Goal: Complete application form: Complete application form

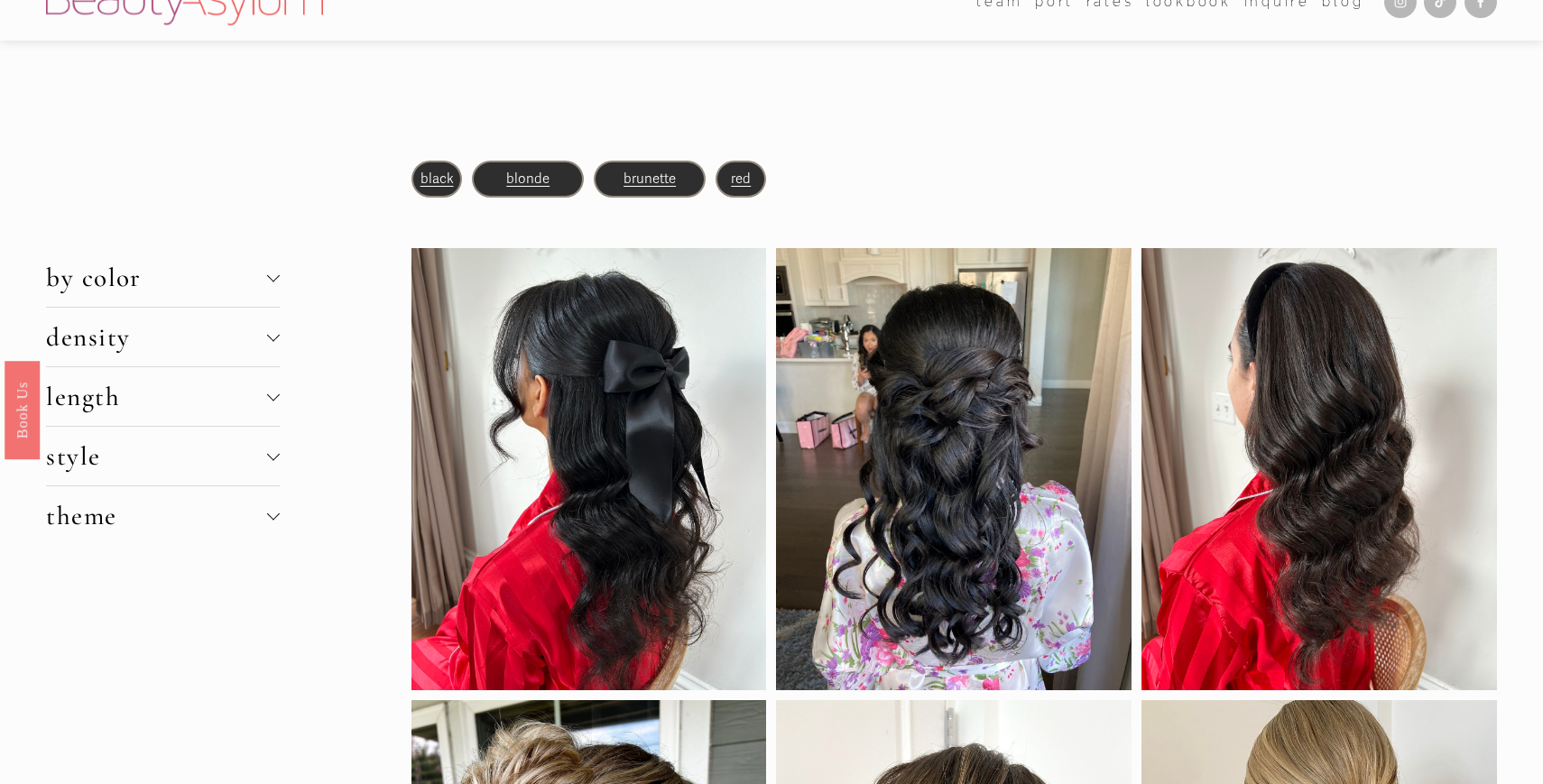
scroll to position [39, 0]
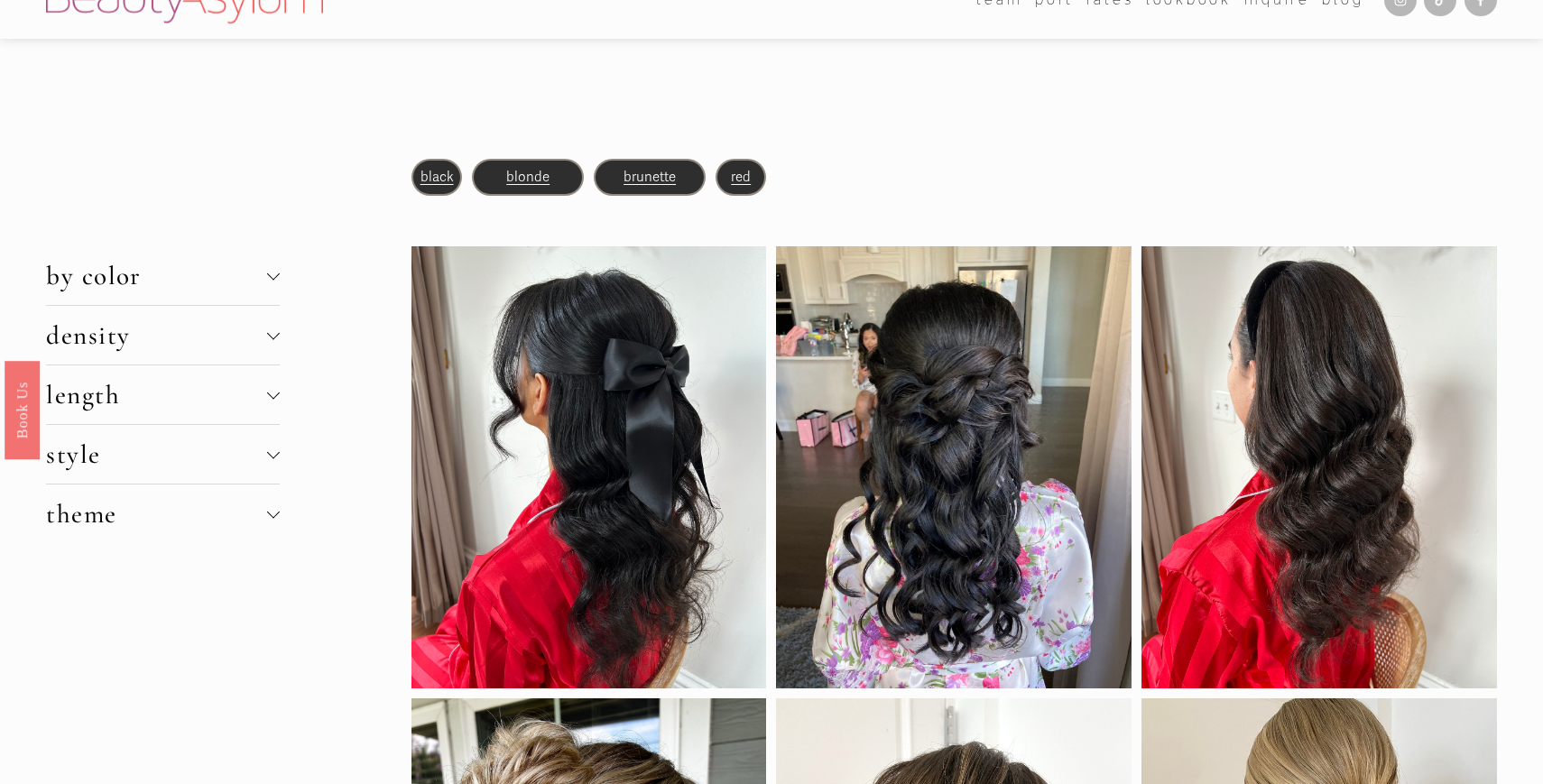
click at [273, 282] on button "by color" at bounding box center [163, 275] width 234 height 59
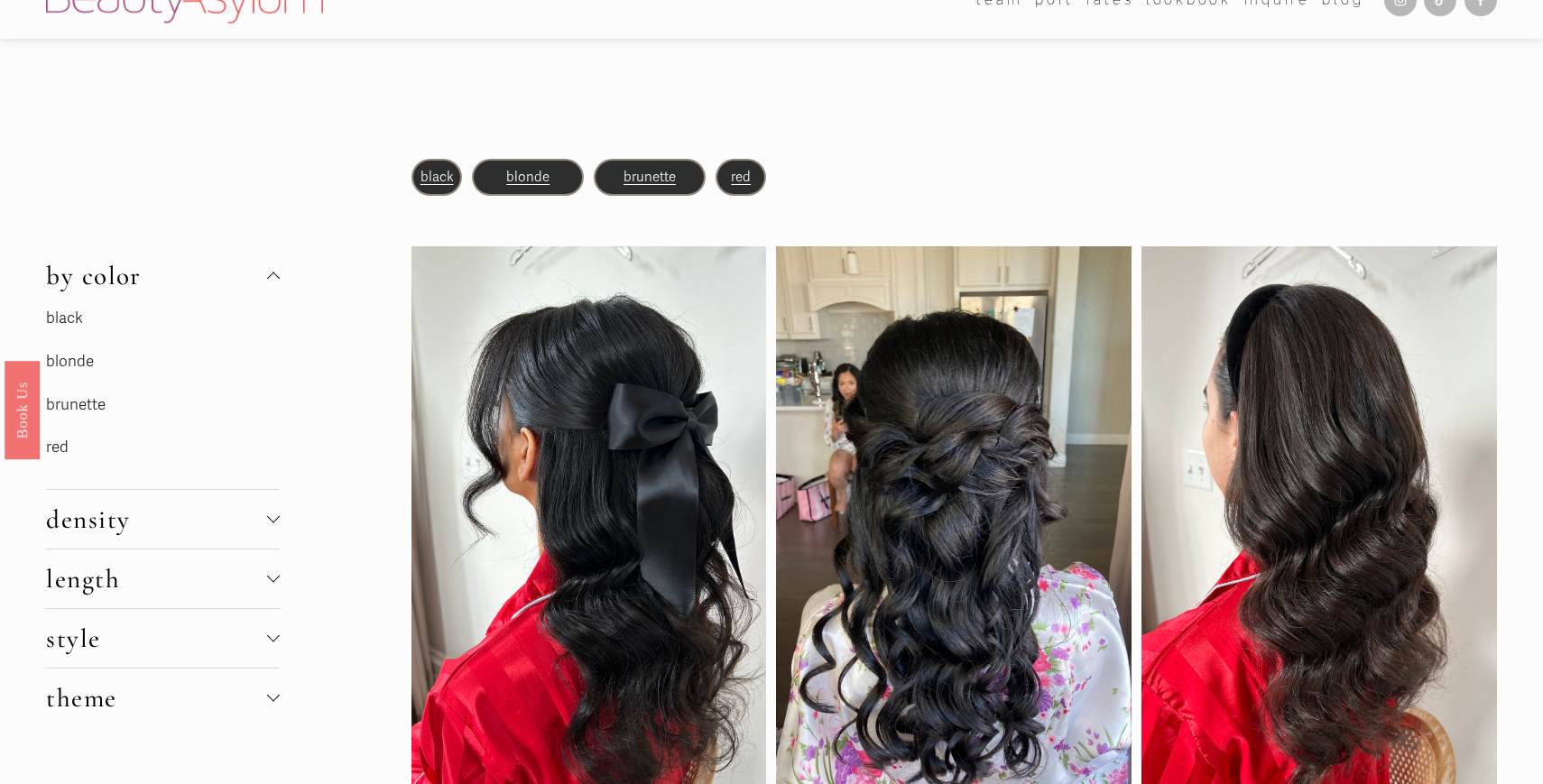
click at [273, 282] on div at bounding box center [273, 277] width 13 height 13
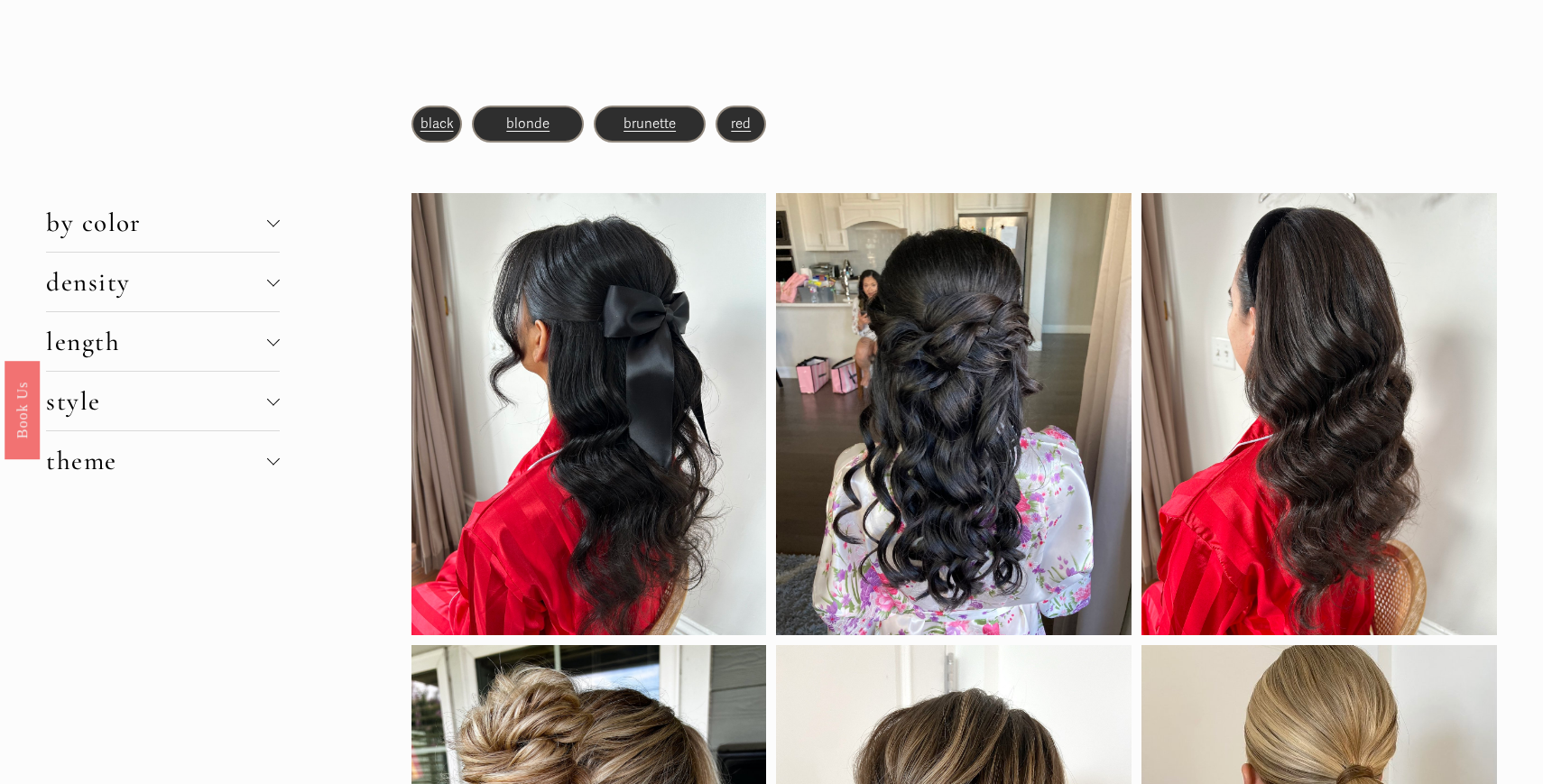
scroll to position [0, 0]
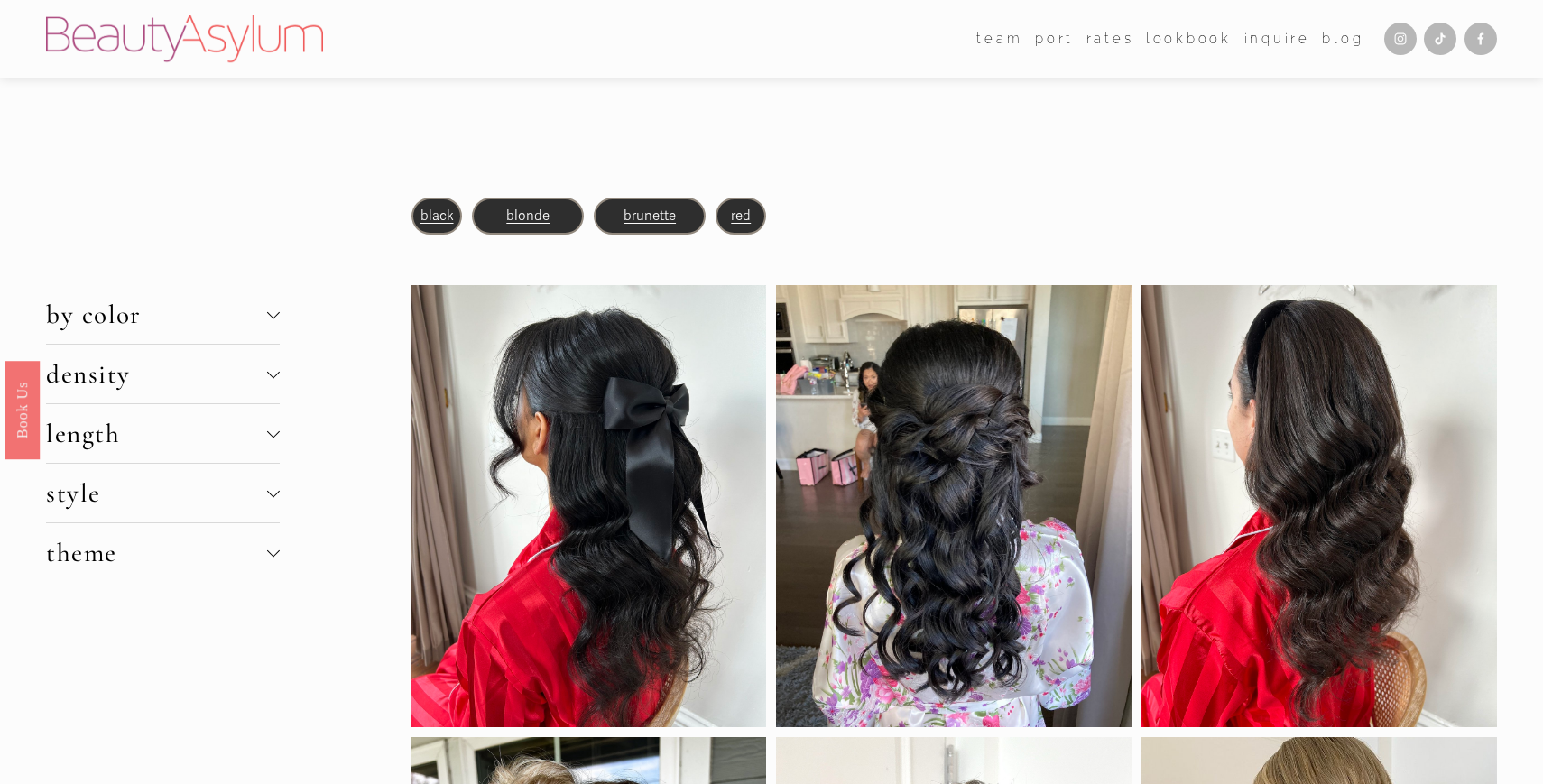
click at [528, 219] on span "blonde" at bounding box center [528, 216] width 43 height 17
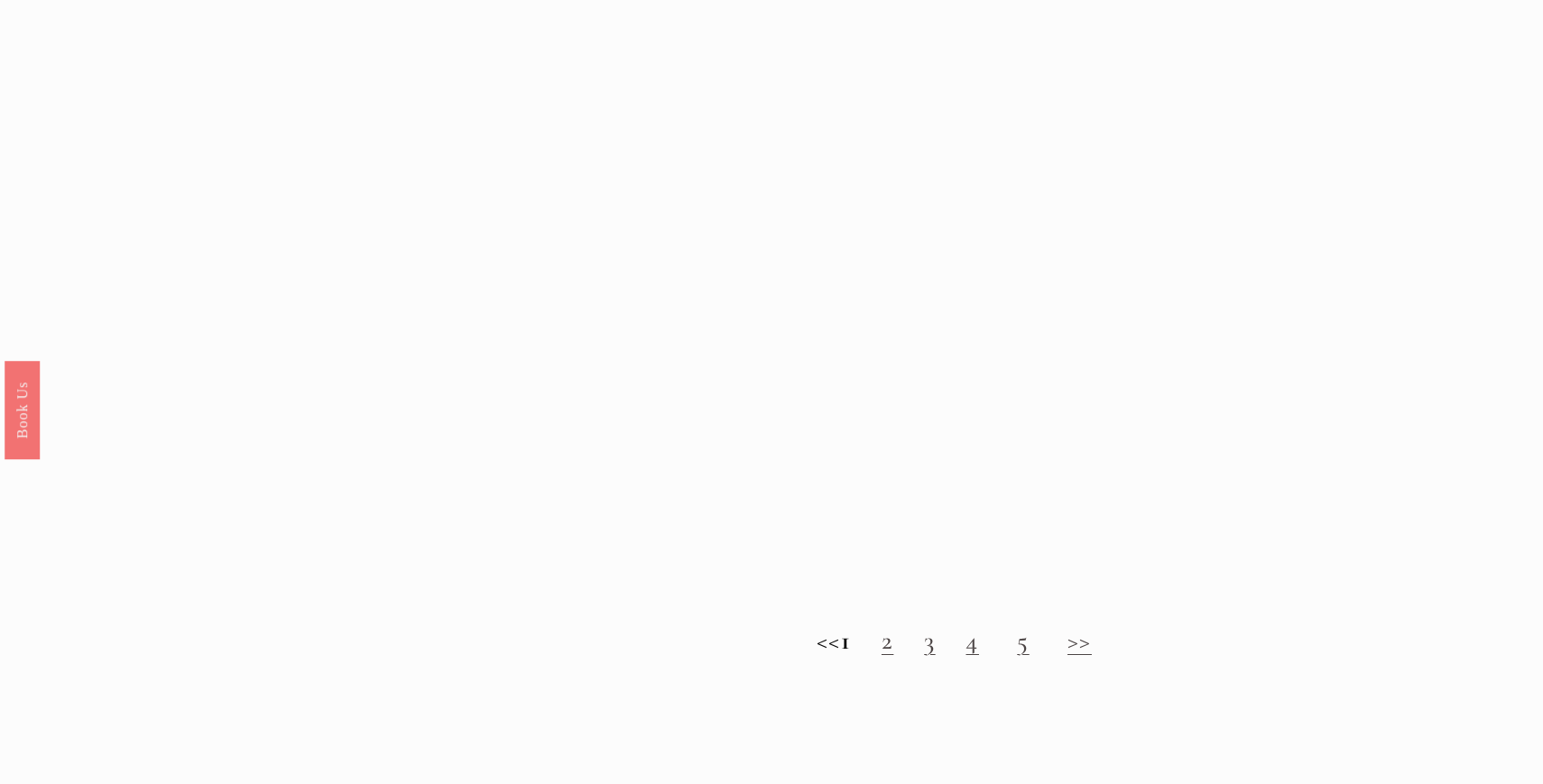
scroll to position [1772, 0]
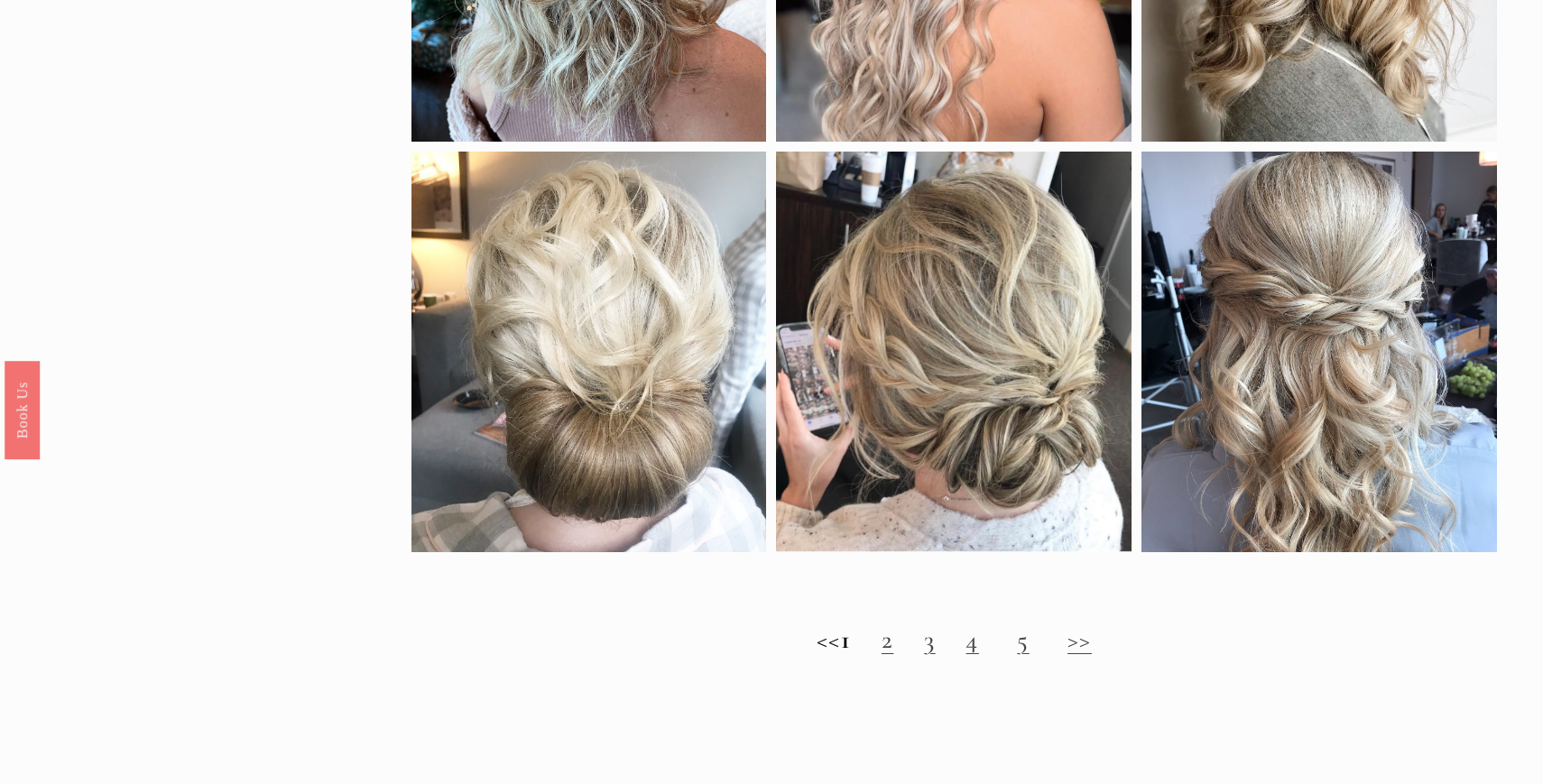
click at [893, 643] on link "2" at bounding box center [888, 639] width 12 height 31
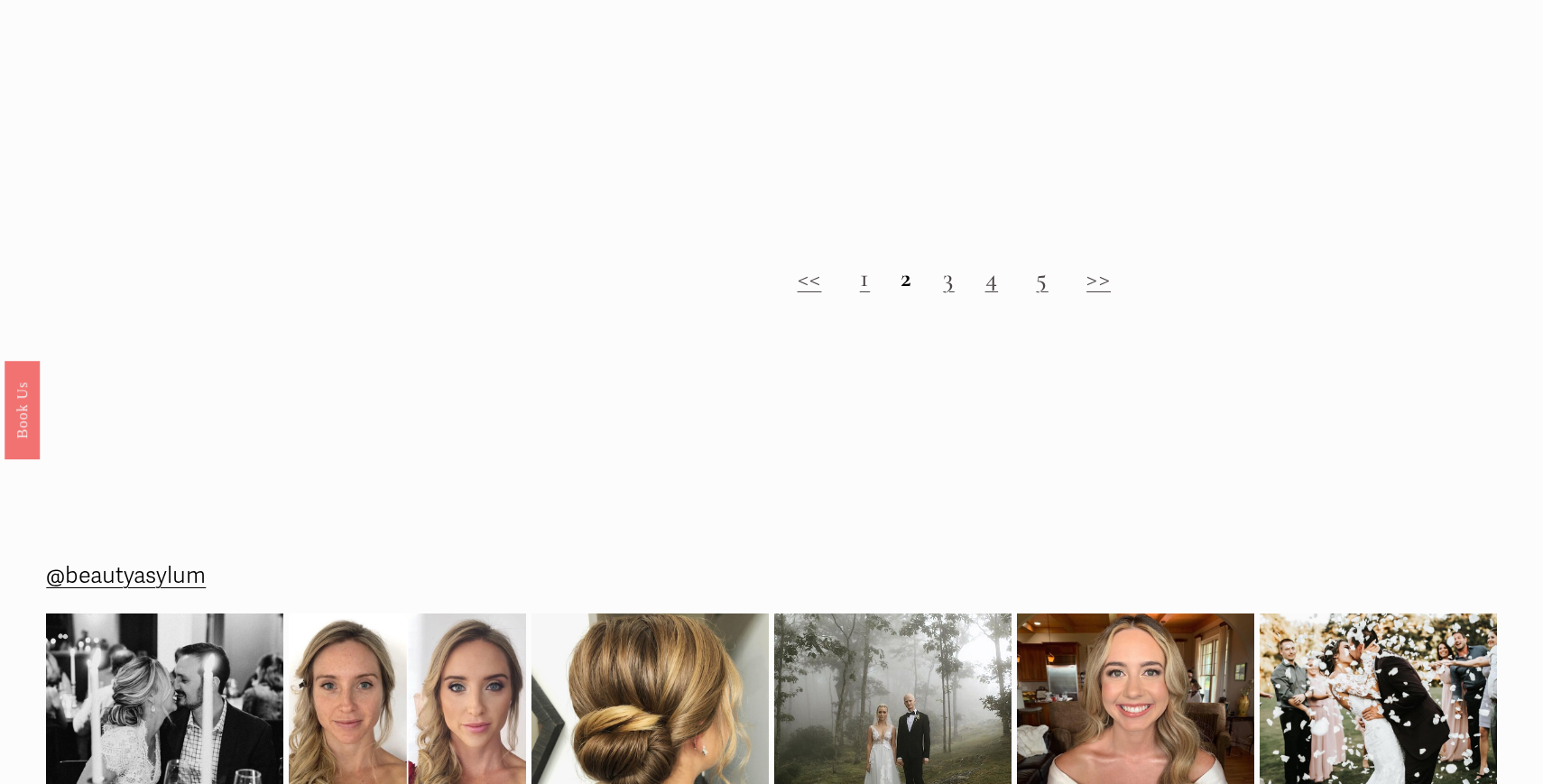
scroll to position [2208, 0]
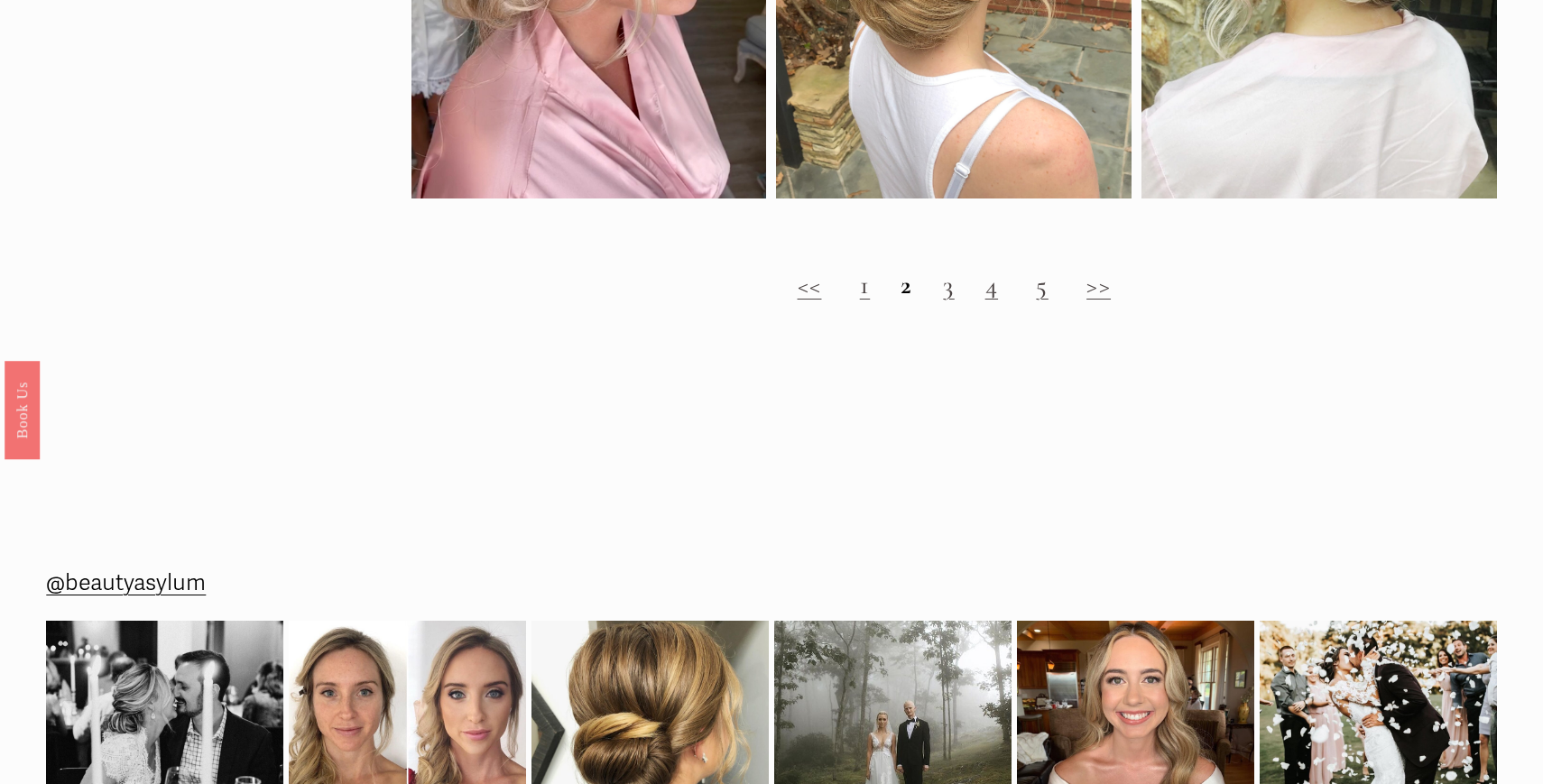
click at [949, 297] on link "3" at bounding box center [948, 285] width 11 height 31
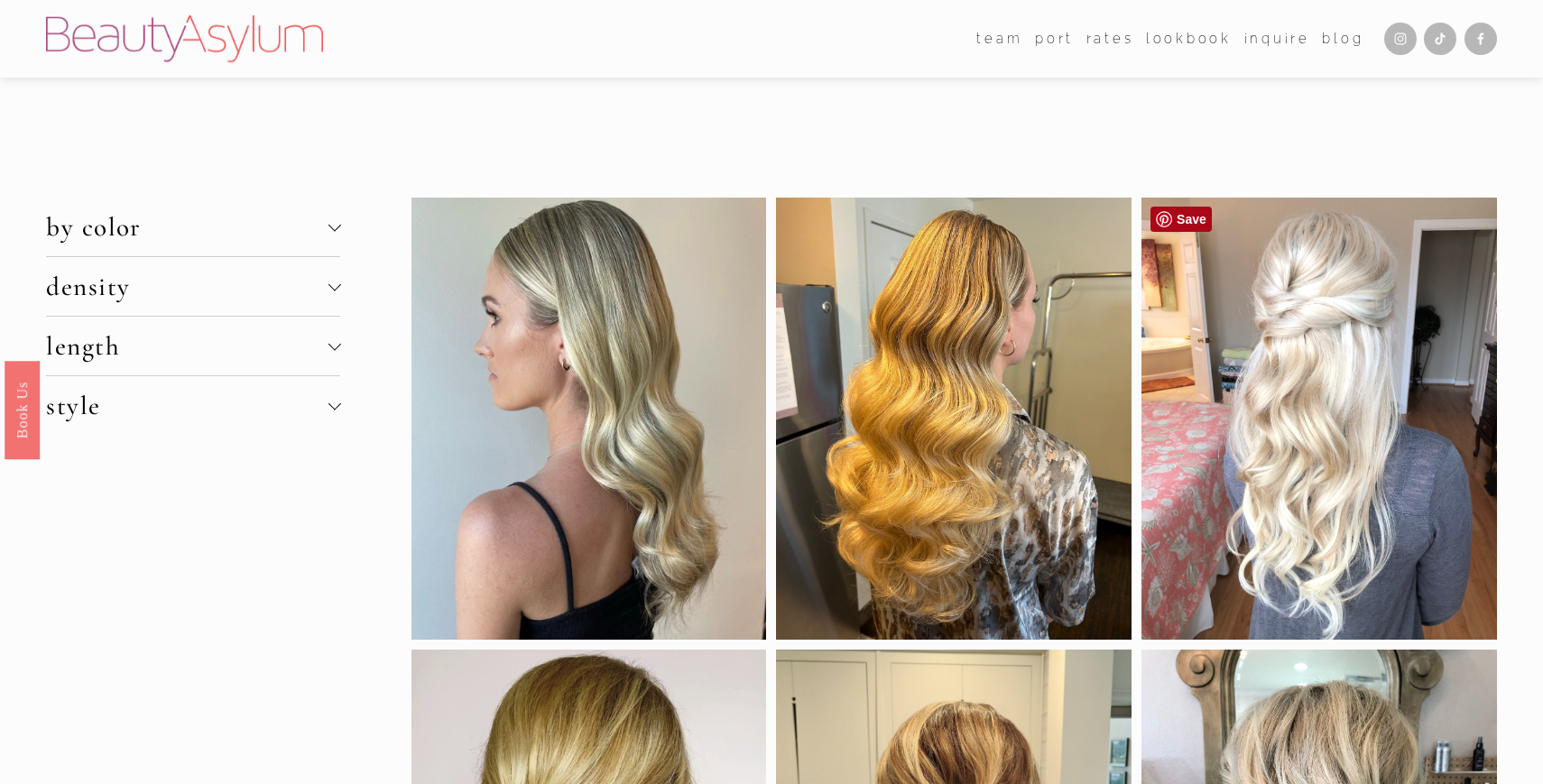
click at [1182, 217] on link "Save" at bounding box center [1180, 219] width 61 height 25
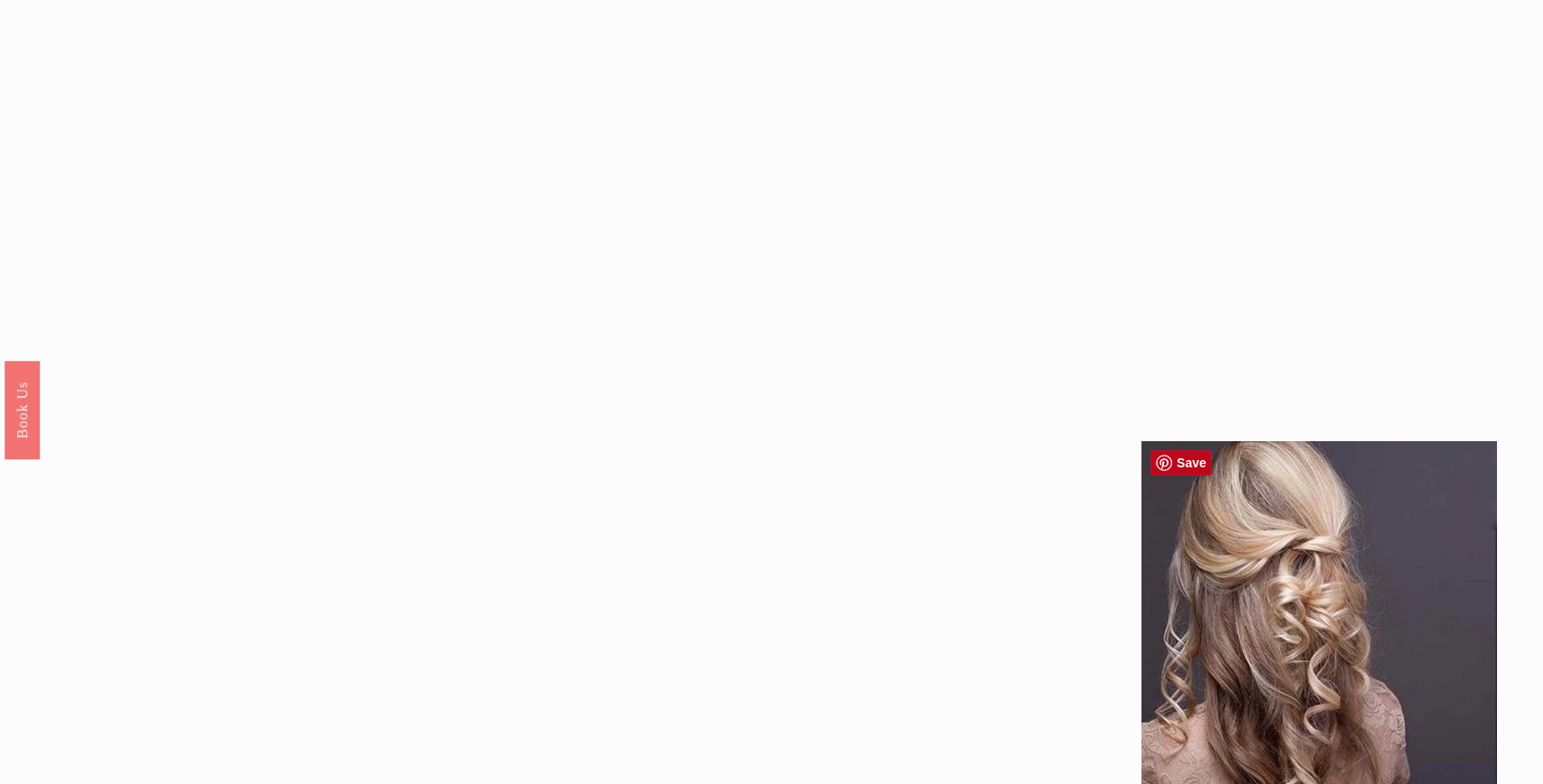
scroll to position [1304, 0]
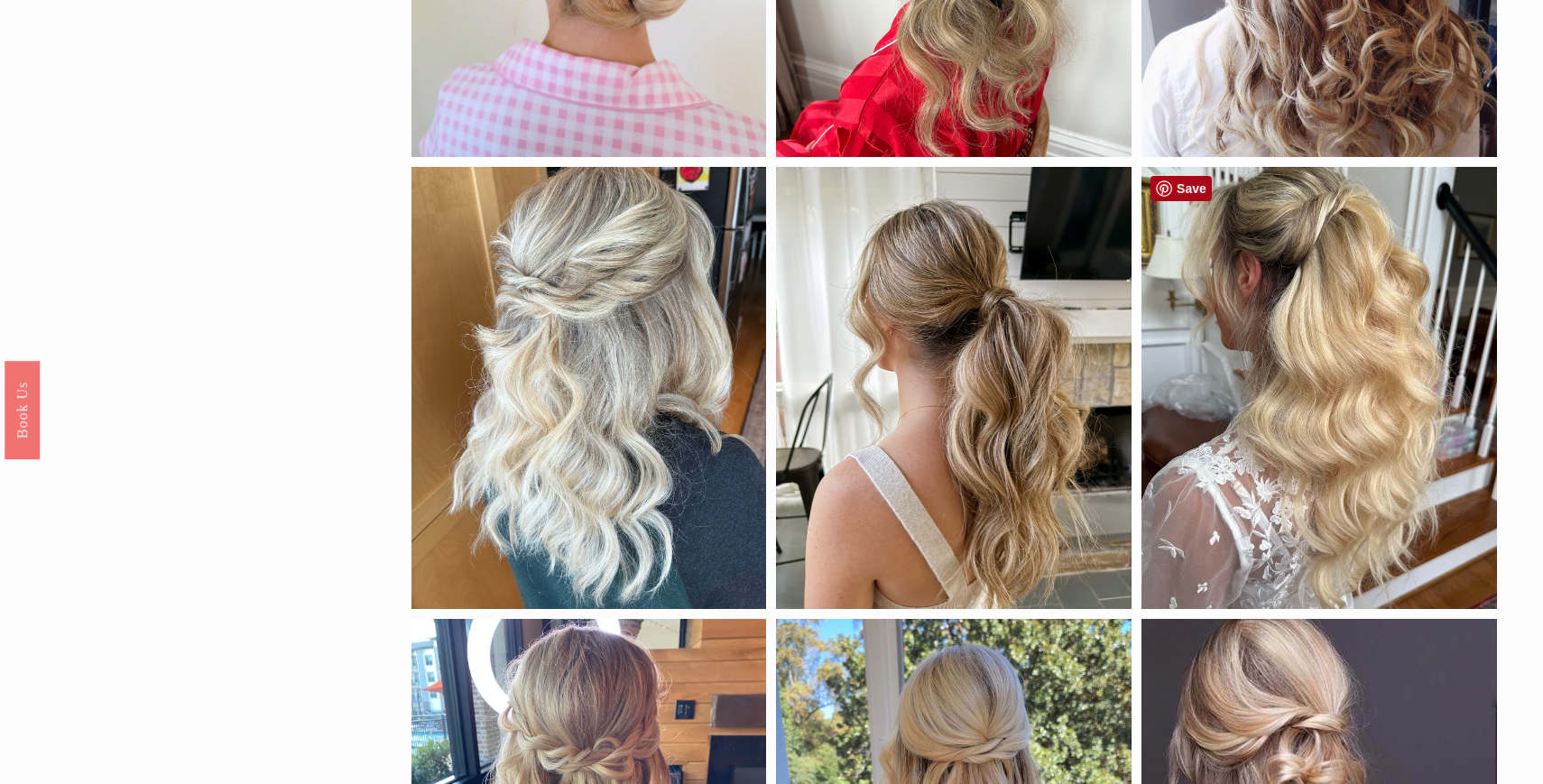
click at [1178, 183] on link "Save" at bounding box center [1180, 188] width 61 height 25
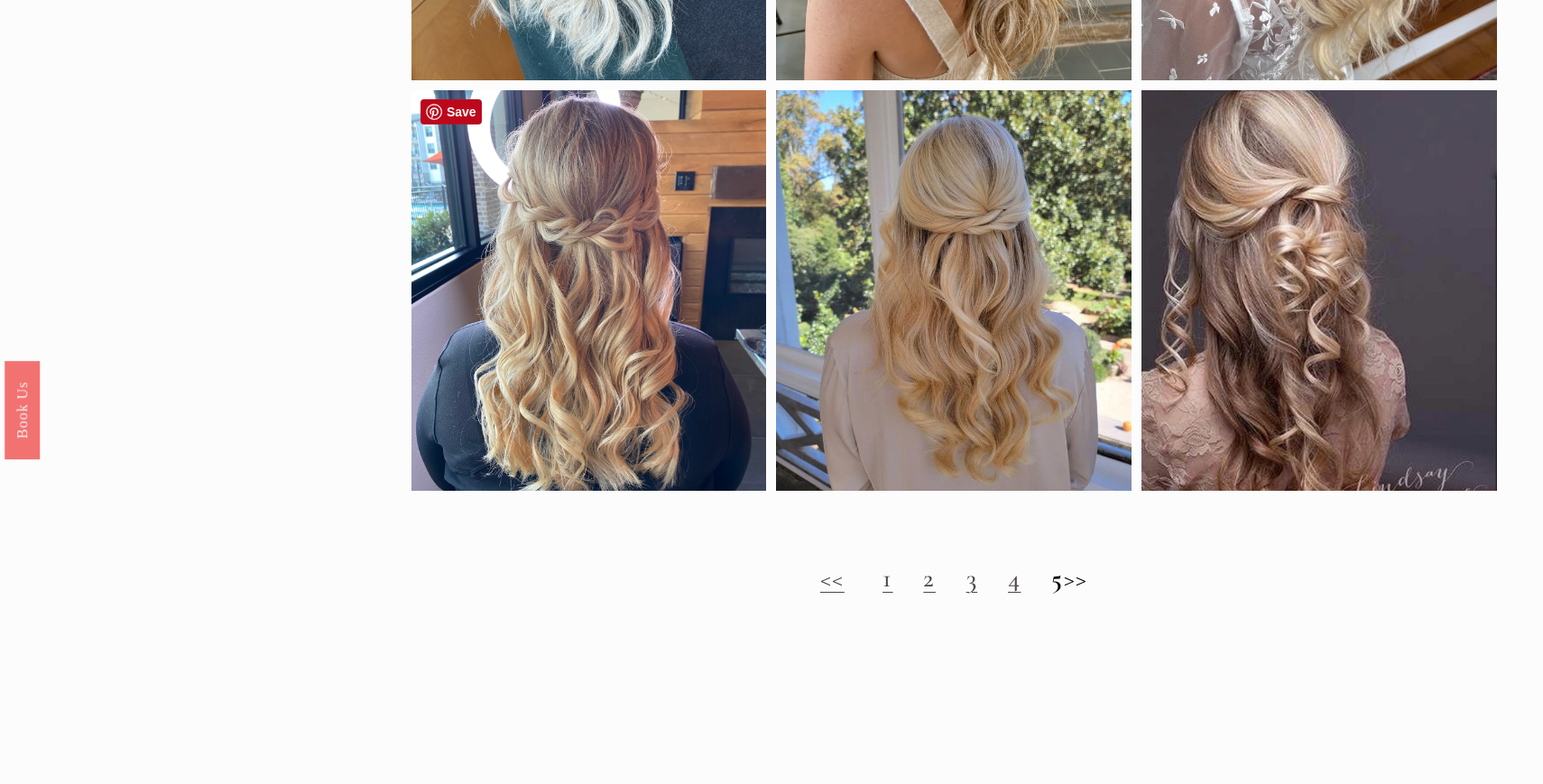
scroll to position [1841, 0]
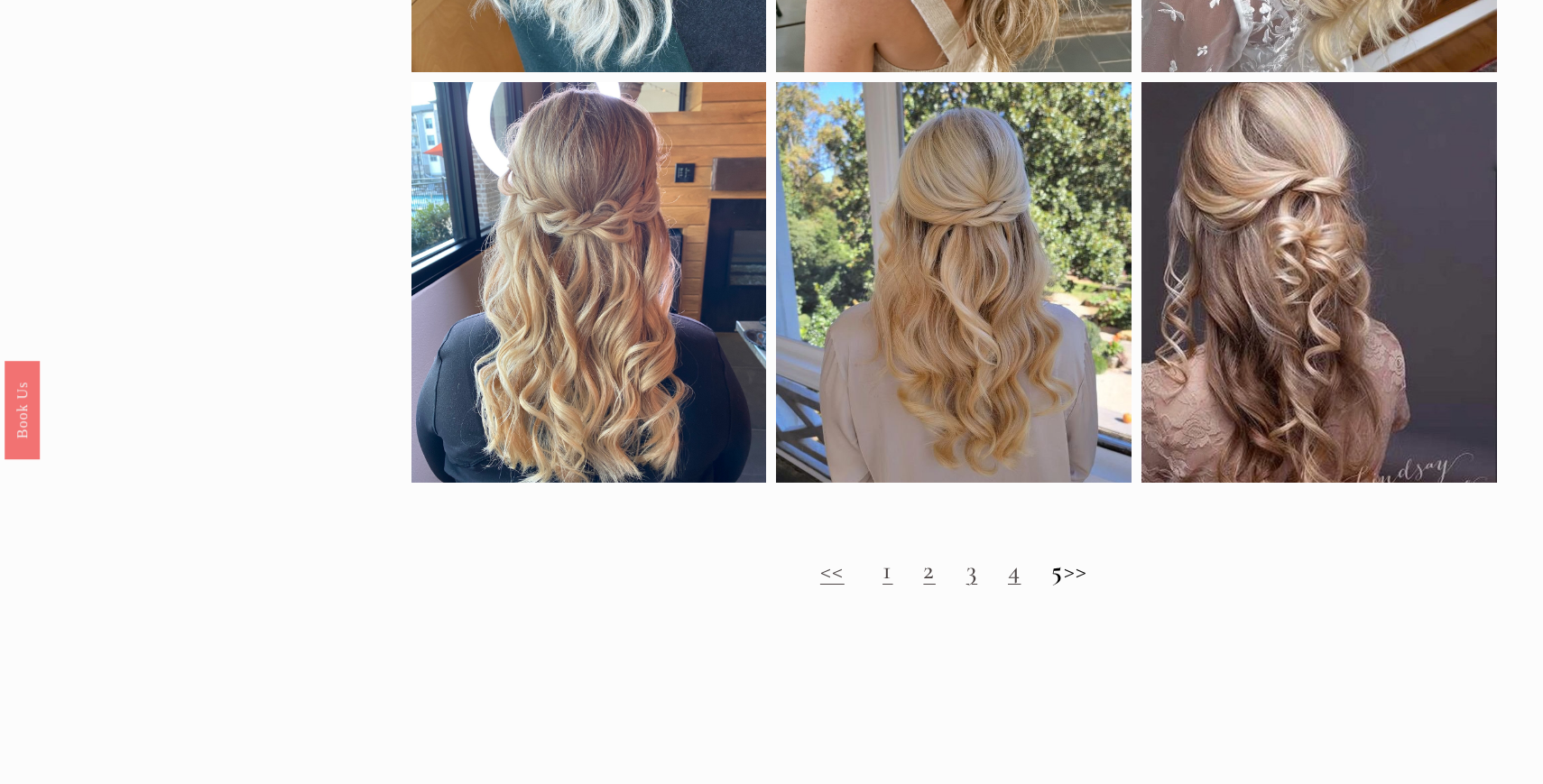
click at [1078, 574] on h2 "<< 1 2 3 4 5 >>" at bounding box center [954, 569] width 1086 height 30
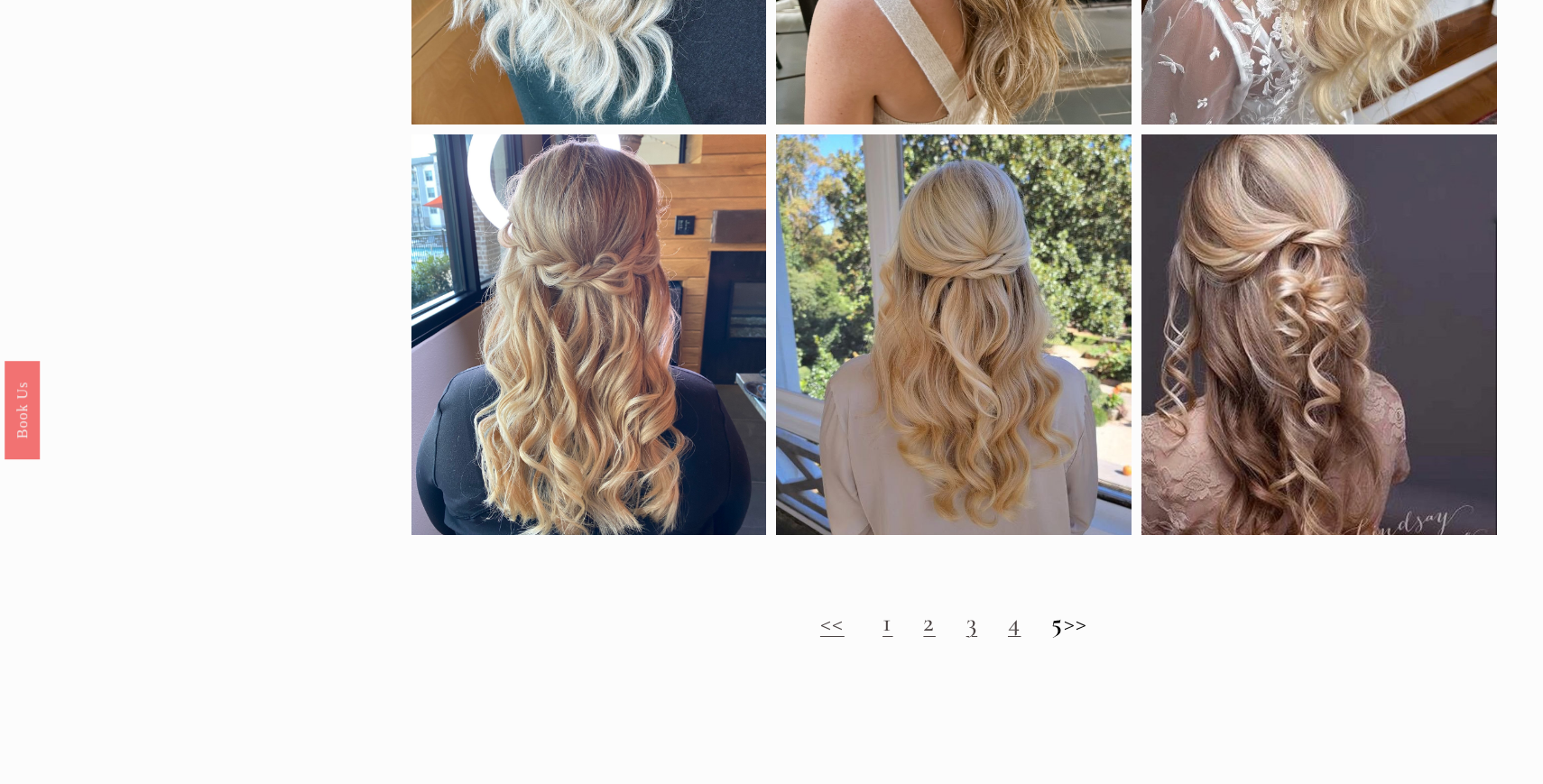
scroll to position [1776, 0]
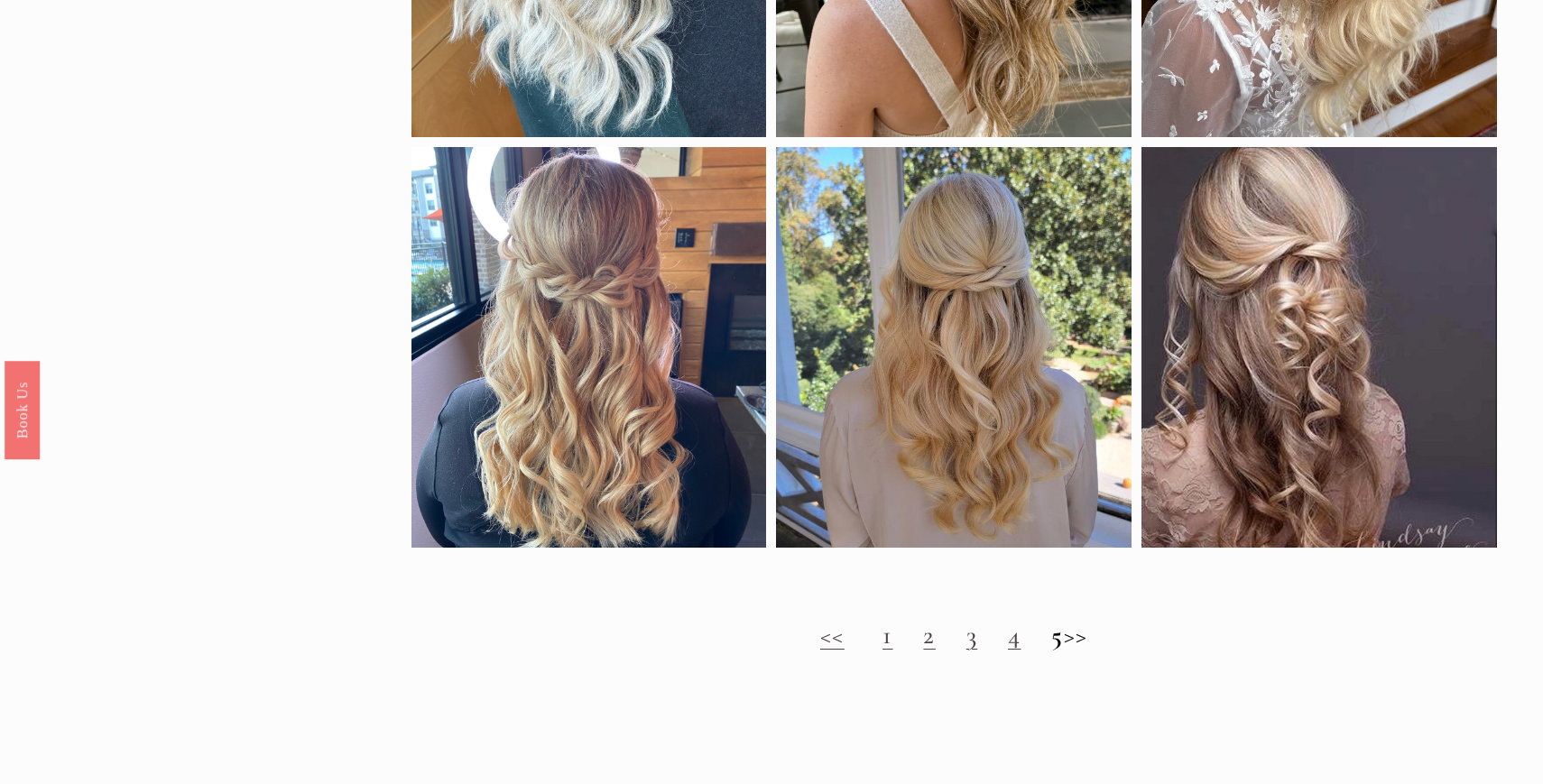
click at [1087, 640] on h2 "<< 1 2 3 4 5 >>" at bounding box center [954, 634] width 1086 height 30
click at [883, 643] on link "1" at bounding box center [888, 634] width 10 height 31
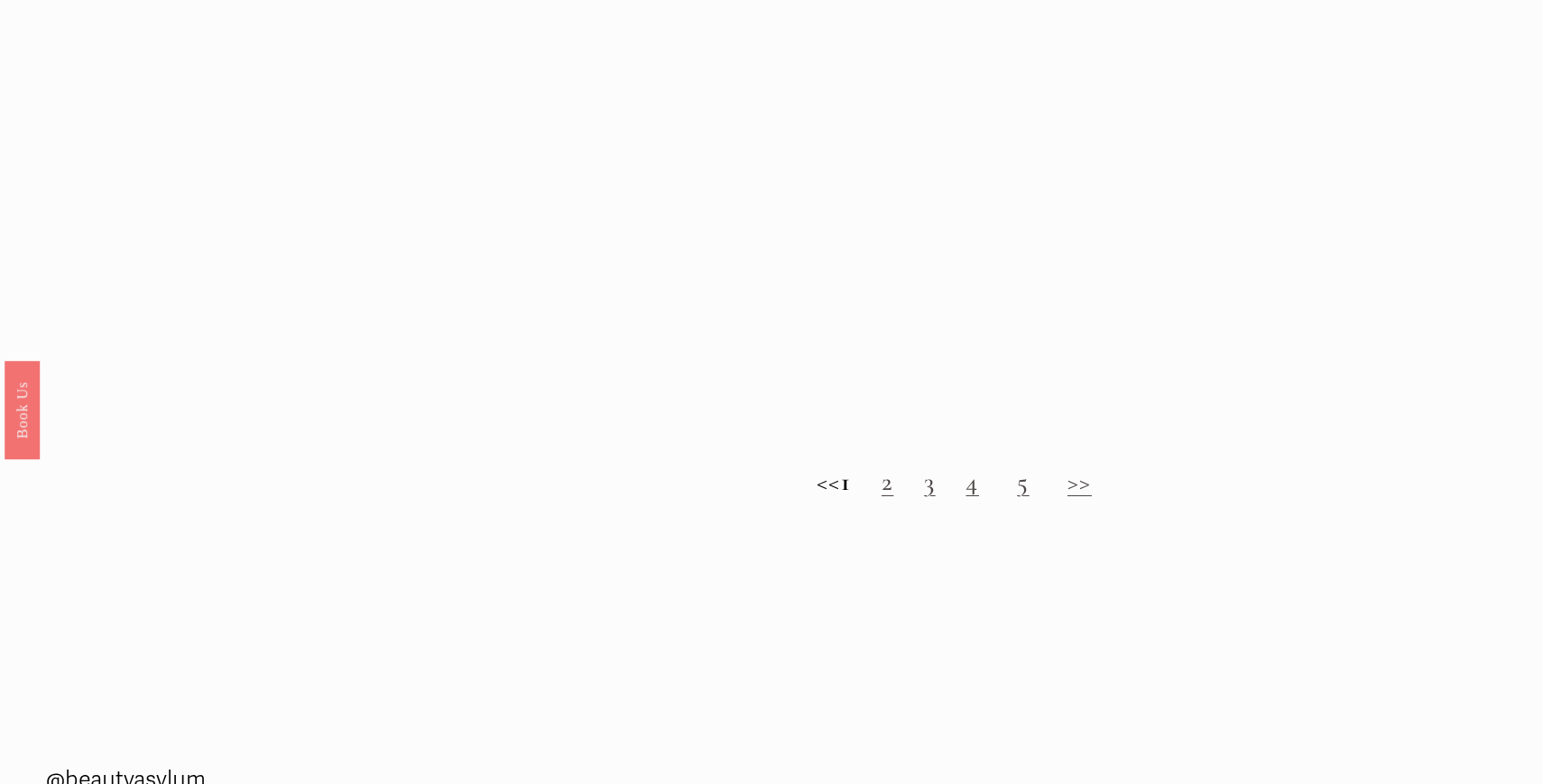
scroll to position [1906, 0]
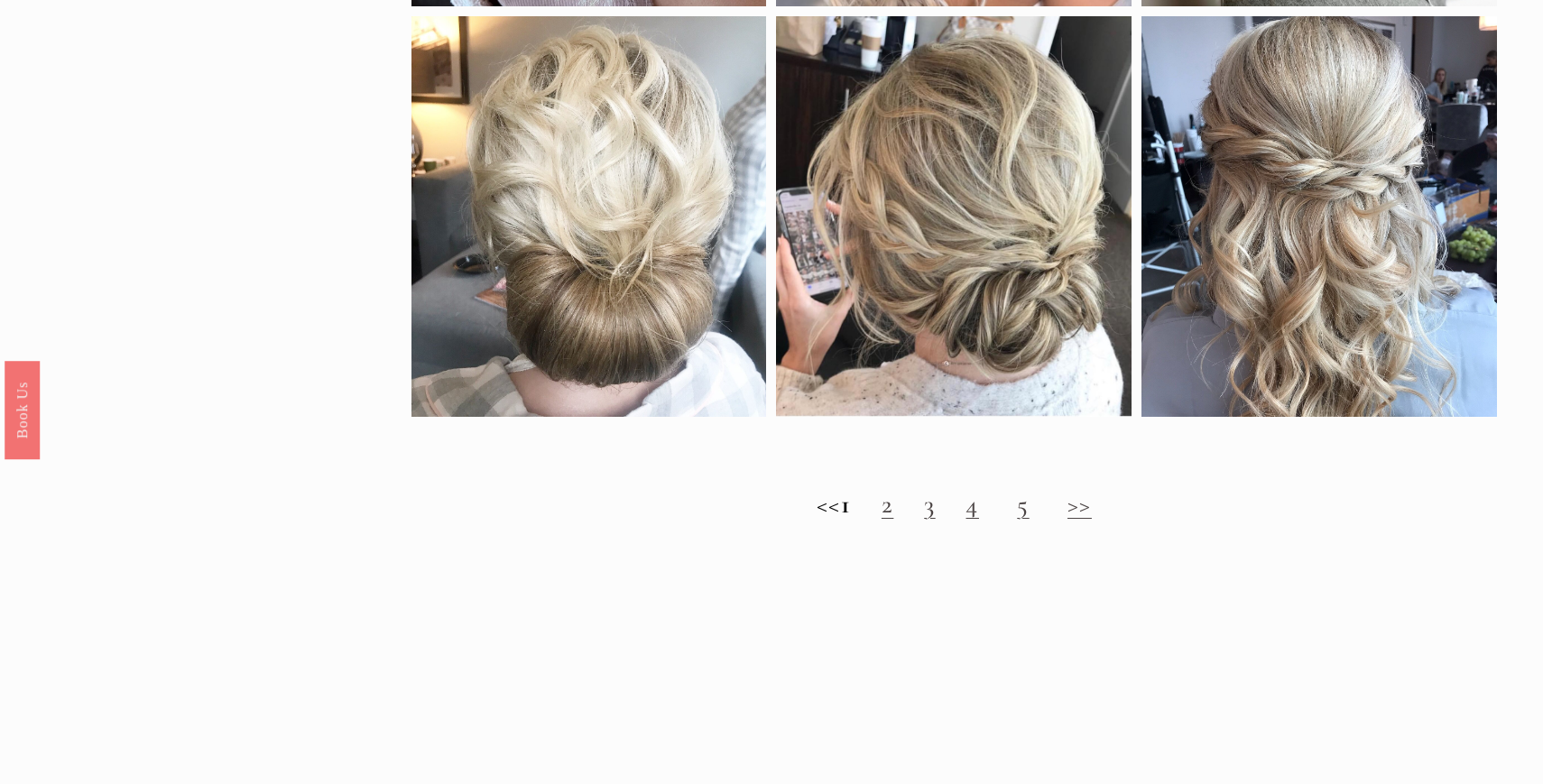
click at [893, 518] on link "2" at bounding box center [888, 503] width 12 height 31
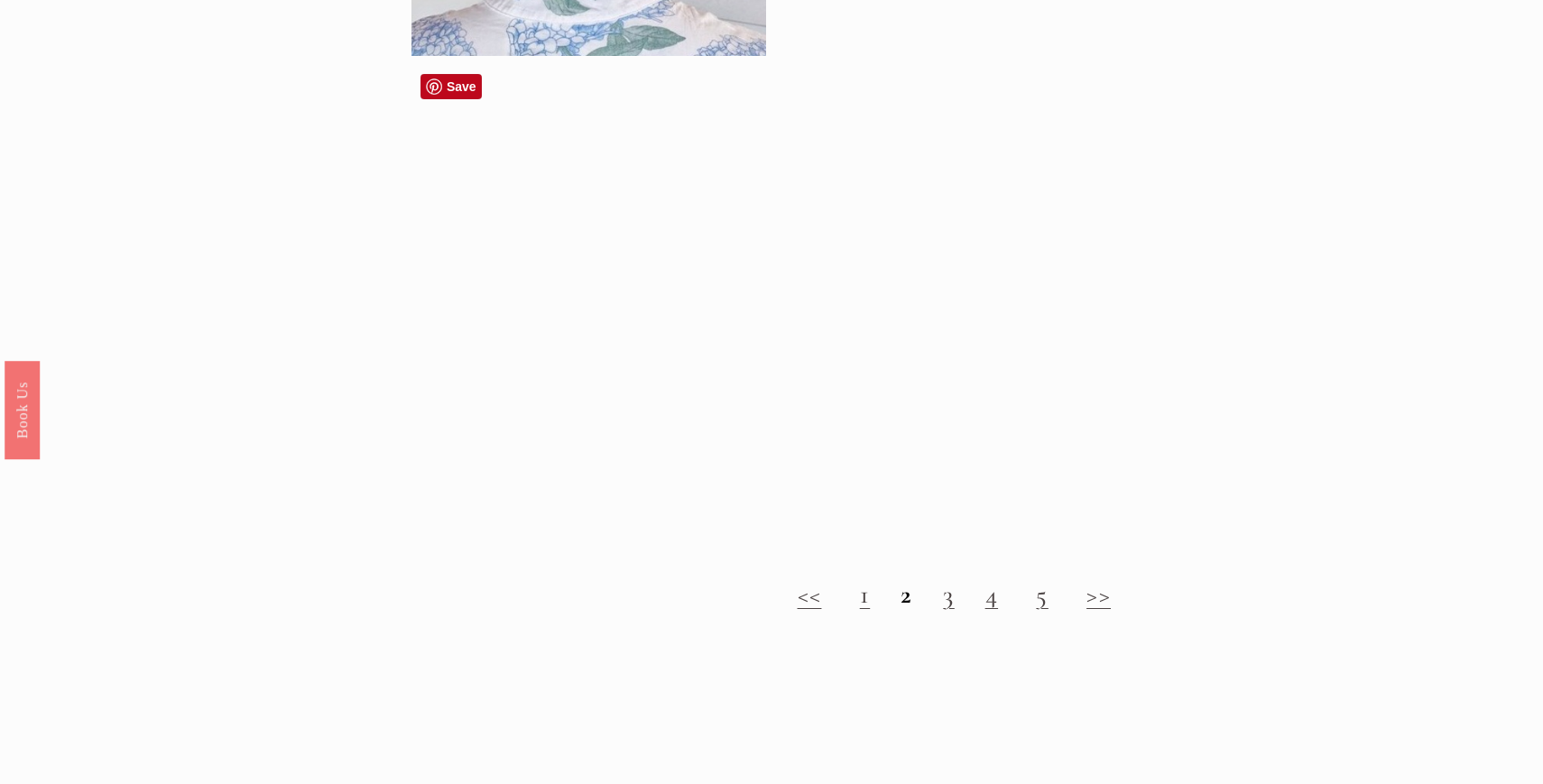
scroll to position [1908, 0]
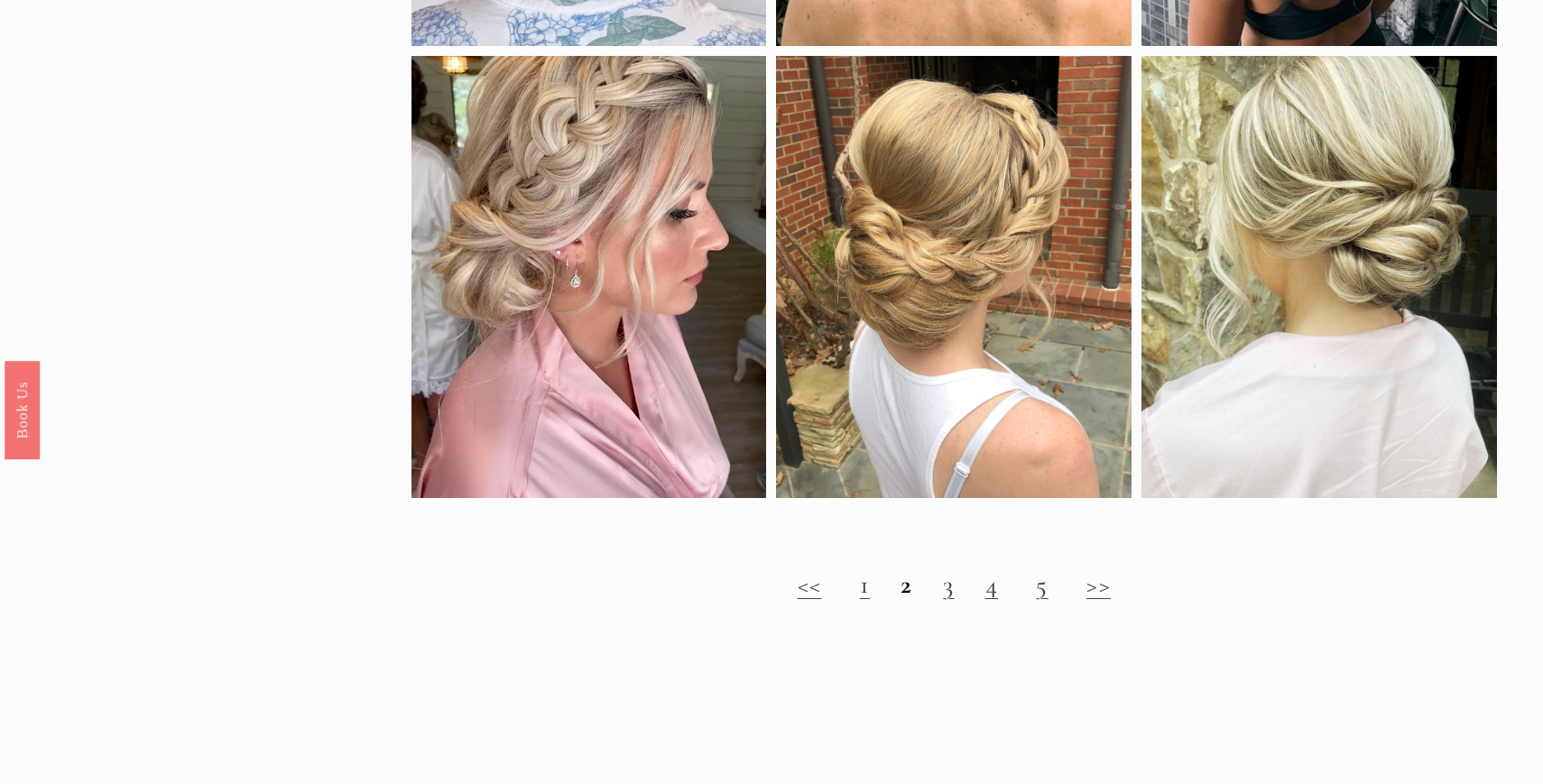
click at [947, 590] on link "3" at bounding box center [948, 584] width 11 height 31
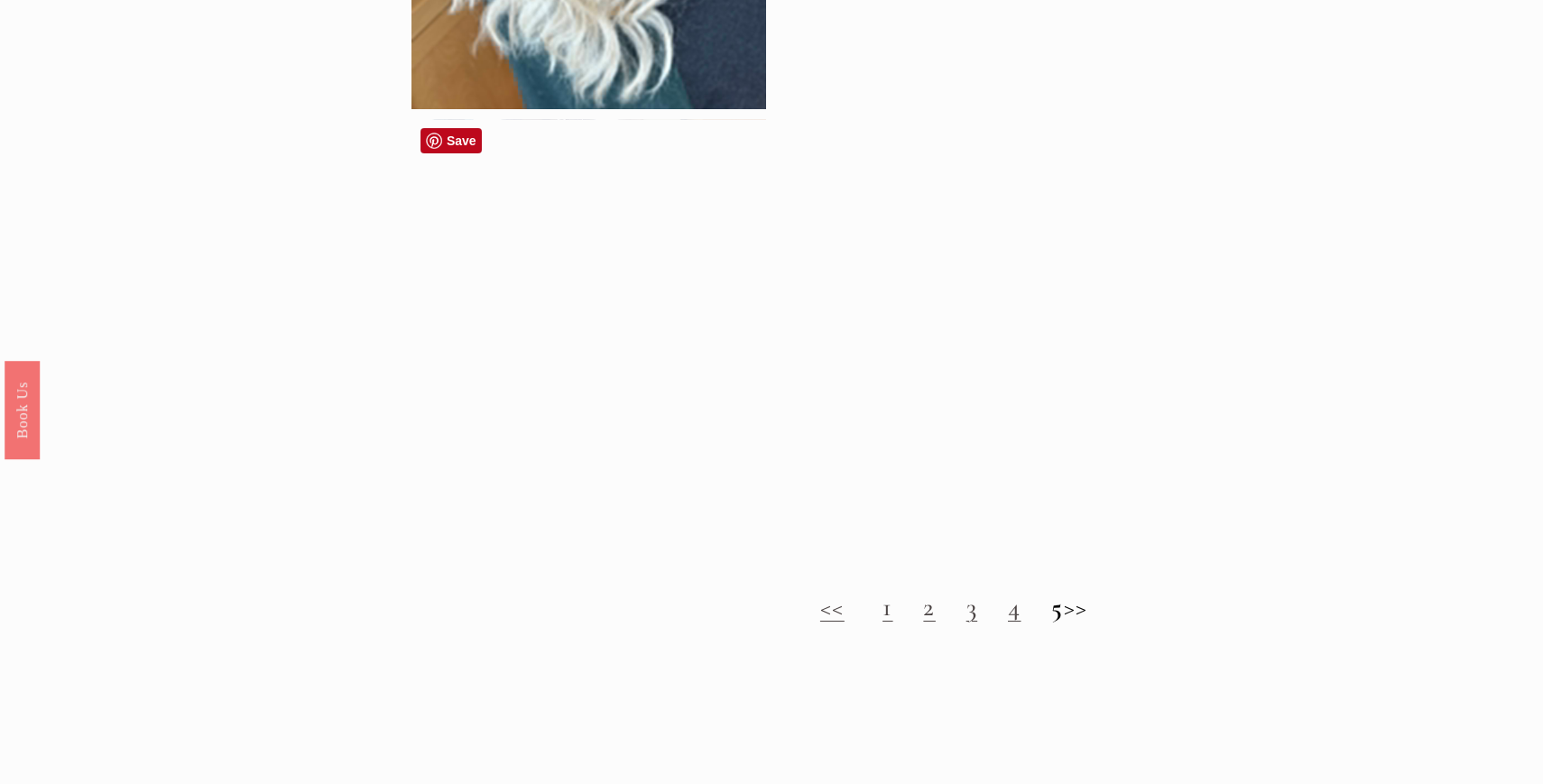
scroll to position [1850, 0]
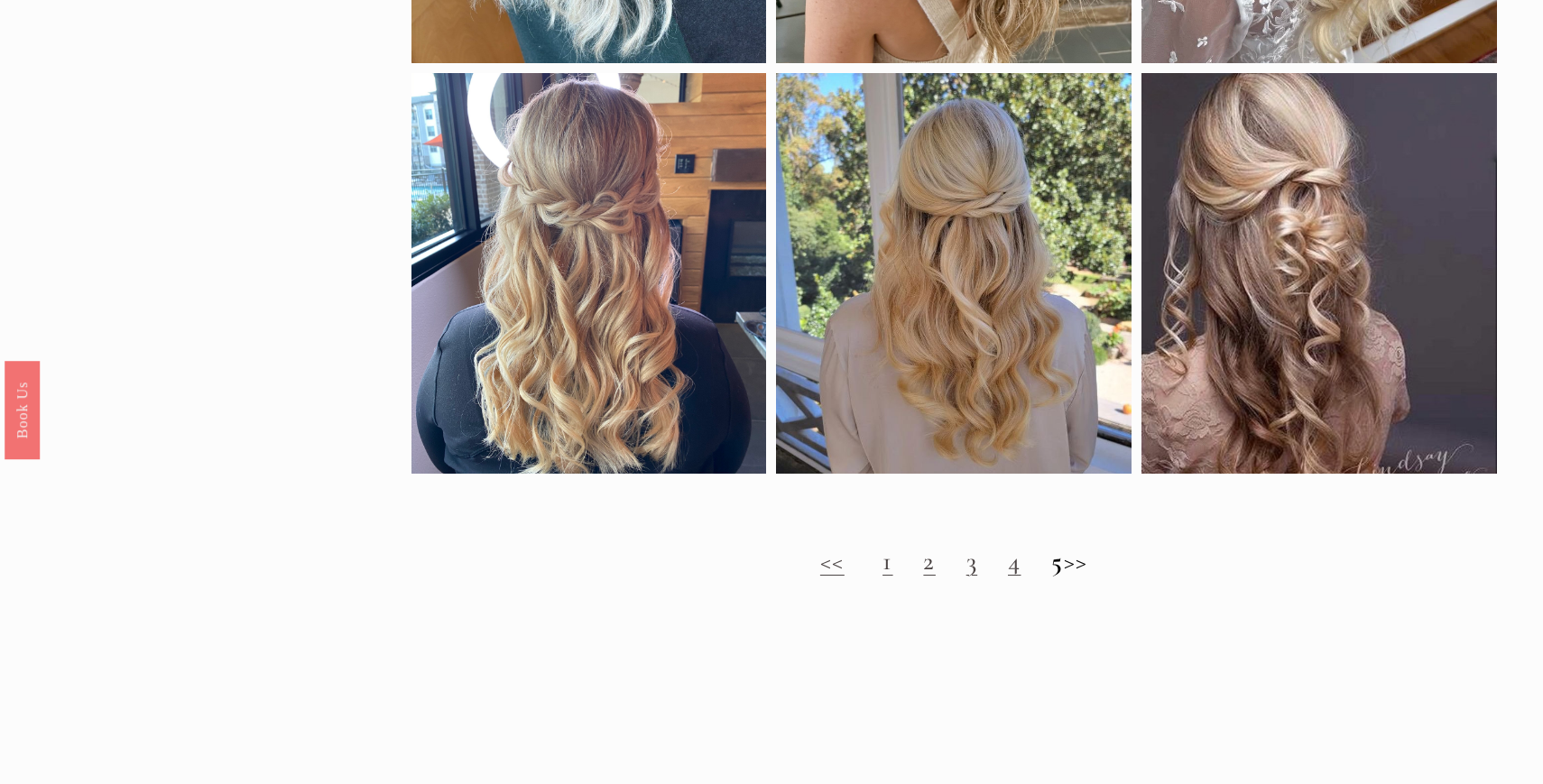
click at [1008, 568] on link "4" at bounding box center [1013, 561] width 13 height 31
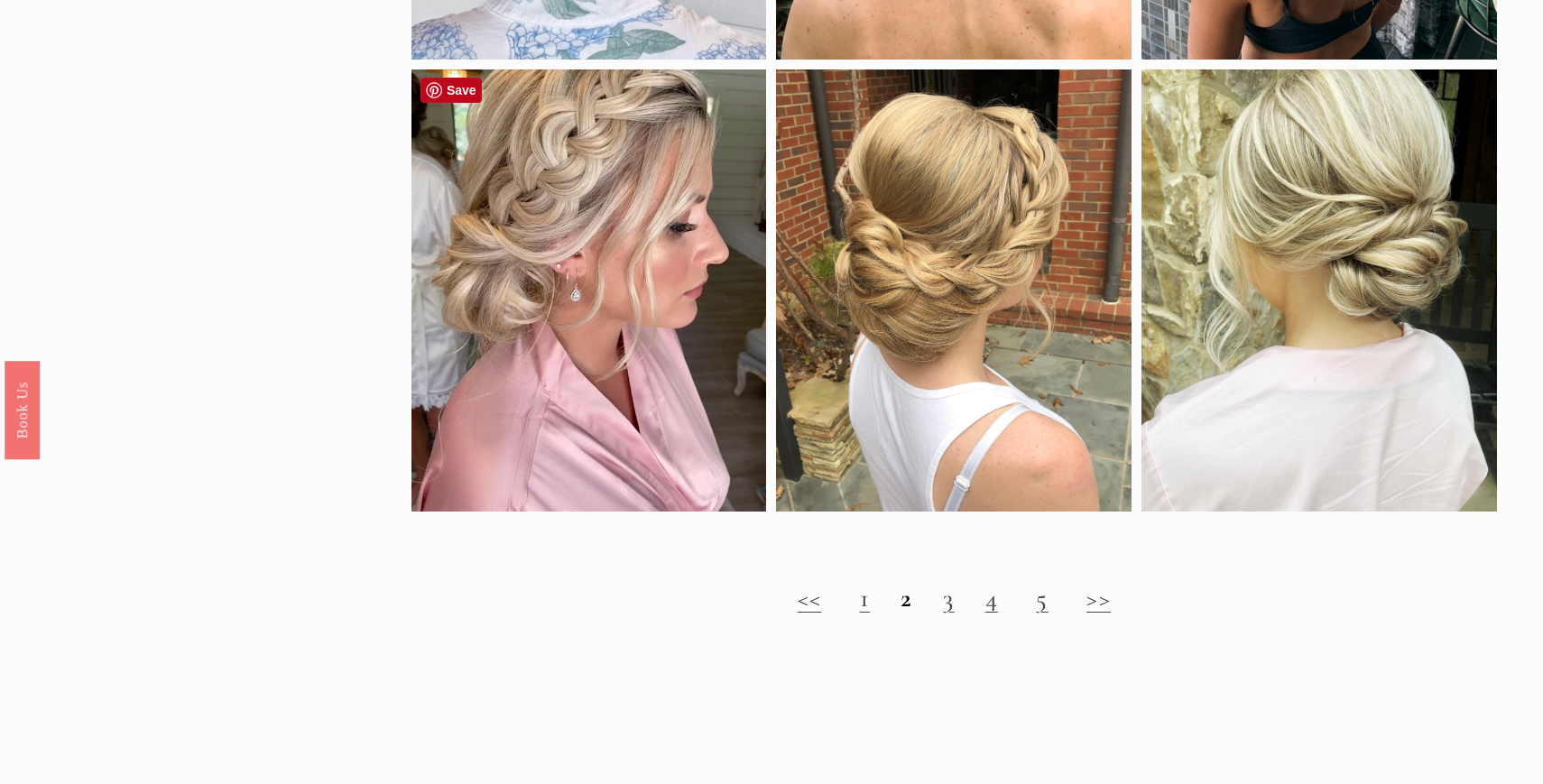
scroll to position [1958, 0]
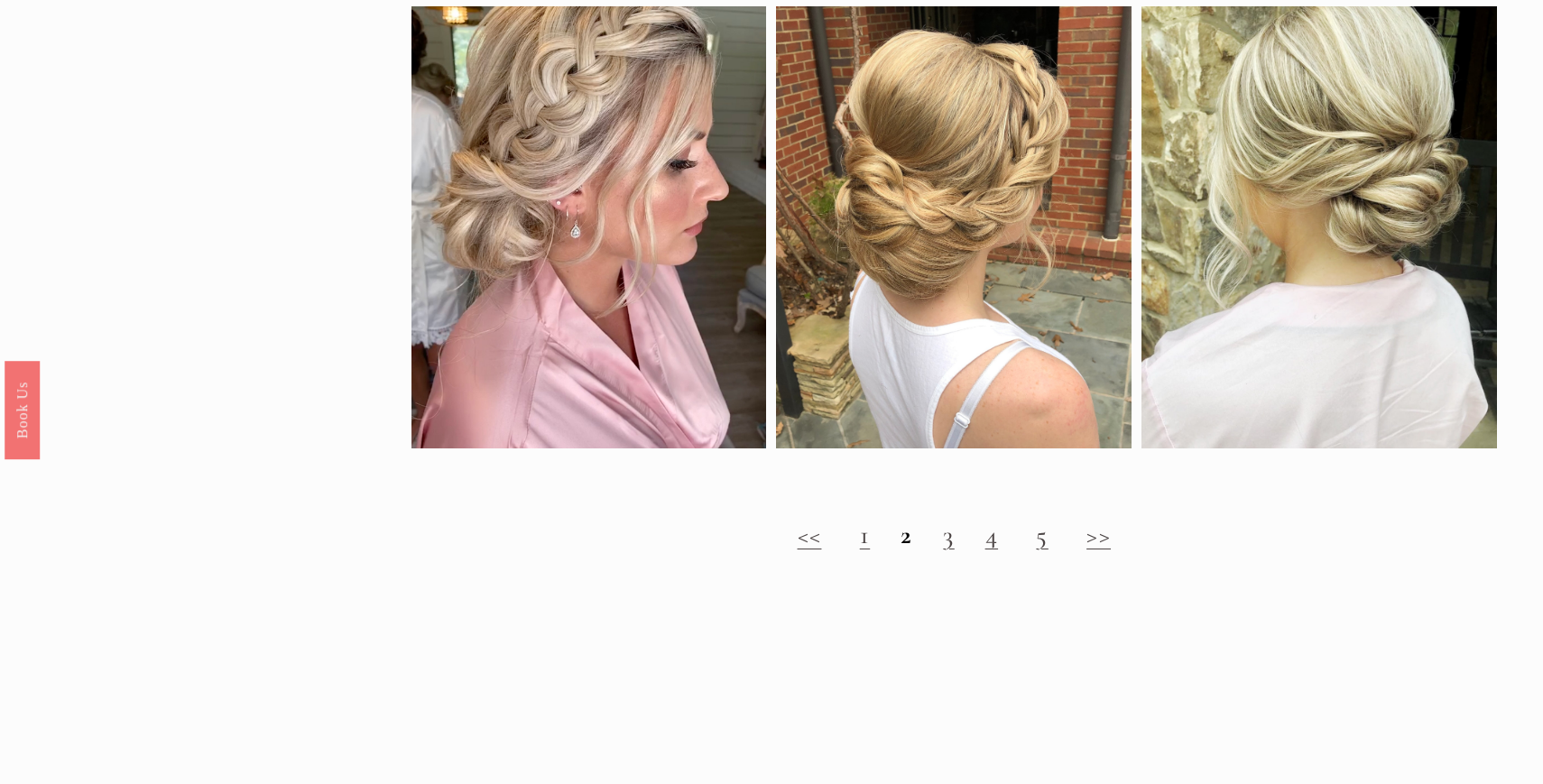
click at [1038, 543] on link "5" at bounding box center [1042, 534] width 12 height 31
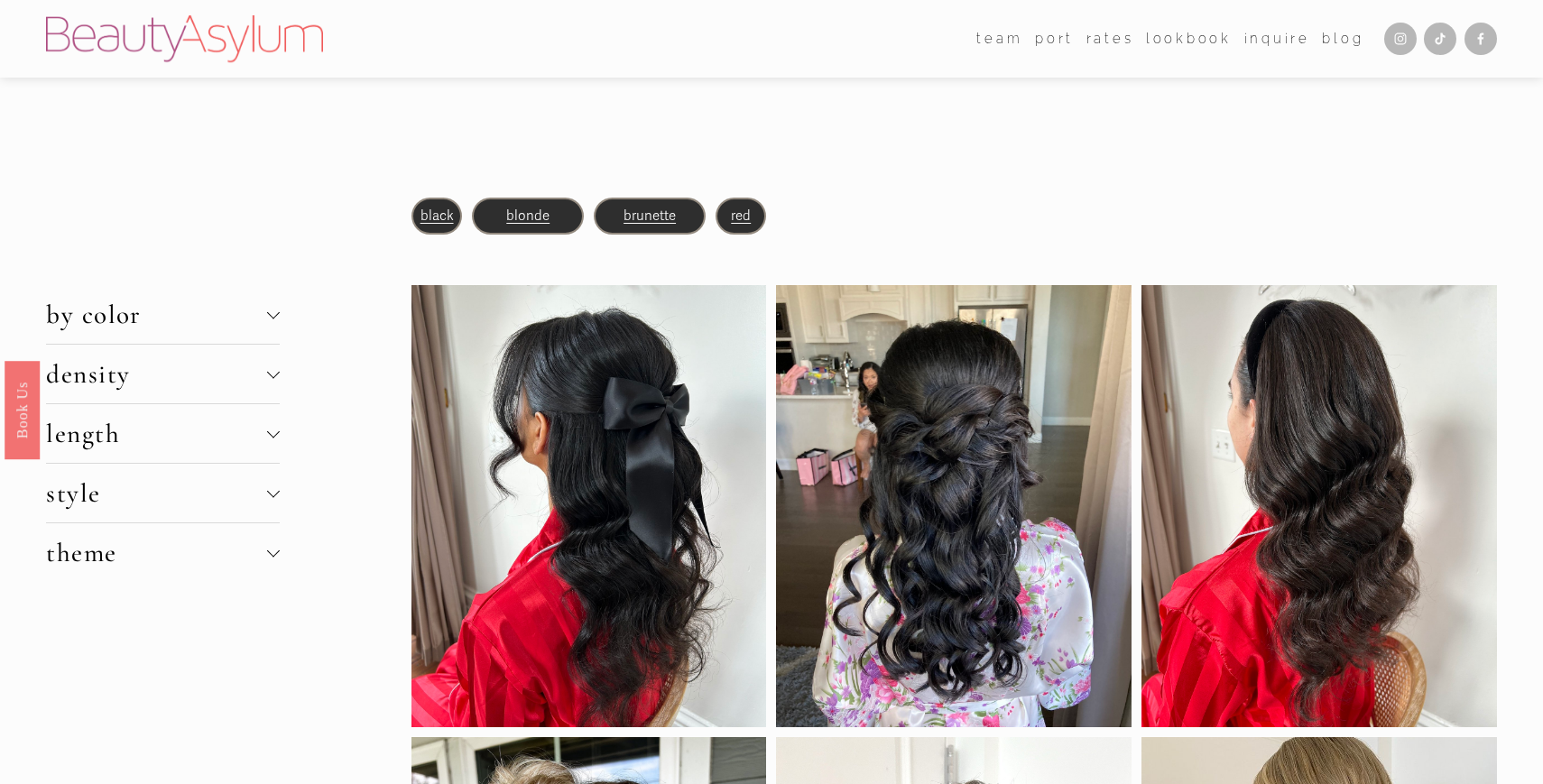
click at [271, 494] on div at bounding box center [273, 490] width 13 height 13
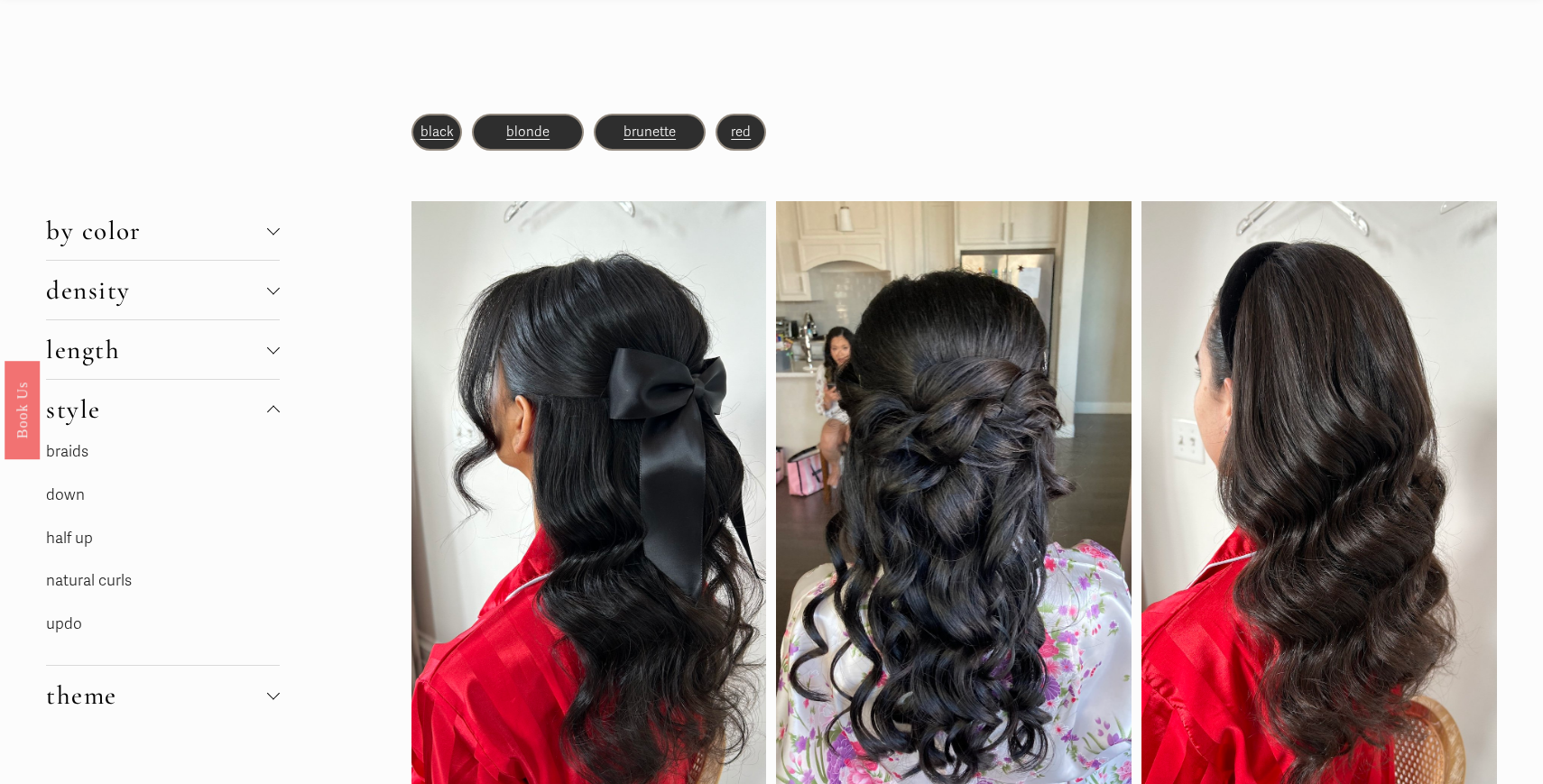
scroll to position [125, 0]
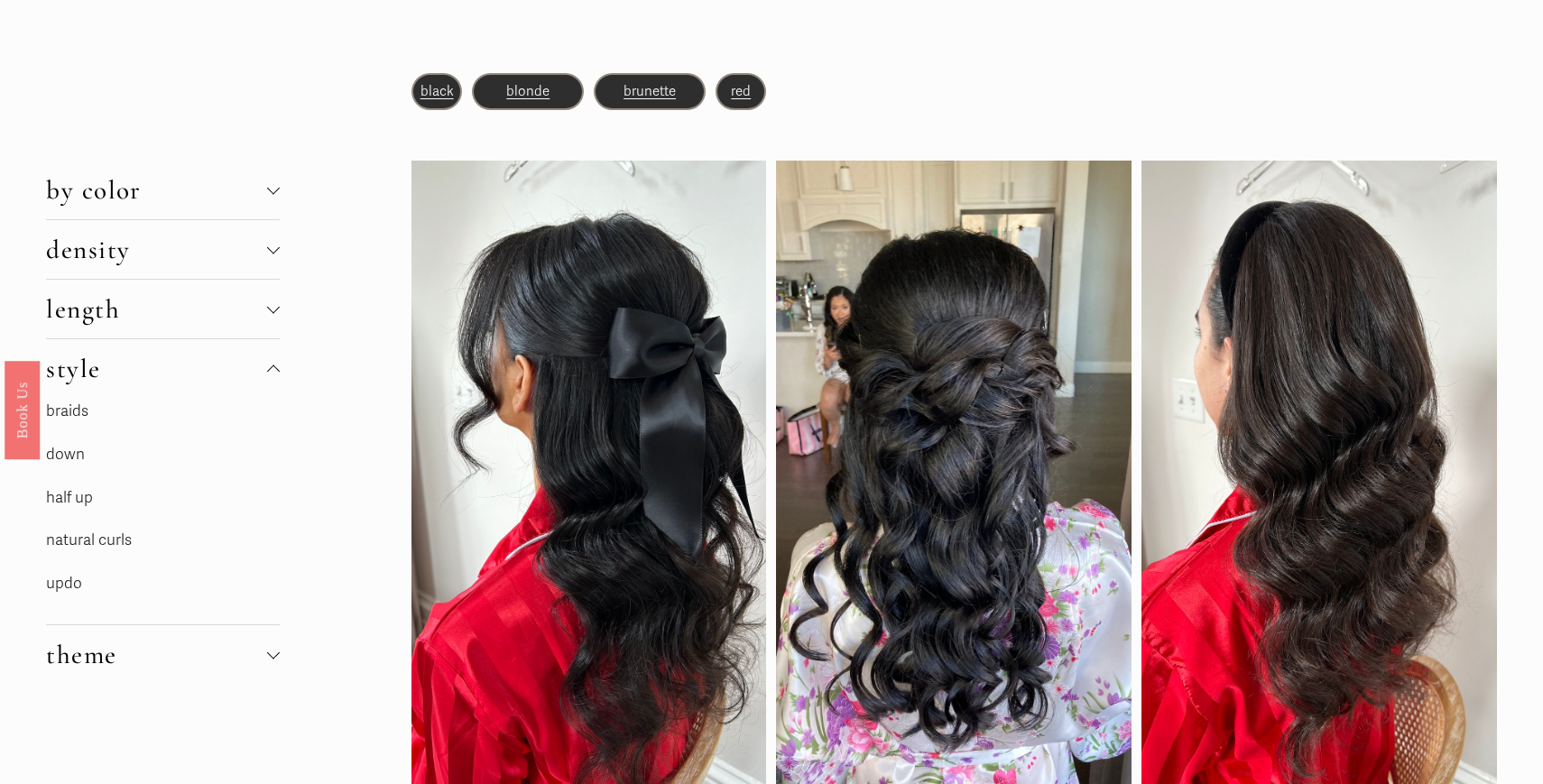
click at [67, 505] on link "half up" at bounding box center [69, 496] width 47 height 19
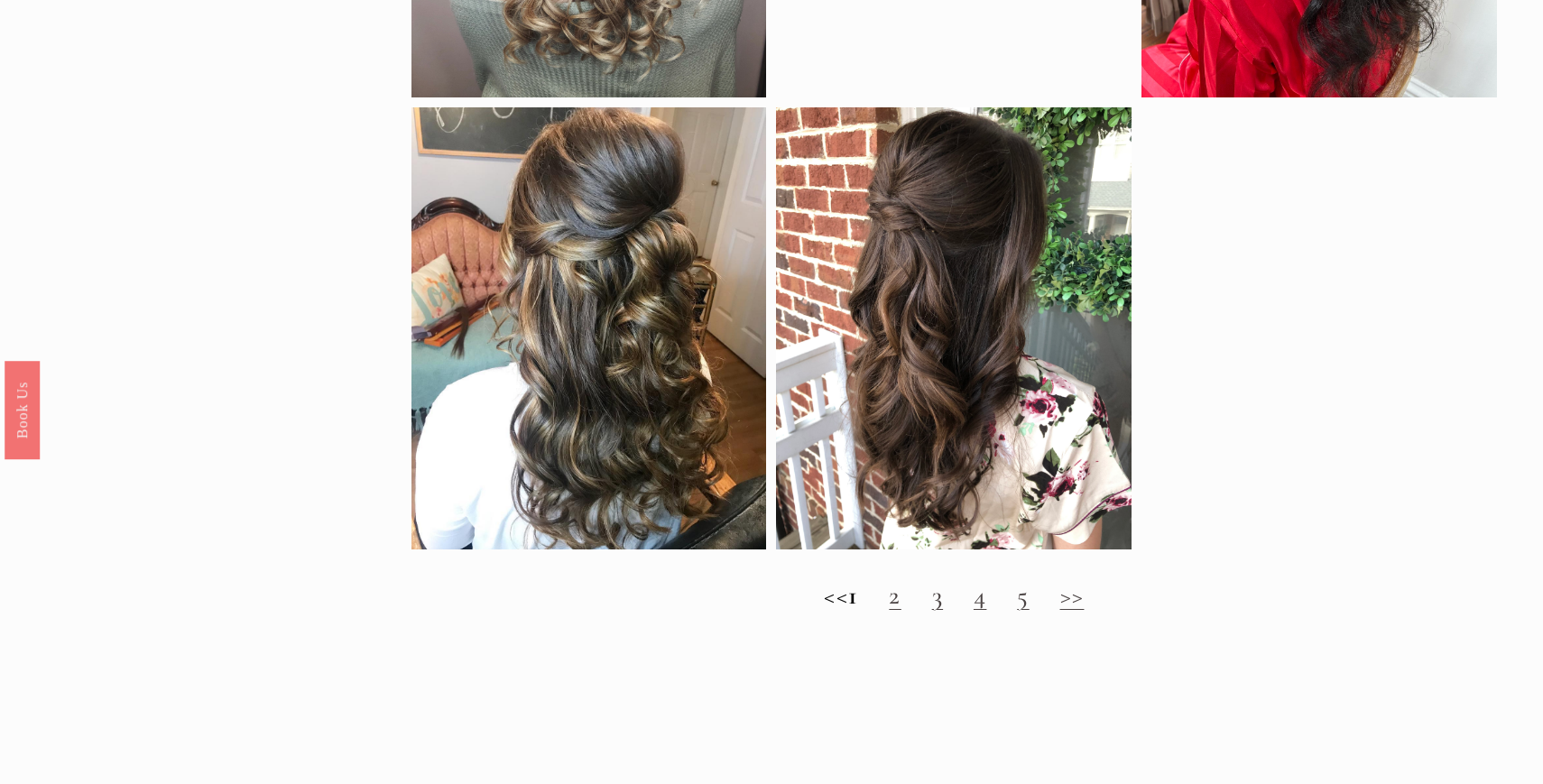
scroll to position [1731, 0]
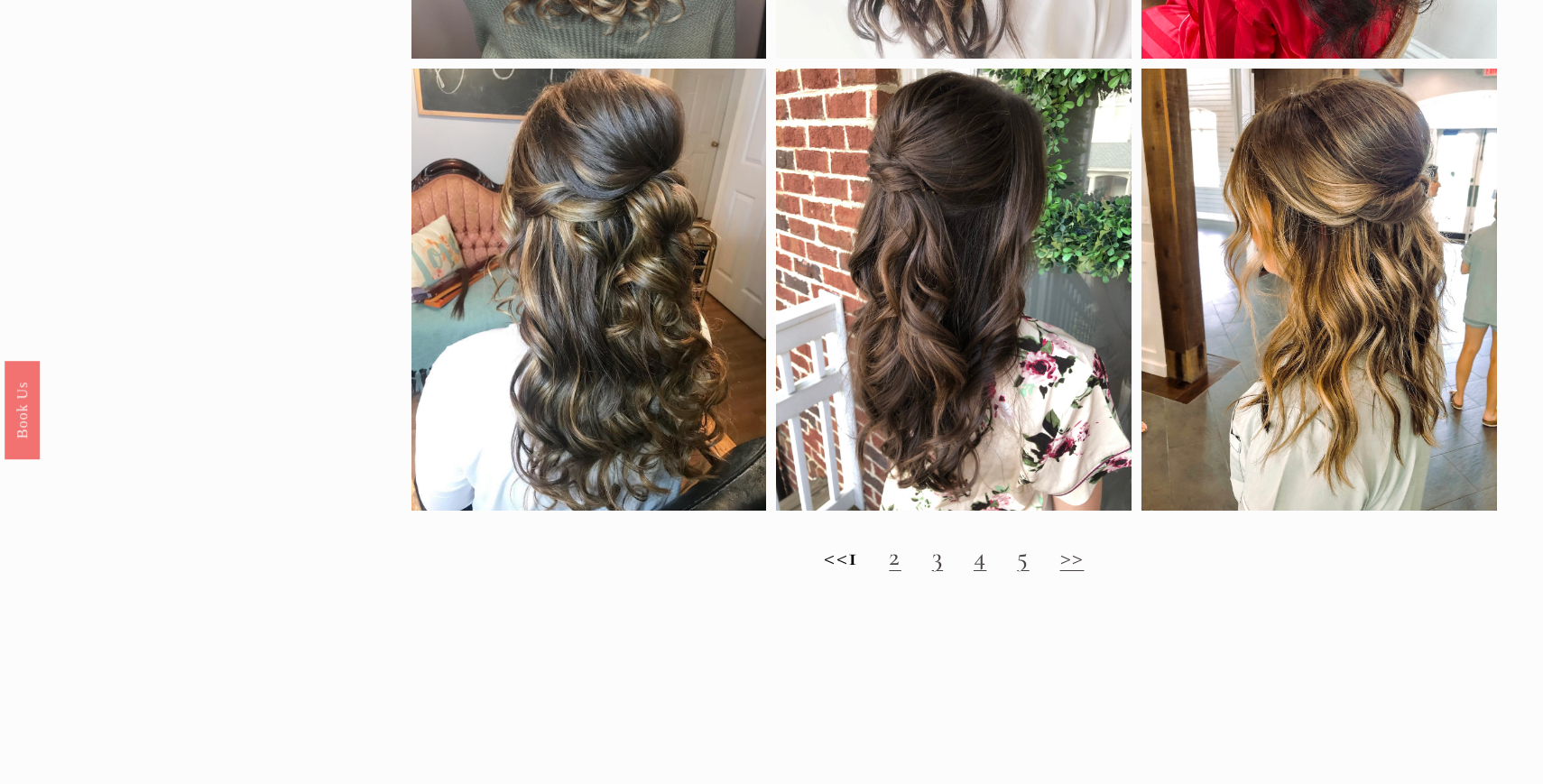
click at [900, 570] on link "2" at bounding box center [894, 556] width 12 height 31
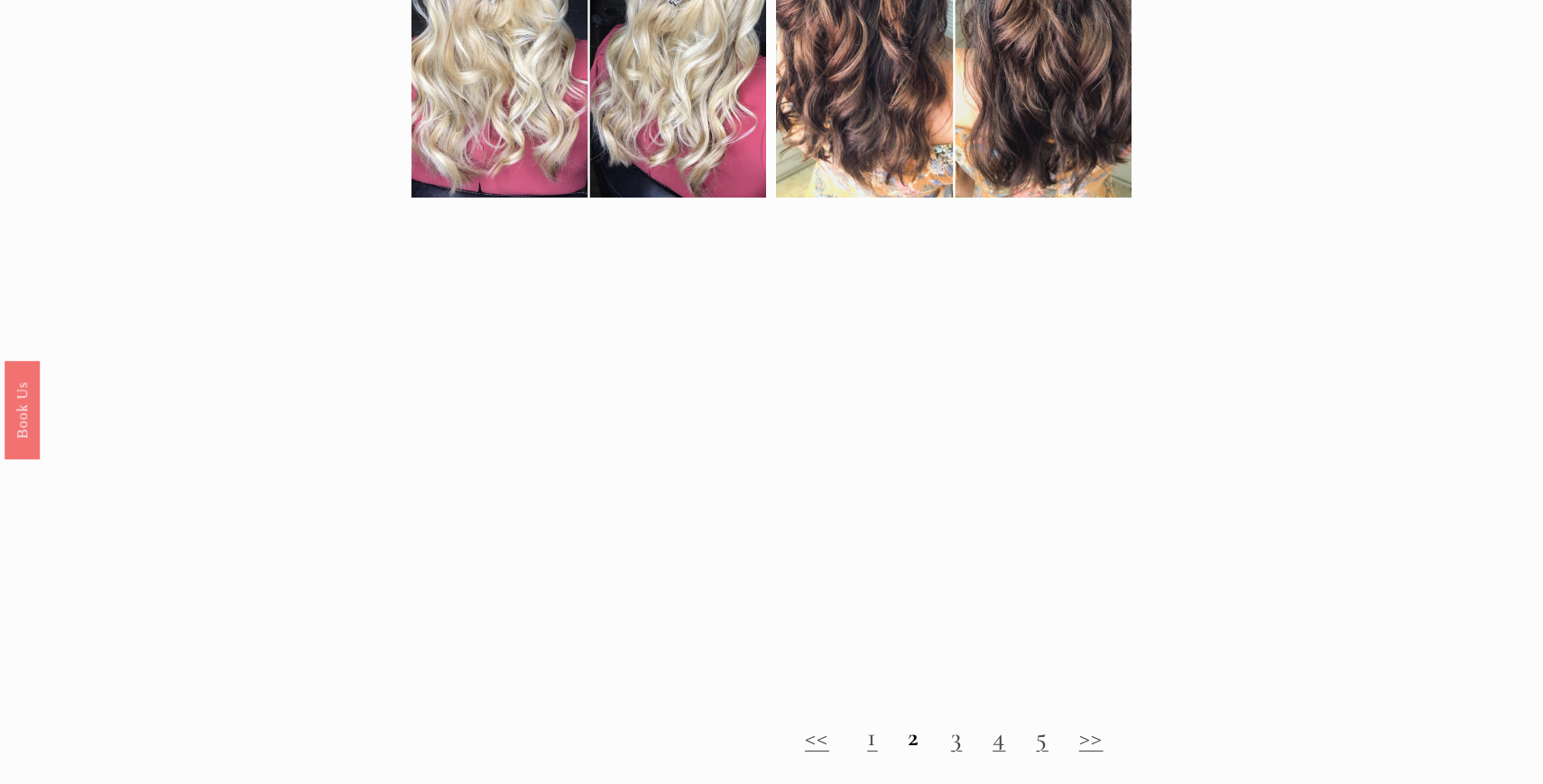
scroll to position [1727, 0]
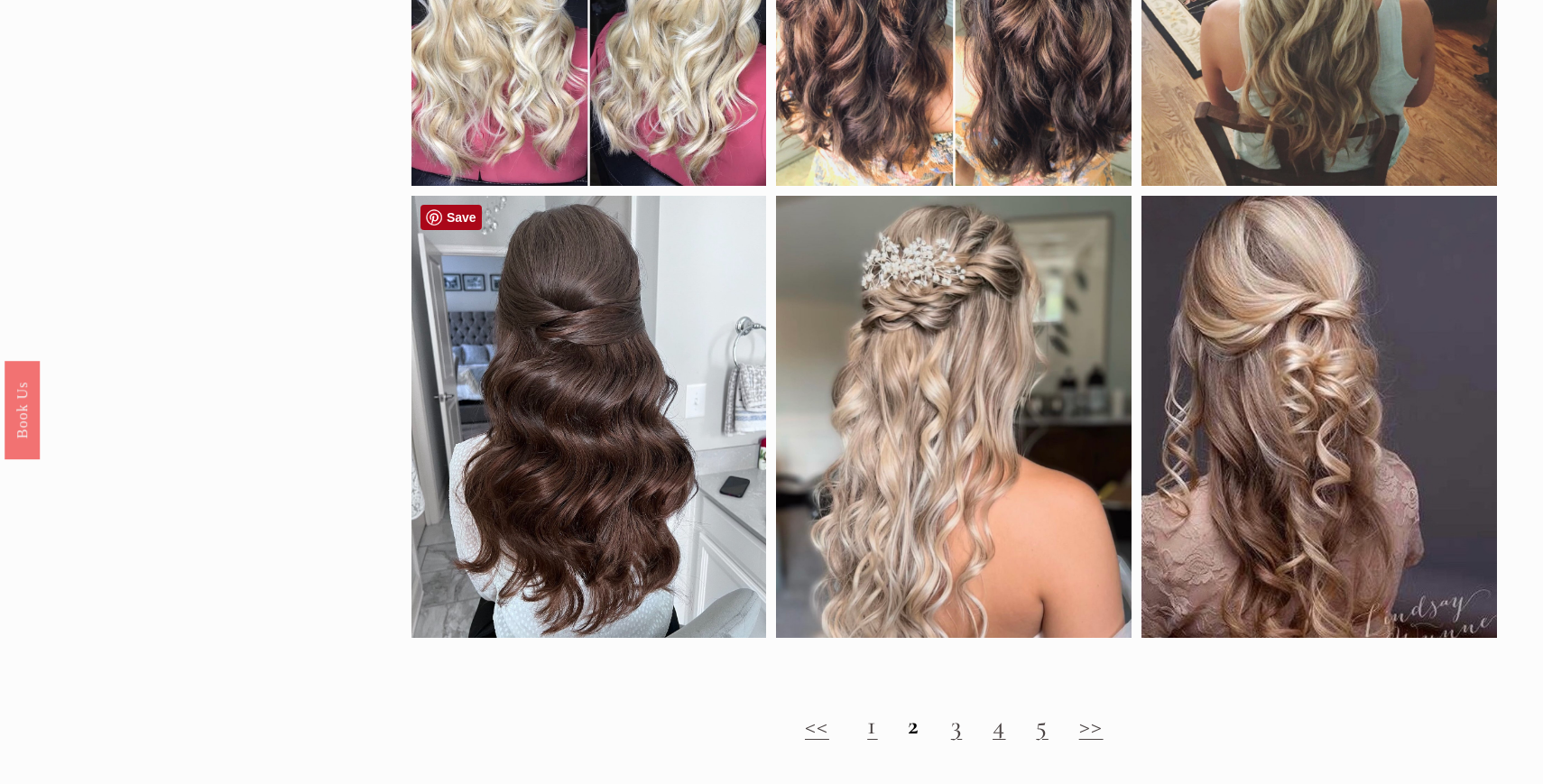
click at [438, 217] on link "Save" at bounding box center [451, 217] width 61 height 25
click at [958, 730] on link "3" at bounding box center [956, 725] width 11 height 31
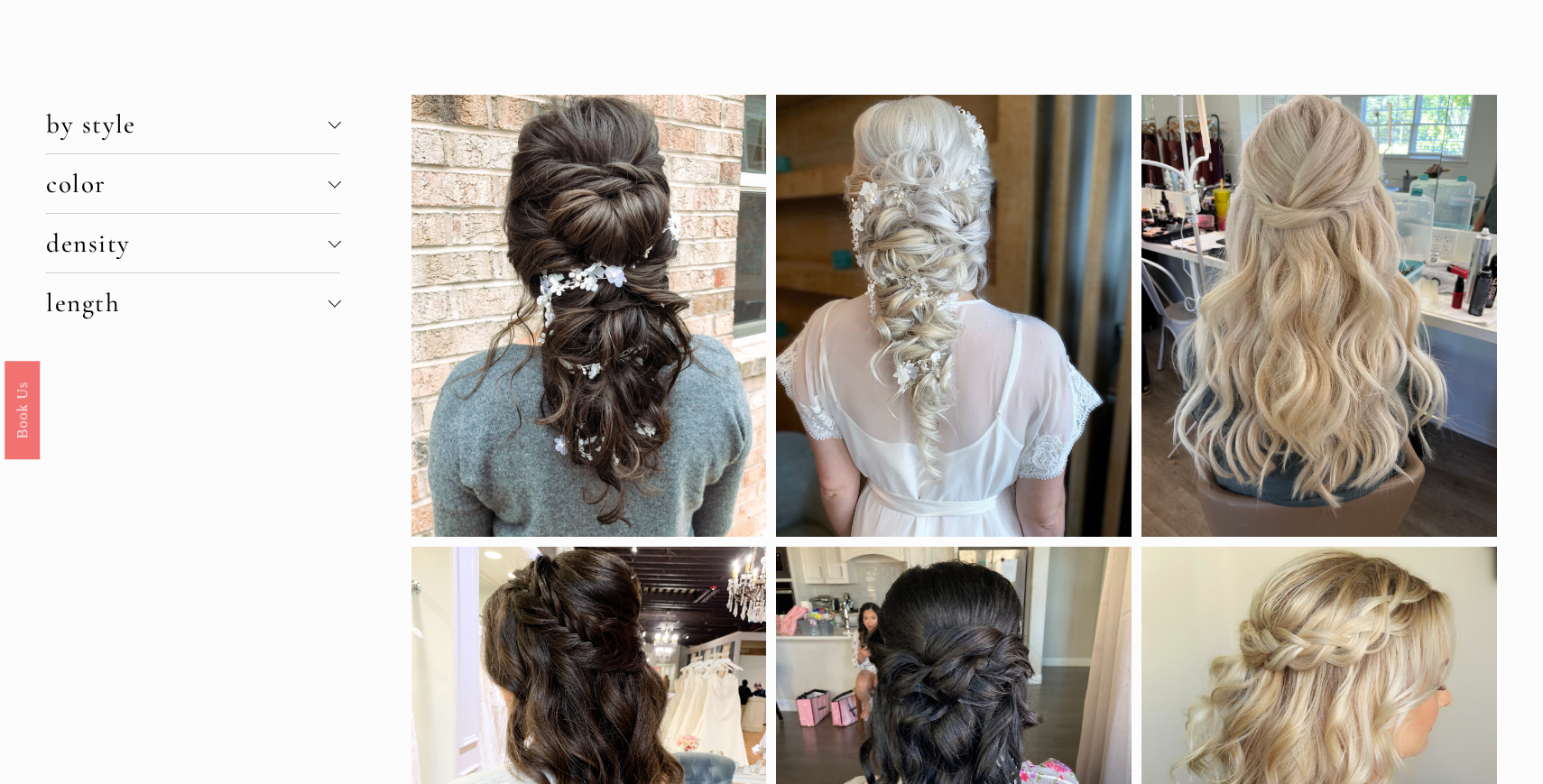
scroll to position [114, 0]
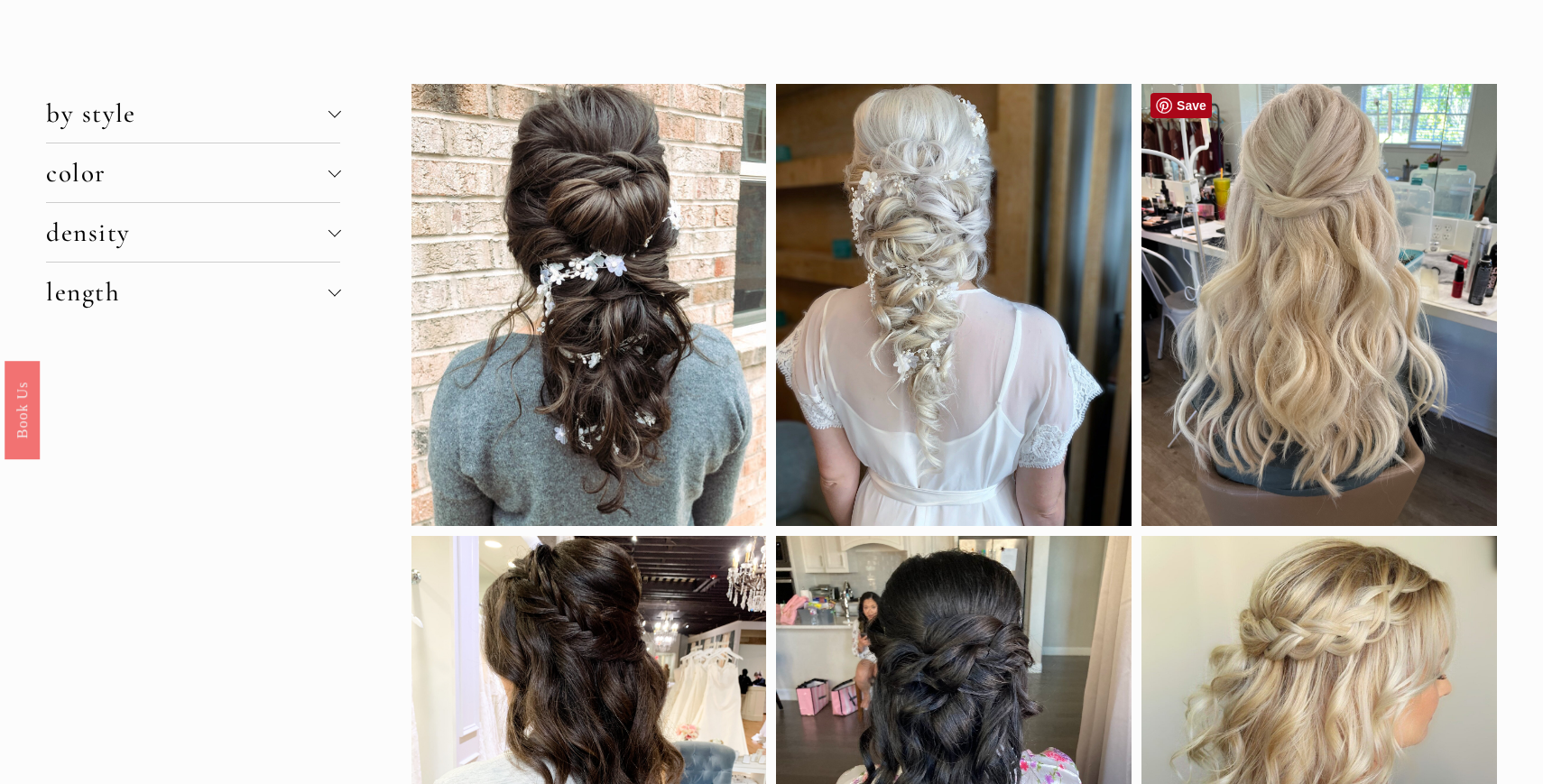
click at [1186, 100] on link "Save" at bounding box center [1180, 105] width 61 height 25
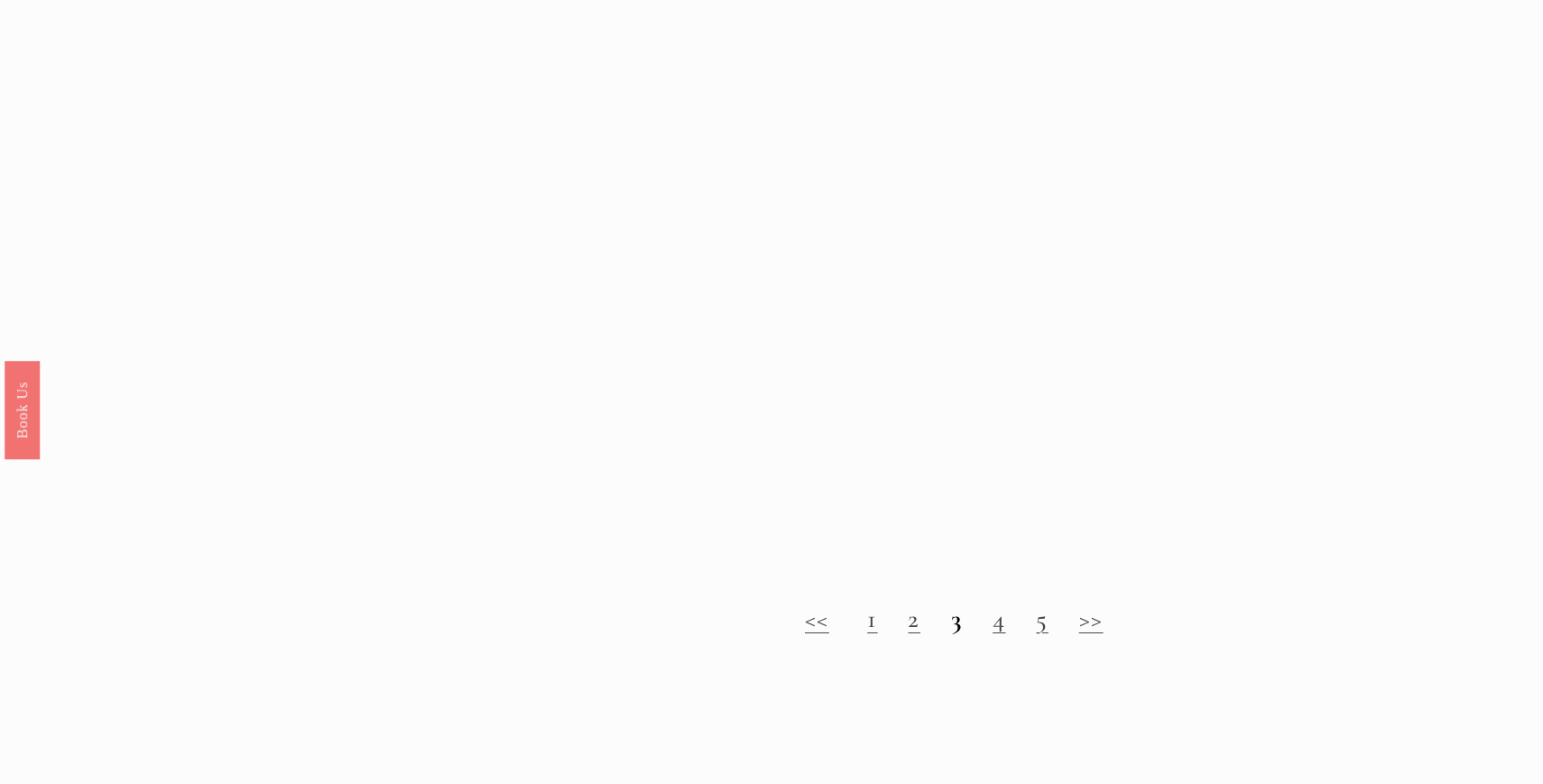
scroll to position [1836, 0]
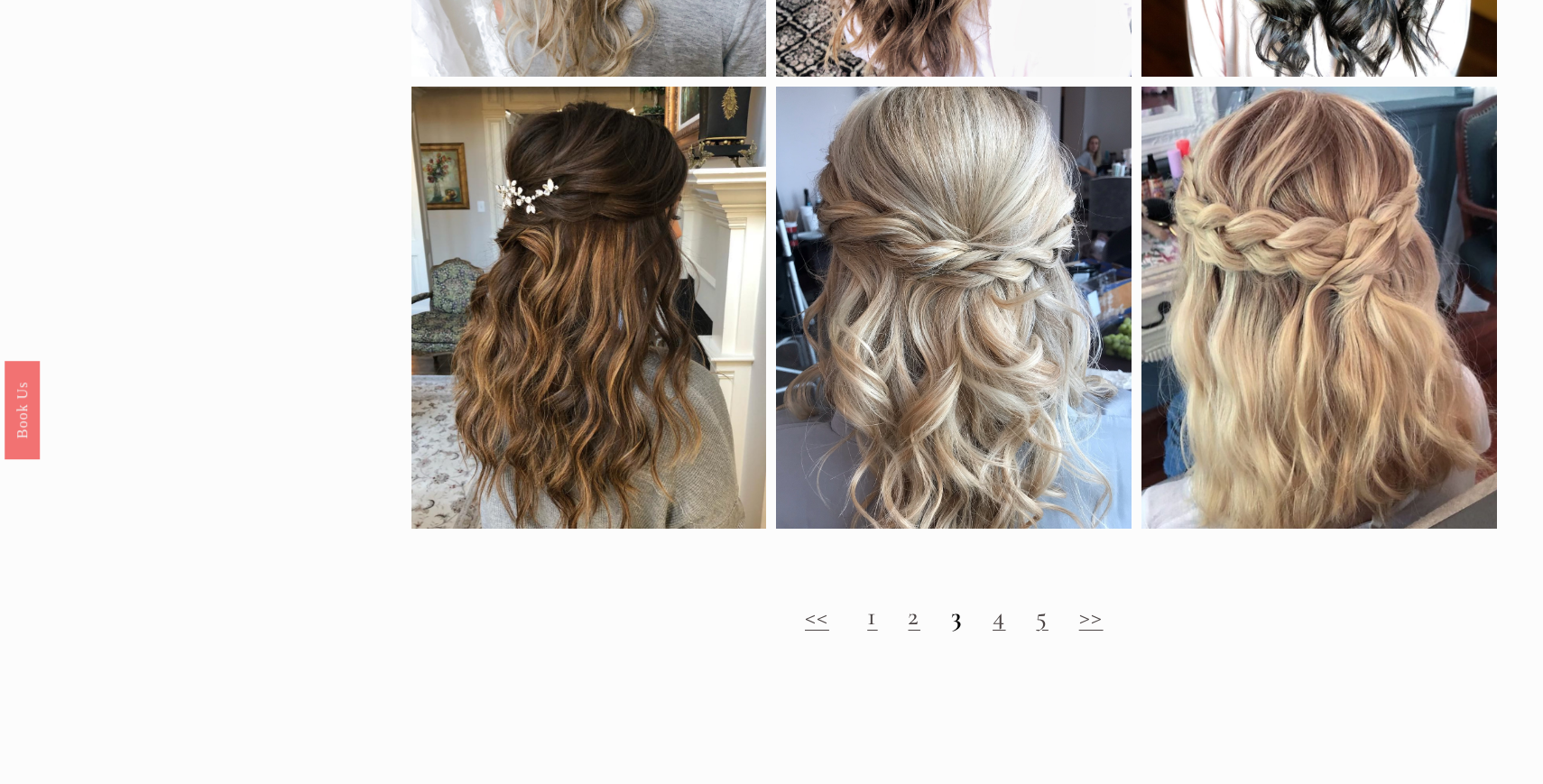
click at [993, 625] on link "4" at bounding box center [998, 615] width 13 height 31
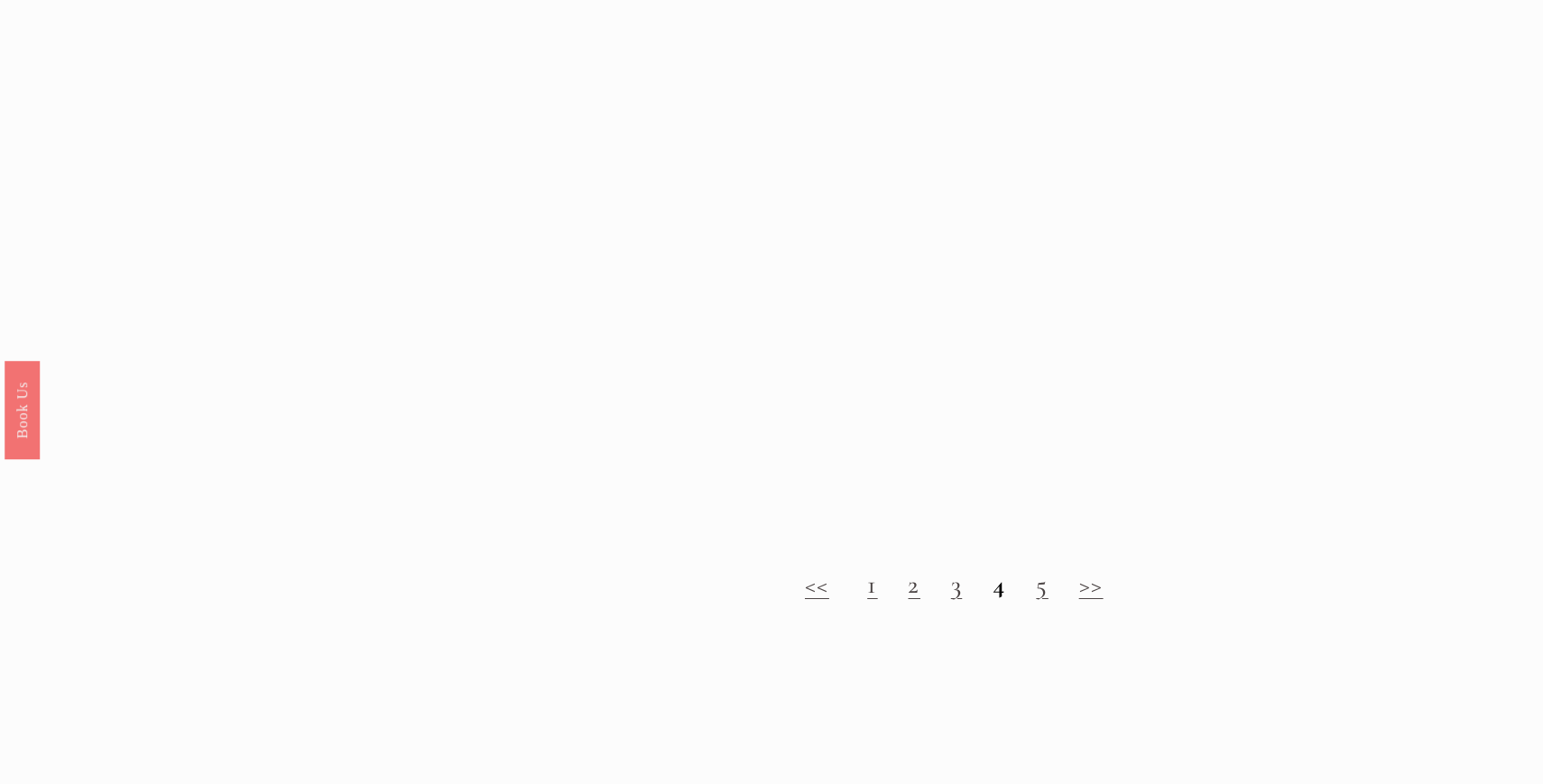
scroll to position [1871, 0]
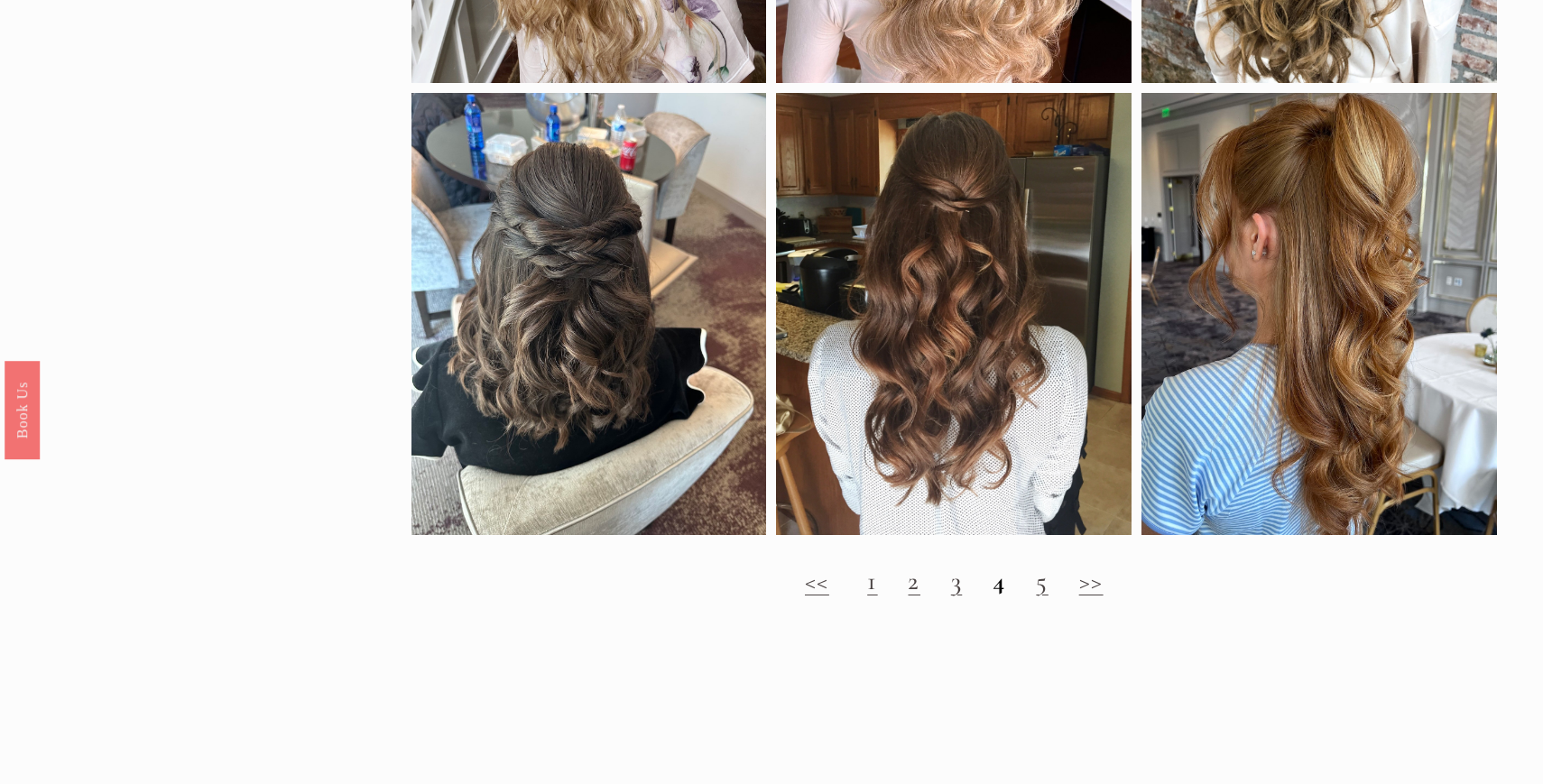
click at [1036, 595] on link "5" at bounding box center [1042, 580] width 12 height 31
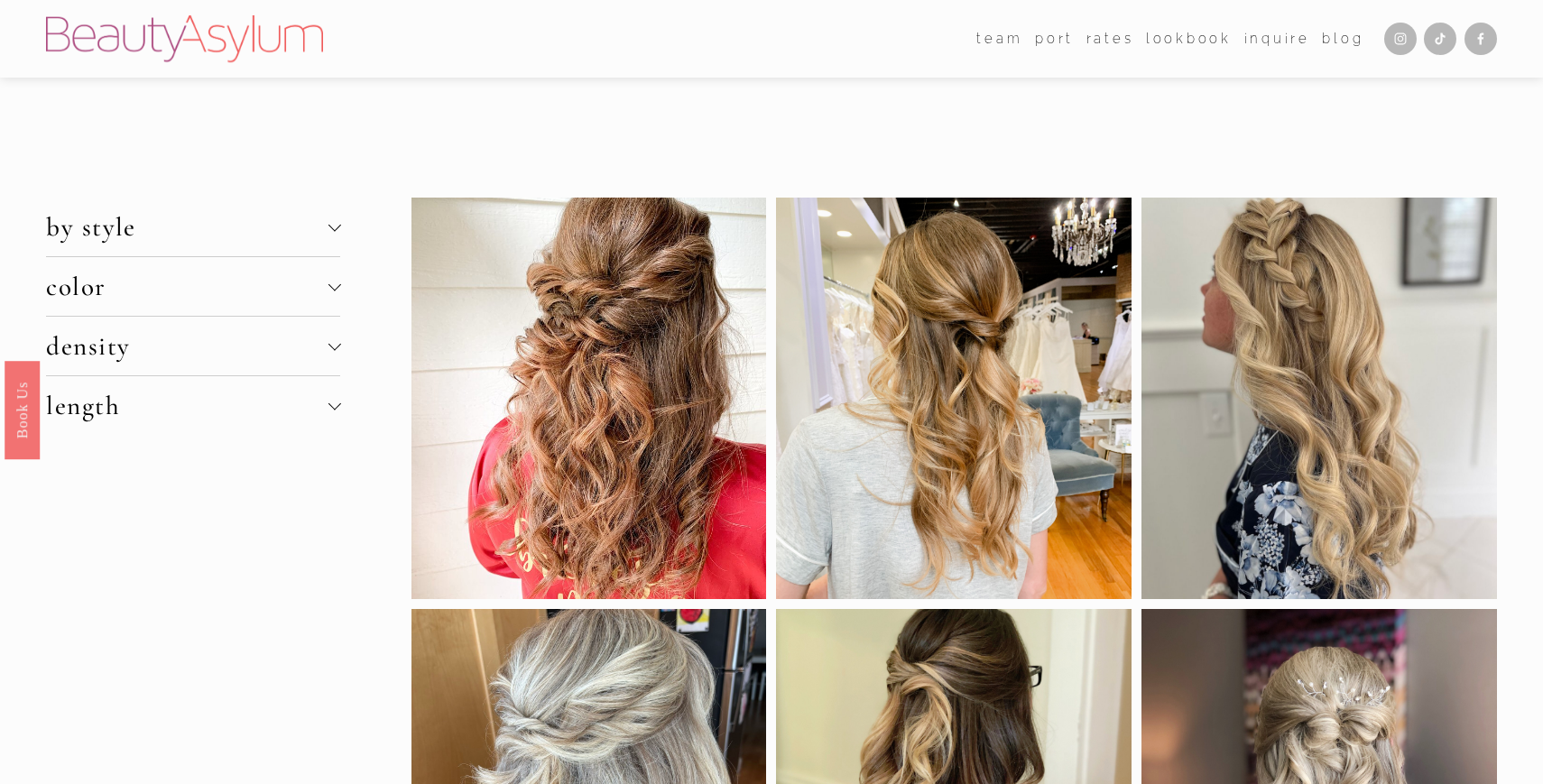
click at [226, 41] on img at bounding box center [184, 39] width 277 height 47
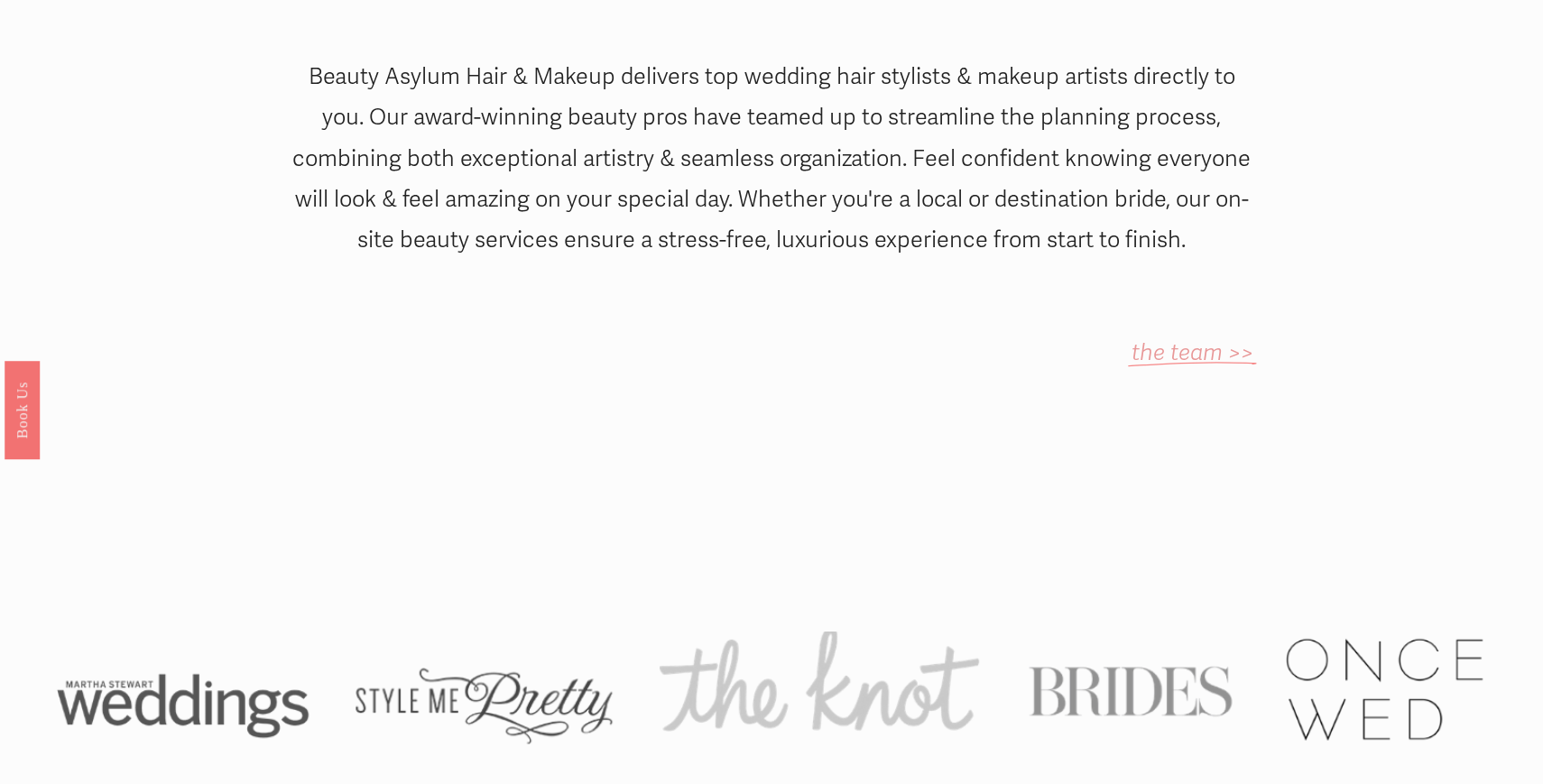
scroll to position [1229, 0]
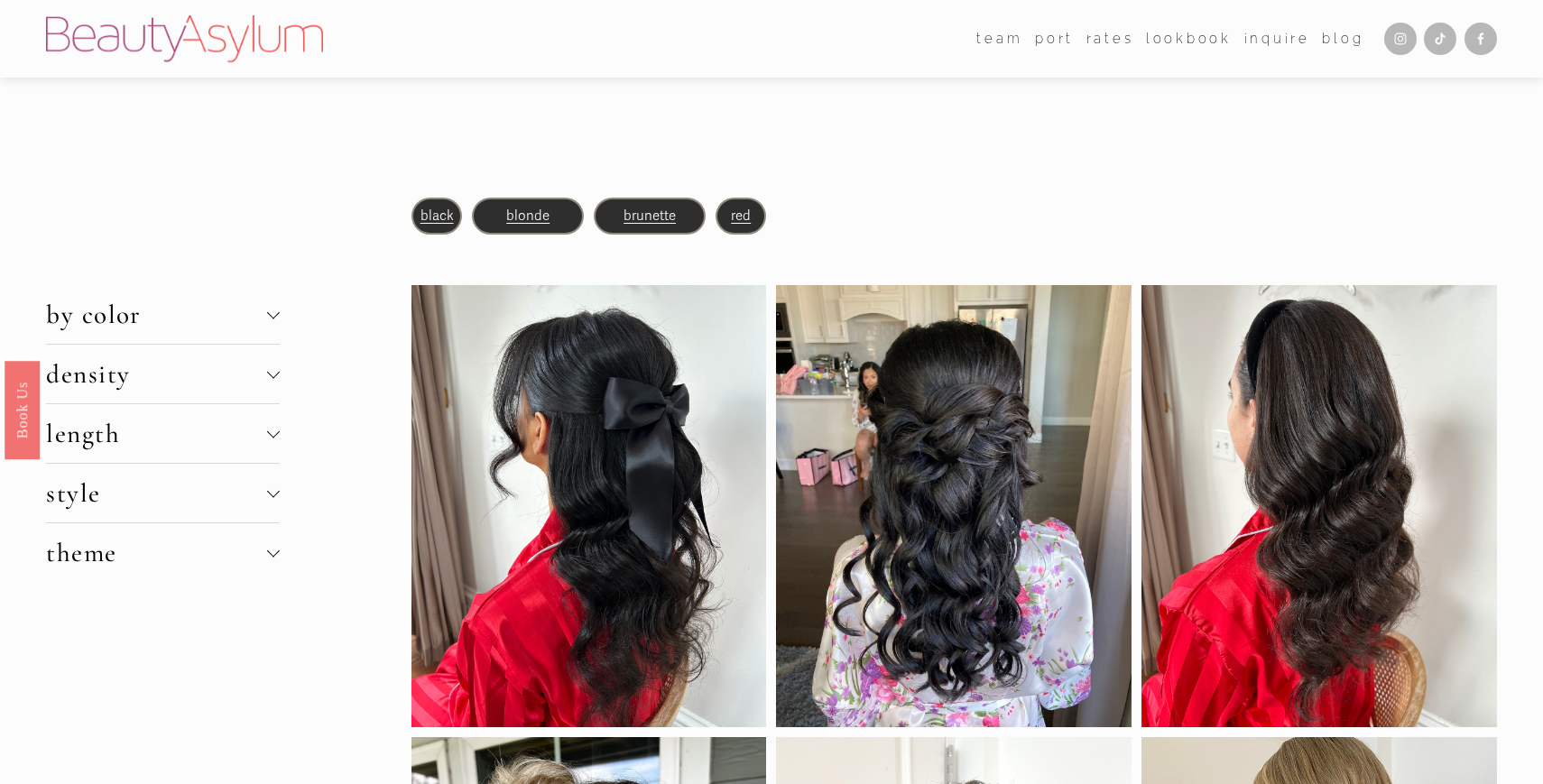
click at [273, 491] on div at bounding box center [273, 490] width 13 height 13
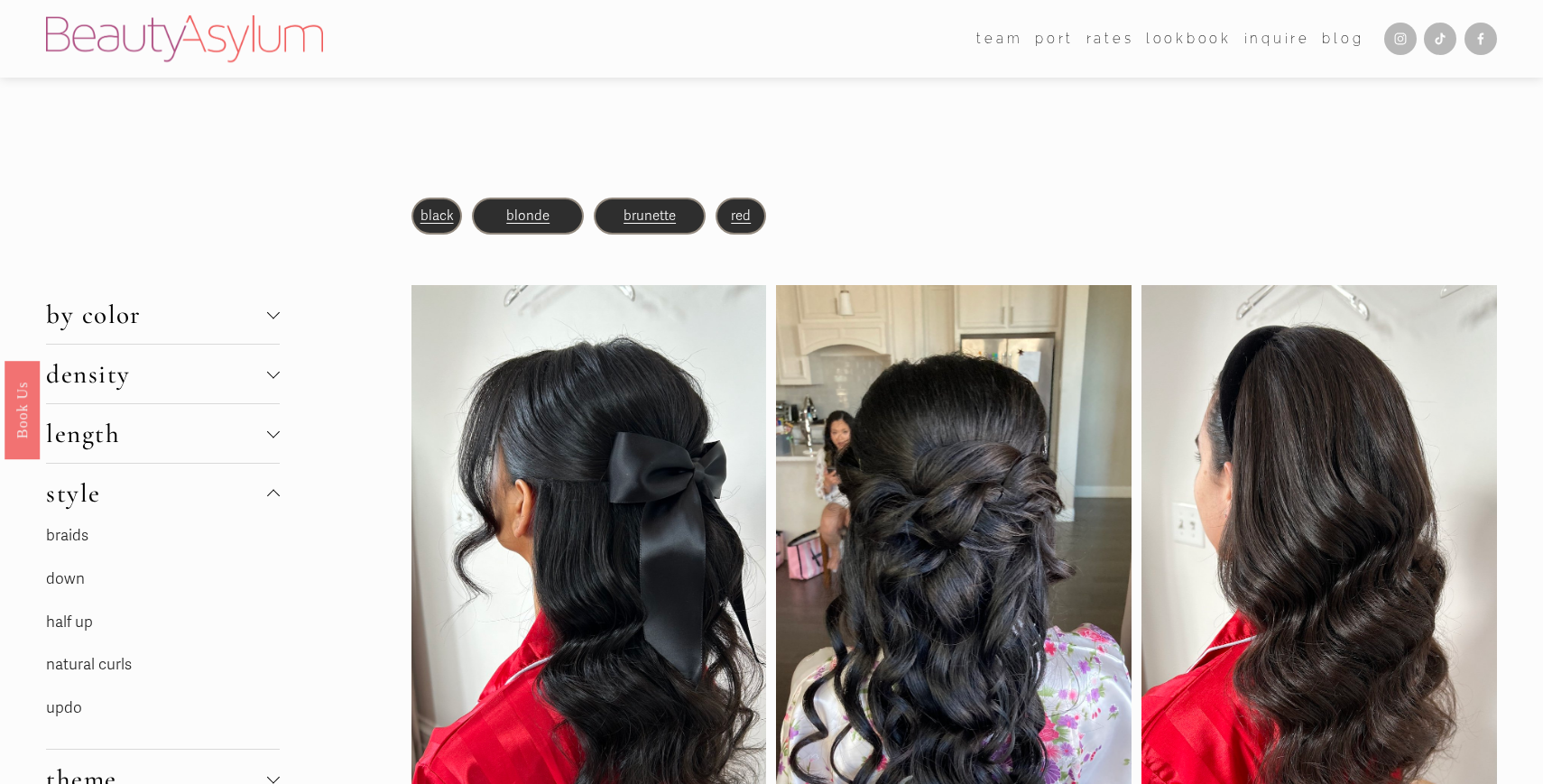
click at [273, 491] on div at bounding box center [273, 494] width 13 height 13
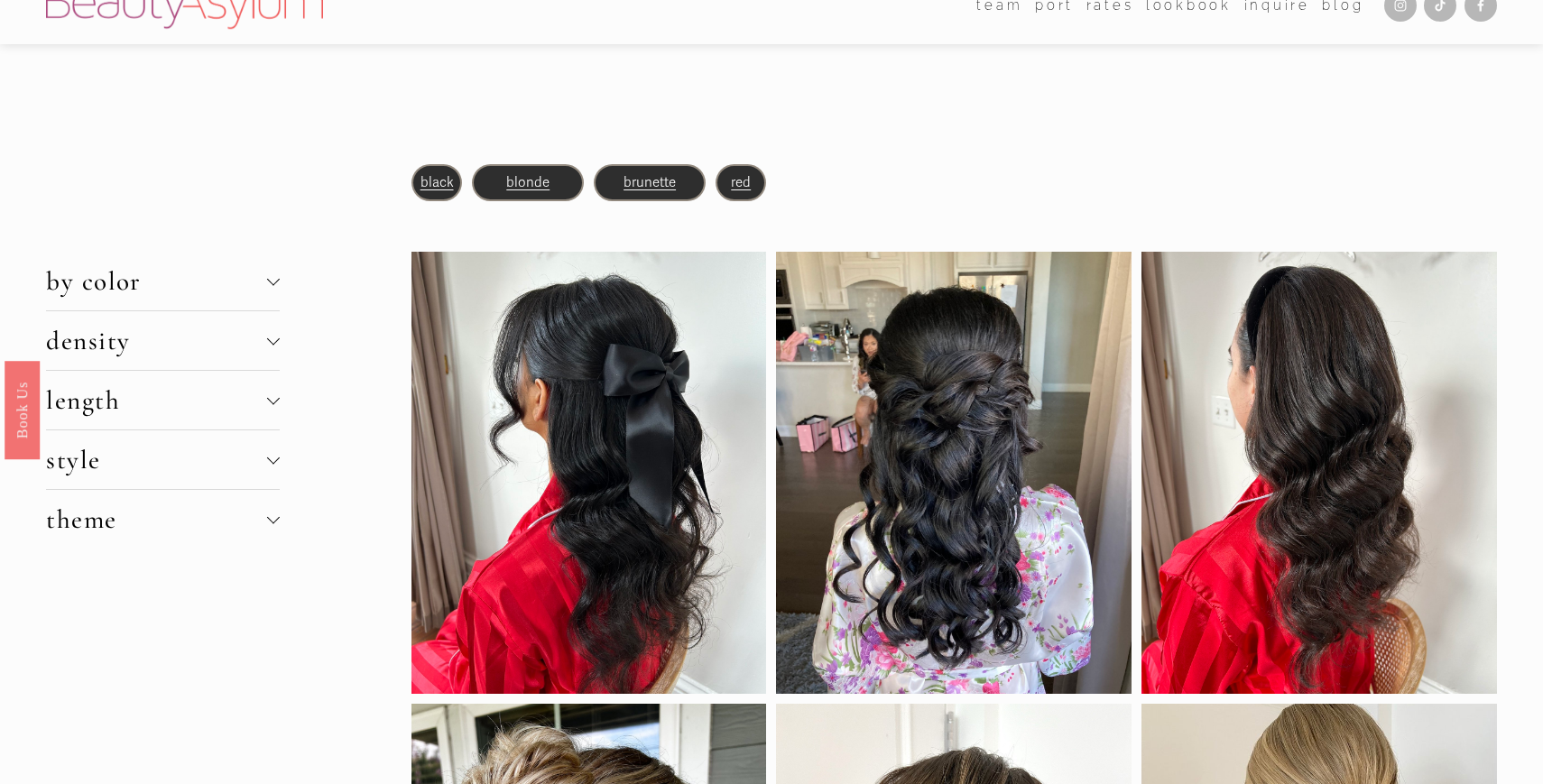
scroll to position [57, 0]
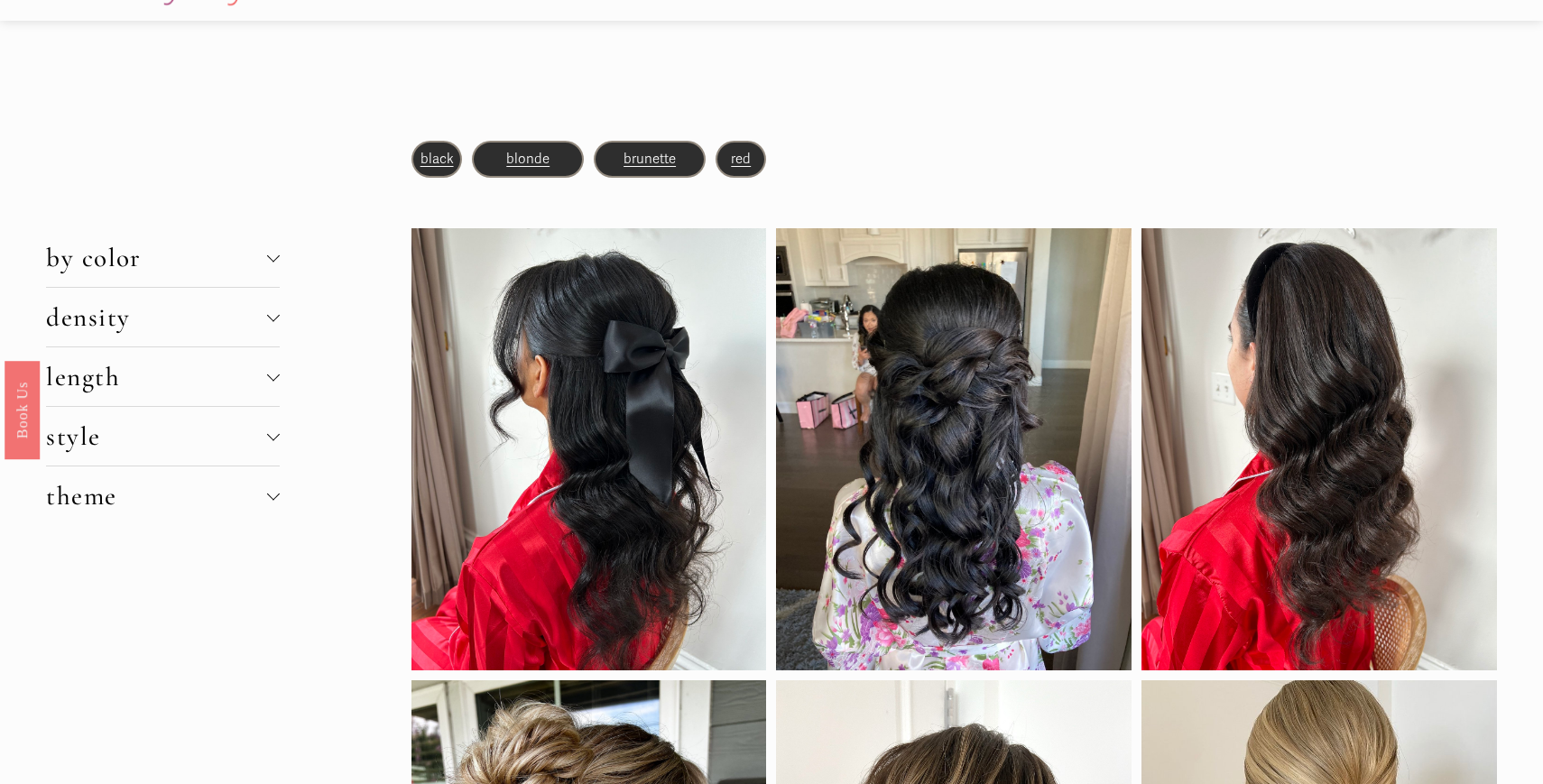
click at [273, 491] on div at bounding box center [273, 492] width 13 height 13
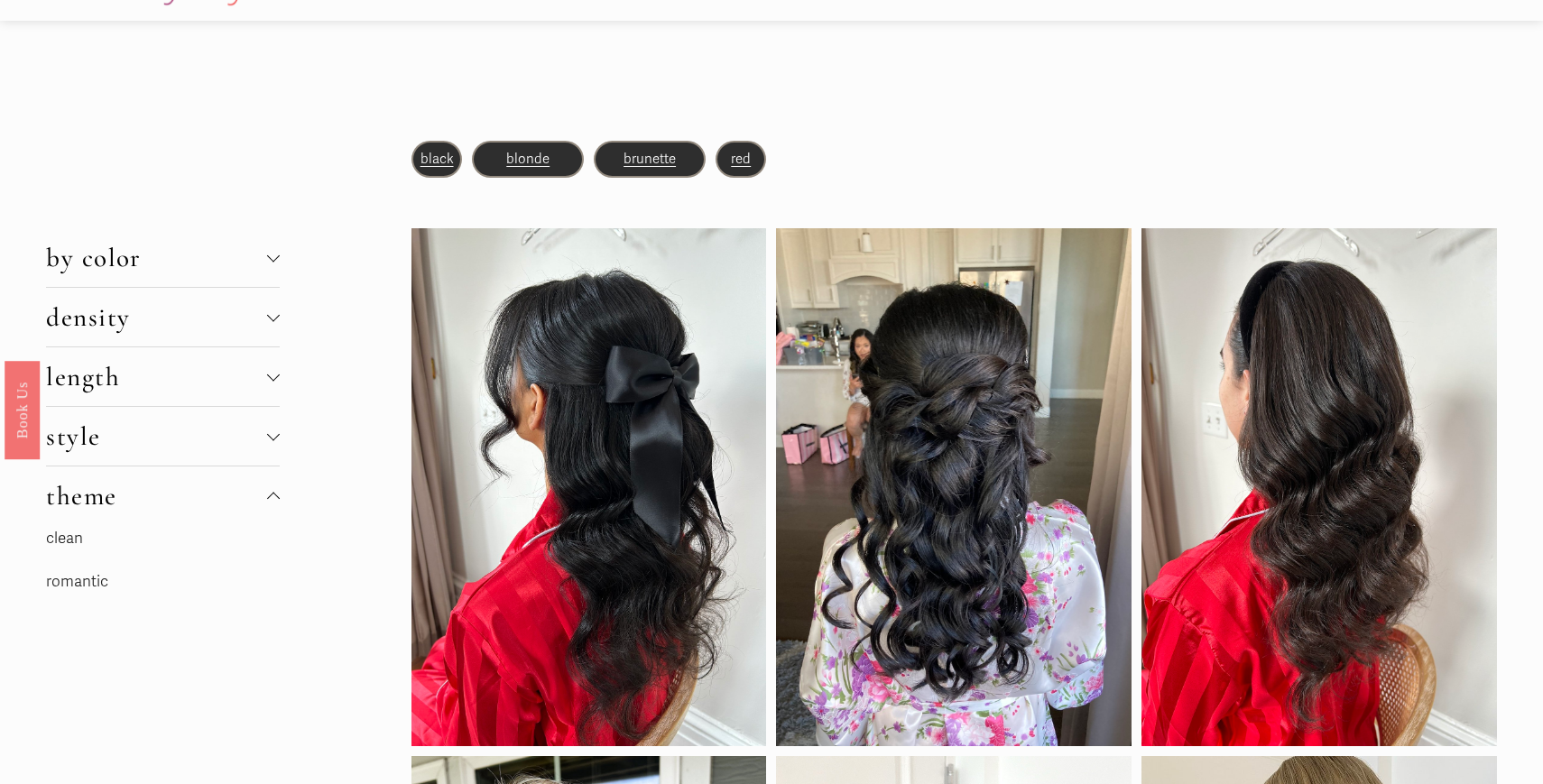
click at [273, 491] on div at bounding box center [273, 495] width 13 height 13
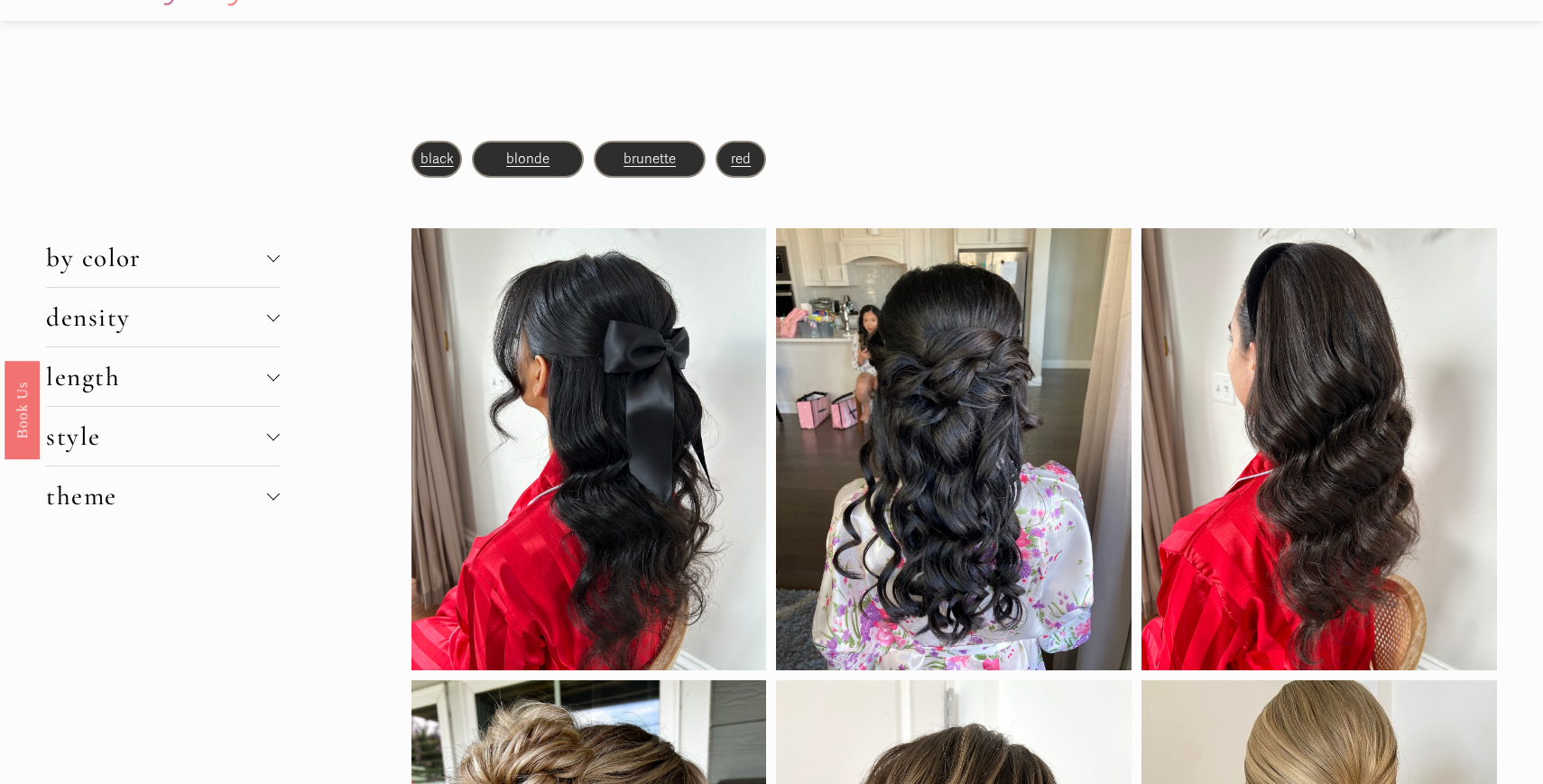
click at [270, 323] on div at bounding box center [273, 317] width 13 height 13
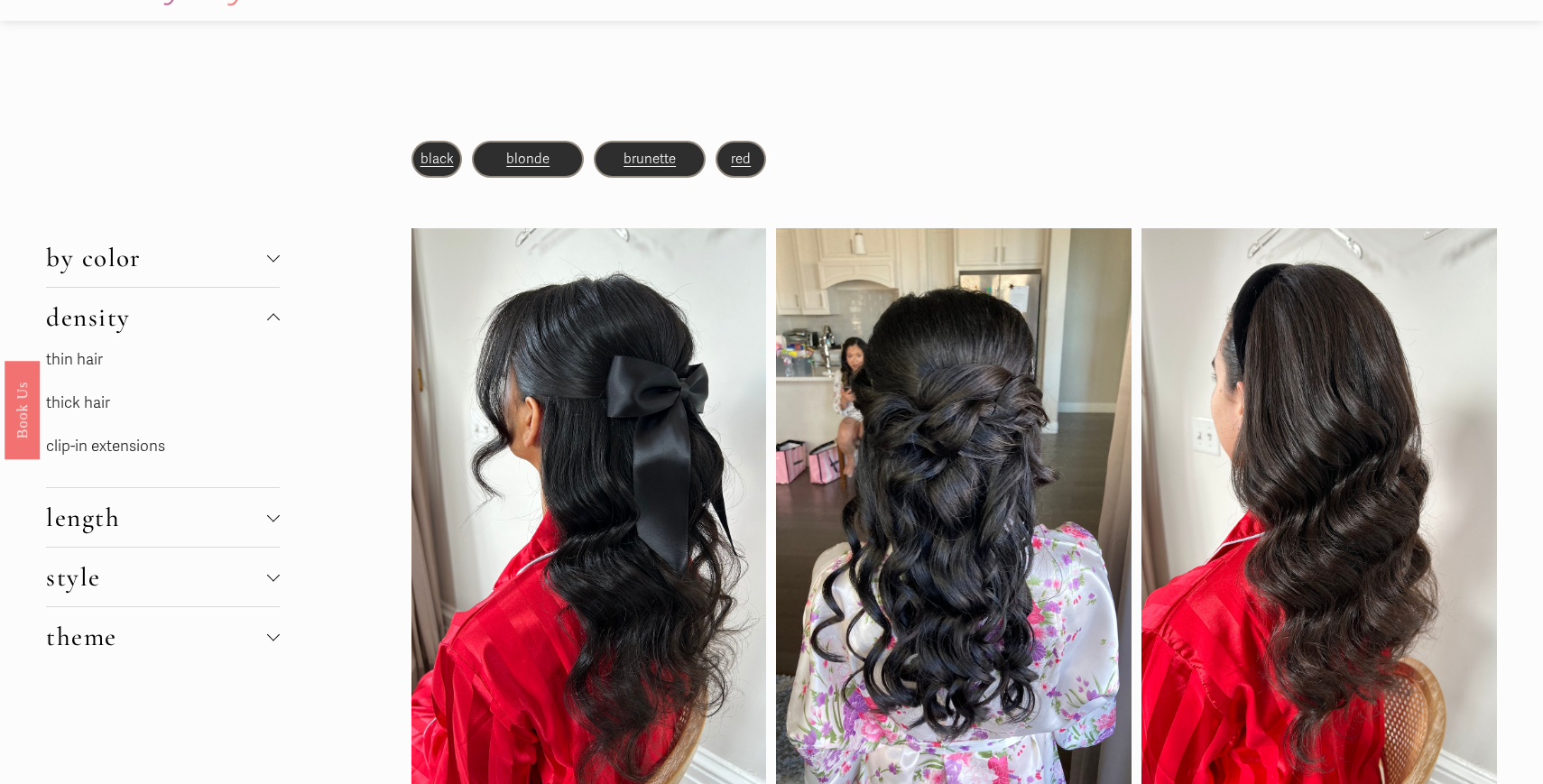
click at [270, 323] on div at bounding box center [273, 319] width 13 height 13
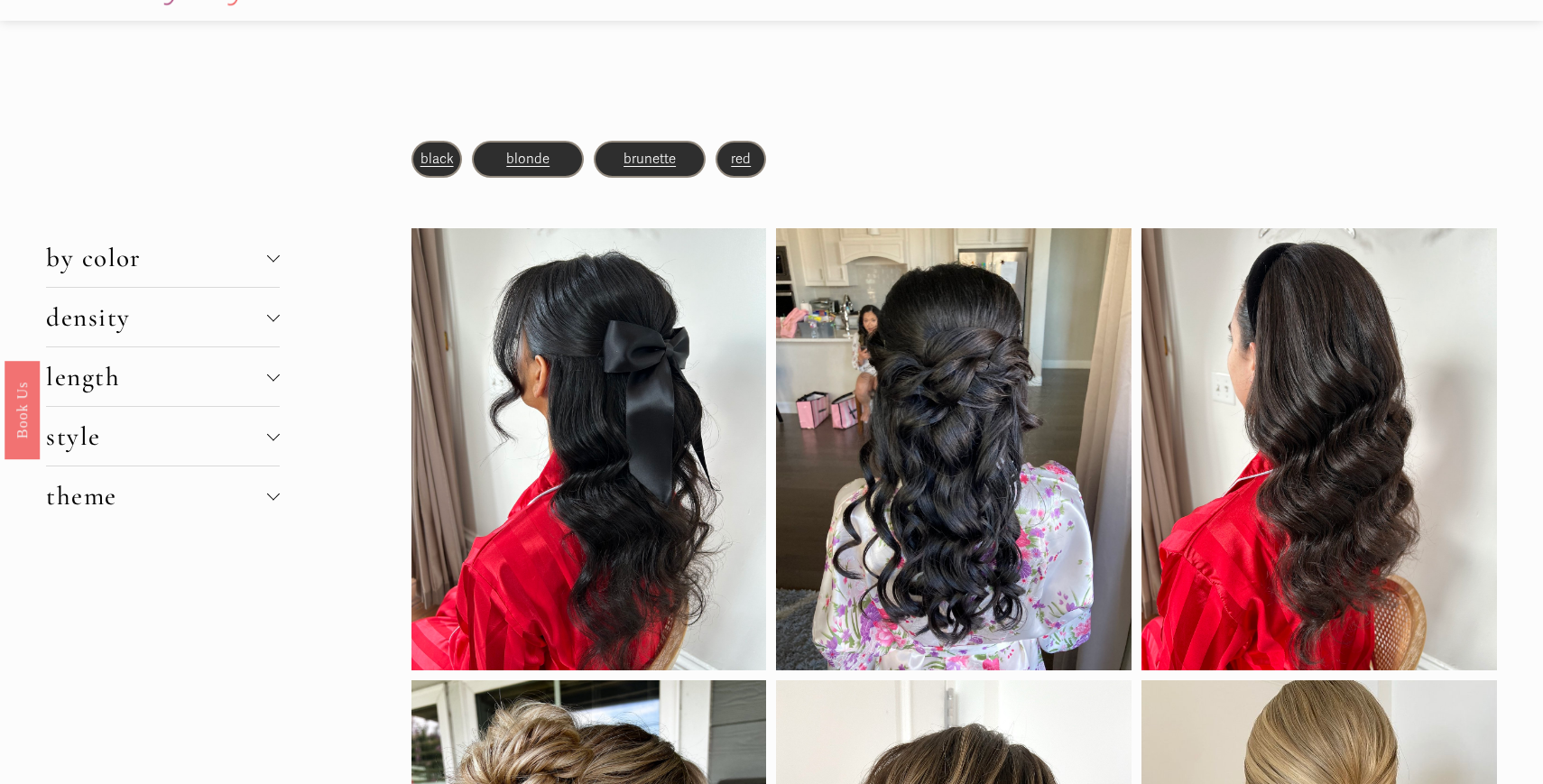
click at [263, 270] on span "by color" at bounding box center [156, 257] width 221 height 31
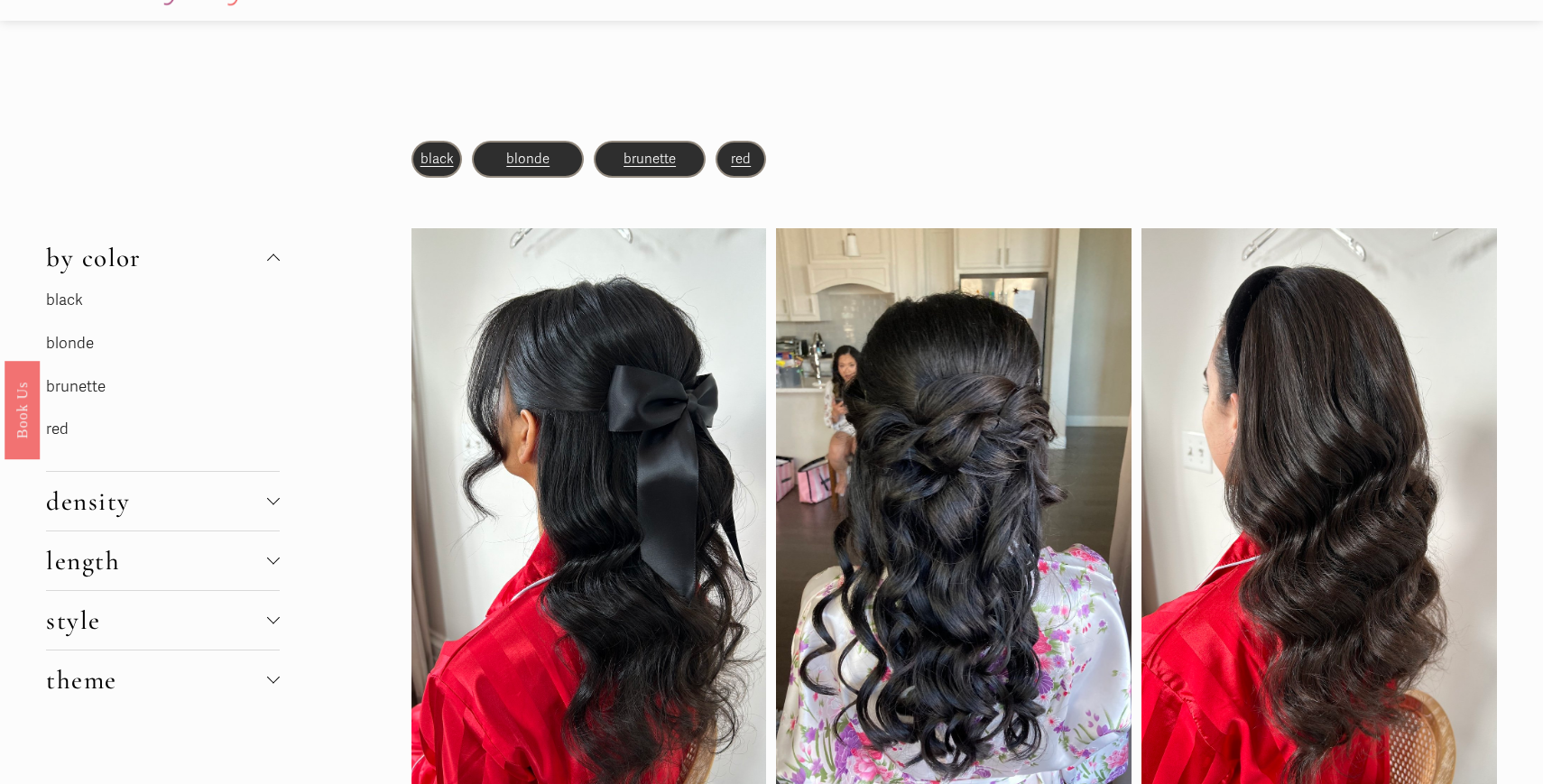
click at [263, 270] on span "by color" at bounding box center [156, 257] width 221 height 31
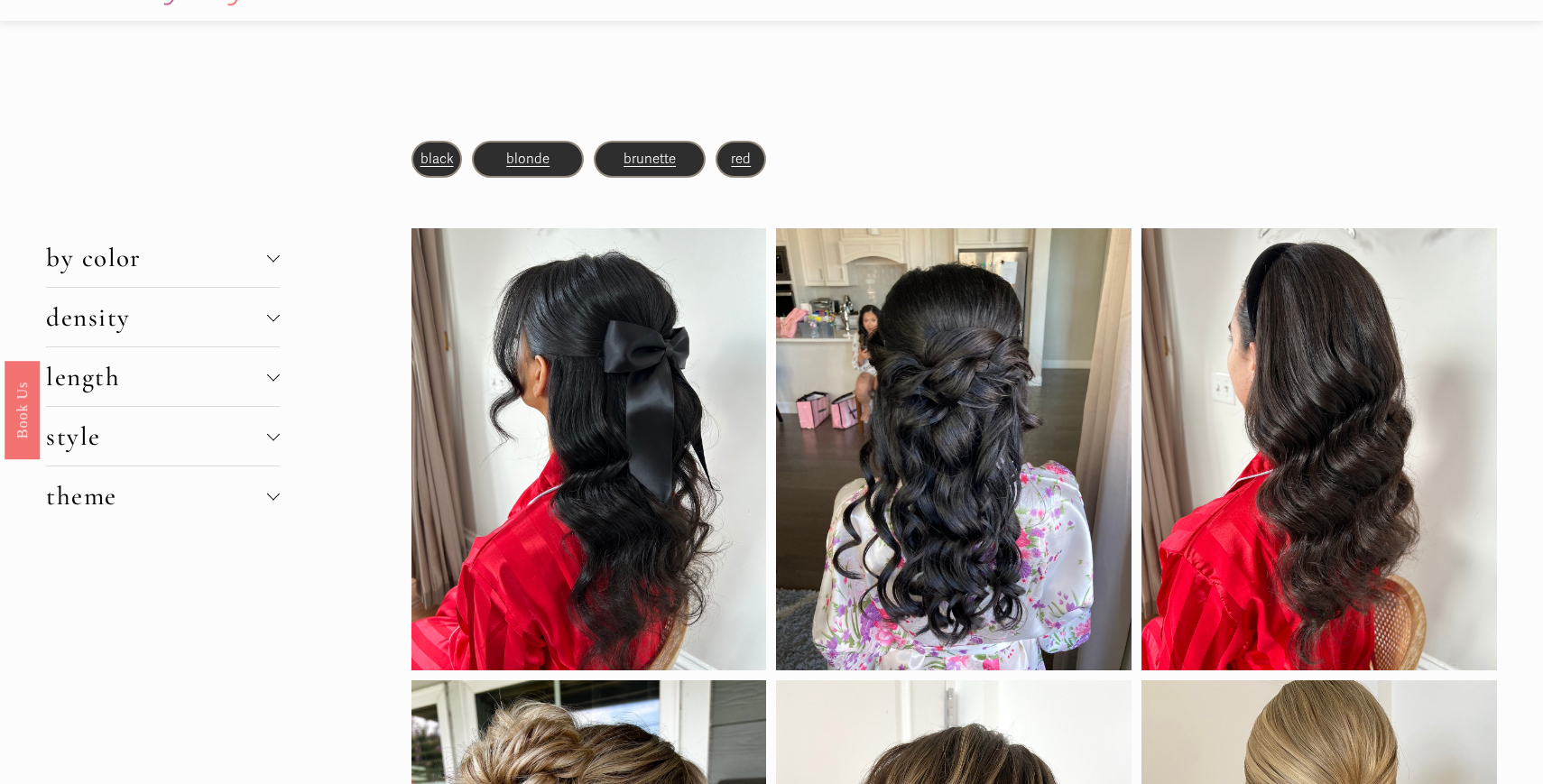
click at [260, 454] on button "style" at bounding box center [163, 436] width 234 height 59
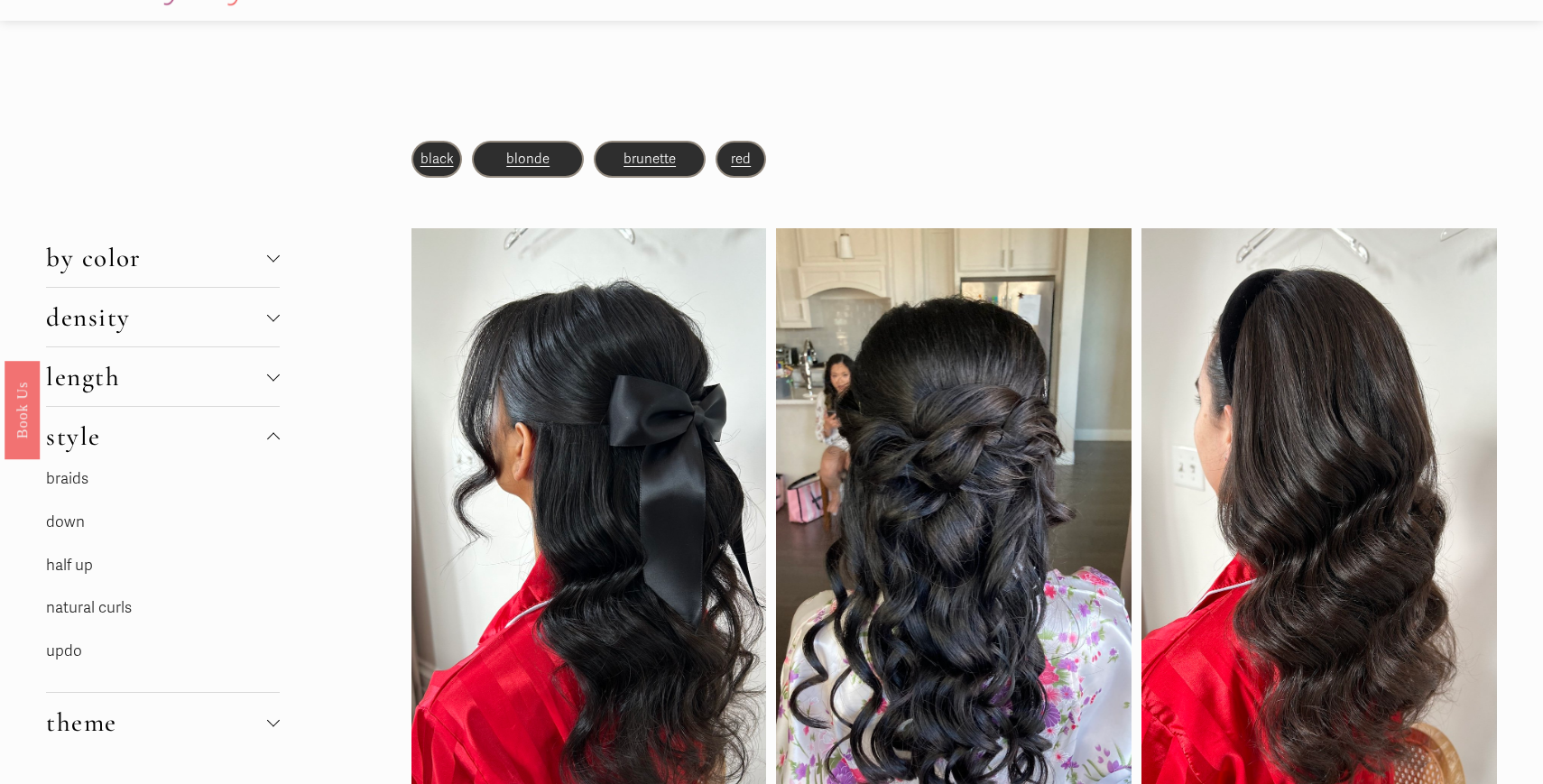
click at [72, 525] on link "down" at bounding box center [65, 521] width 39 height 19
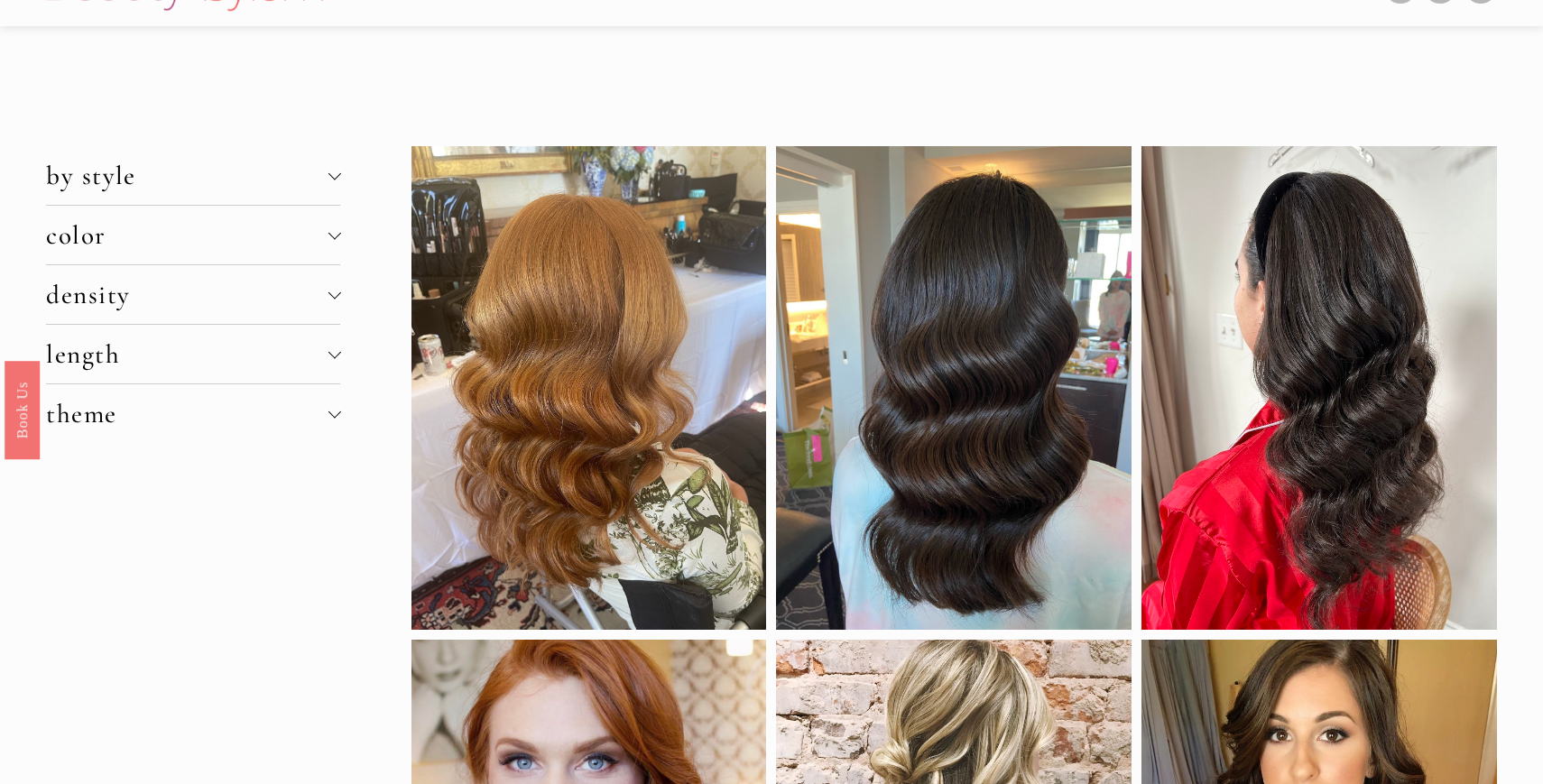
scroll to position [49, 0]
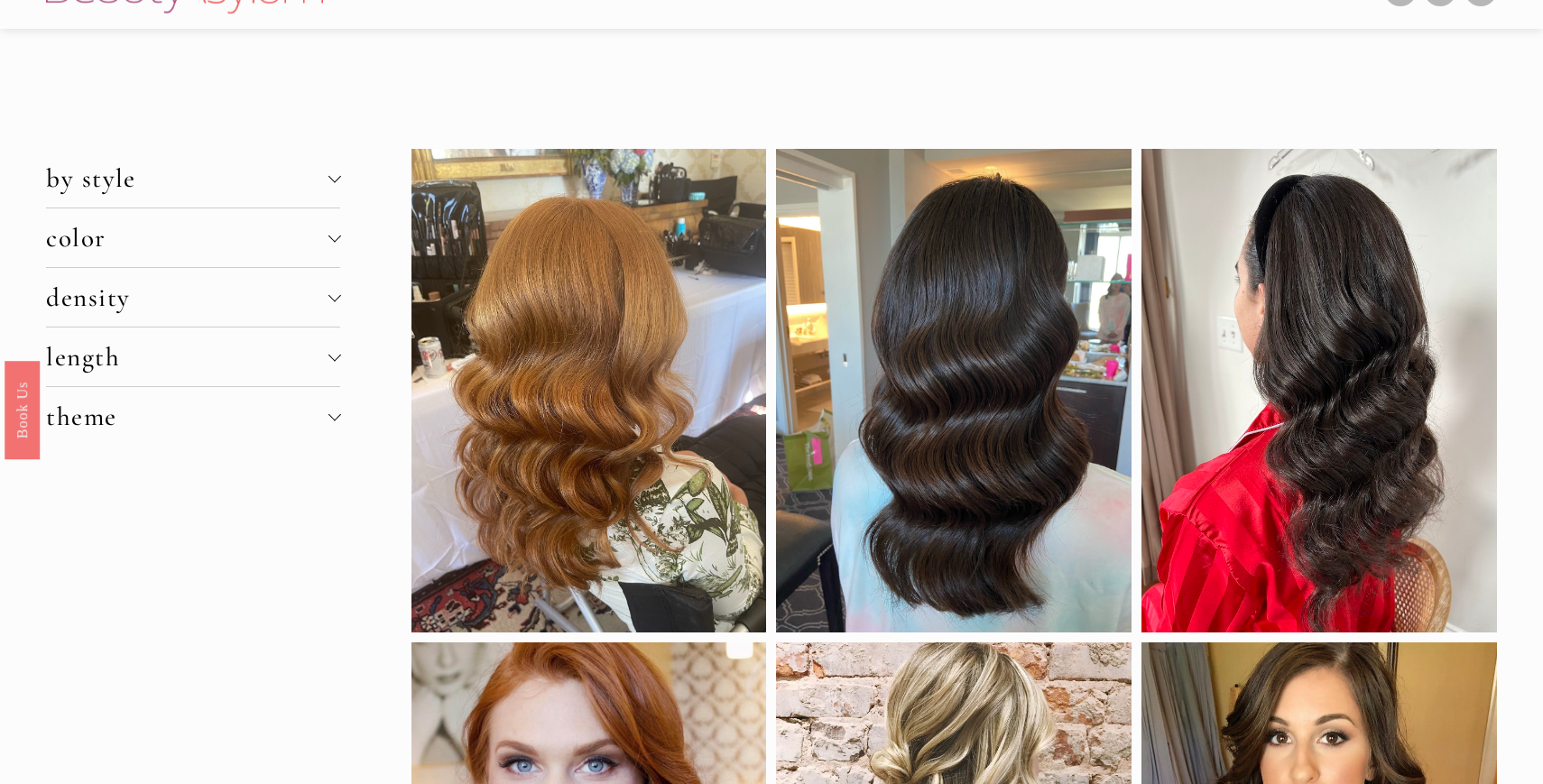
click at [269, 202] on button "by style" at bounding box center [193, 178] width 295 height 59
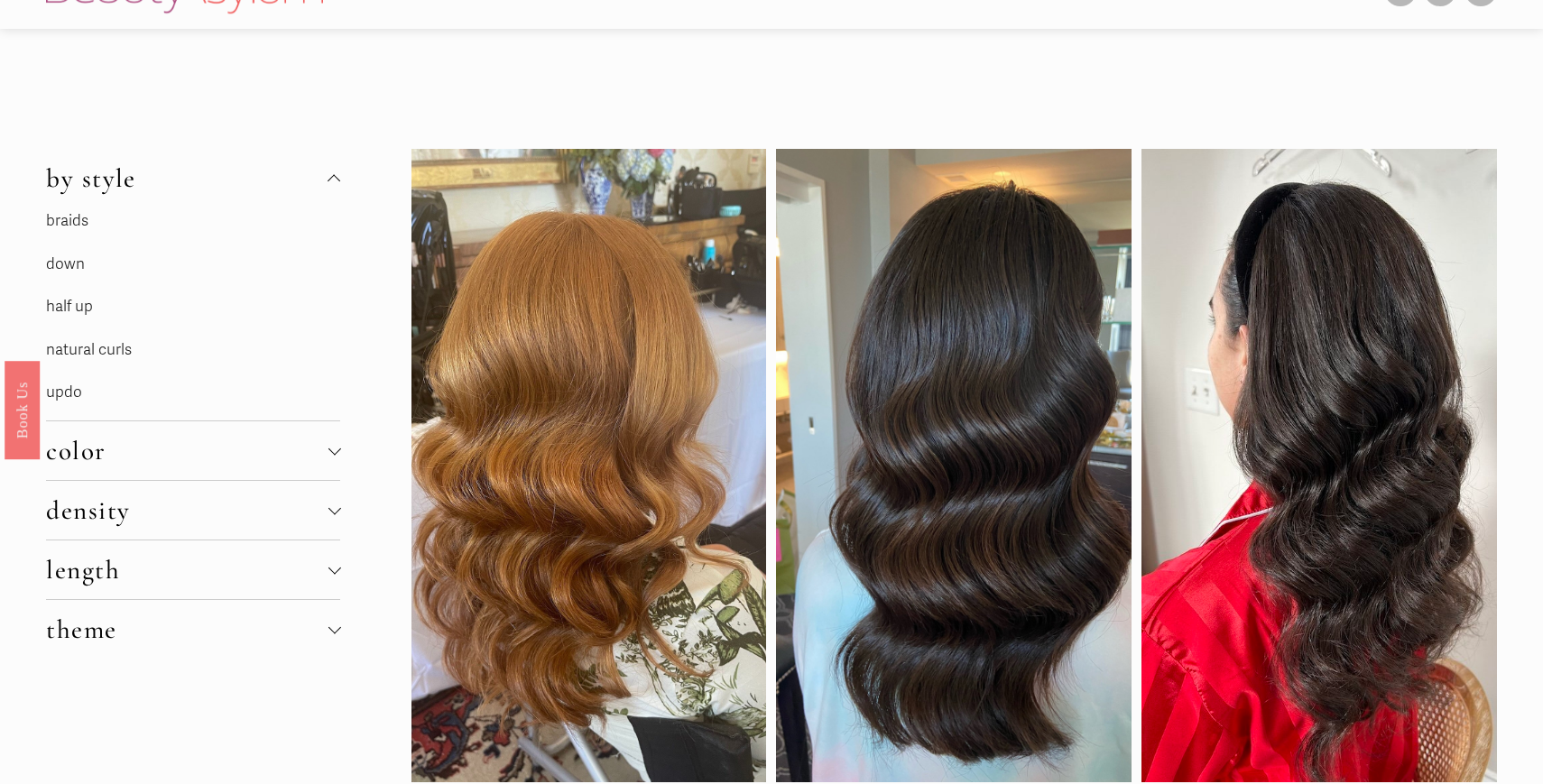
click at [269, 202] on button "by style" at bounding box center [193, 178] width 295 height 59
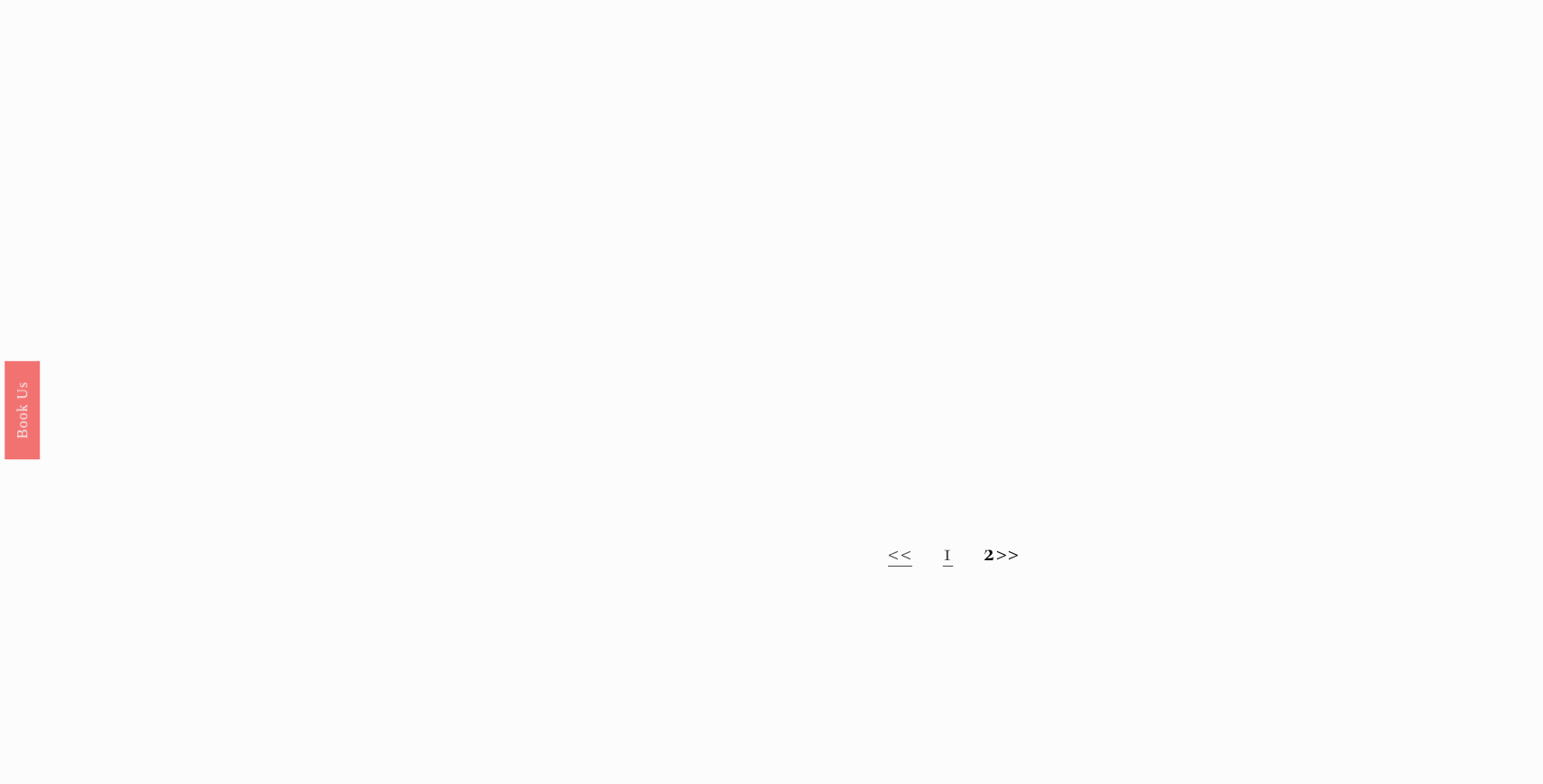
scroll to position [1983, 0]
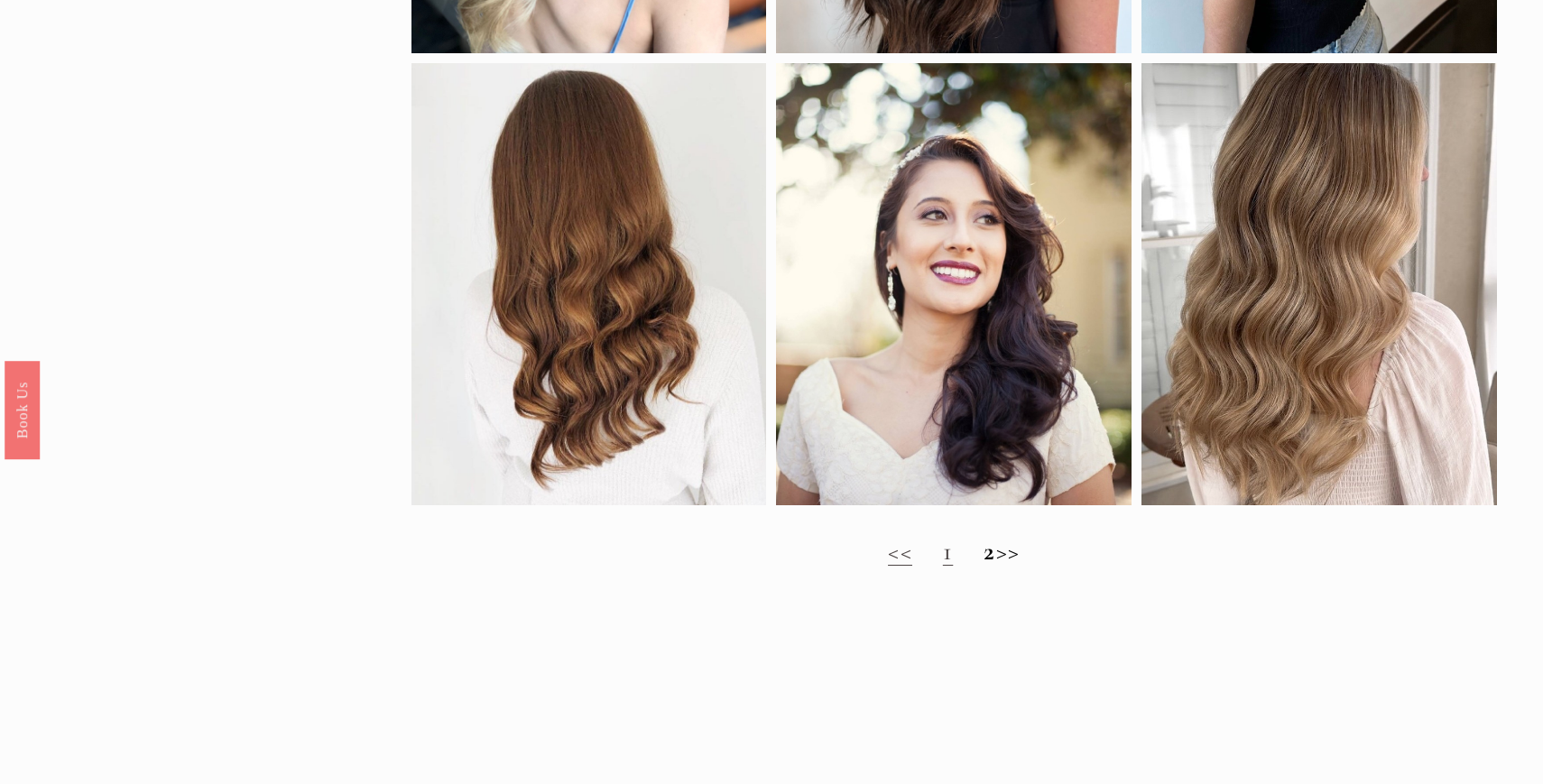
click at [983, 556] on strong "2" at bounding box center [989, 550] width 12 height 31
click at [943, 559] on link "1" at bounding box center [948, 550] width 10 height 31
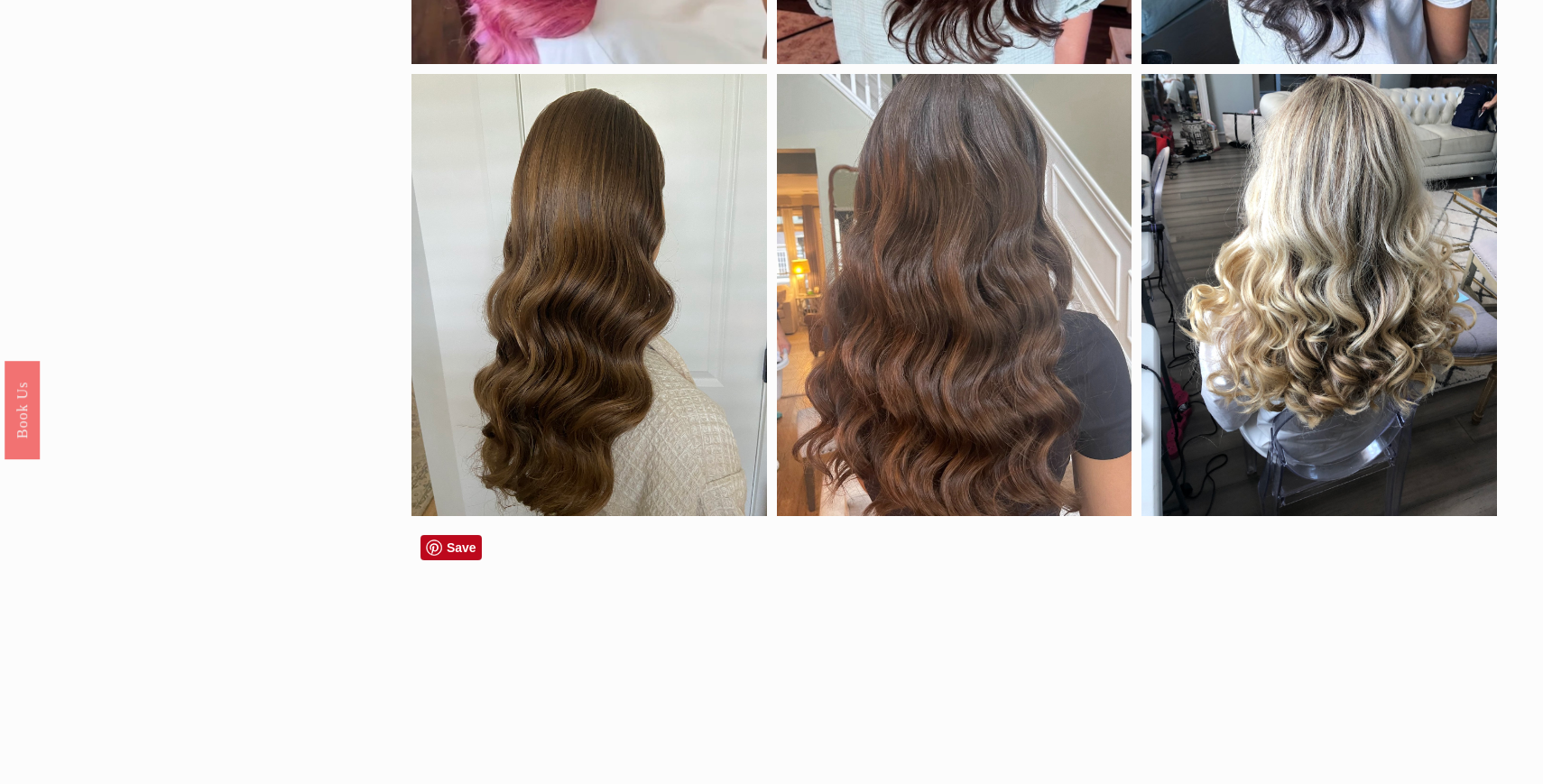
scroll to position [1023, 0]
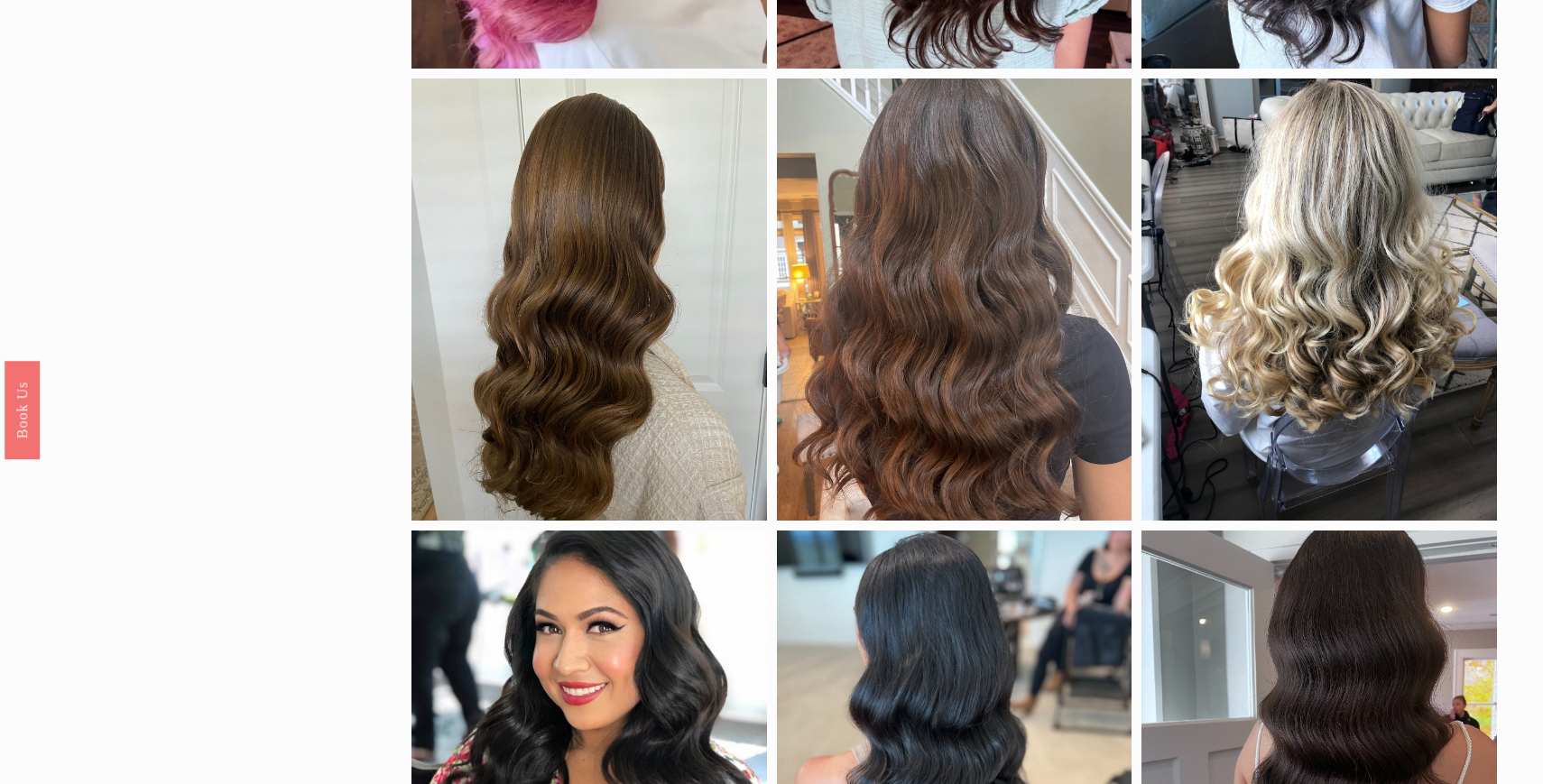
click at [498, 222] on div at bounding box center [589, 298] width 355 height 442
click at [442, 95] on link "Save" at bounding box center [451, 100] width 61 height 25
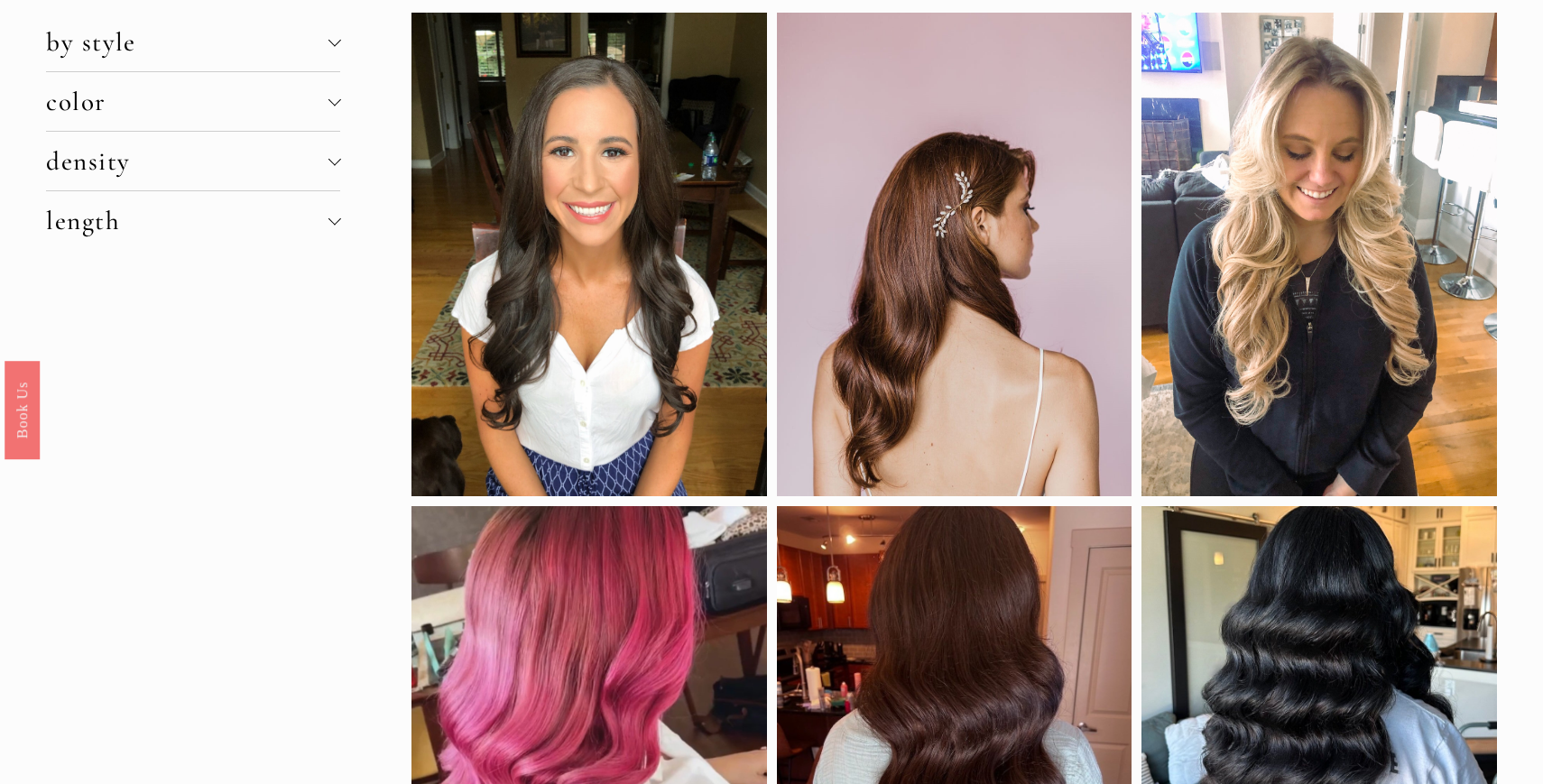
scroll to position [0, 0]
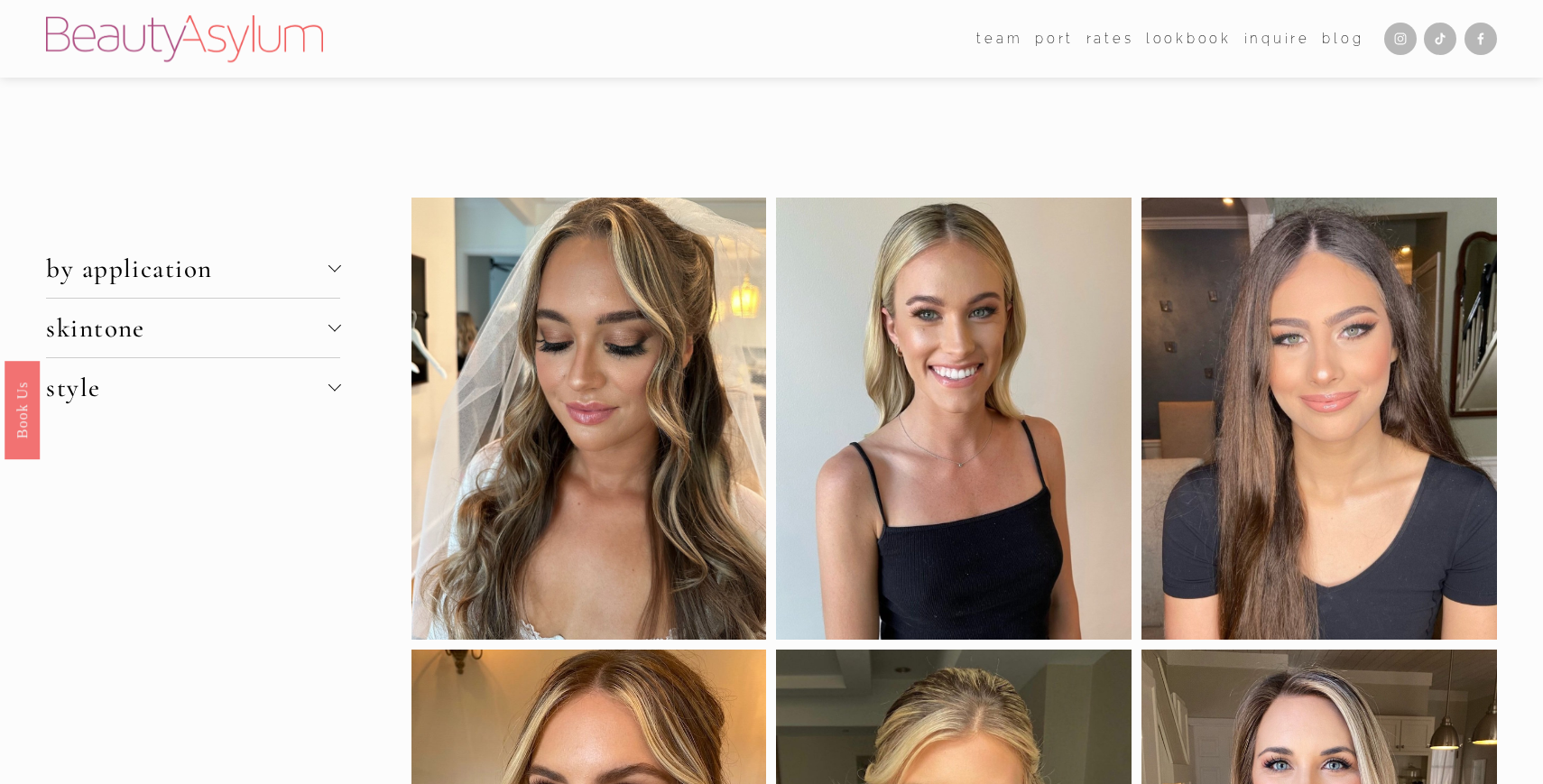
click at [292, 262] on span "by application" at bounding box center [186, 268] width 282 height 31
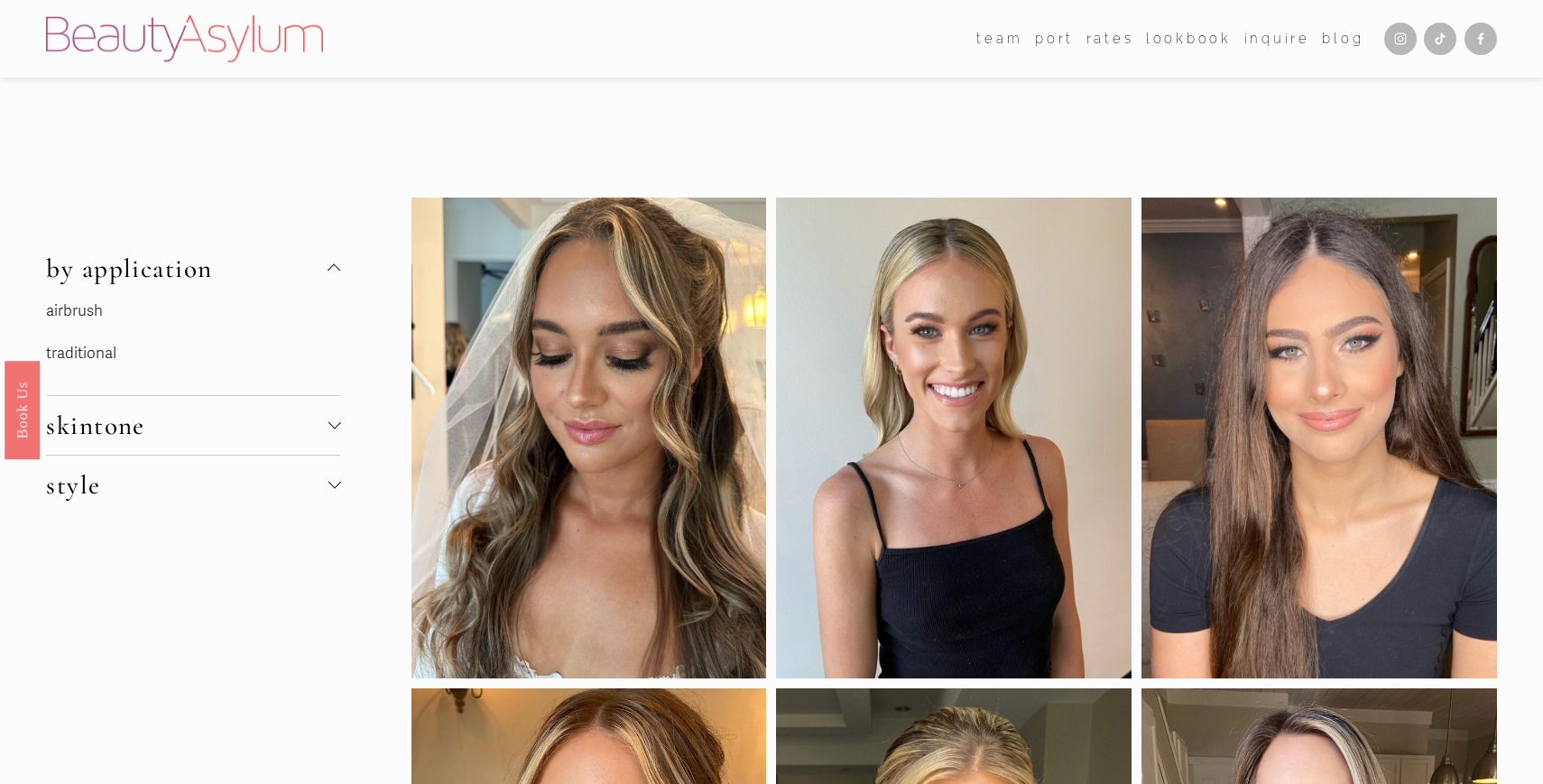
click at [102, 355] on link "traditional" at bounding box center [81, 352] width 70 height 19
click at [878, 420] on div at bounding box center [953, 438] width 355 height 481
click at [1033, 408] on div at bounding box center [953, 438] width 355 height 481
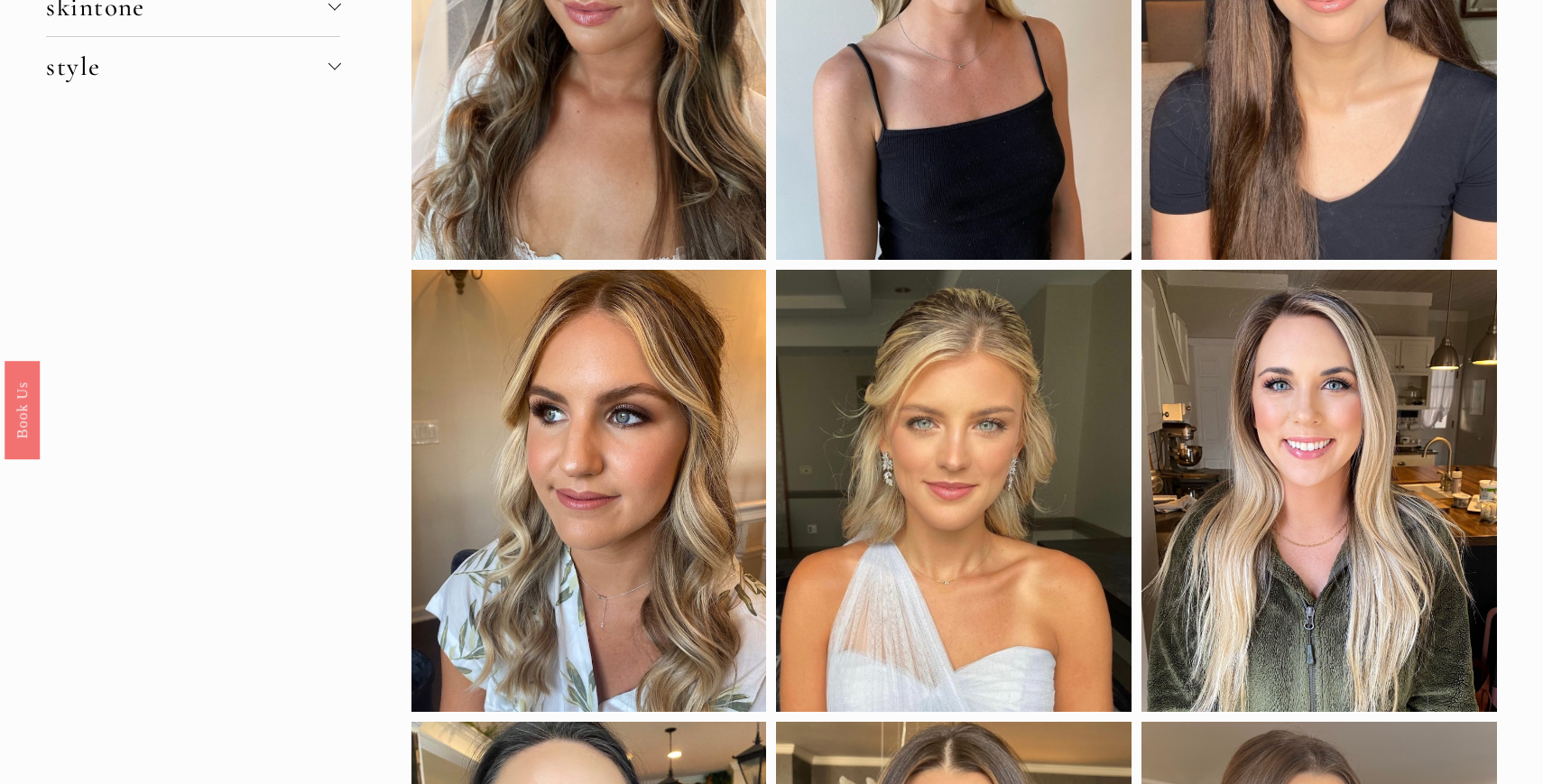
scroll to position [419, 0]
click at [810, 294] on link "Save" at bounding box center [815, 292] width 61 height 25
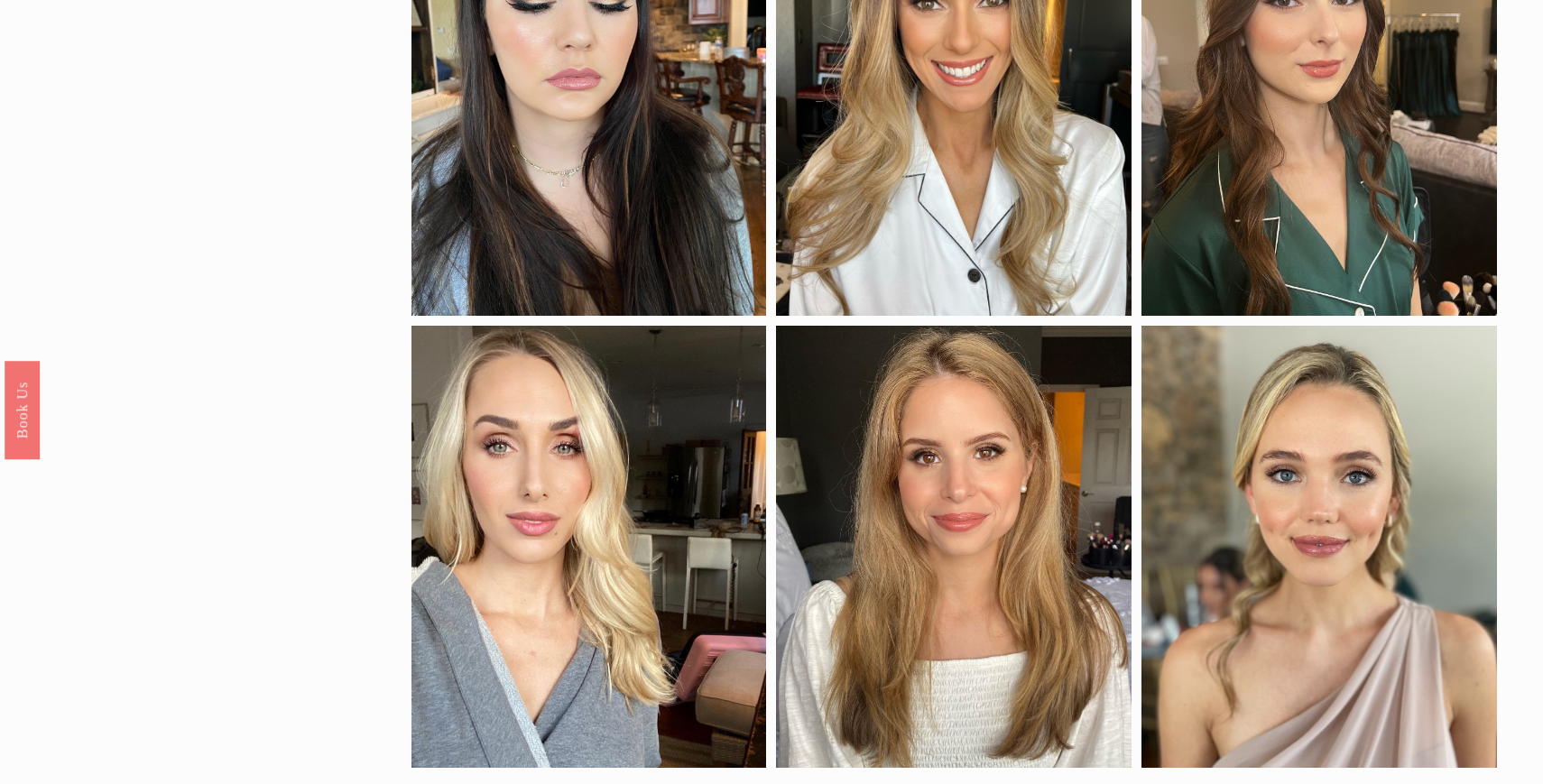
scroll to position [1327, 0]
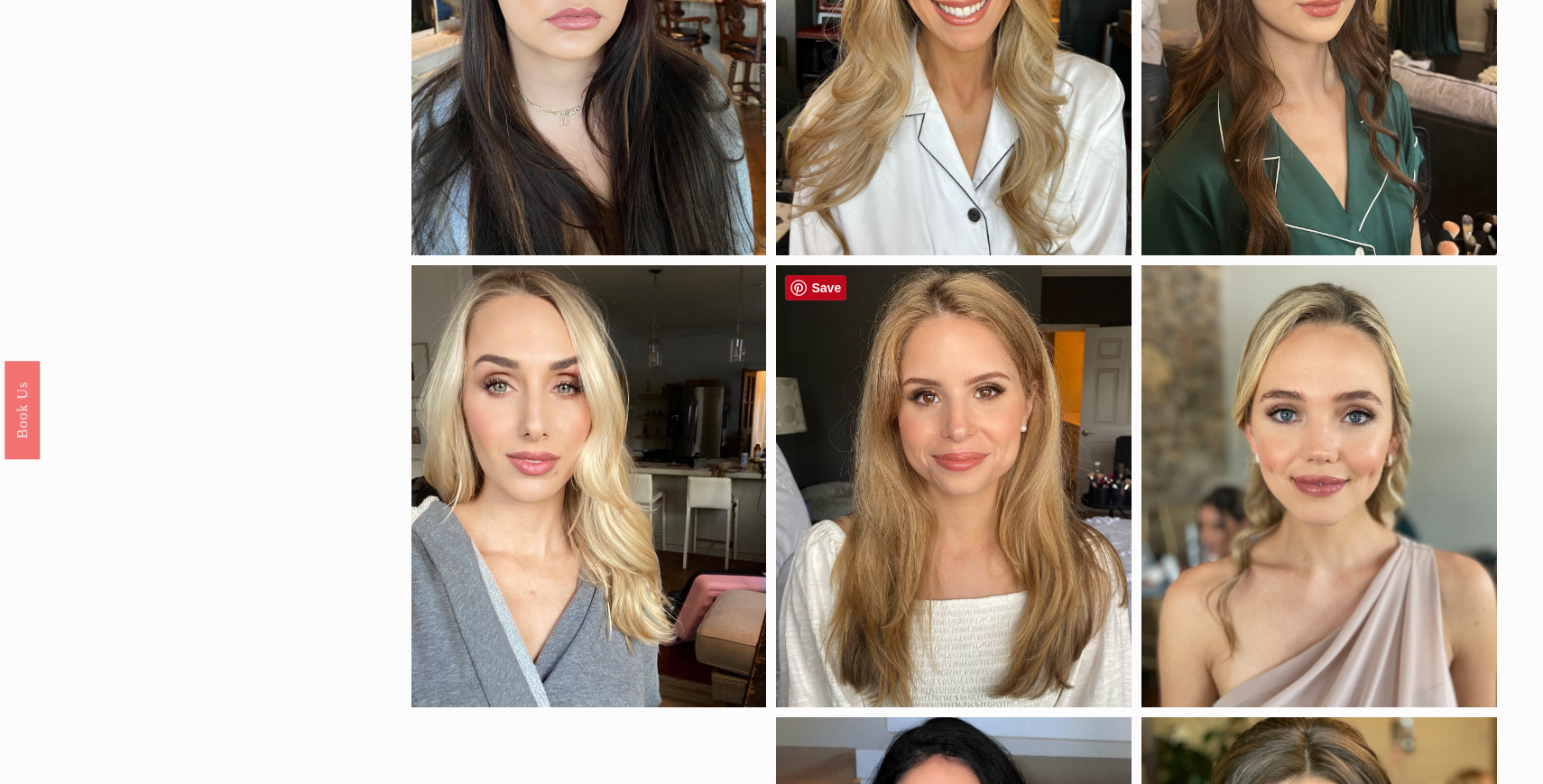
click at [929, 425] on div at bounding box center [953, 486] width 355 height 442
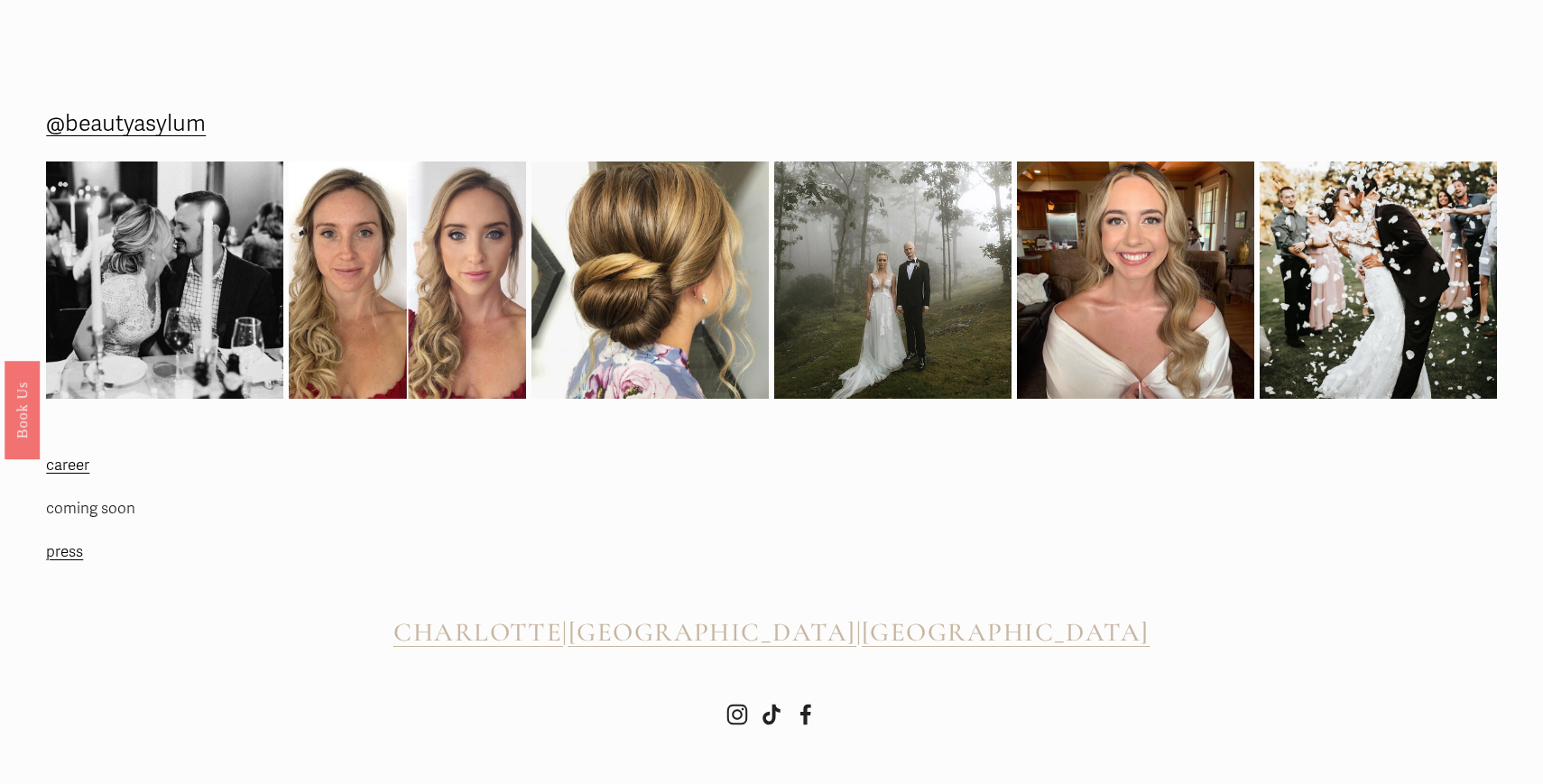
scroll to position [2747, 0]
click at [1099, 255] on img at bounding box center [1134, 280] width 237 height 237
click at [799, 623] on span "[GEOGRAPHIC_DATA]" at bounding box center [712, 632] width 288 height 31
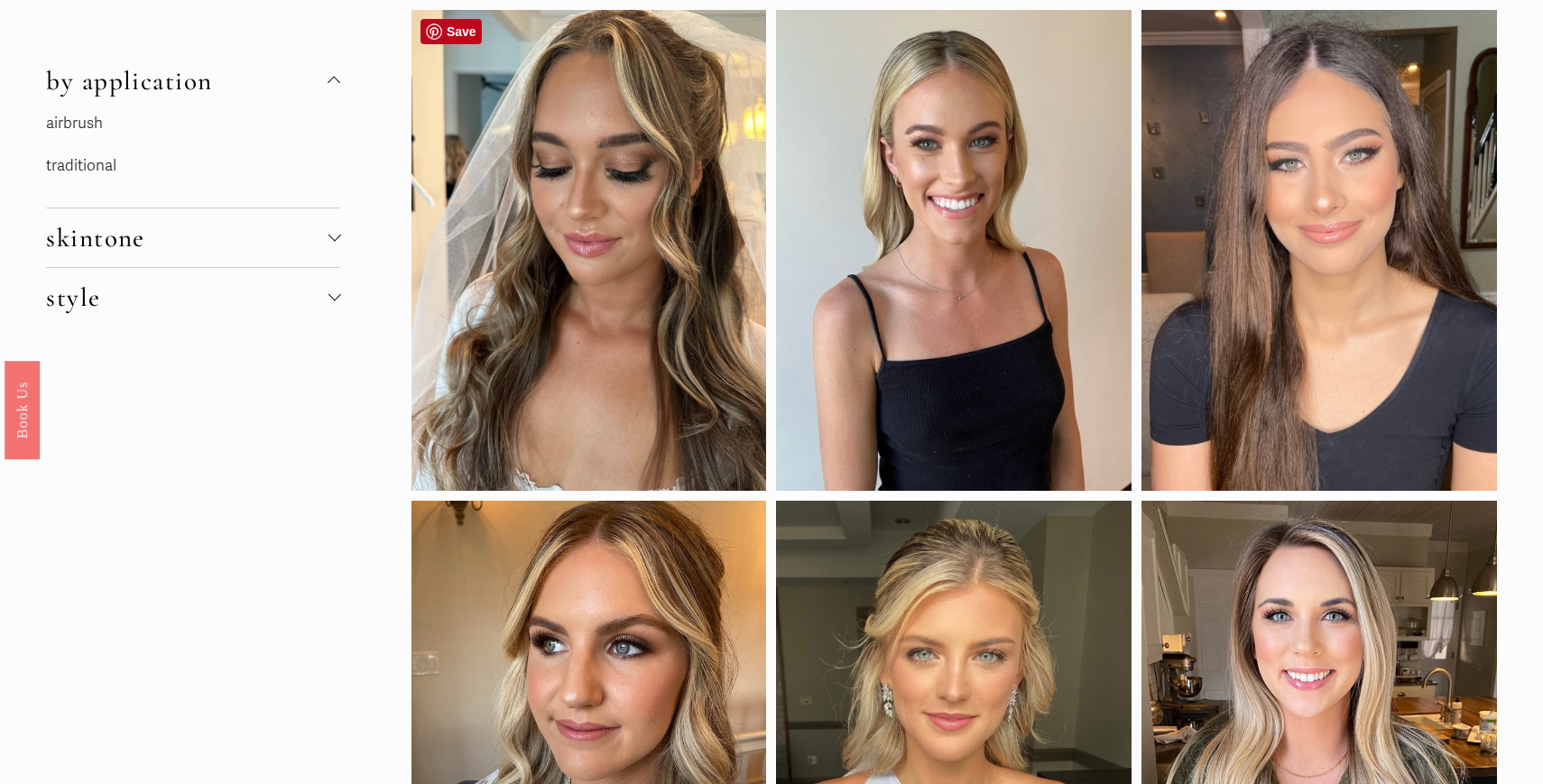
scroll to position [0, 0]
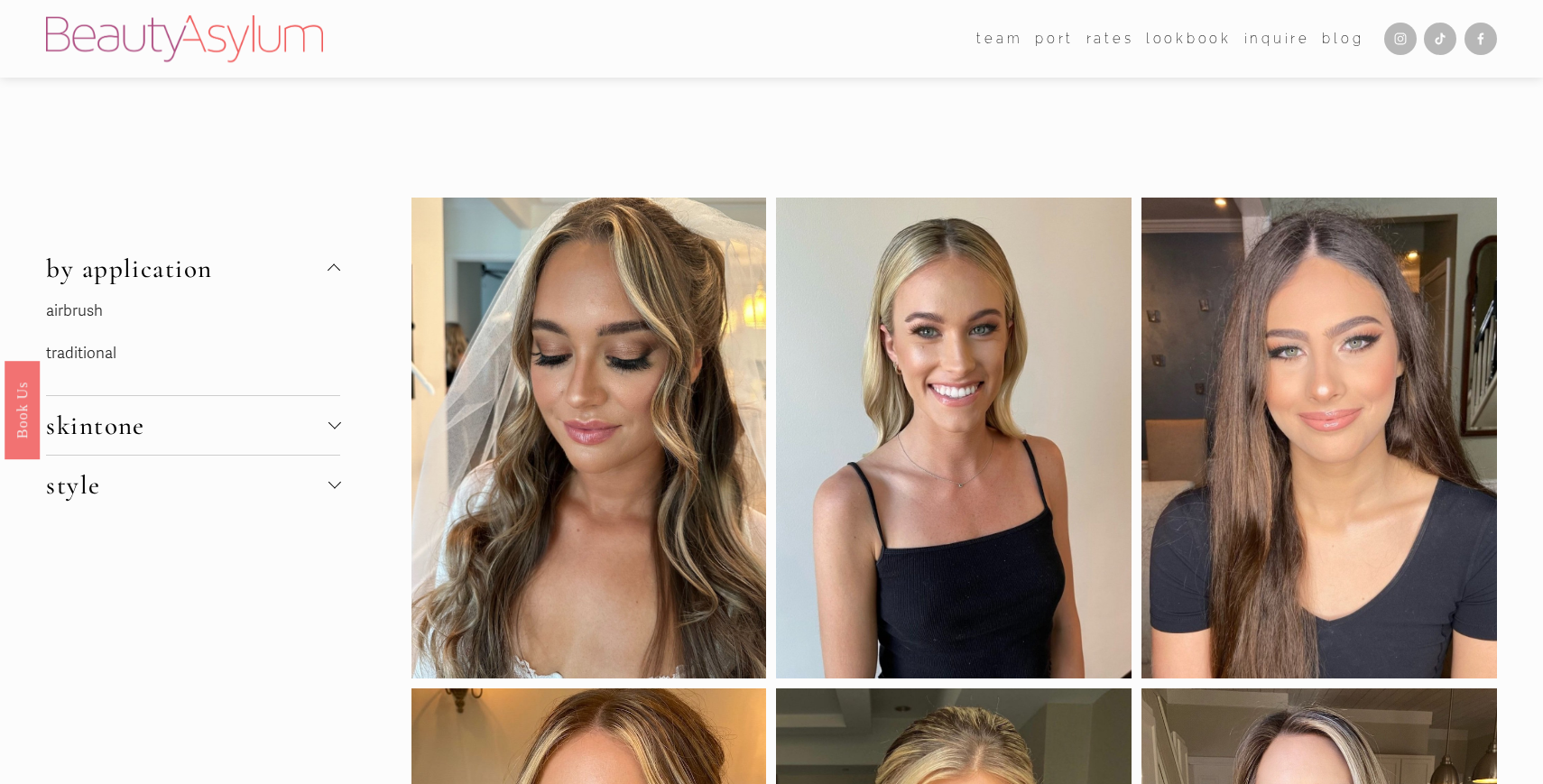
click at [225, 434] on span "skintone" at bounding box center [186, 425] width 282 height 31
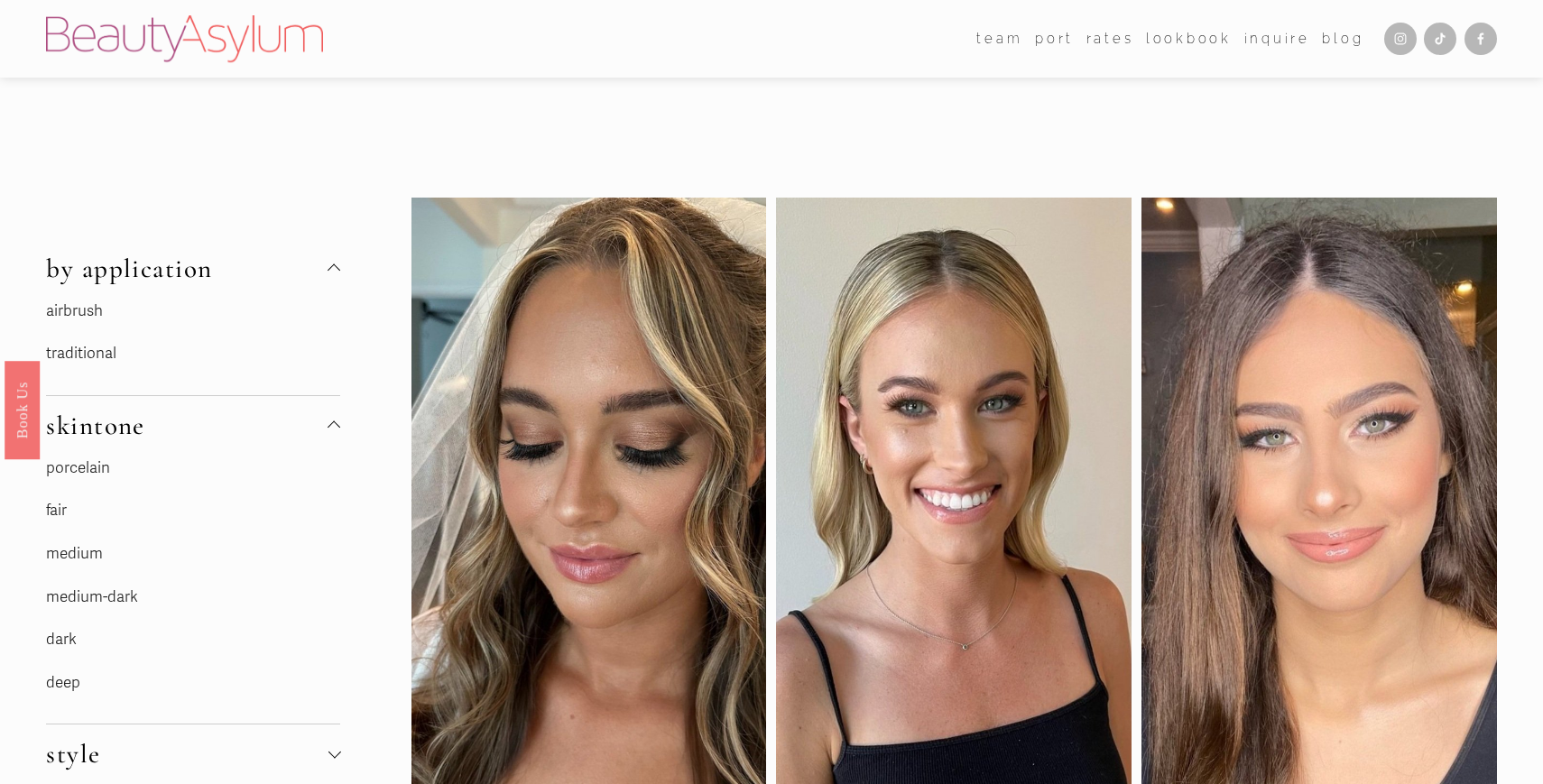
click at [225, 434] on span "skintone" at bounding box center [186, 425] width 282 height 31
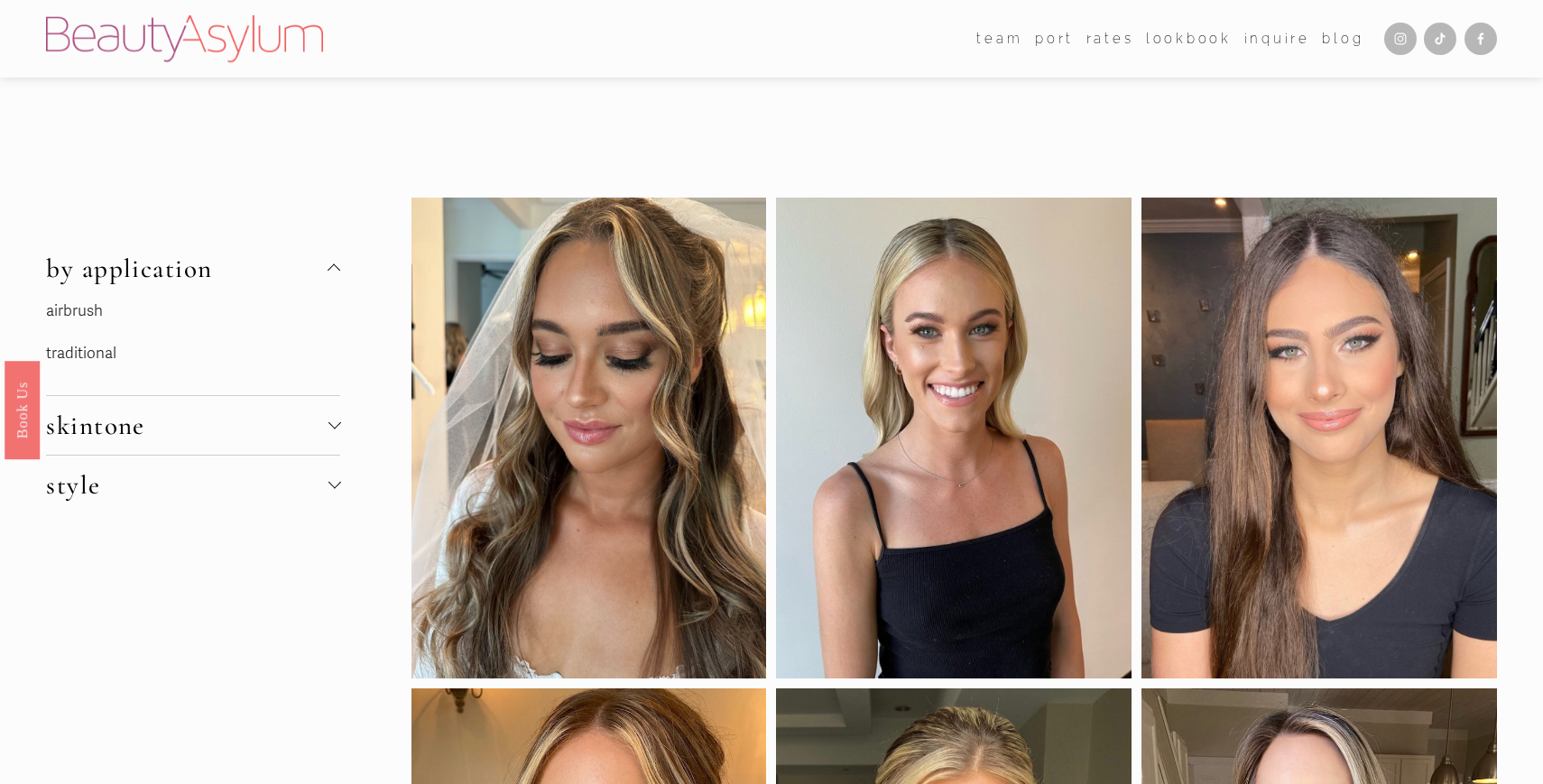
click at [230, 502] on button "style" at bounding box center [193, 485] width 295 height 59
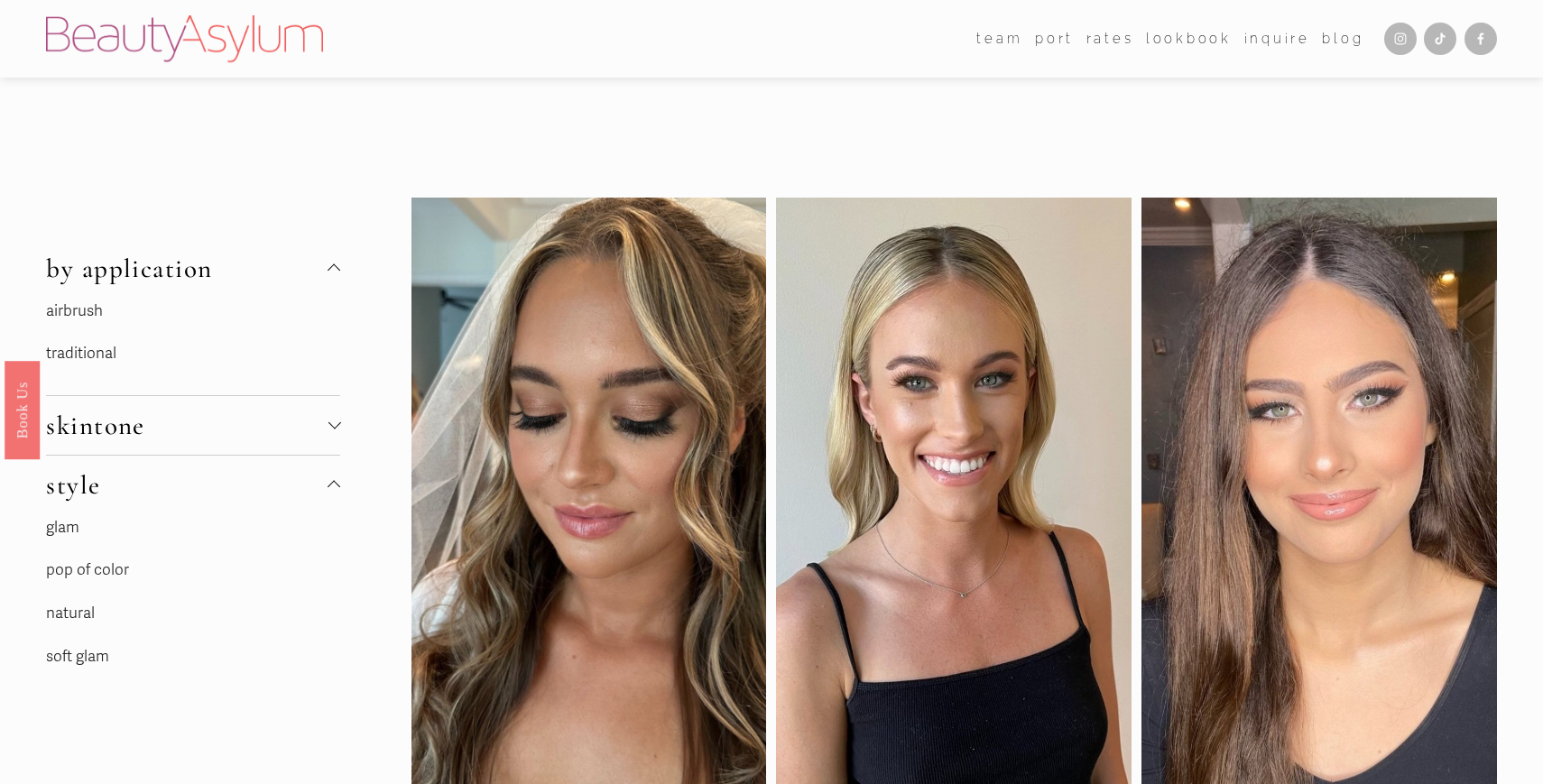
click at [230, 498] on span "style" at bounding box center [186, 485] width 282 height 31
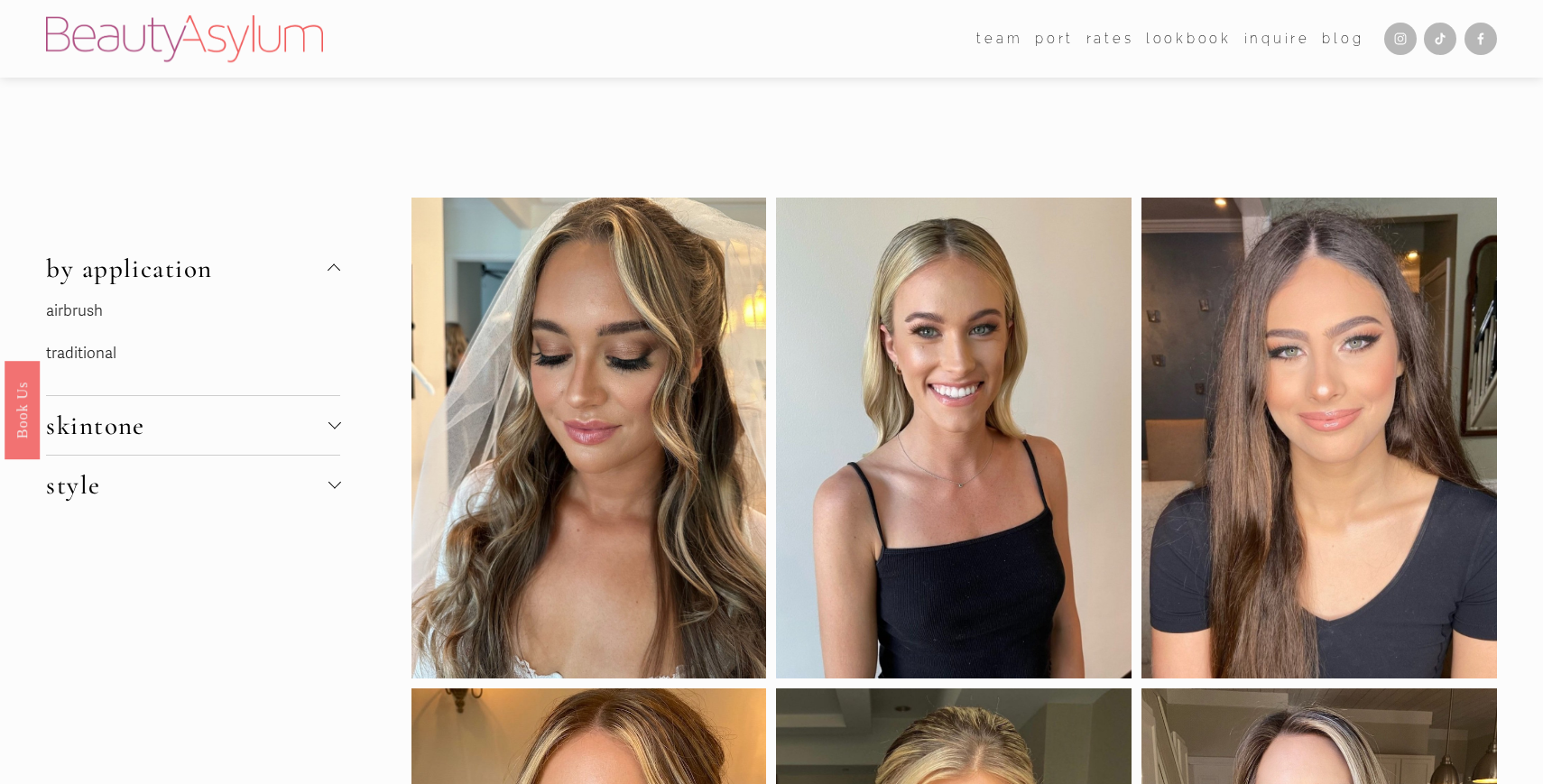
click at [231, 498] on span "style" at bounding box center [186, 485] width 282 height 31
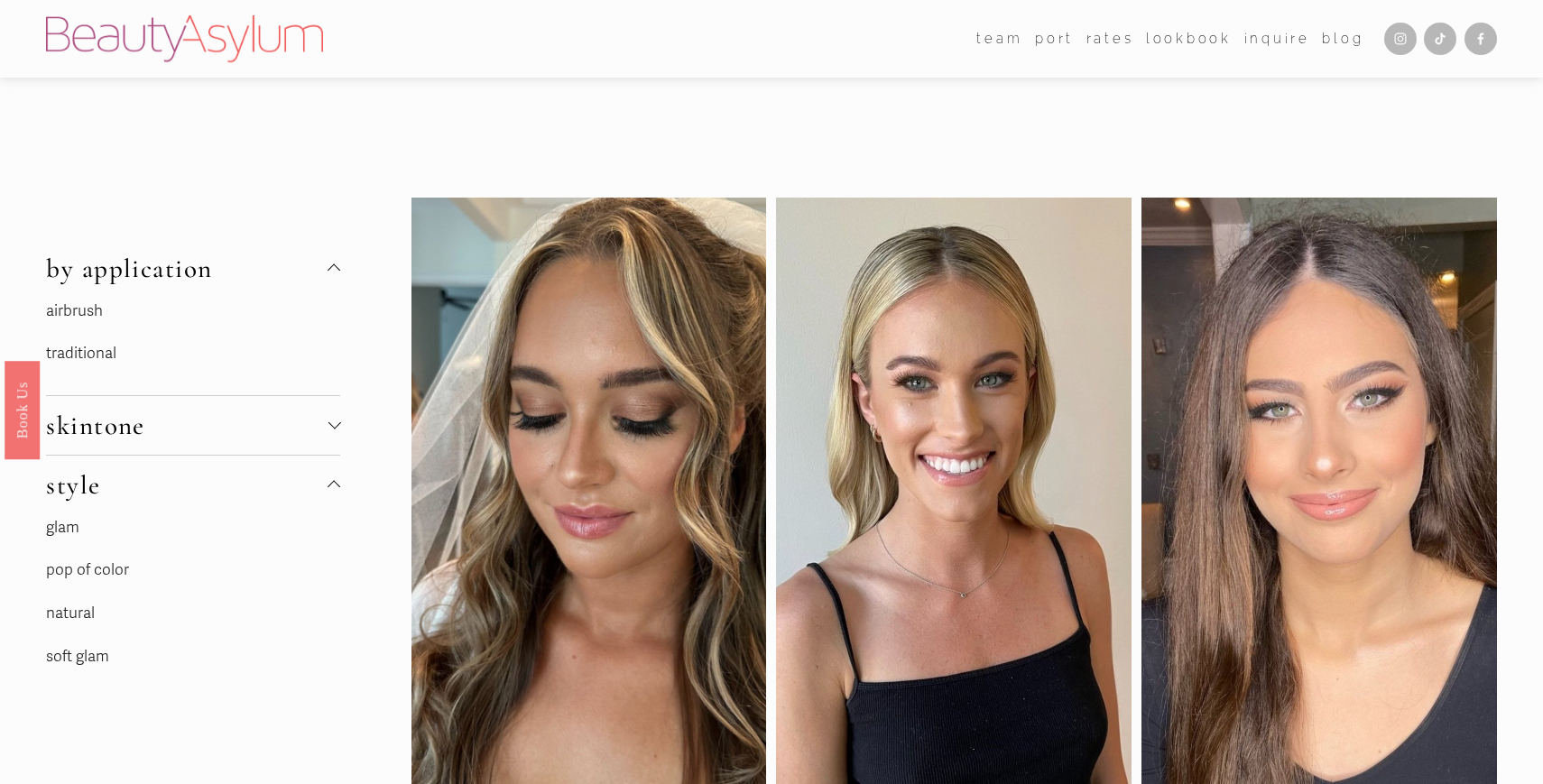
click at [78, 654] on link "soft glam" at bounding box center [77, 655] width 63 height 19
click at [78, 616] on link "natural" at bounding box center [70, 612] width 49 height 19
click at [69, 531] on link "glam" at bounding box center [62, 527] width 33 height 19
click at [96, 653] on link "soft glam" at bounding box center [77, 655] width 63 height 19
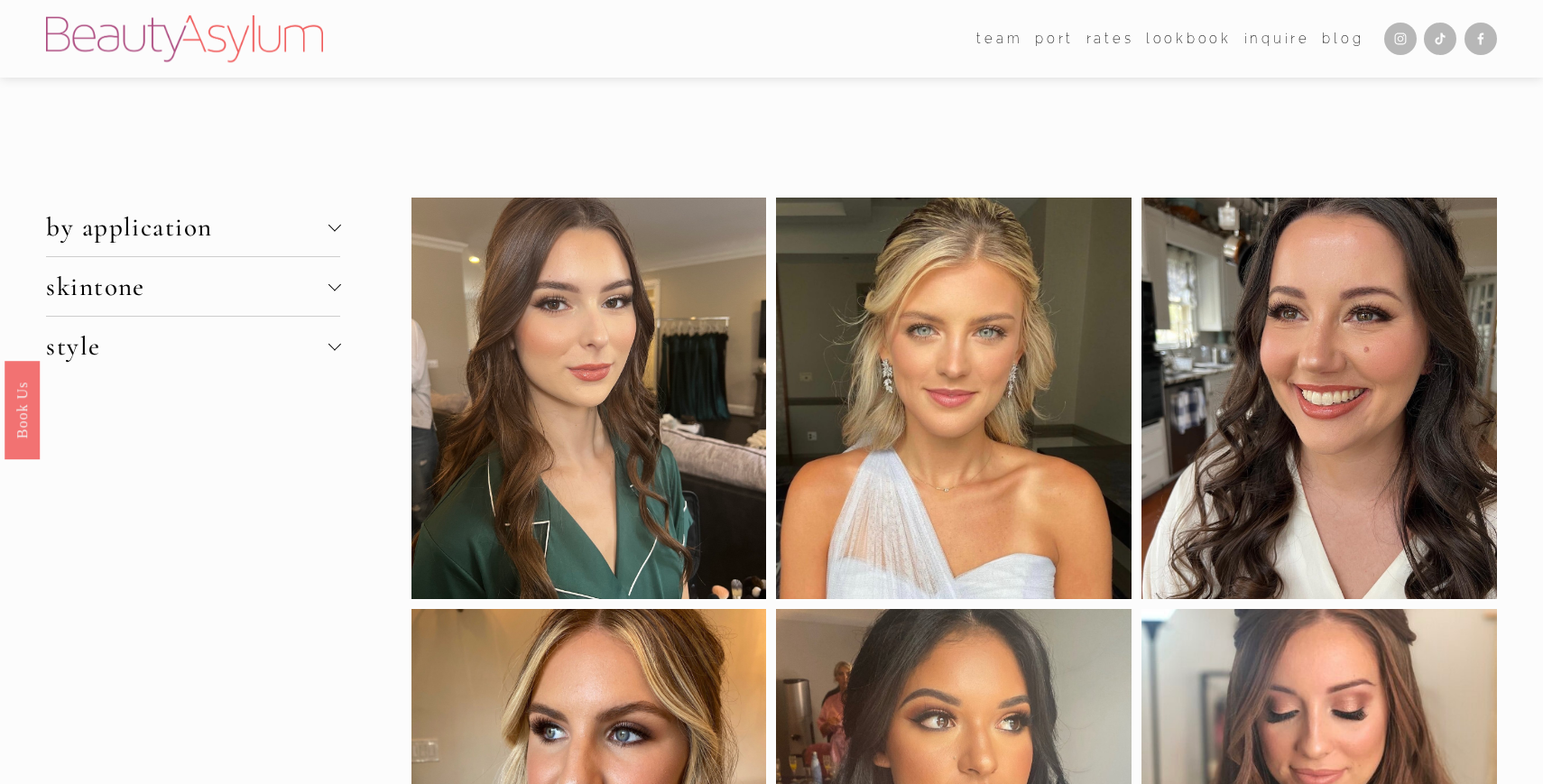
click at [227, 239] on span "by application" at bounding box center [186, 226] width 282 height 31
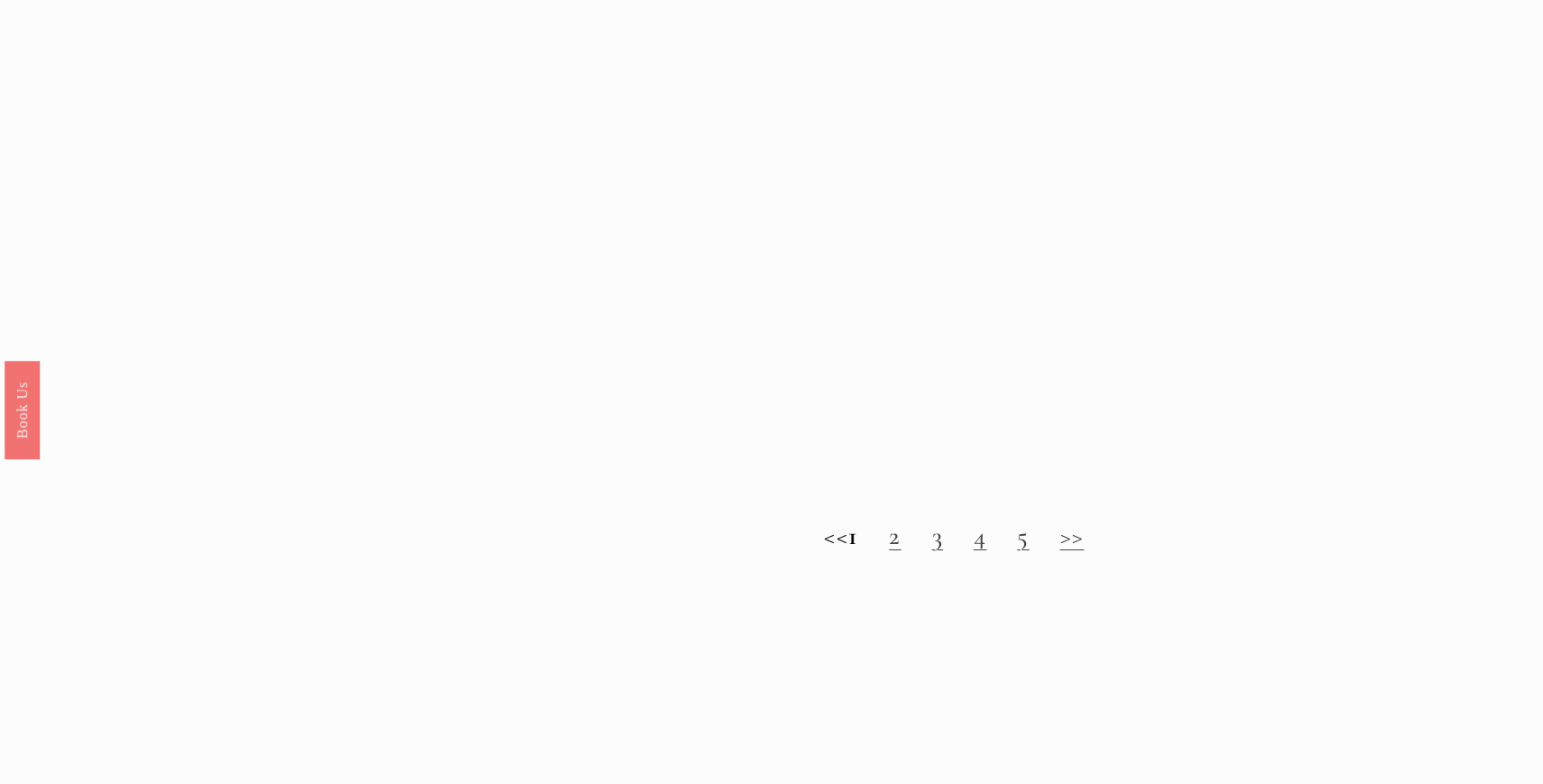
scroll to position [1939, 0]
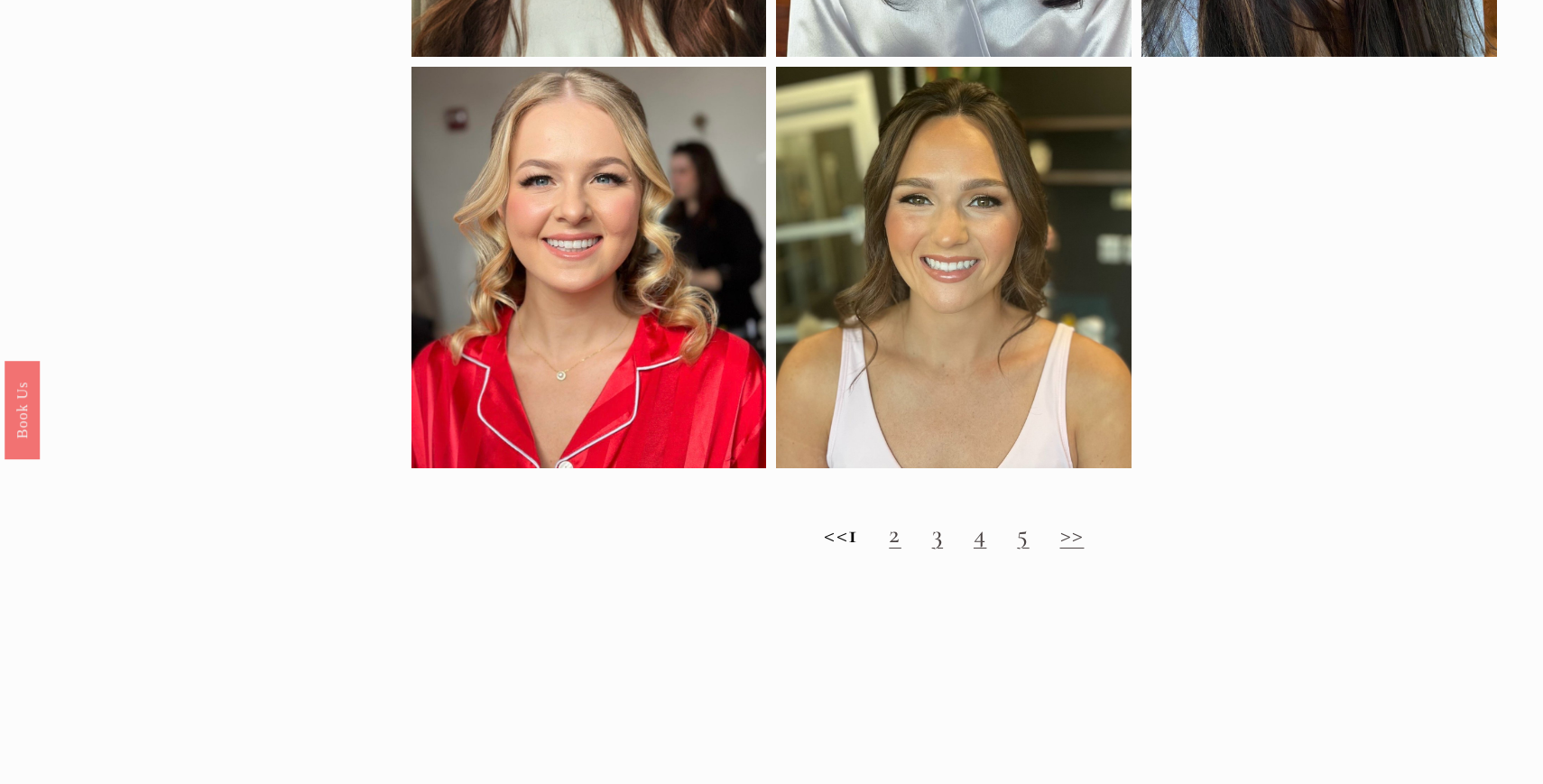
click at [900, 539] on link "2" at bounding box center [894, 533] width 12 height 31
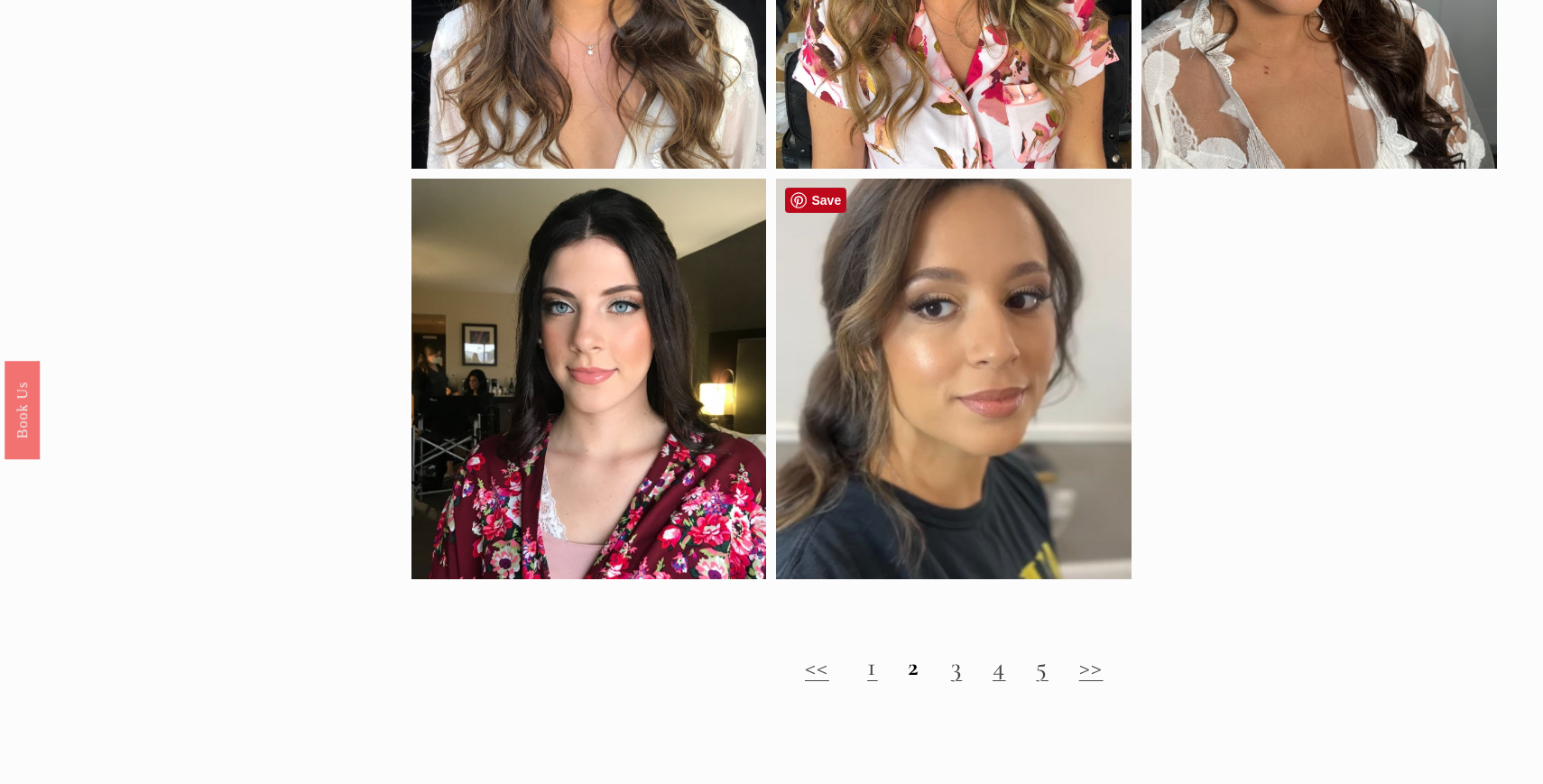
scroll to position [1668, 0]
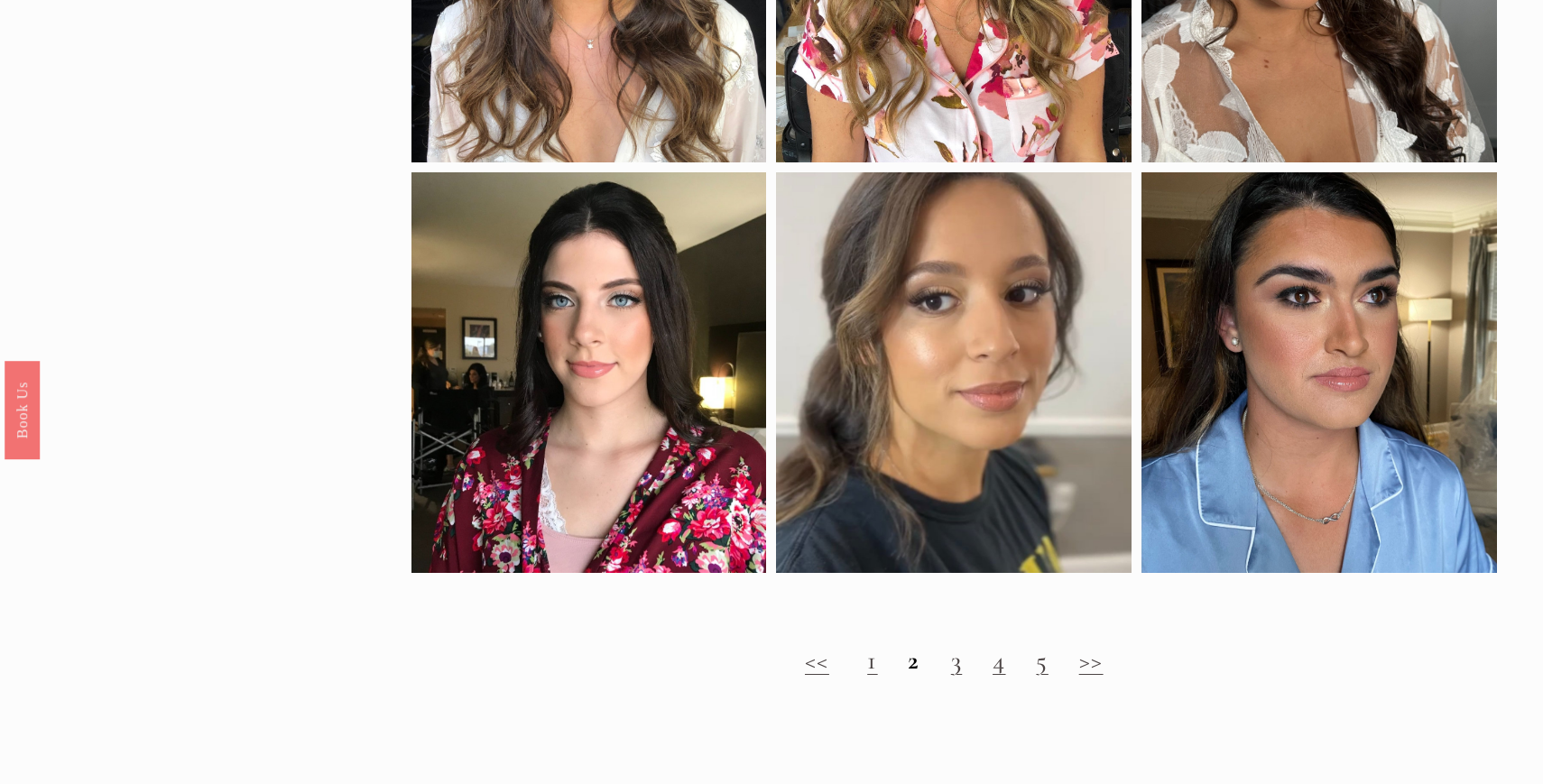
click at [958, 659] on link "3" at bounding box center [956, 659] width 11 height 31
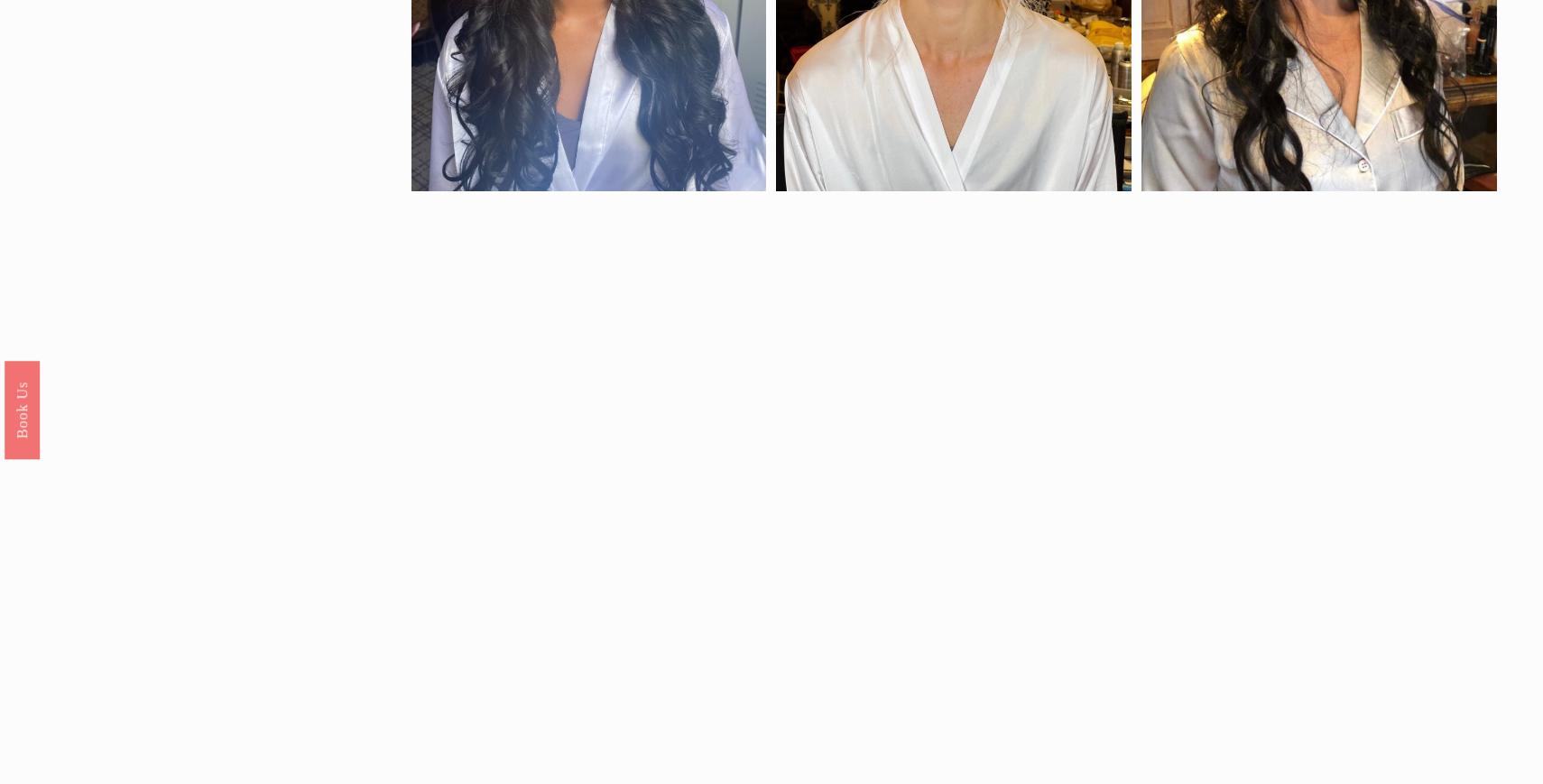
scroll to position [919, 0]
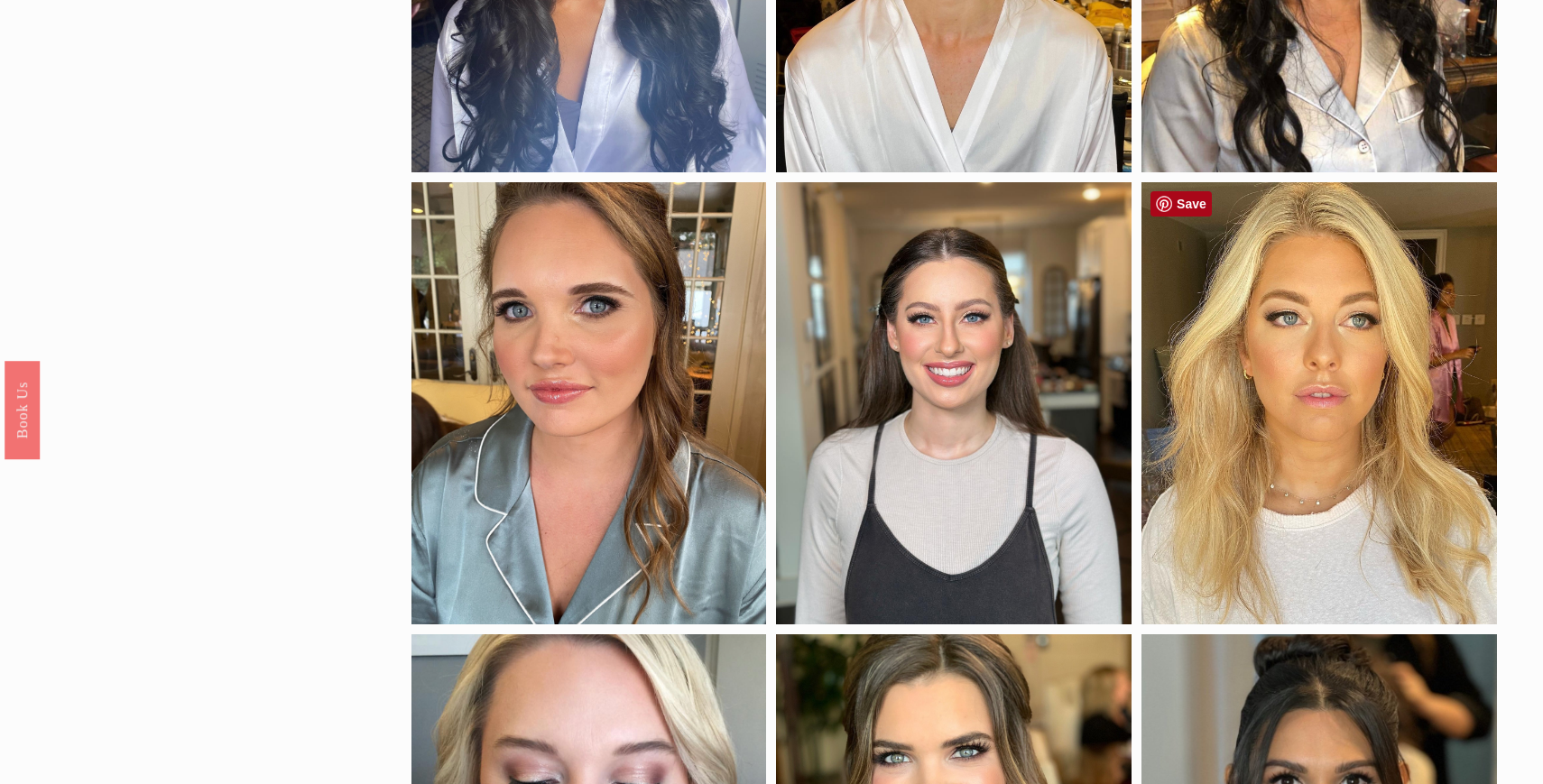
click at [1172, 207] on link "Save" at bounding box center [1180, 204] width 61 height 25
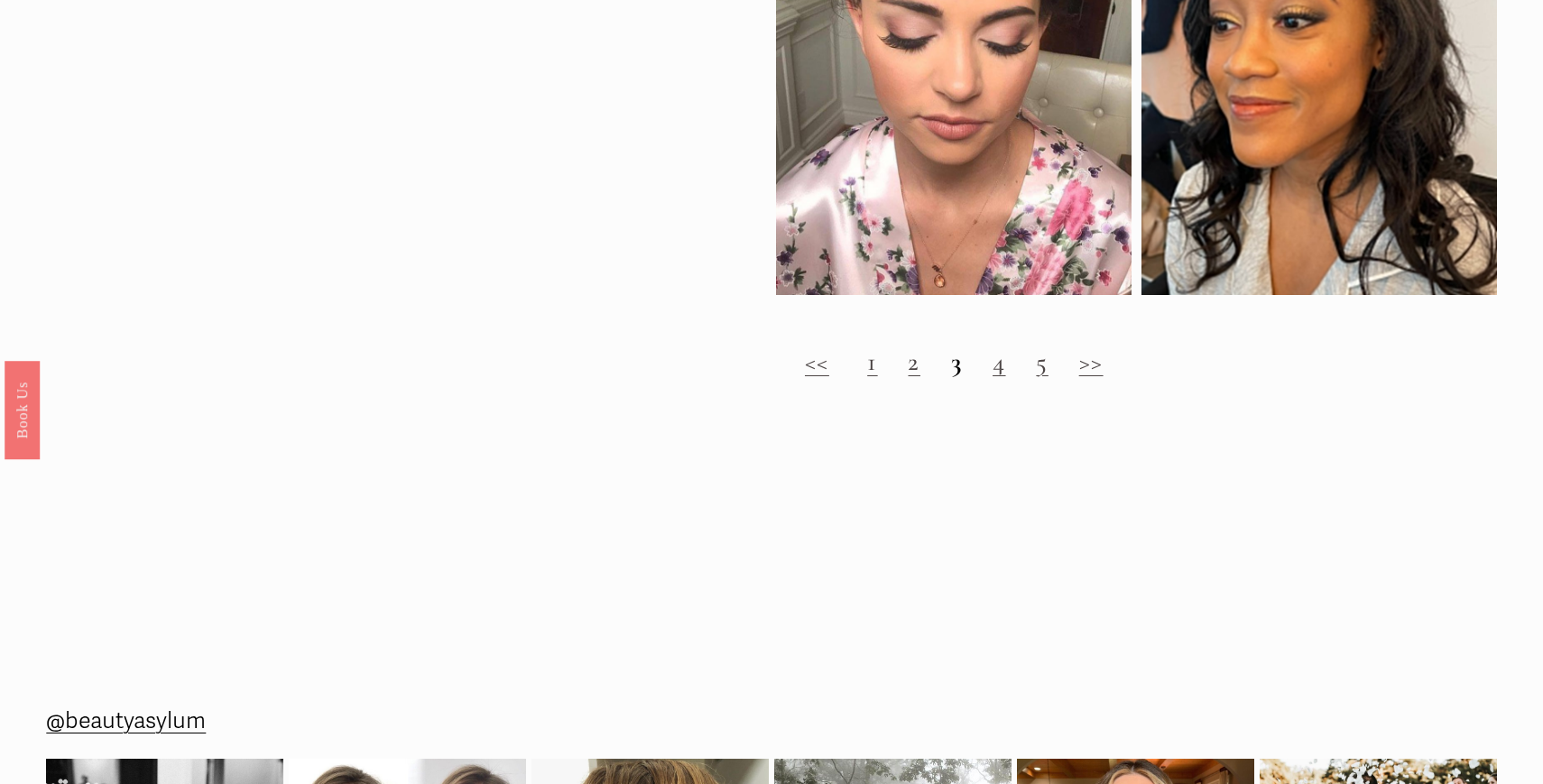
scroll to position [2101, 0]
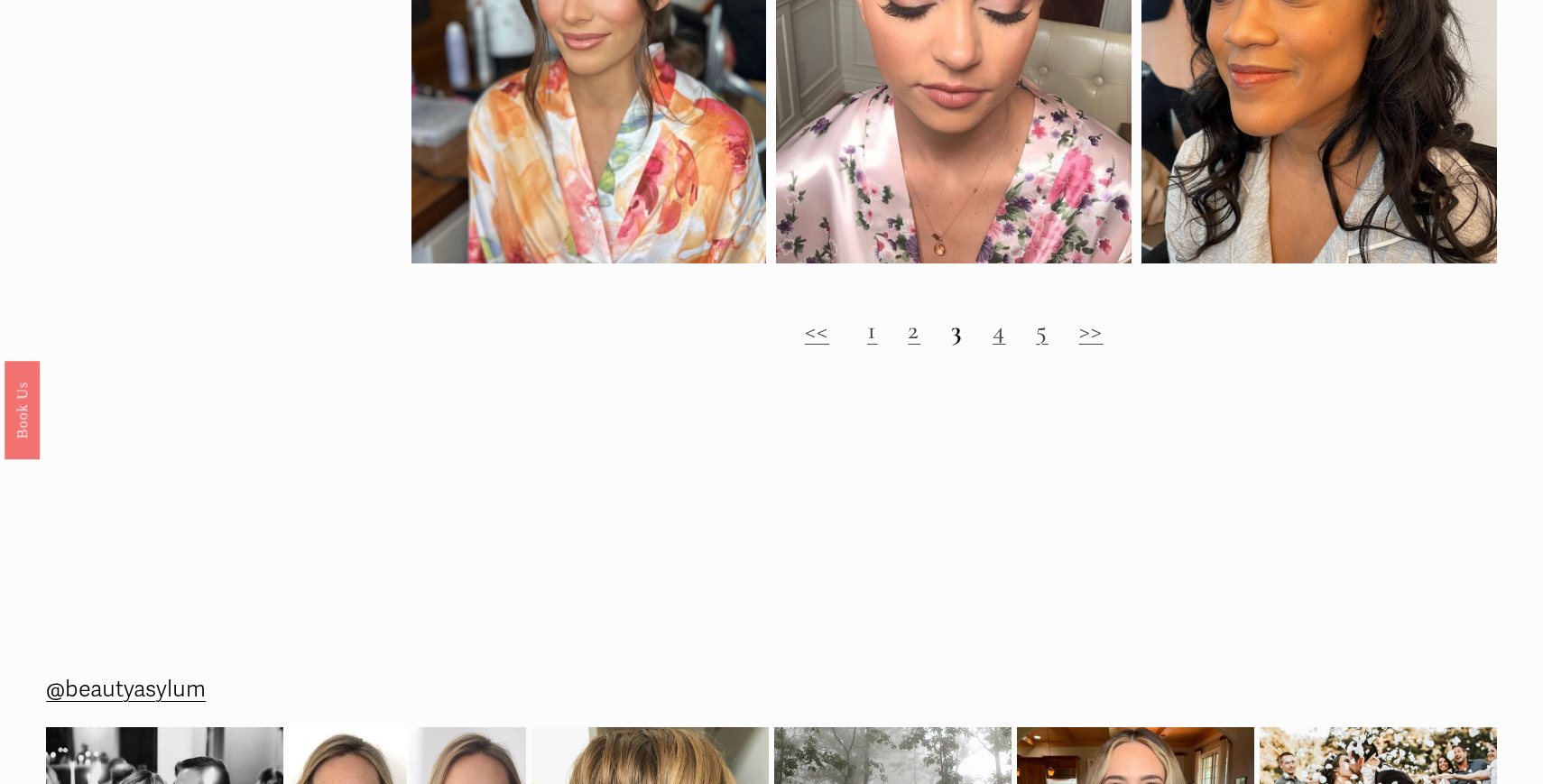
click at [958, 337] on strong "3" at bounding box center [956, 330] width 11 height 31
click at [1002, 338] on link "4" at bounding box center [998, 330] width 13 height 31
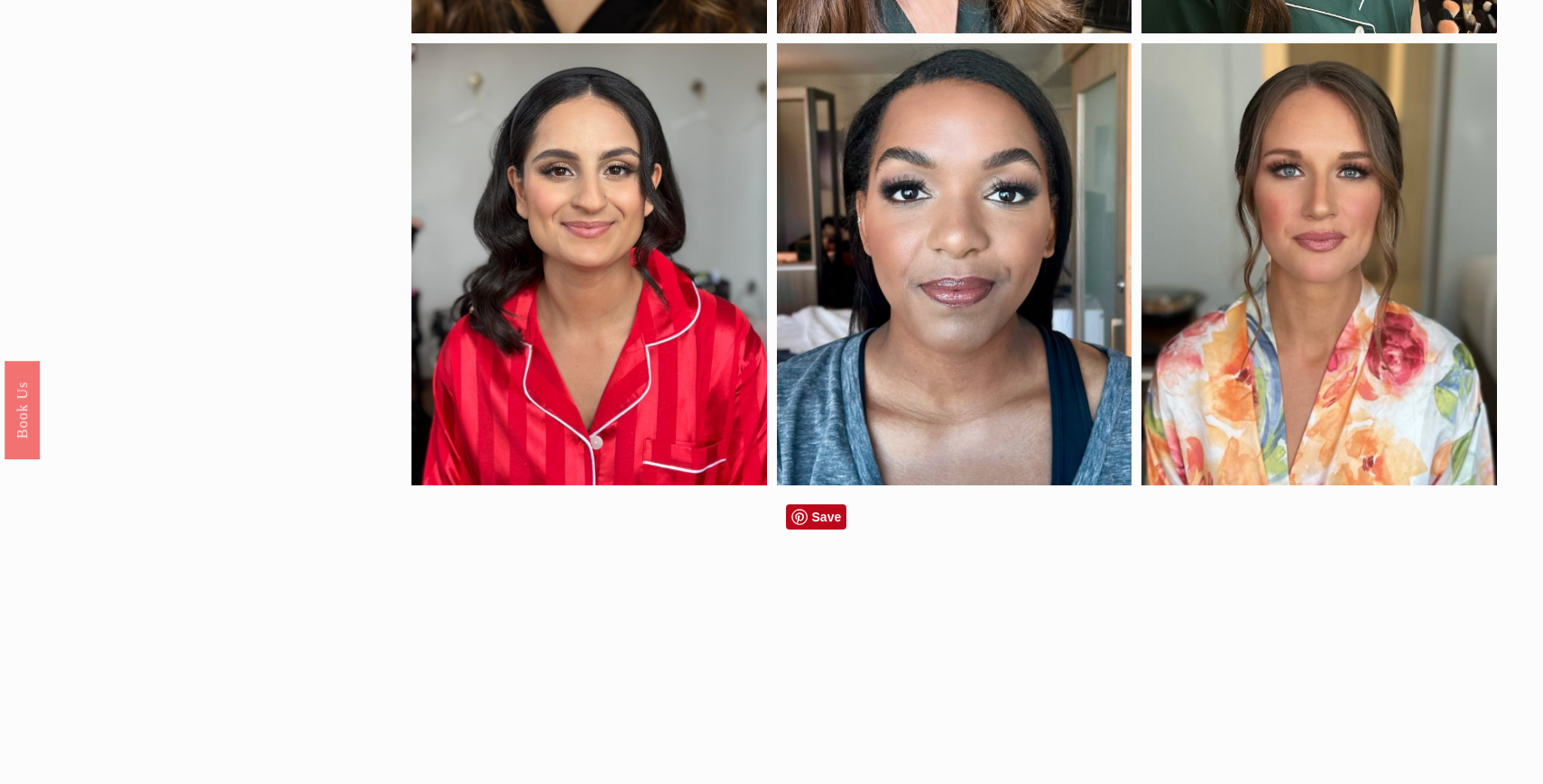
scroll to position [1041, 0]
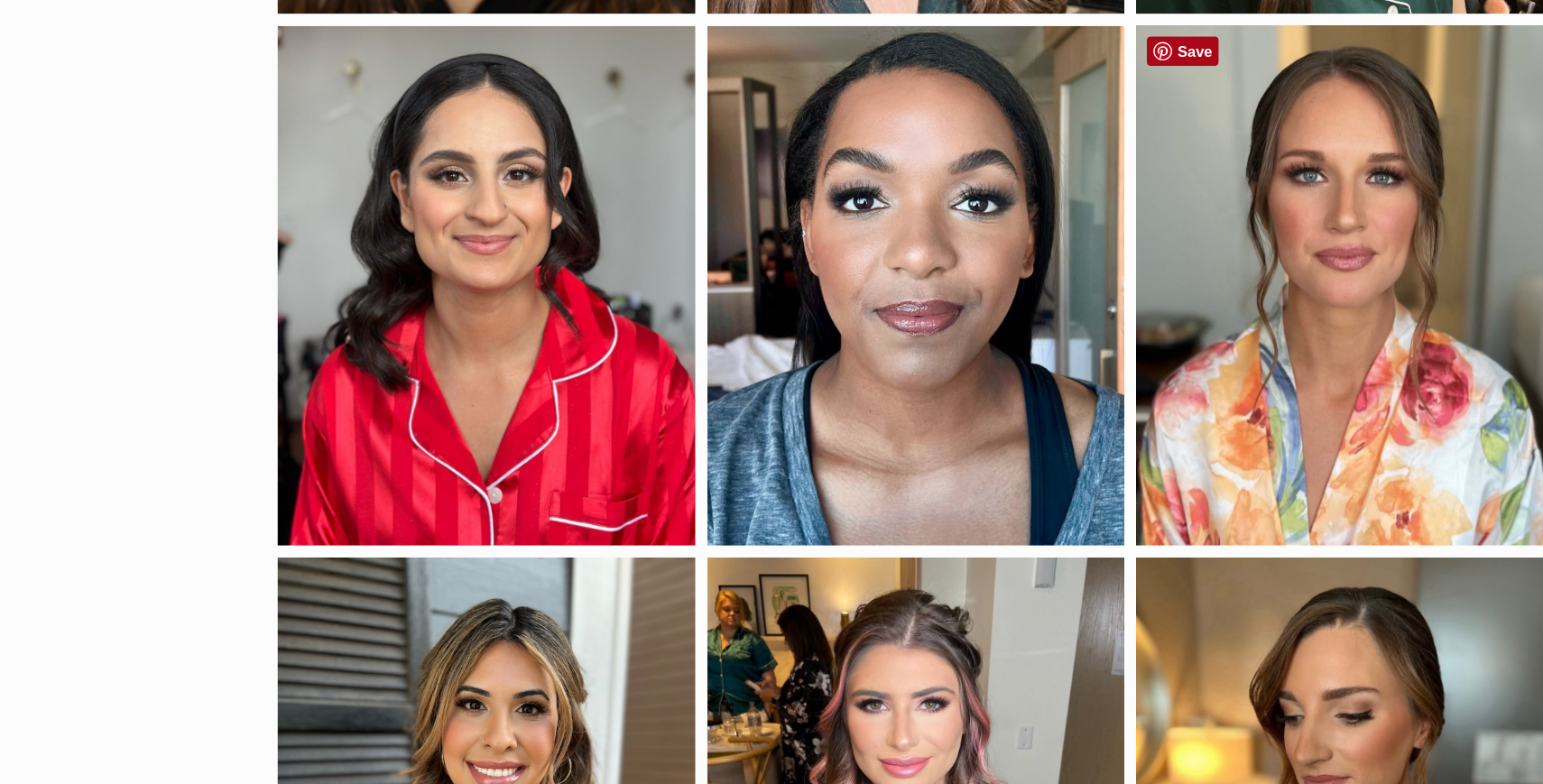
click at [1173, 71] on link "Save" at bounding box center [1180, 72] width 61 height 25
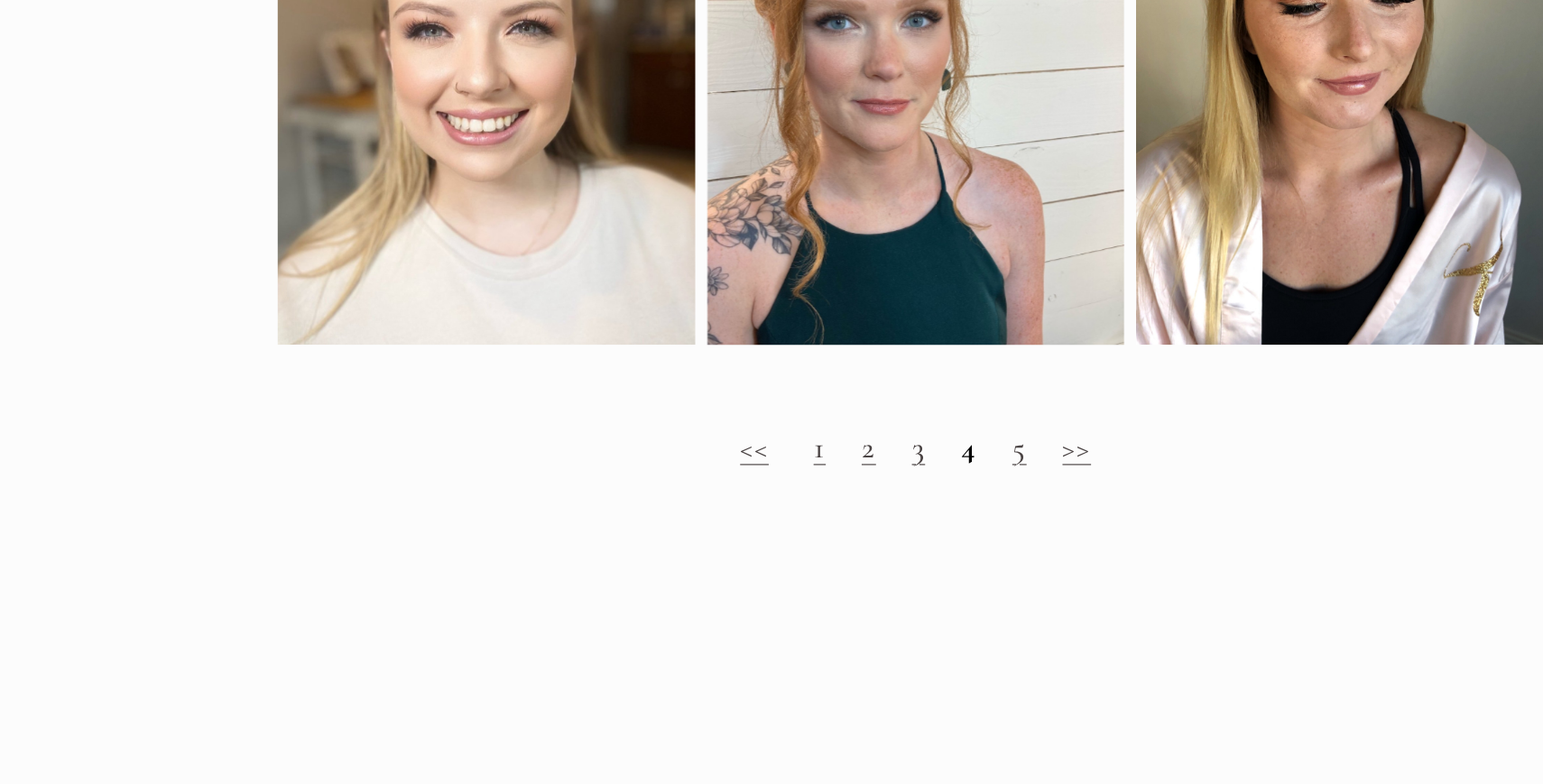
scroll to position [2052, 0]
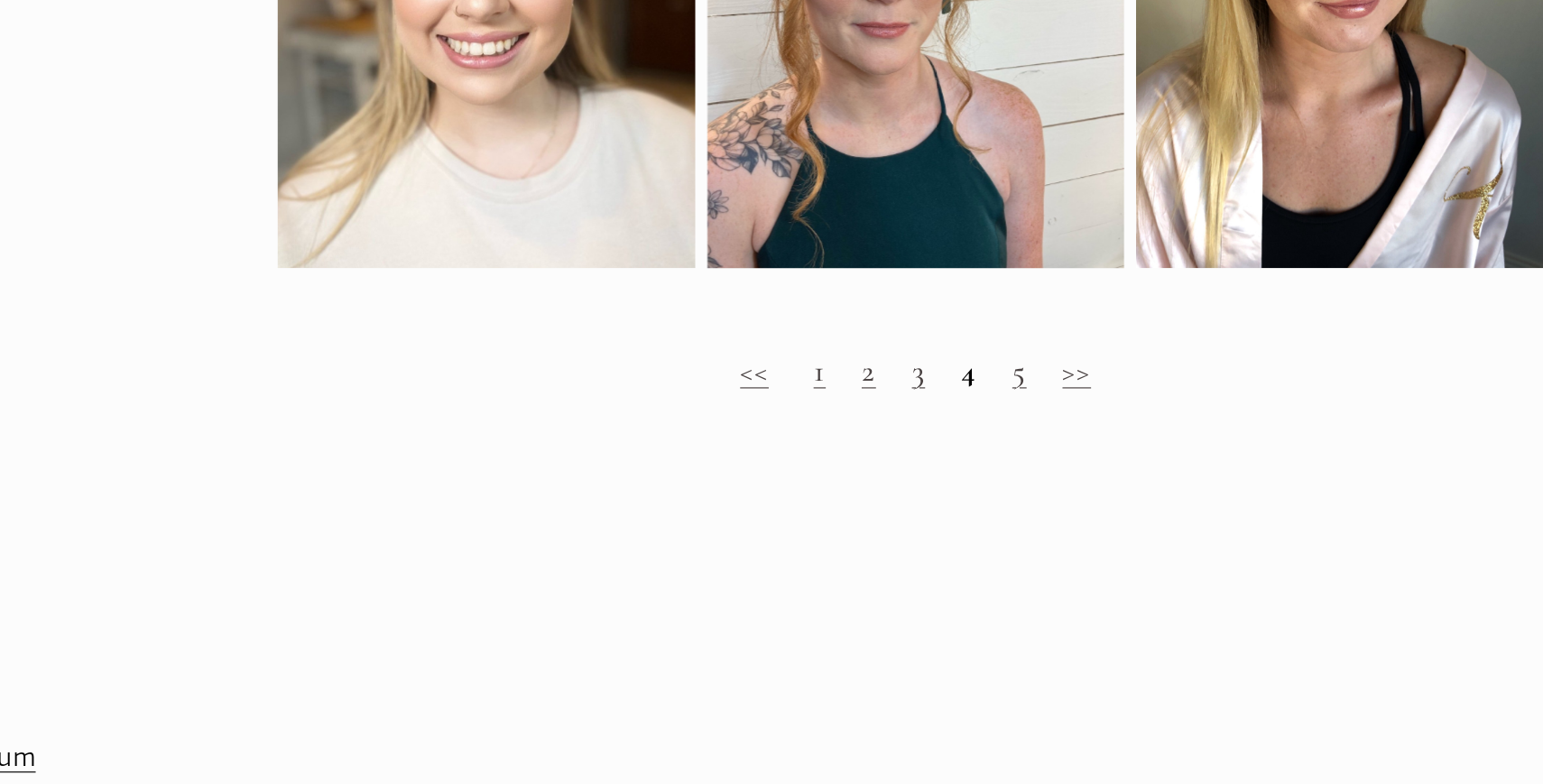
click at [1042, 442] on link "5" at bounding box center [1042, 432] width 12 height 31
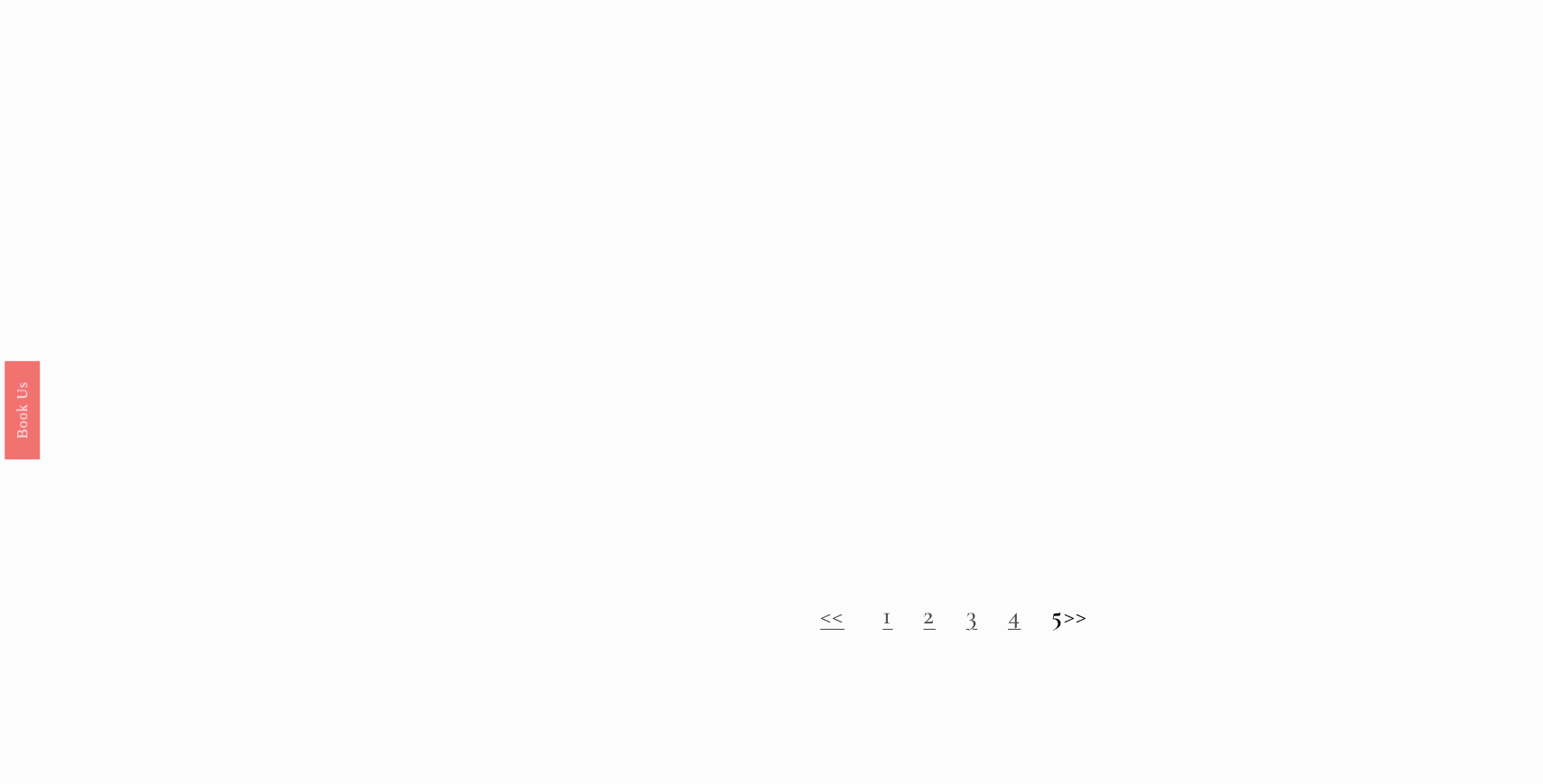
scroll to position [1940, 0]
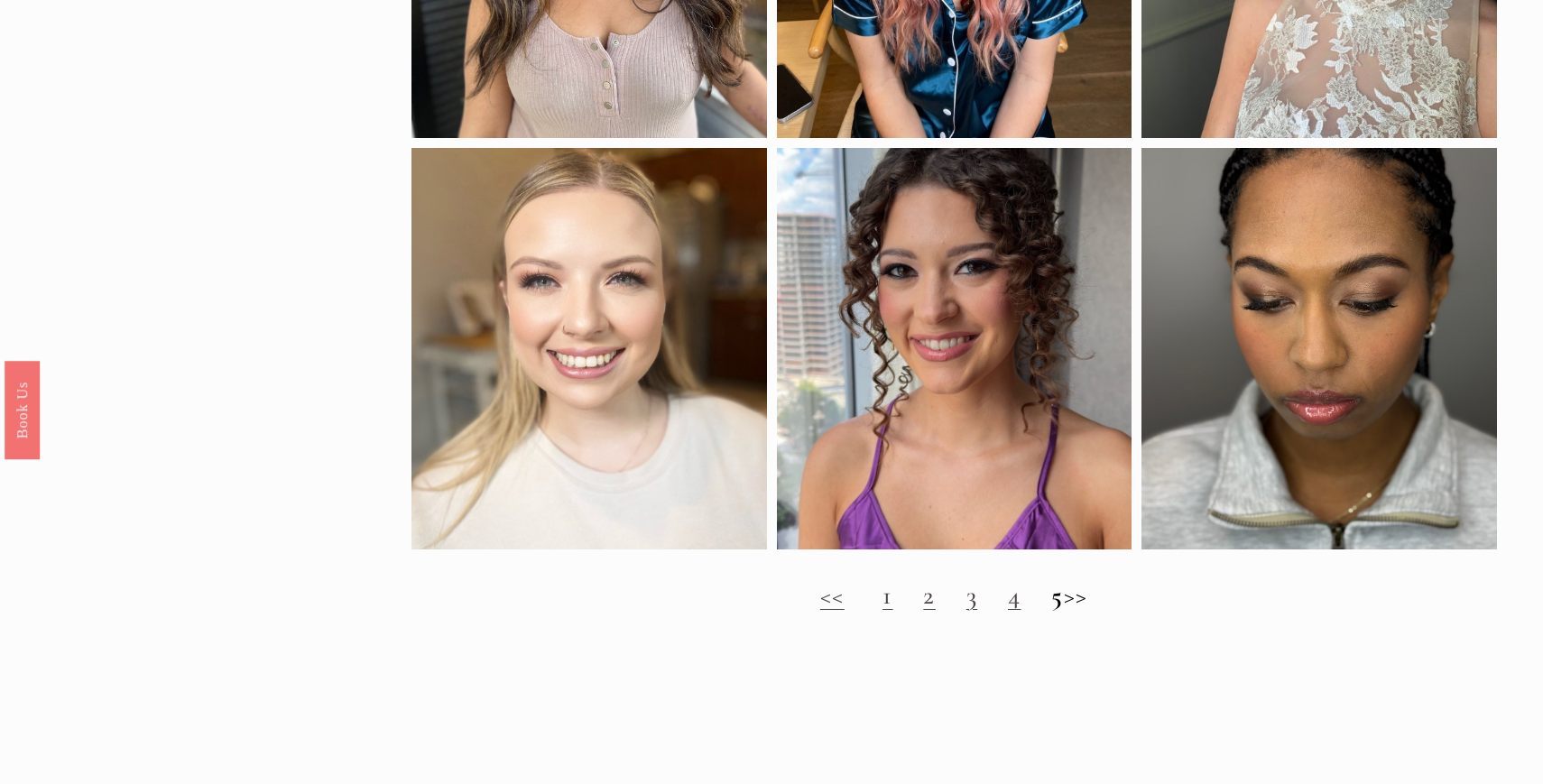
click at [963, 606] on h2 "<< 1 2 3 4 5 >>" at bounding box center [954, 595] width 1086 height 30
click at [967, 600] on link "3" at bounding box center [971, 595] width 11 height 31
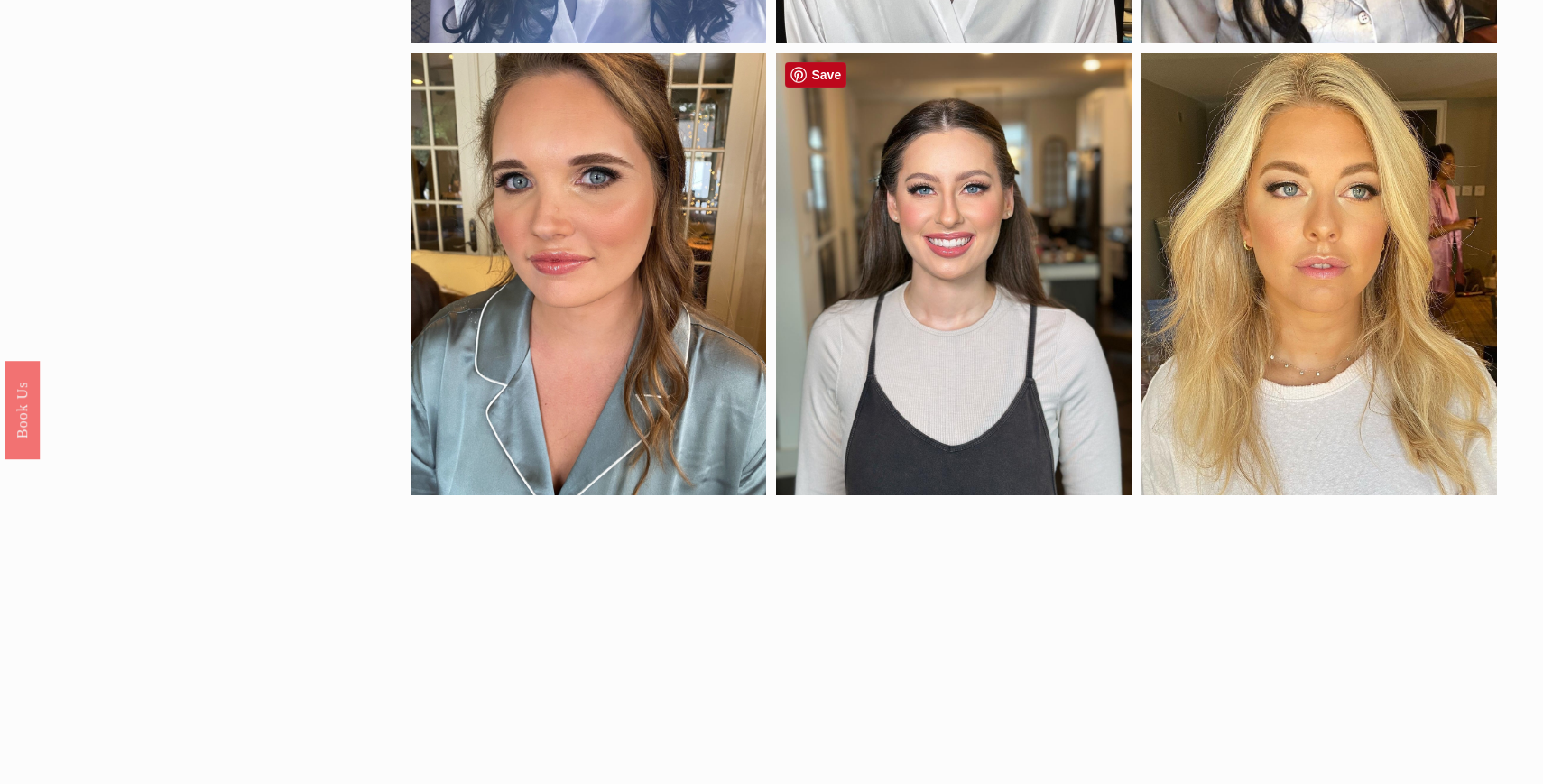
scroll to position [1035, 0]
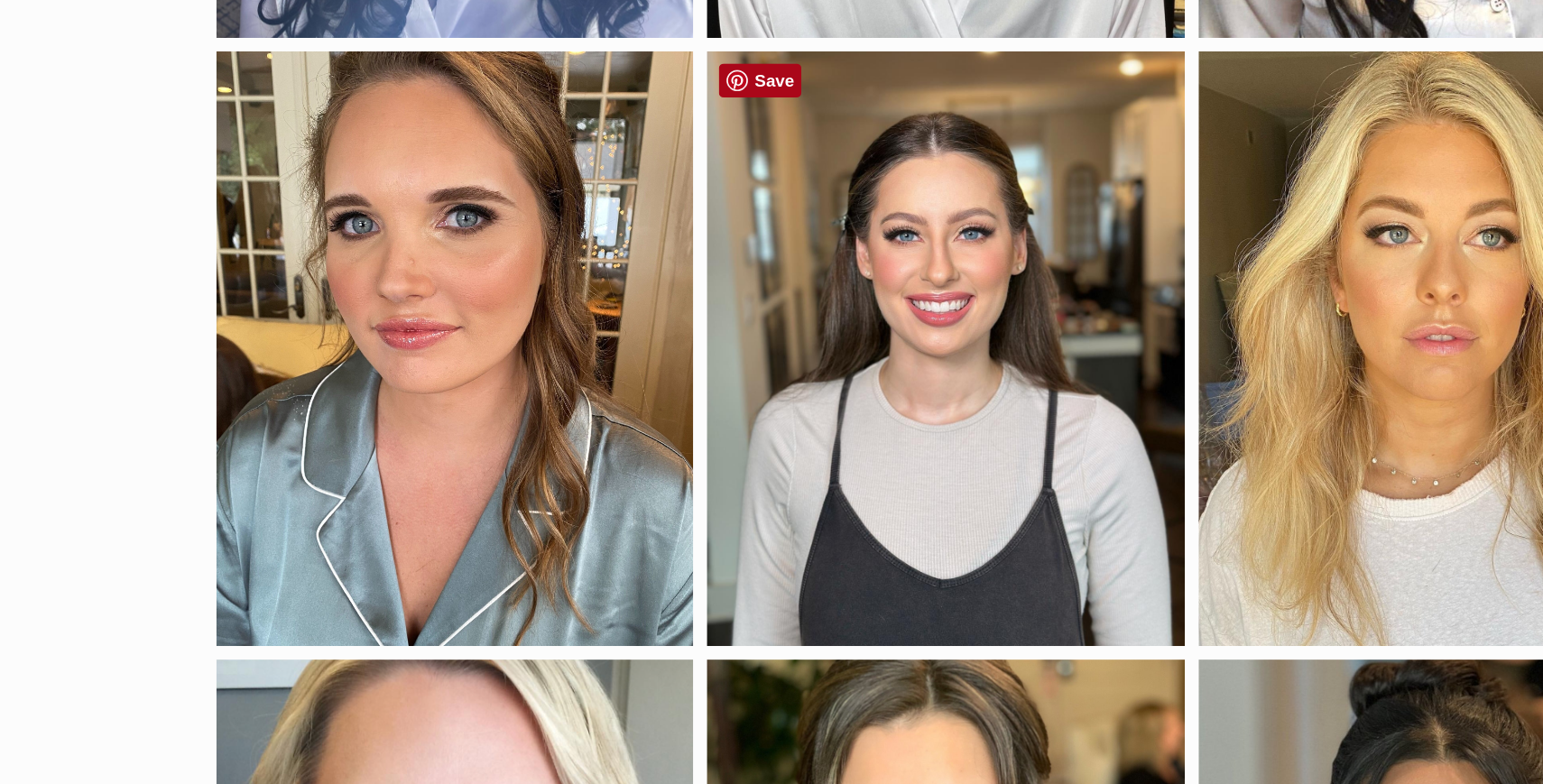
click at [815, 92] on link "Save" at bounding box center [815, 89] width 61 height 25
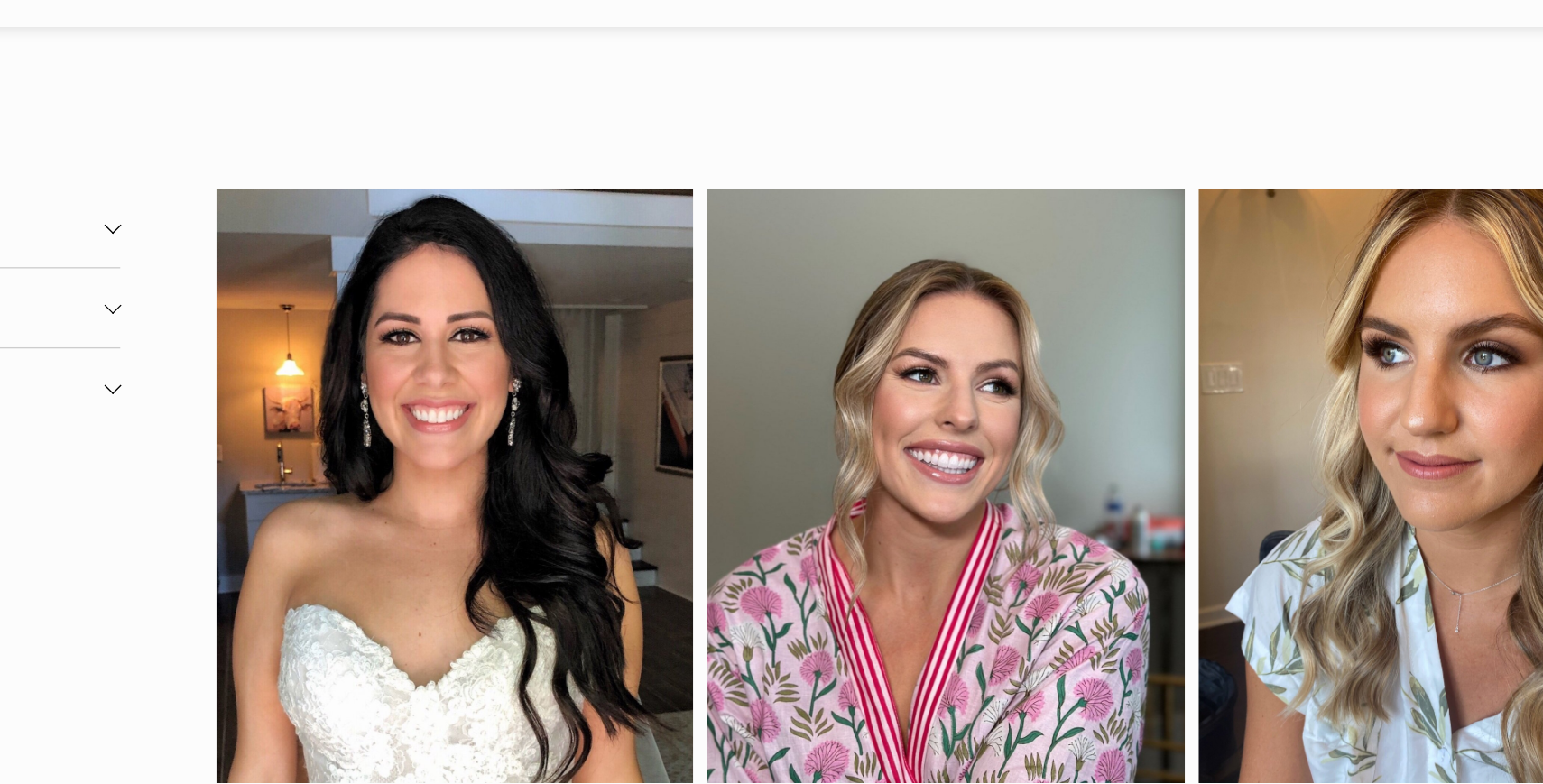
scroll to position [0, 0]
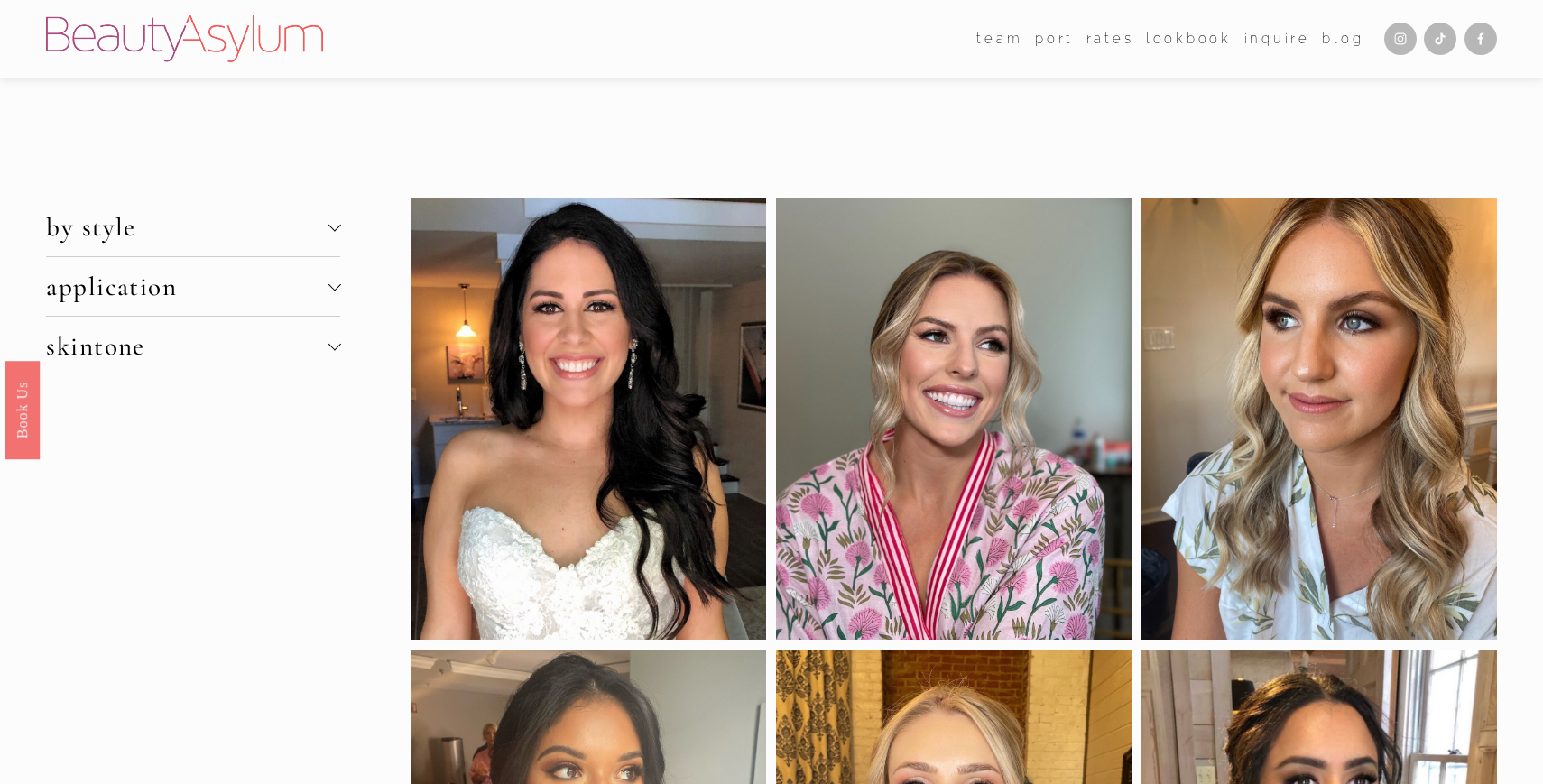
click at [209, 241] on span "by style" at bounding box center [186, 226] width 282 height 31
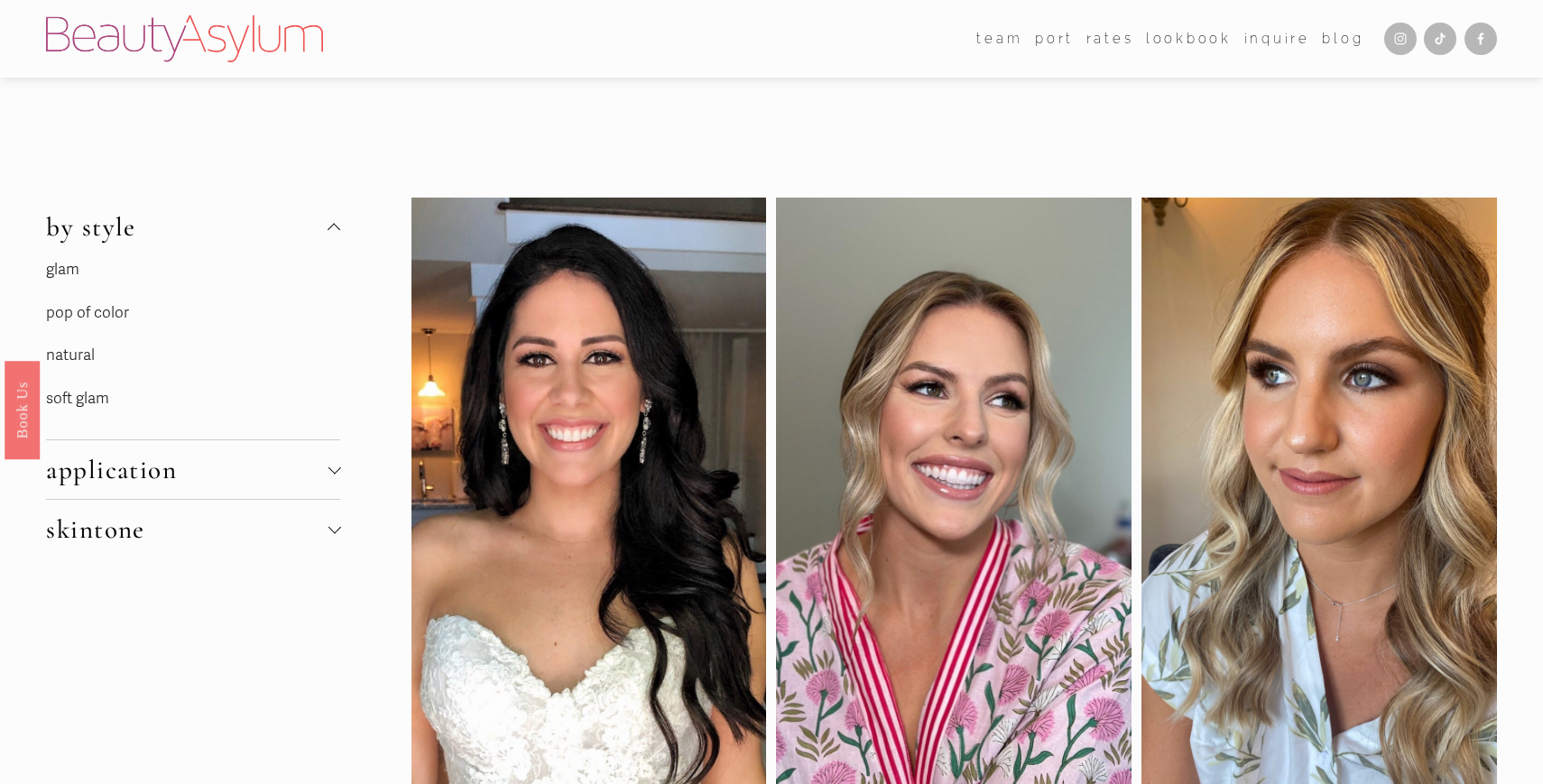
click at [204, 240] on span "by style" at bounding box center [186, 226] width 282 height 31
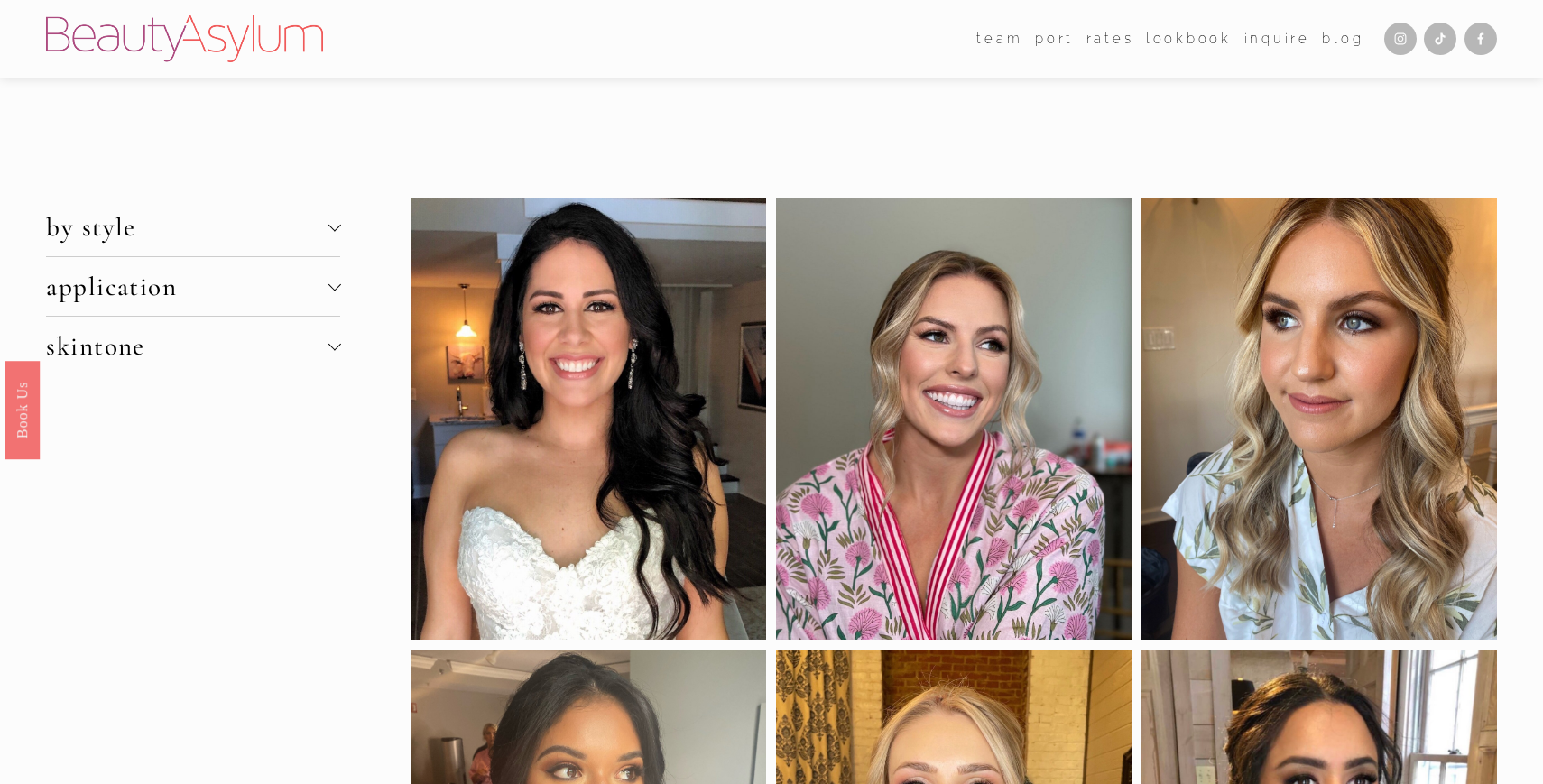
click at [204, 240] on span "by style" at bounding box center [186, 226] width 282 height 31
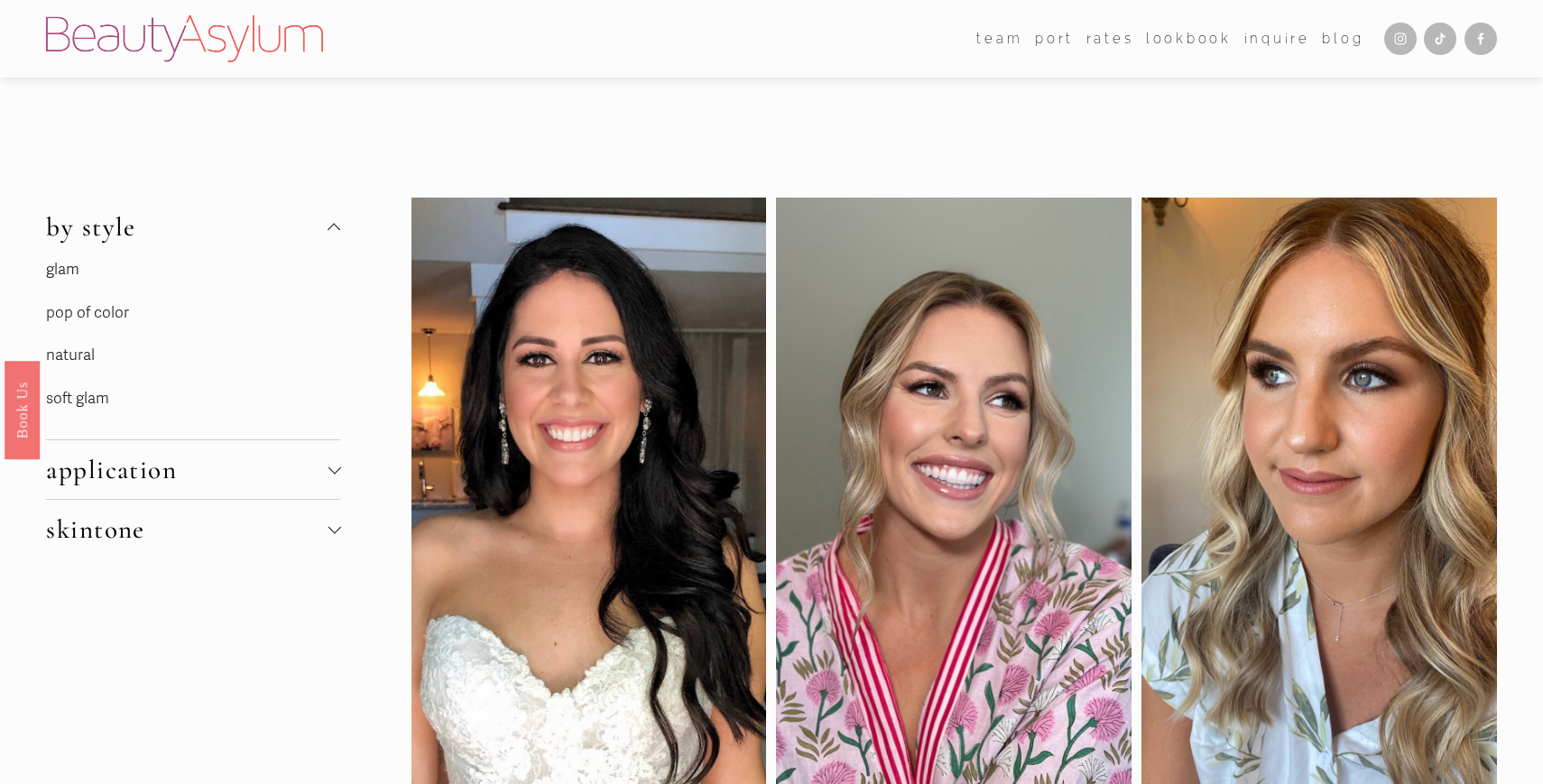
click at [80, 353] on p "natural" at bounding box center [180, 356] width 270 height 28
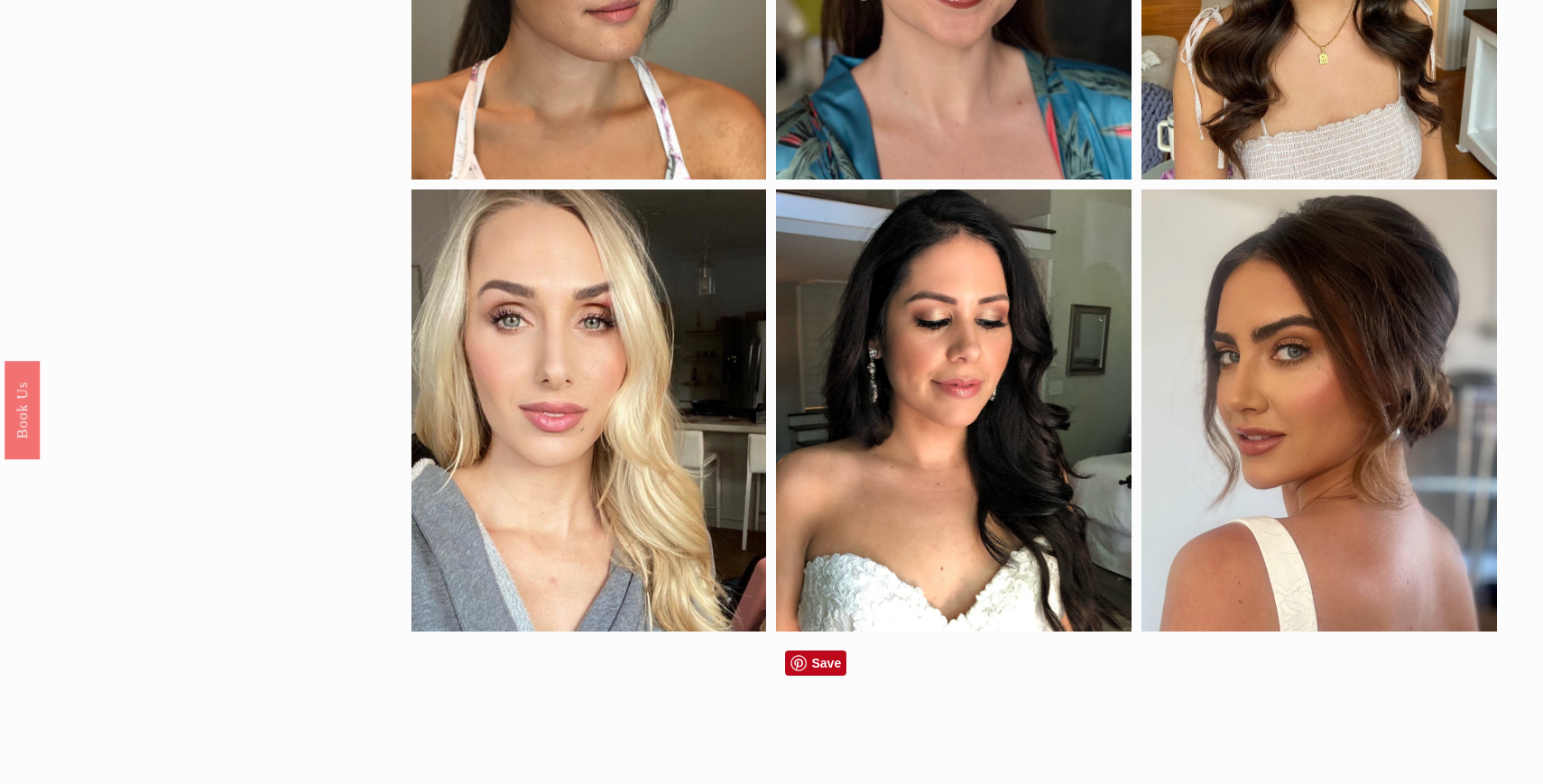
scroll to position [782, 0]
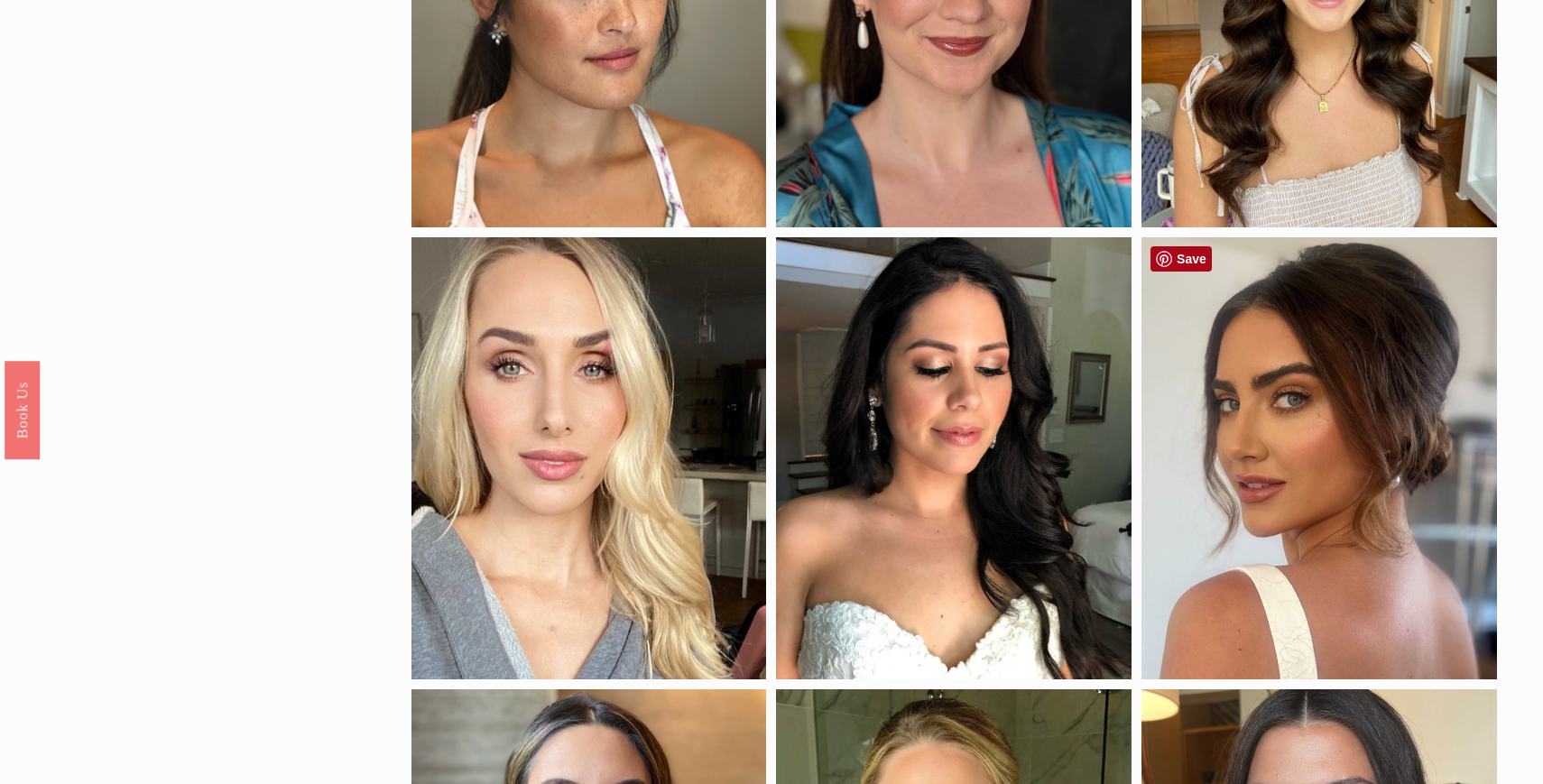
click at [1173, 257] on link "Save" at bounding box center [1180, 258] width 61 height 25
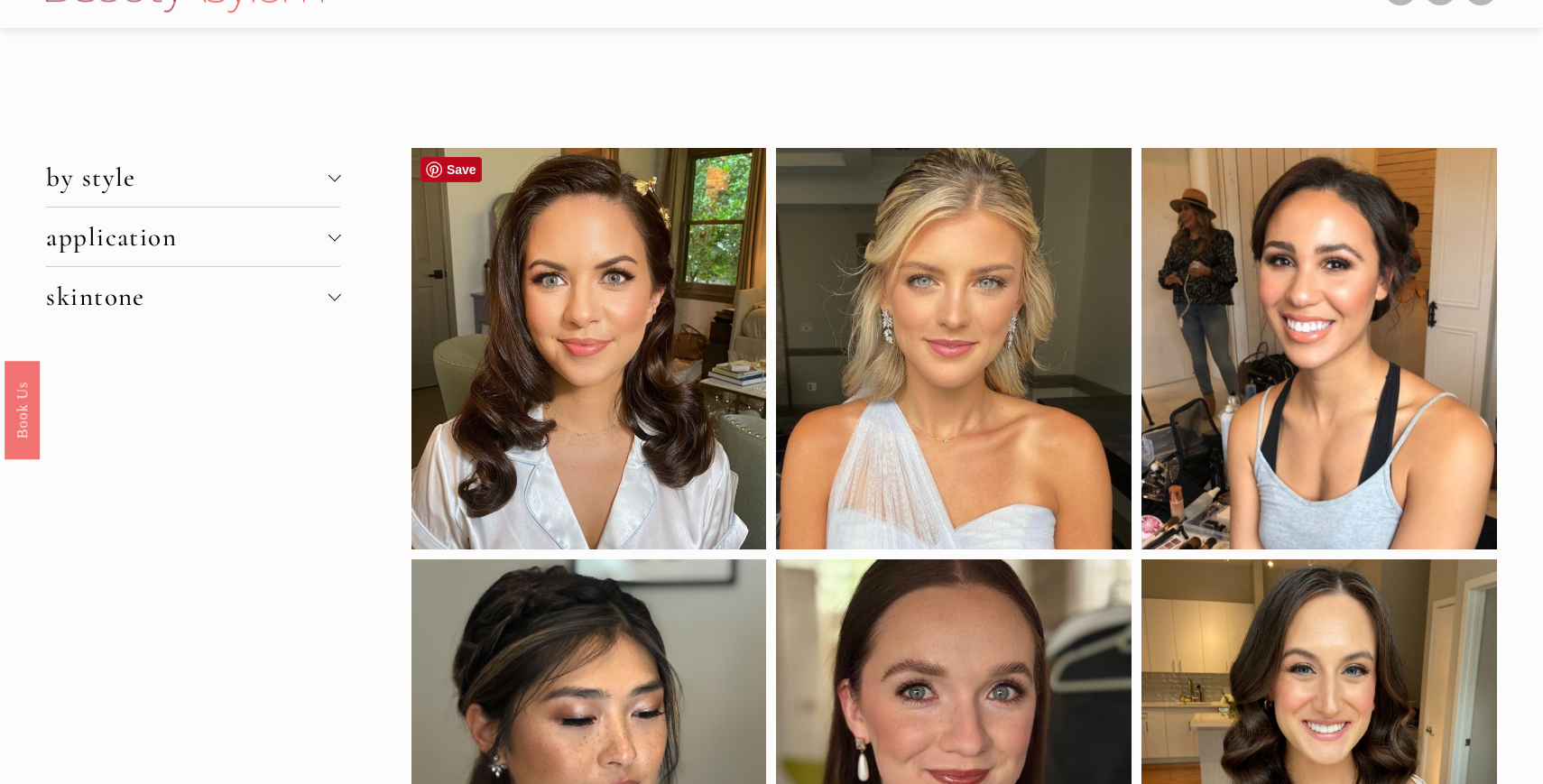
scroll to position [47, 0]
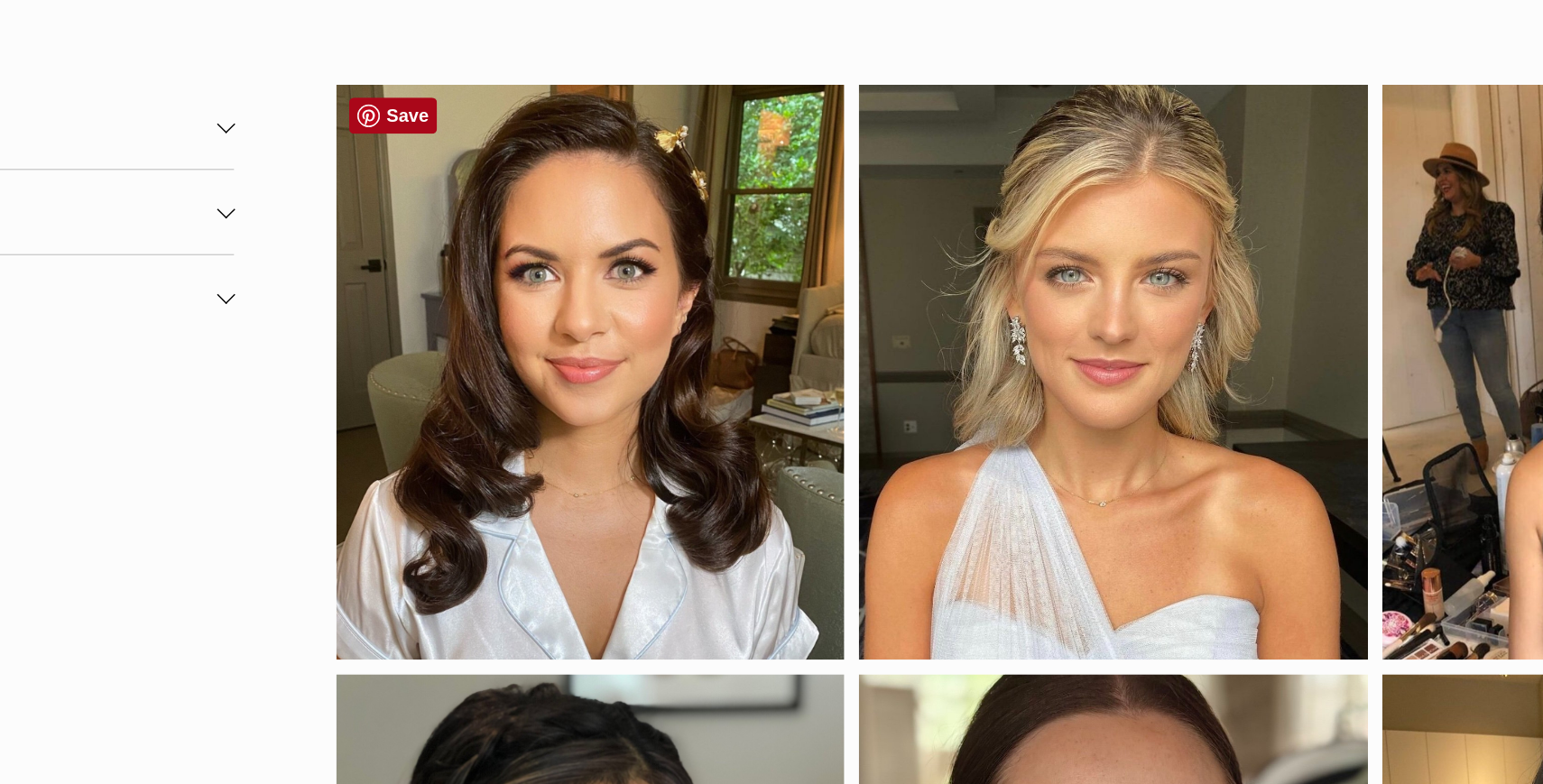
click at [445, 175] on link "Save" at bounding box center [451, 173] width 61 height 25
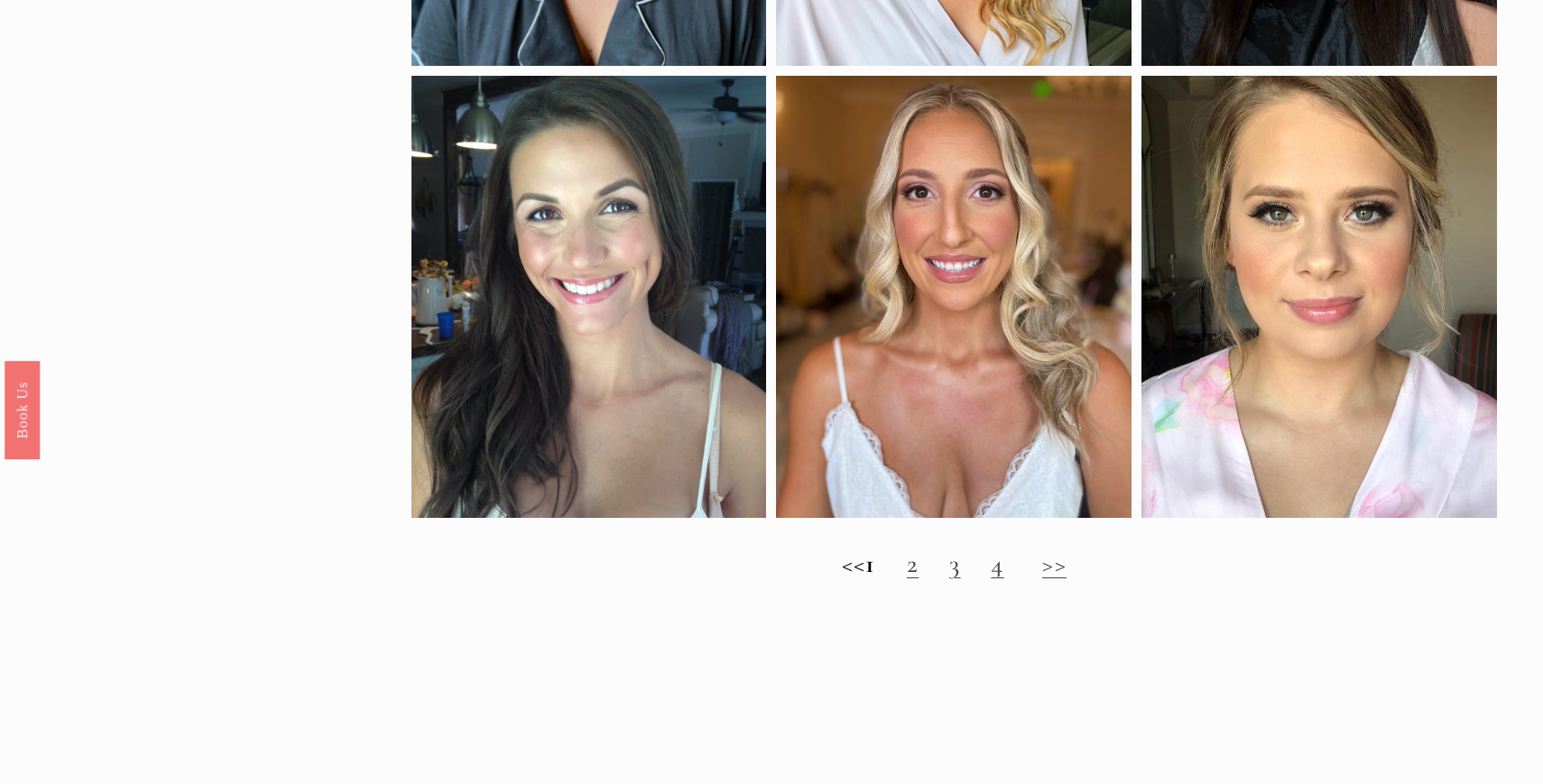
scroll to position [1949, 0]
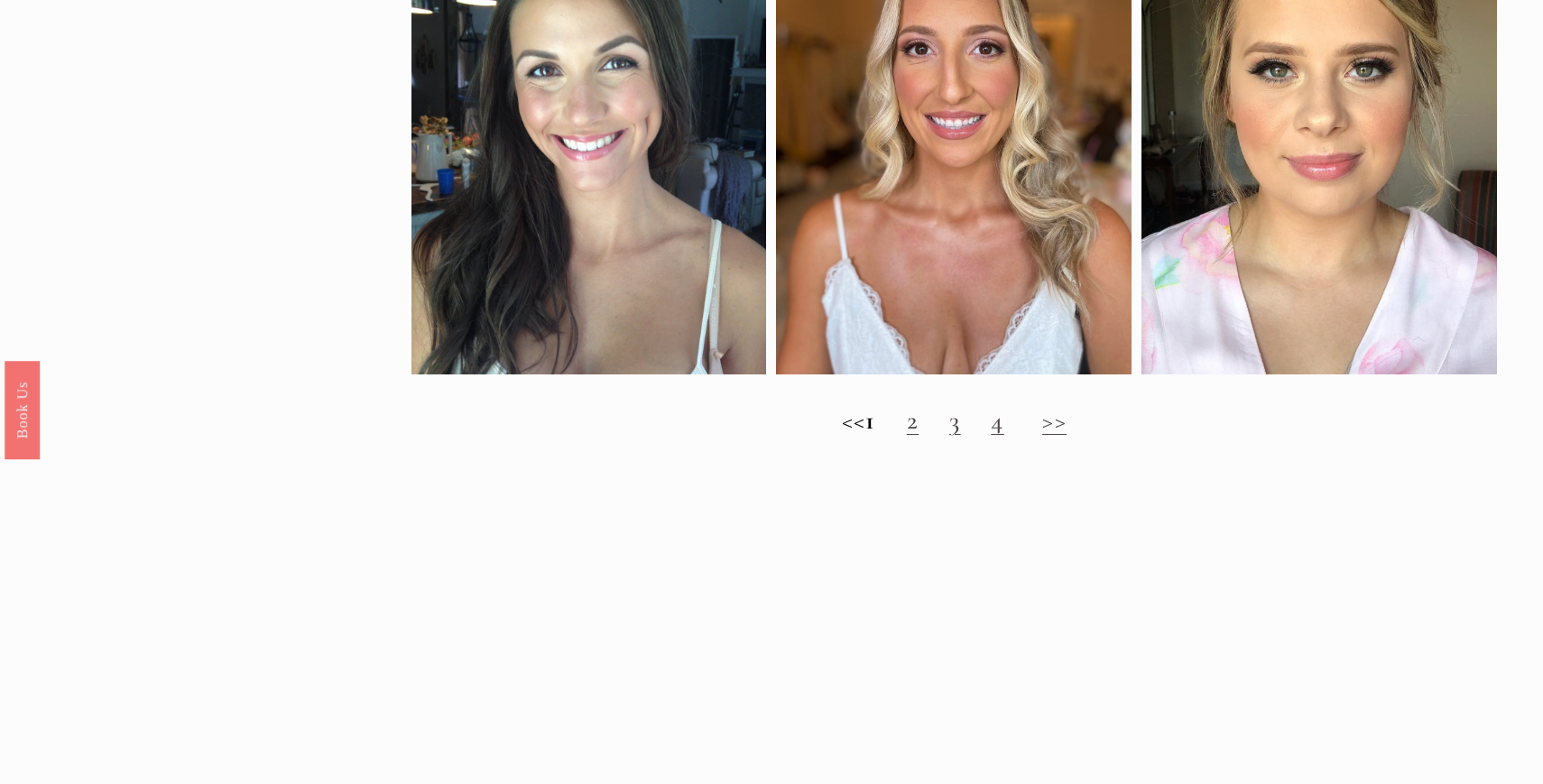
click at [919, 428] on link "2" at bounding box center [913, 419] width 12 height 31
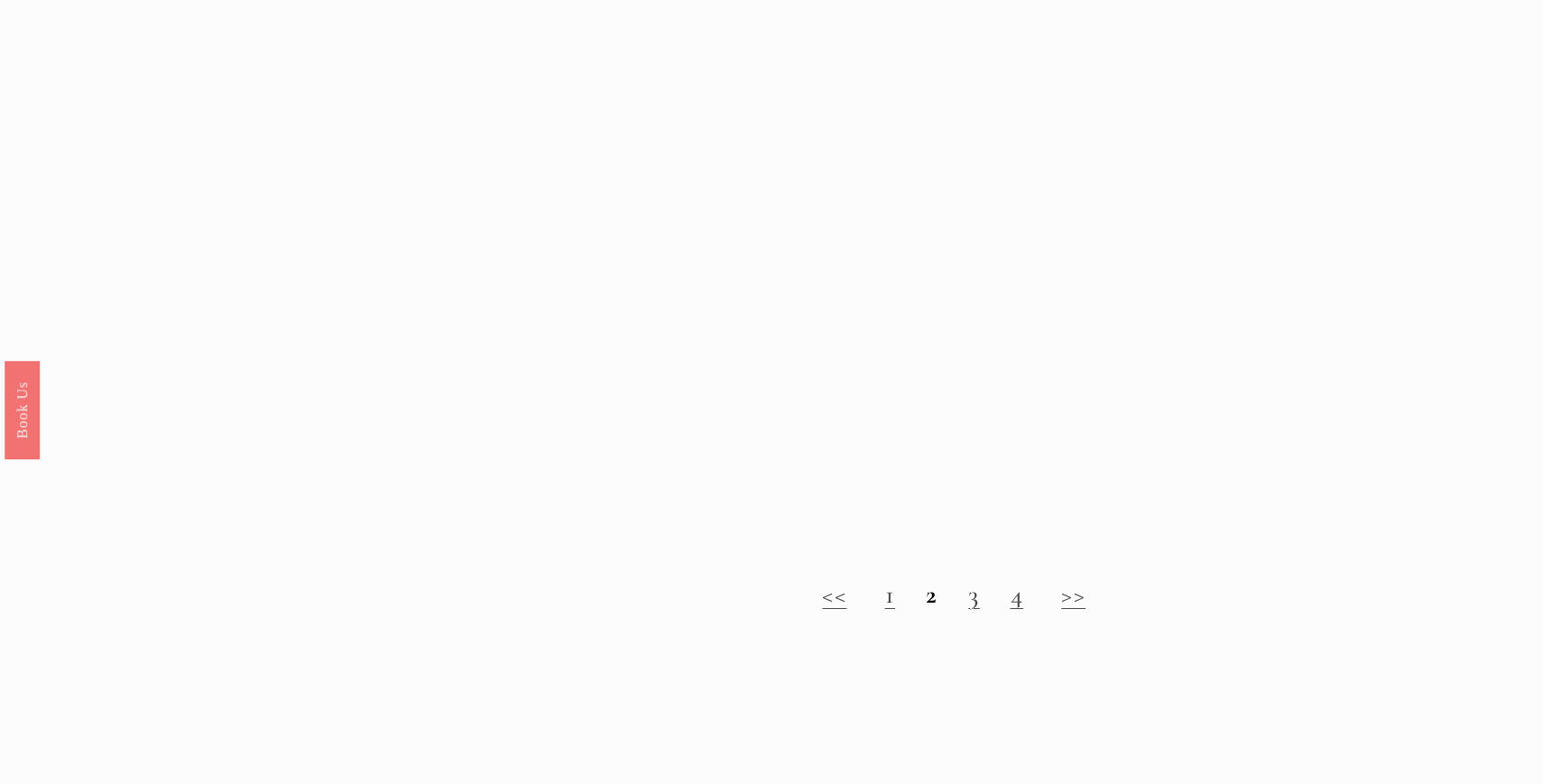
scroll to position [1755, 0]
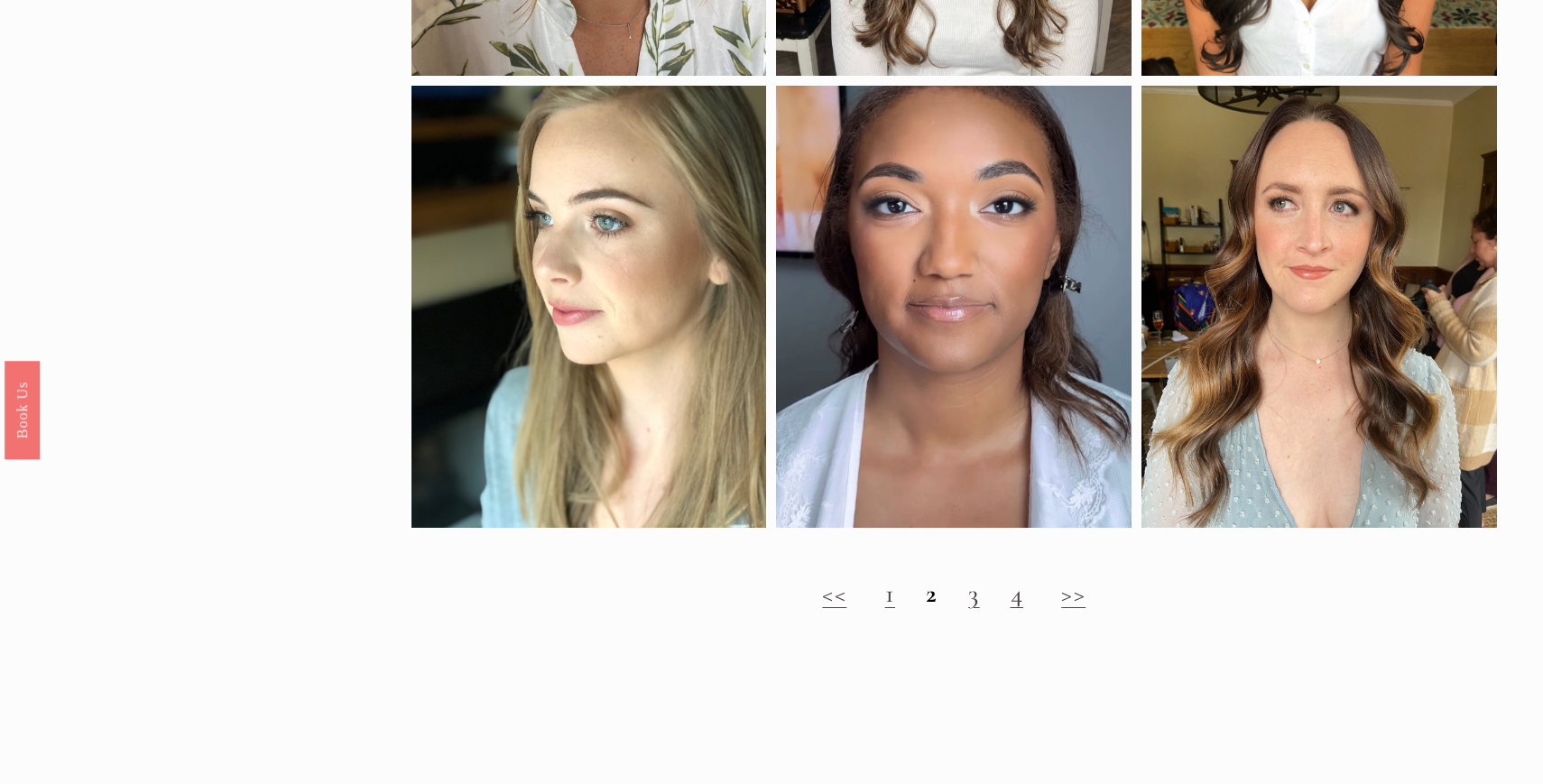
click at [968, 606] on link "3" at bounding box center [972, 593] width 11 height 31
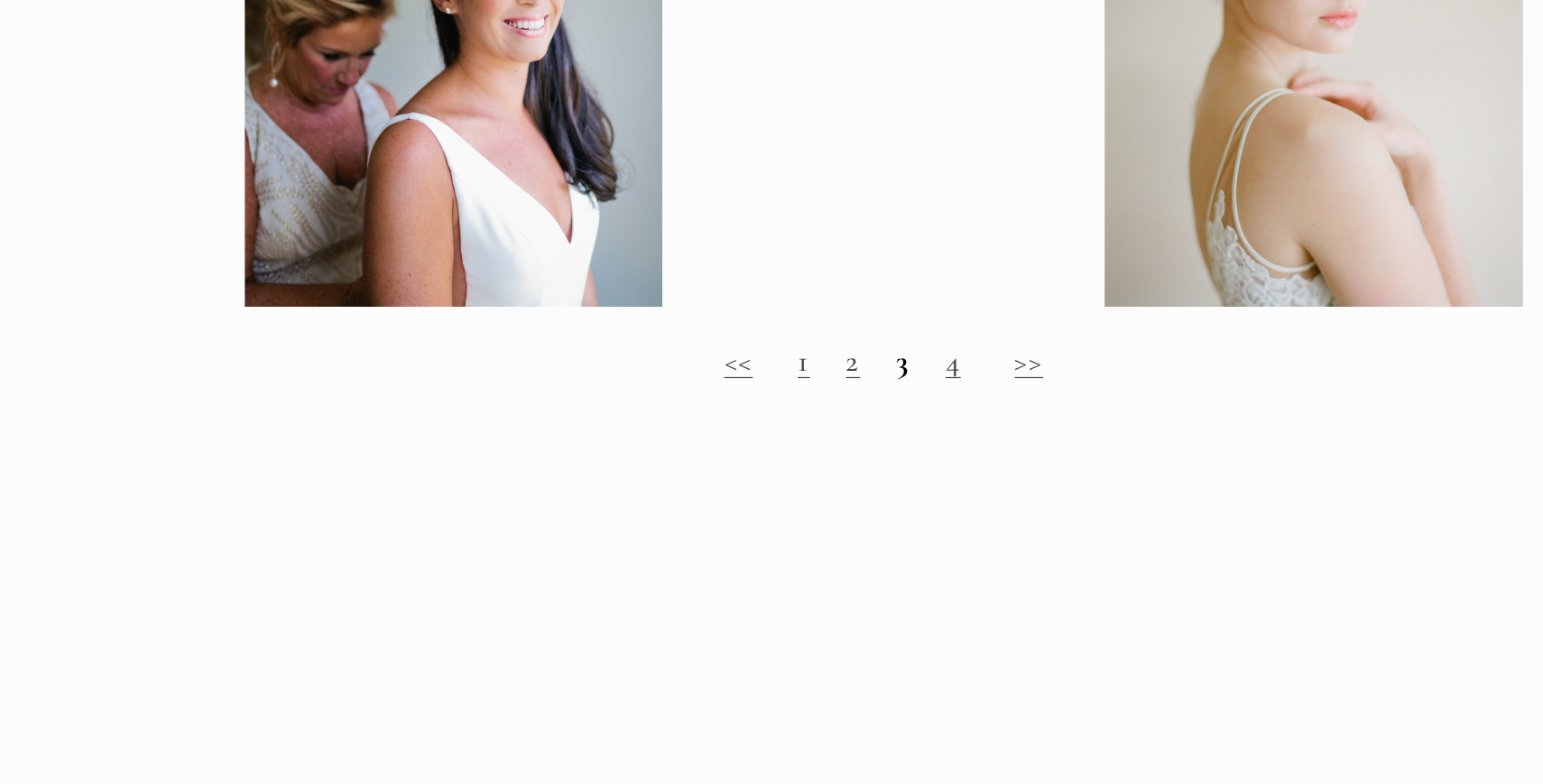
scroll to position [1475, 0]
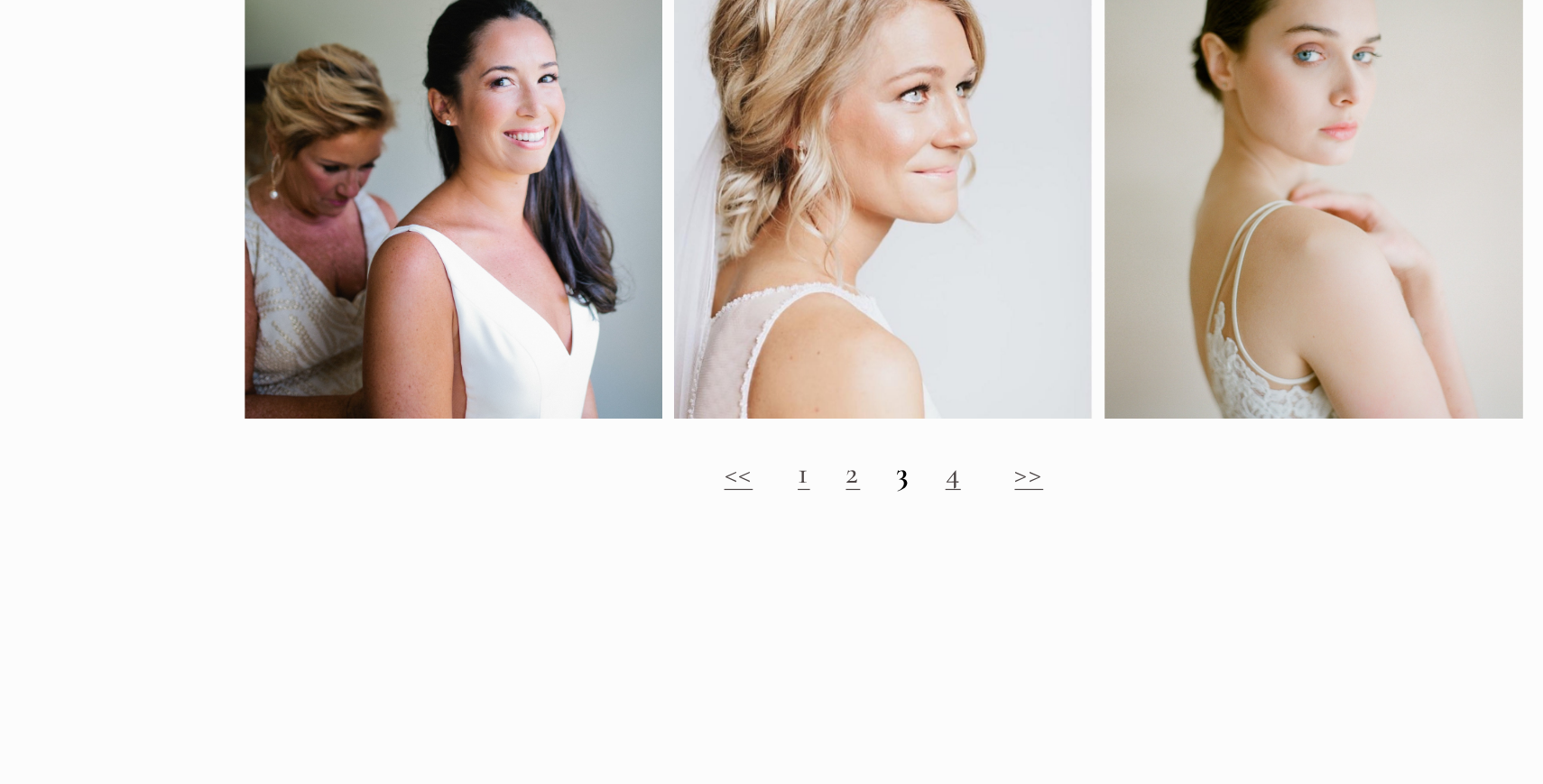
click at [1011, 403] on link "4" at bounding box center [1011, 401] width 13 height 31
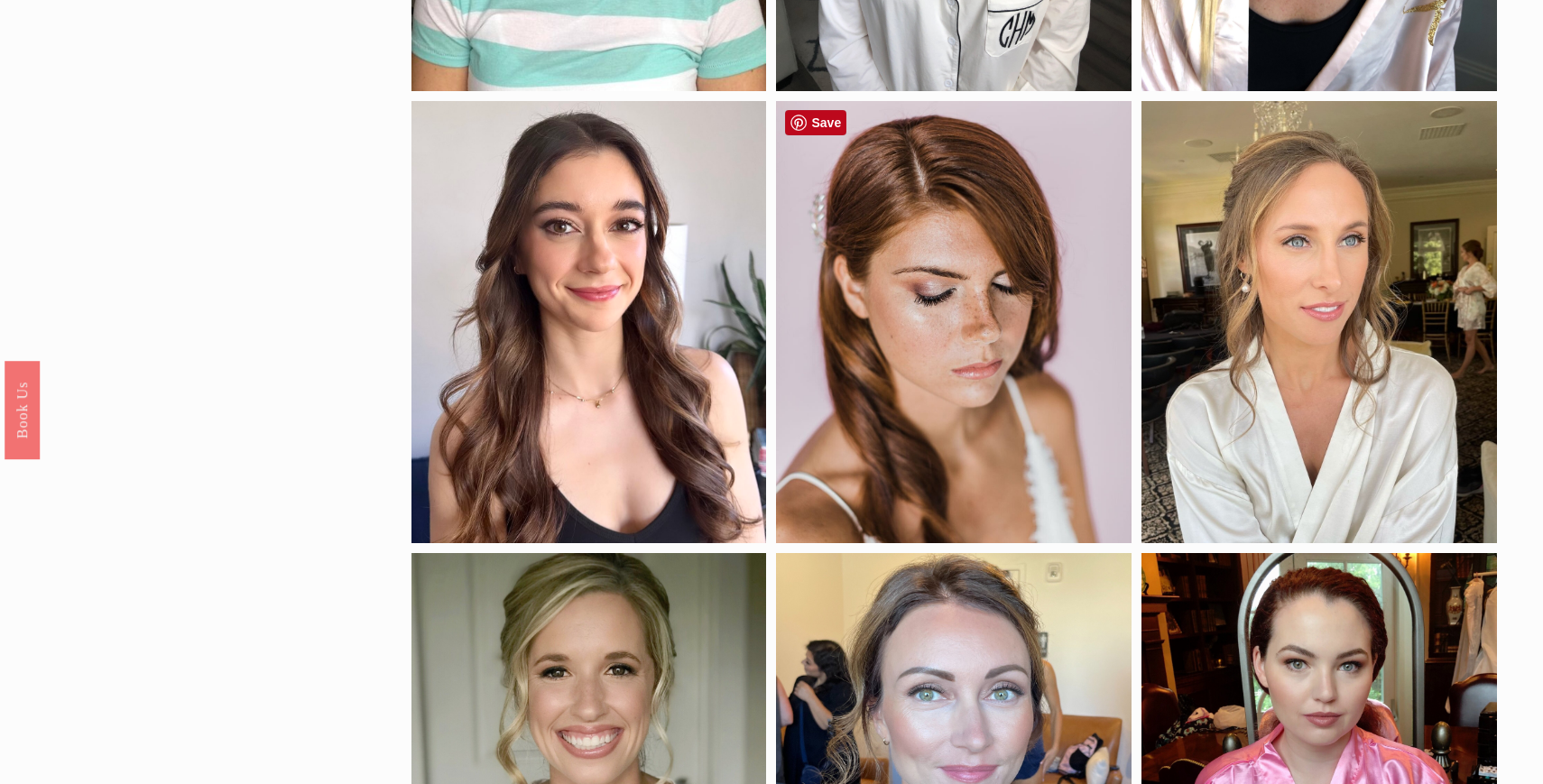
scroll to position [551, 0]
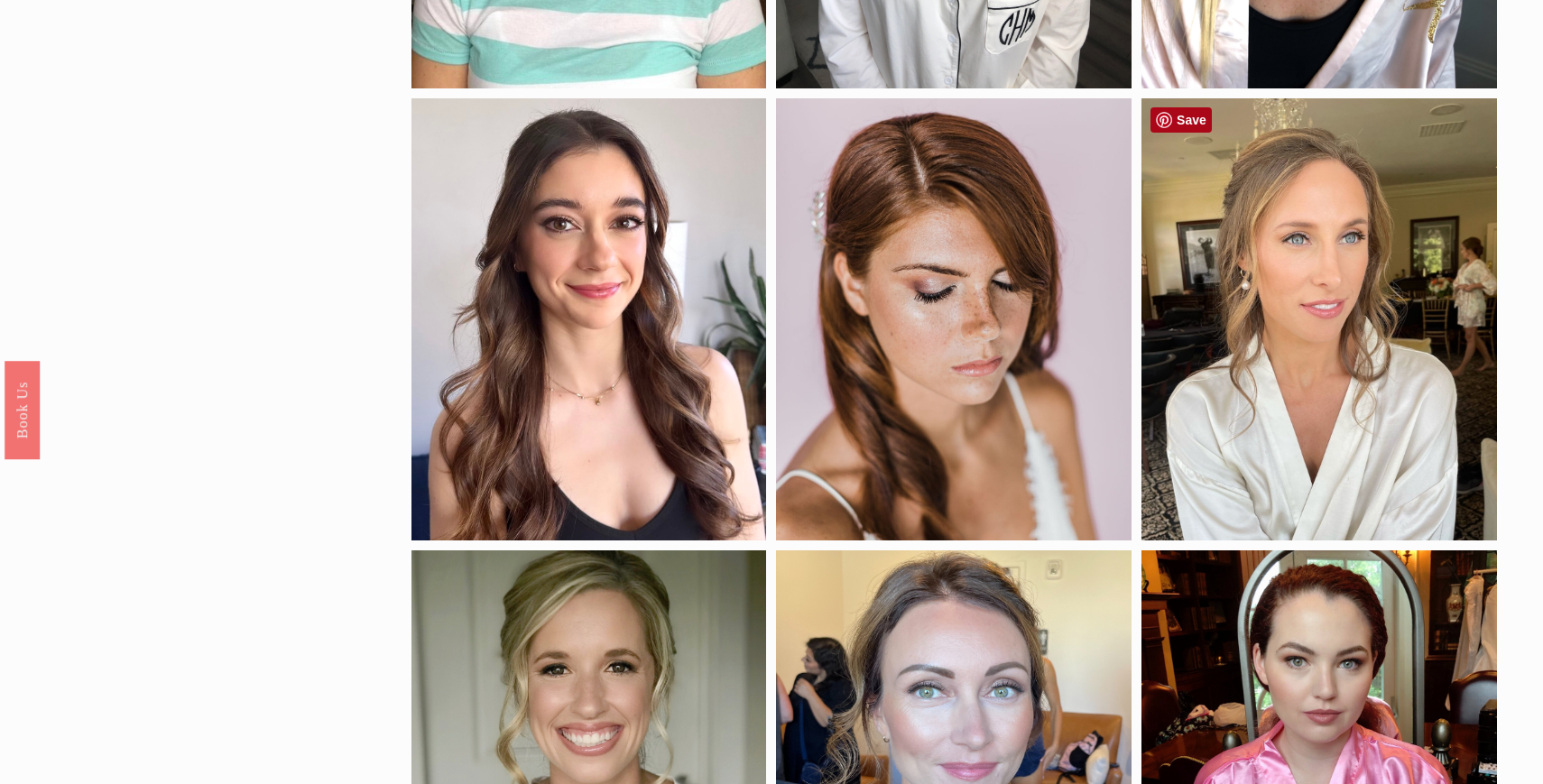
click at [1165, 120] on link "Save" at bounding box center [1180, 120] width 61 height 25
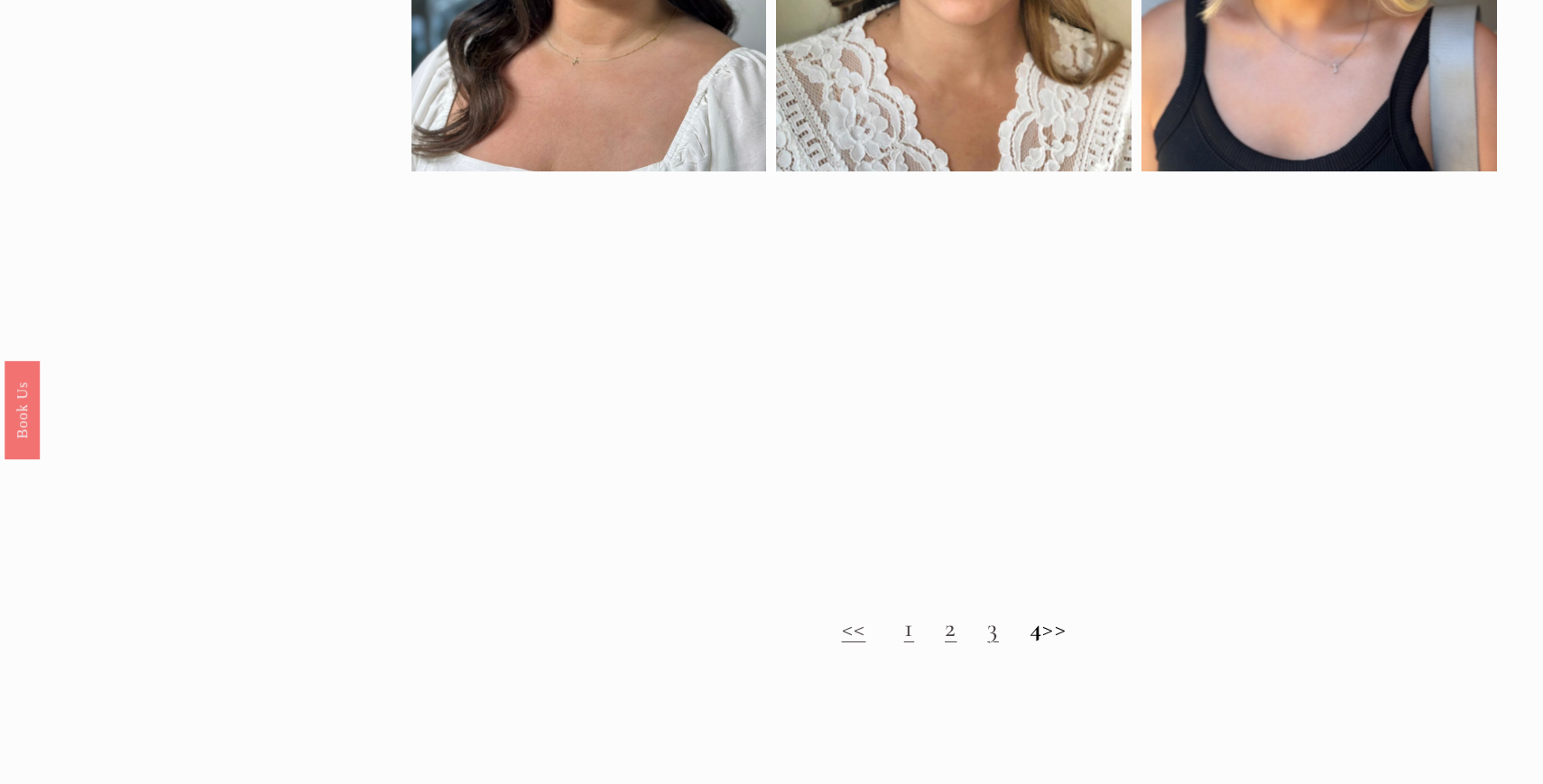
scroll to position [1786, 0]
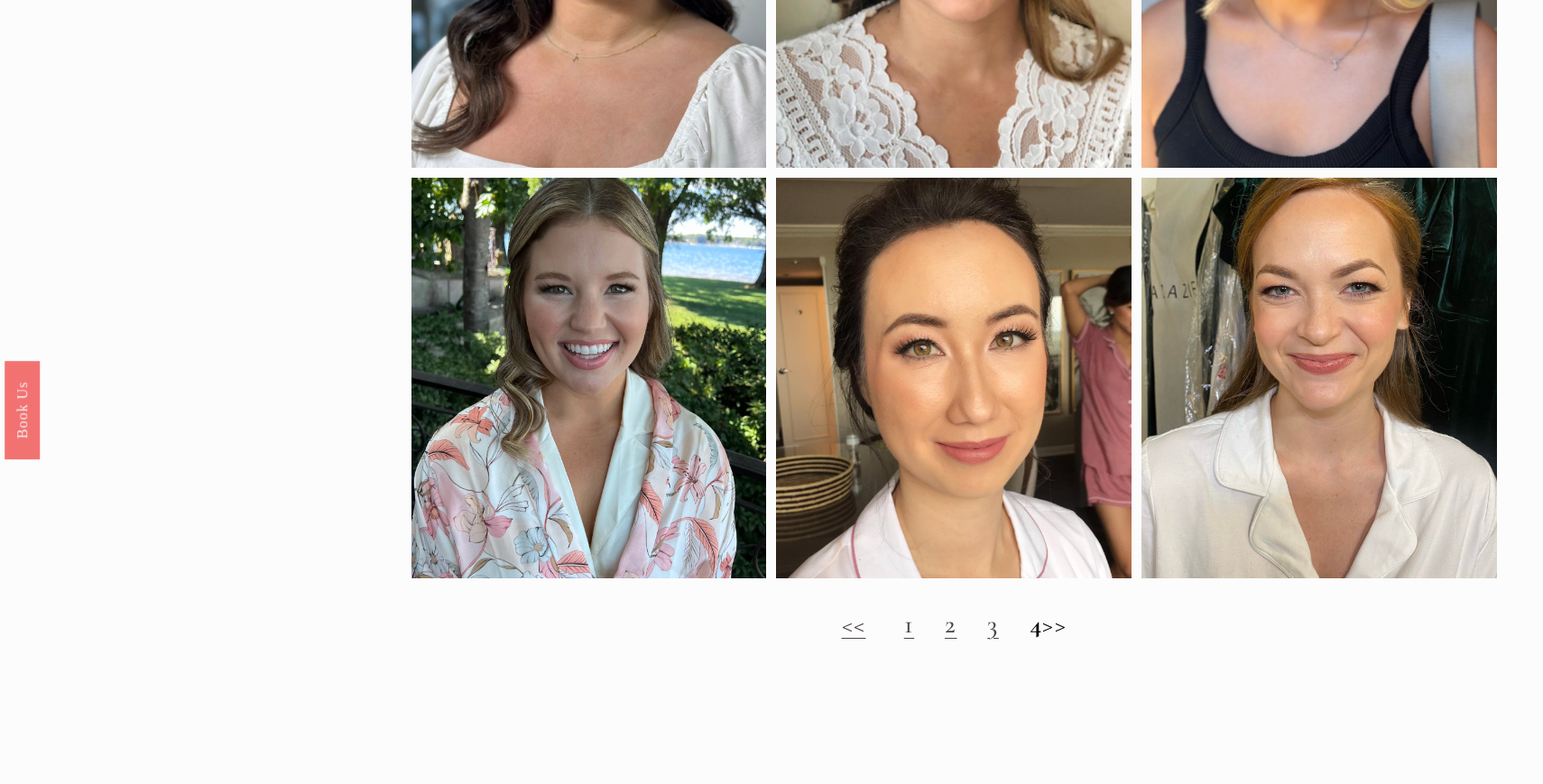
click at [1074, 631] on h2 "<< 1 2 3 4 >>" at bounding box center [954, 623] width 1086 height 30
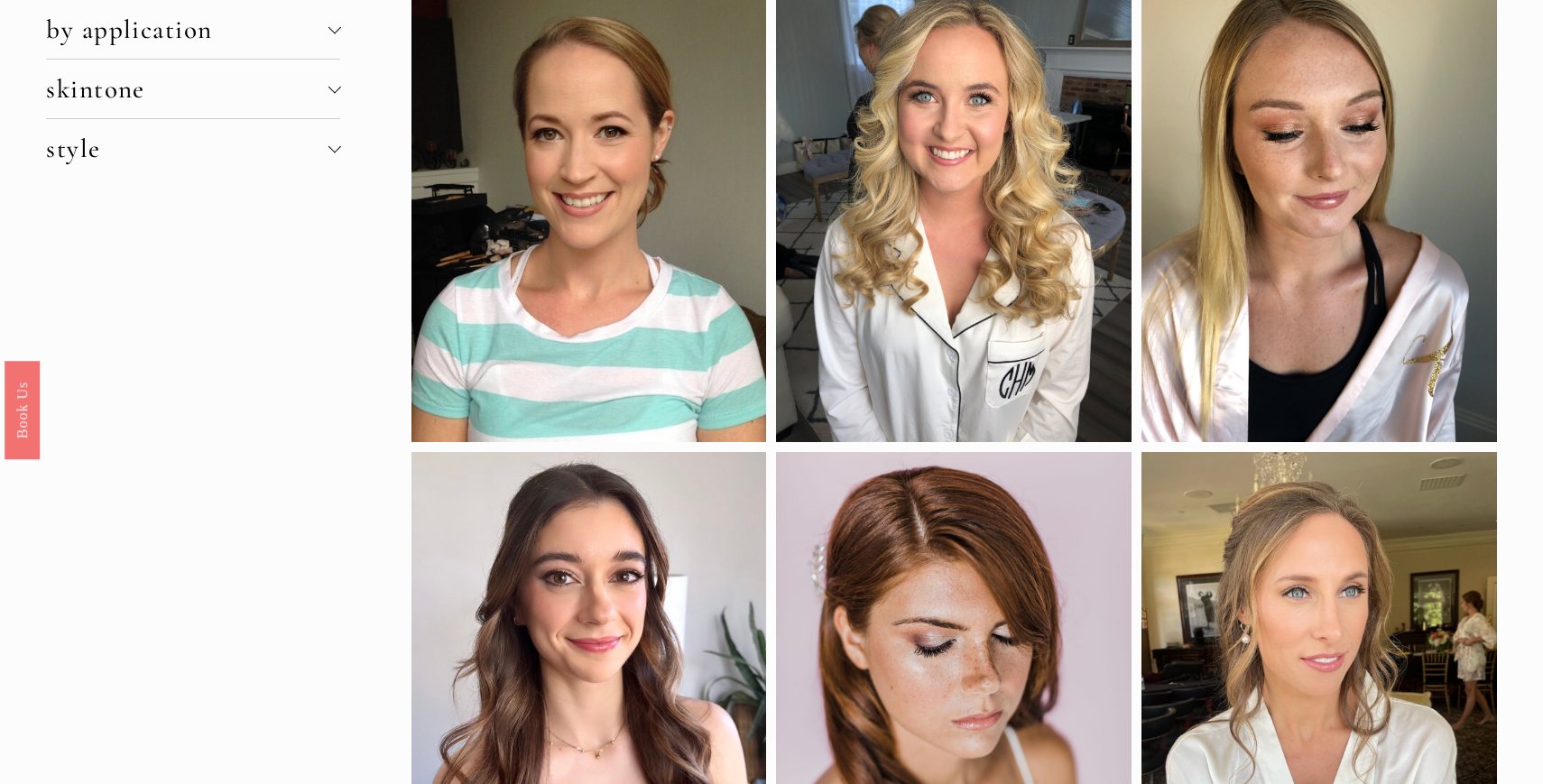
scroll to position [0, 0]
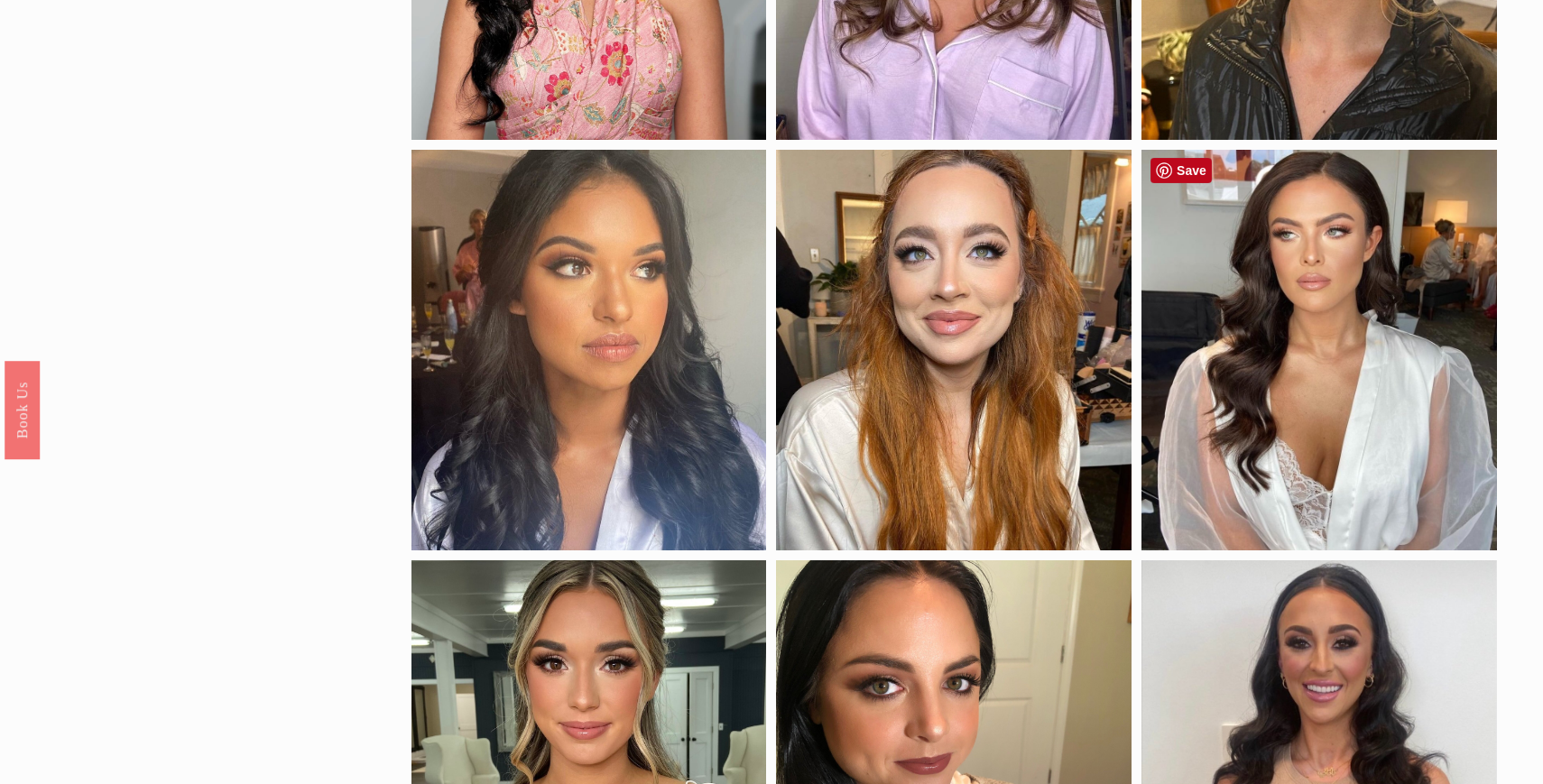
scroll to position [489, 0]
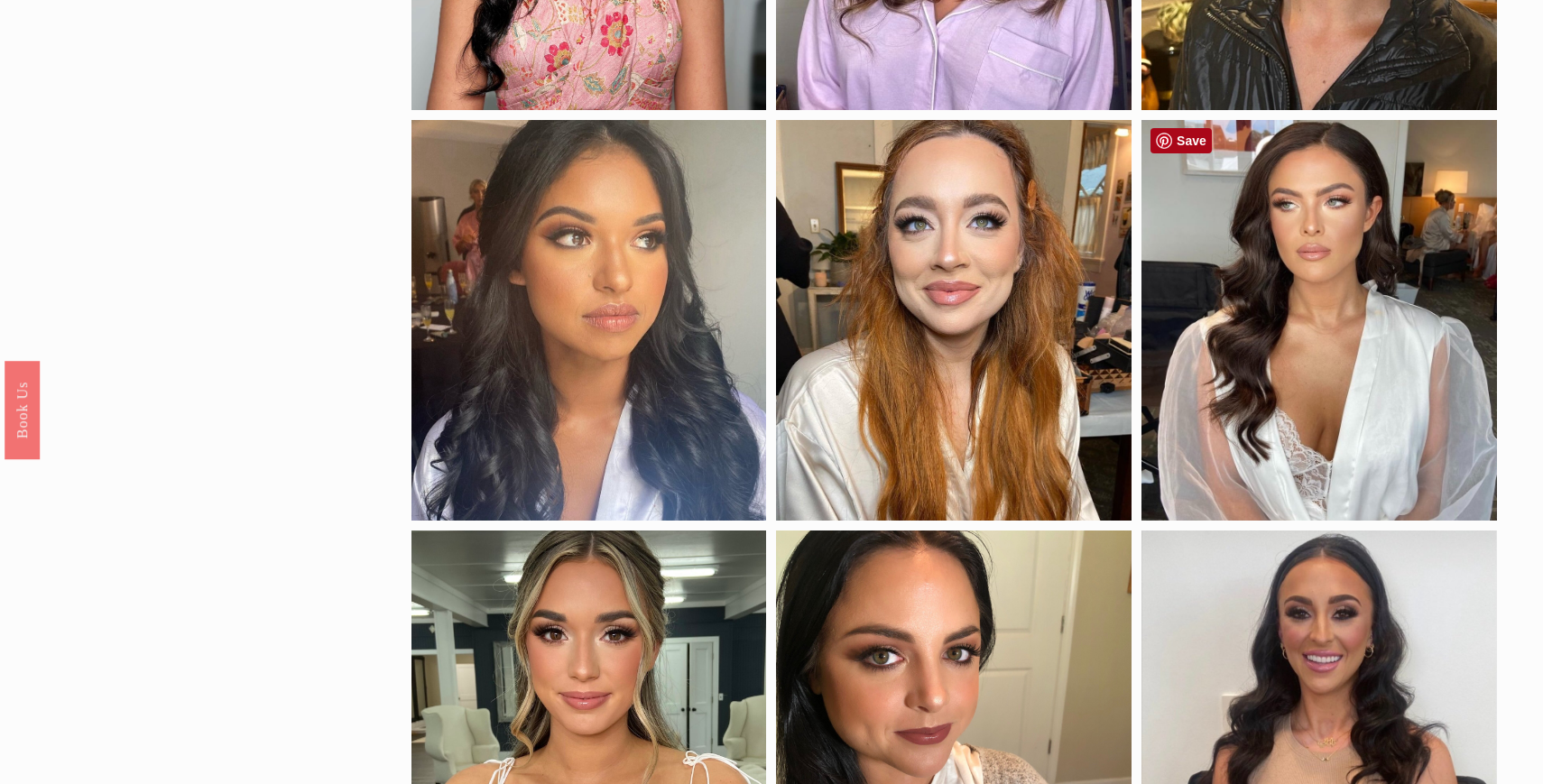
click at [1183, 145] on link "Save" at bounding box center [1180, 140] width 61 height 25
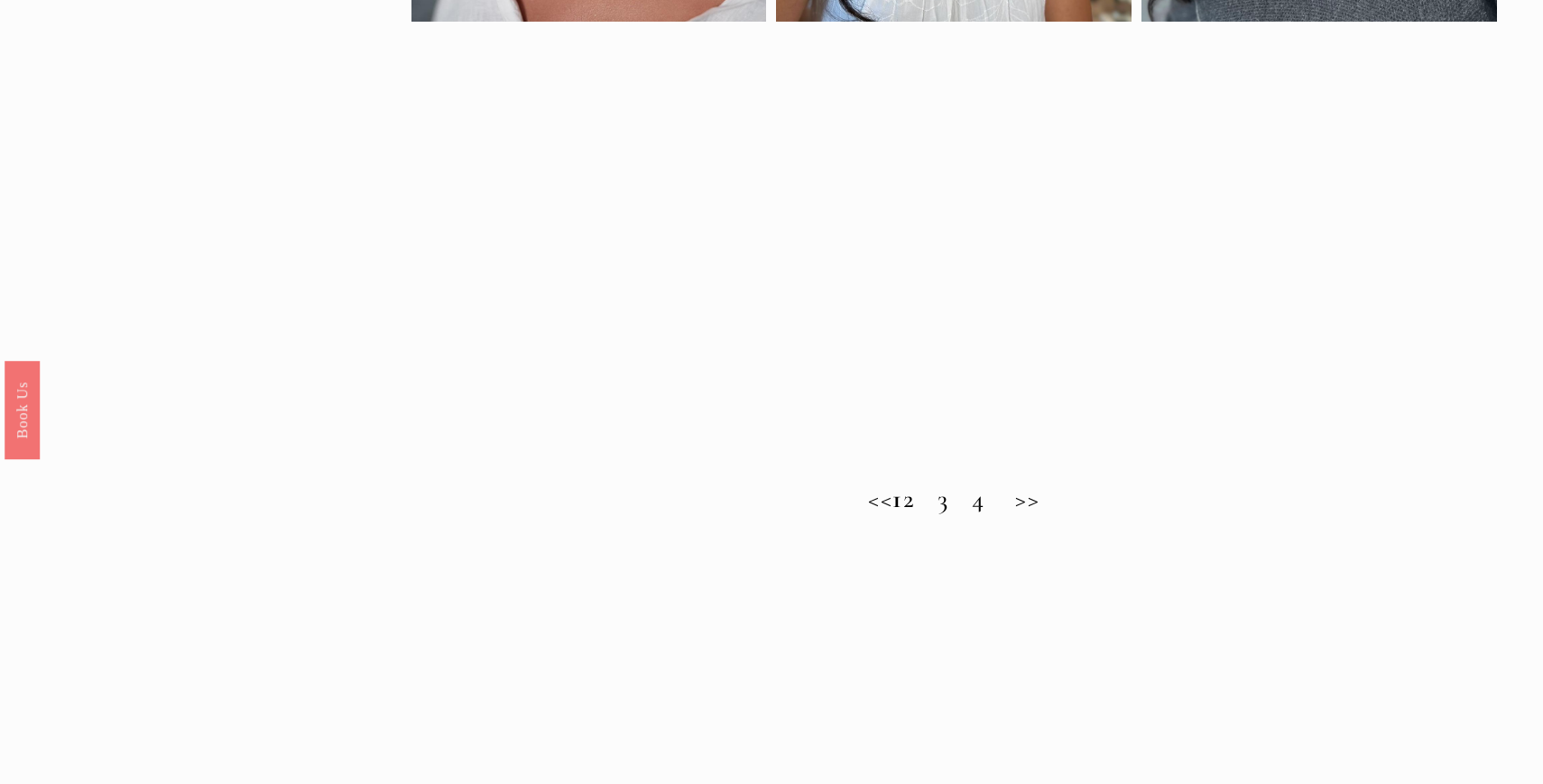
scroll to position [1847, 0]
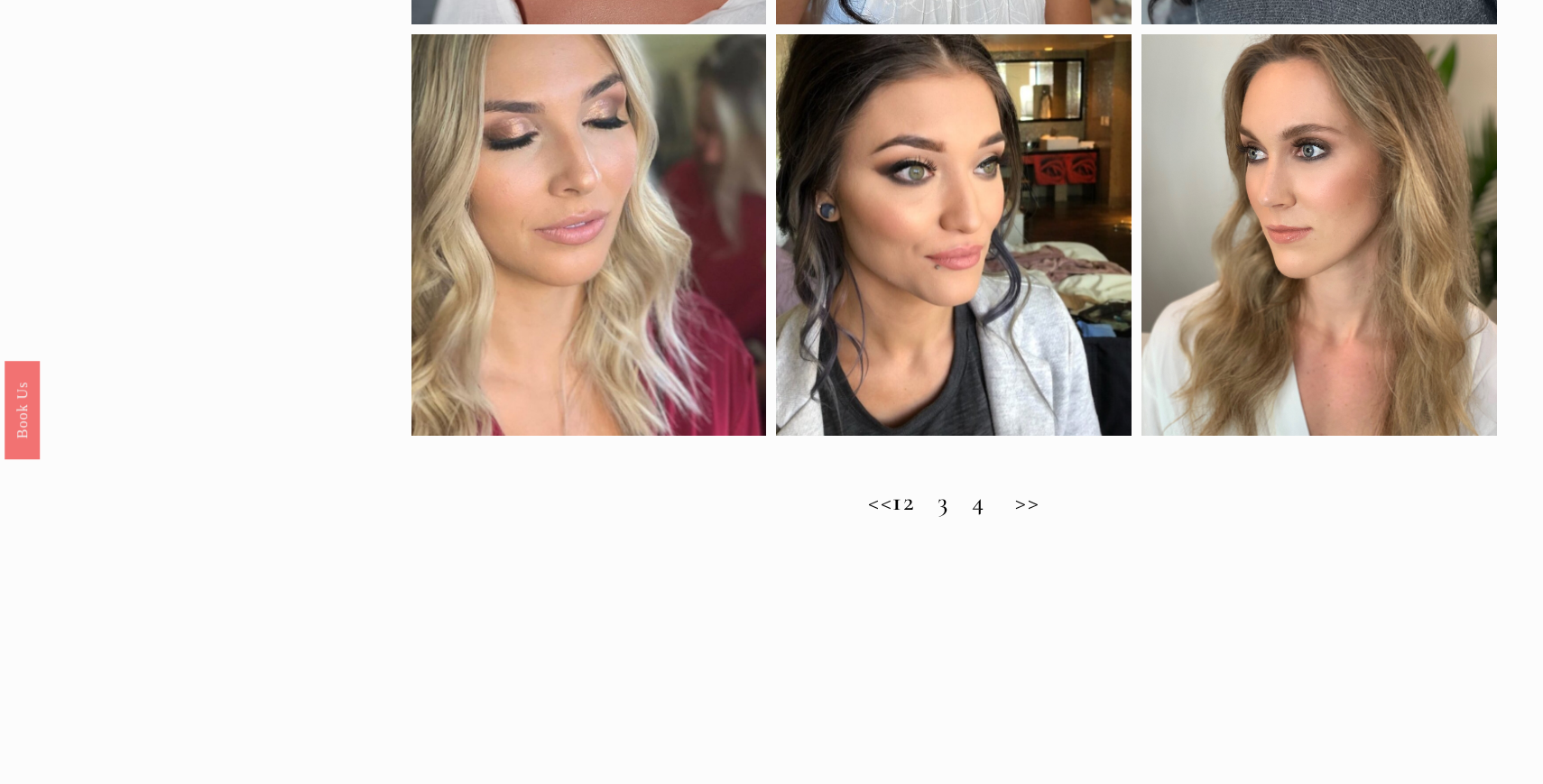
click at [933, 501] on h2 "<< 1 2 3 4 >>" at bounding box center [954, 501] width 1086 height 30
click at [931, 510] on h2 "<< 1 2 3 4 >>" at bounding box center [954, 501] width 1086 height 30
click at [935, 508] on h2 "<< 1 2 3 4 >>" at bounding box center [954, 501] width 1086 height 30
click at [935, 510] on h2 "<< 1 2 3 4 >>" at bounding box center [954, 501] width 1086 height 30
click at [1054, 511] on h2 "<< 1 2 3 4 >>" at bounding box center [954, 501] width 1086 height 30
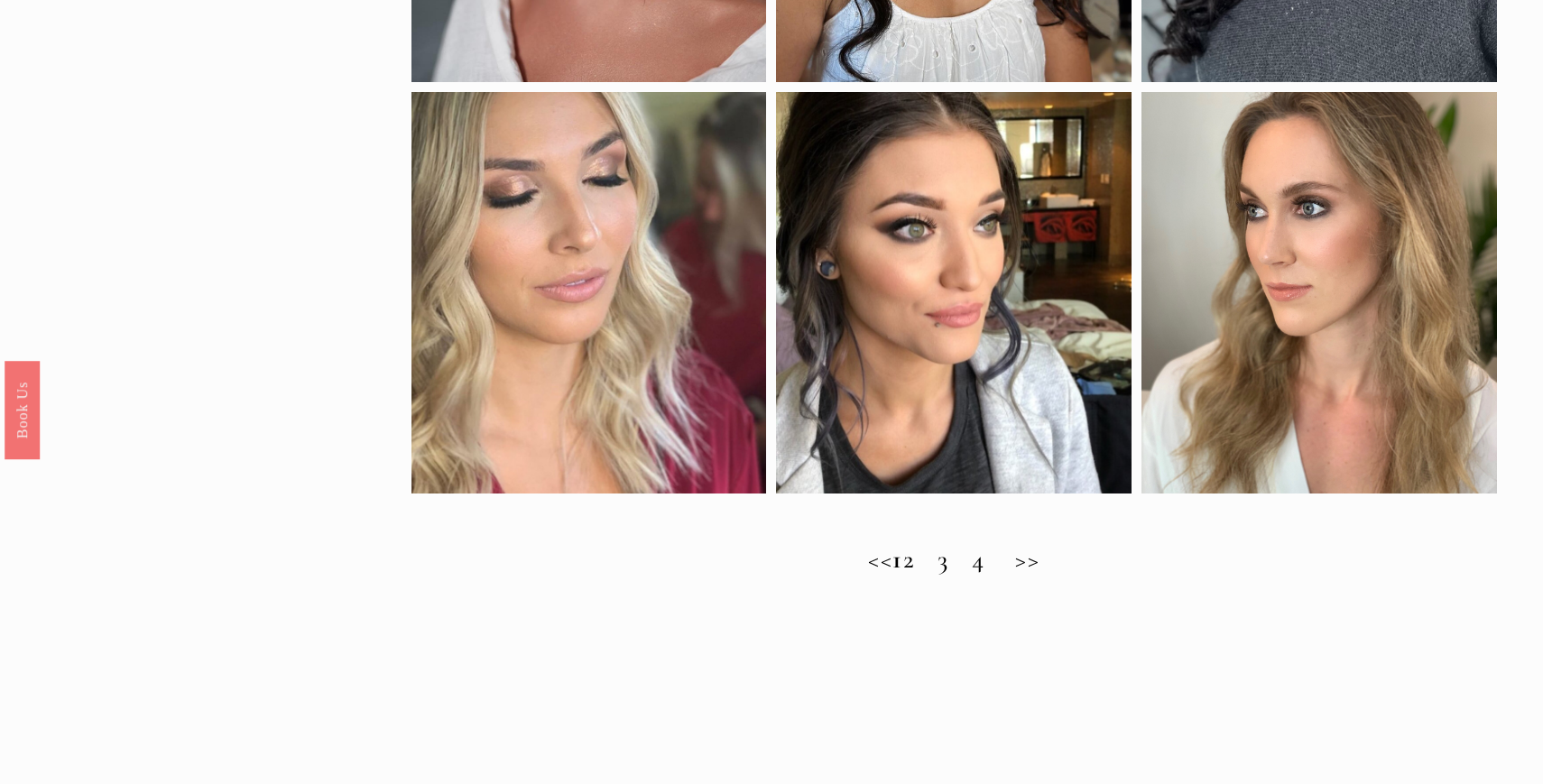
scroll to position [1777, 0]
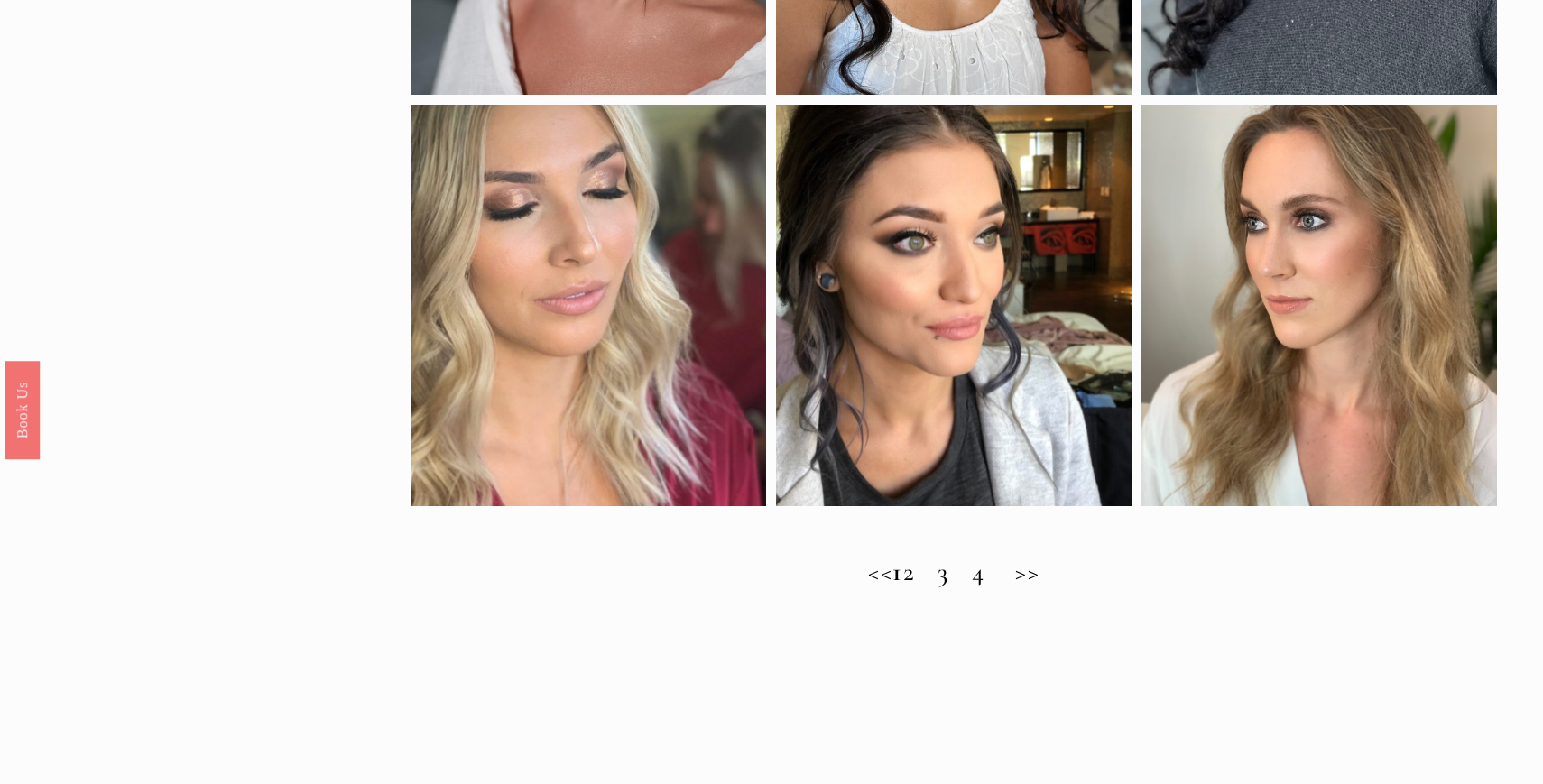
click at [967, 581] on h2 "<< 1 2 3 4 >>" at bounding box center [954, 571] width 1086 height 30
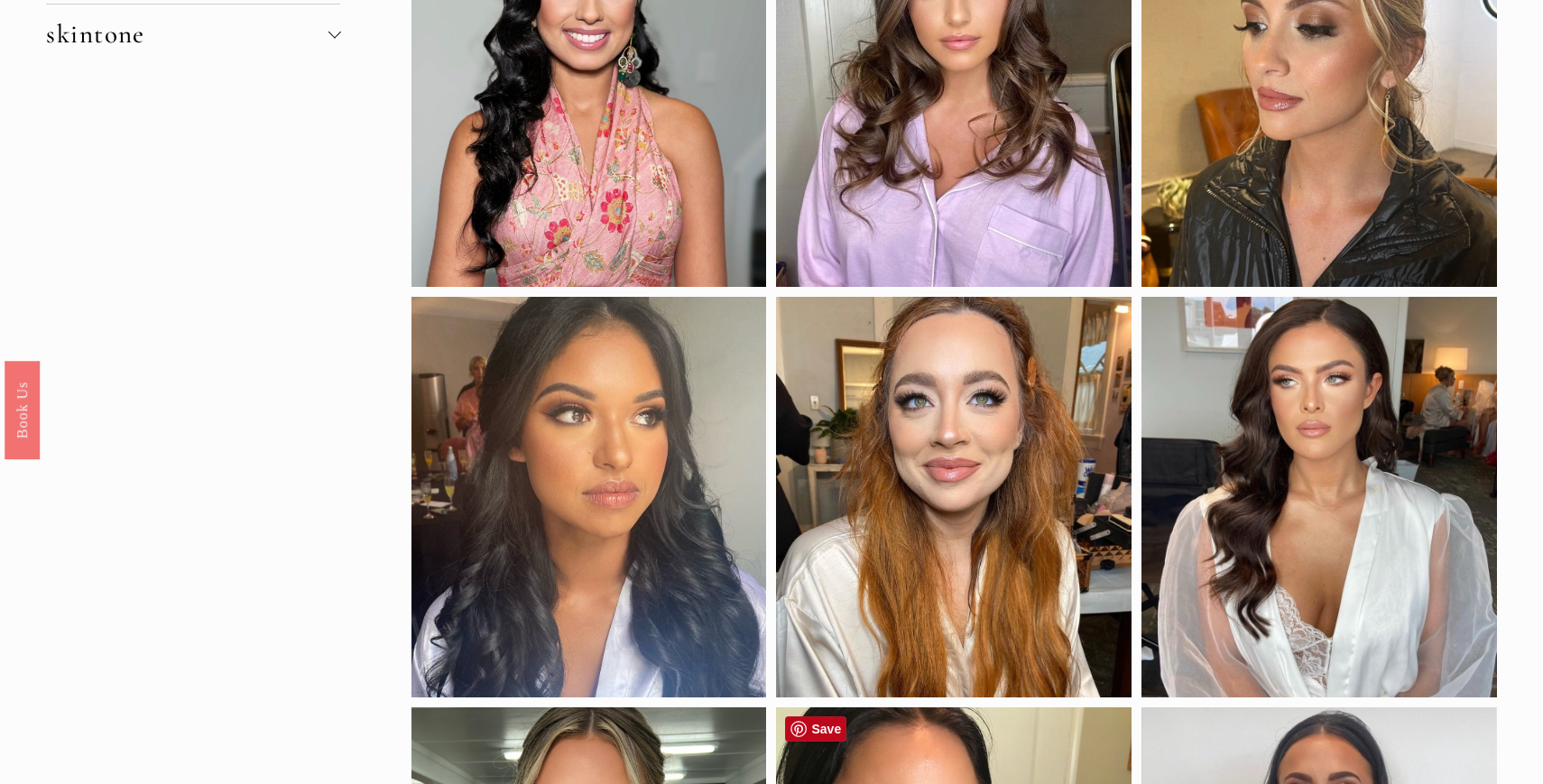
scroll to position [0, 0]
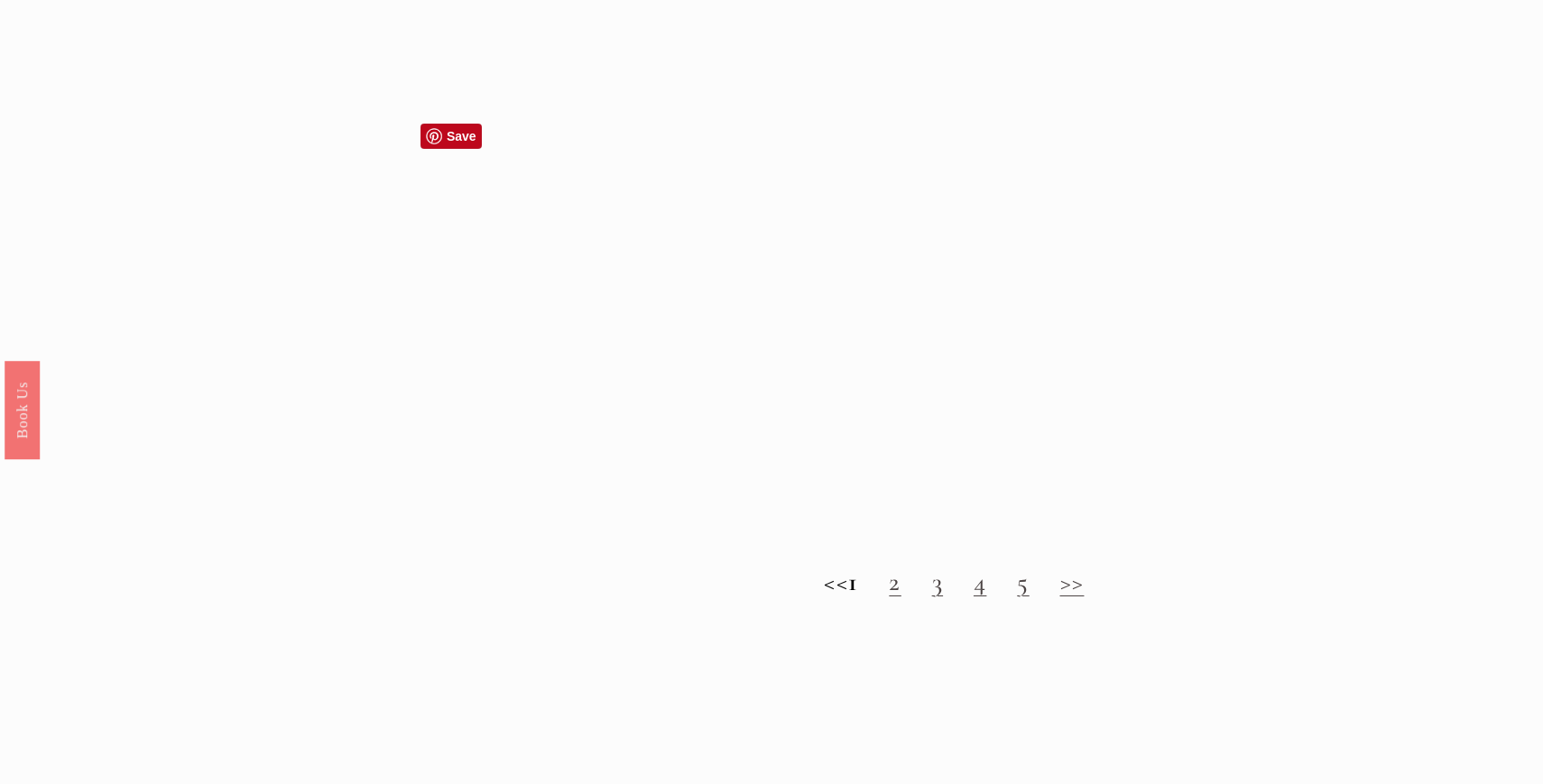
scroll to position [1898, 0]
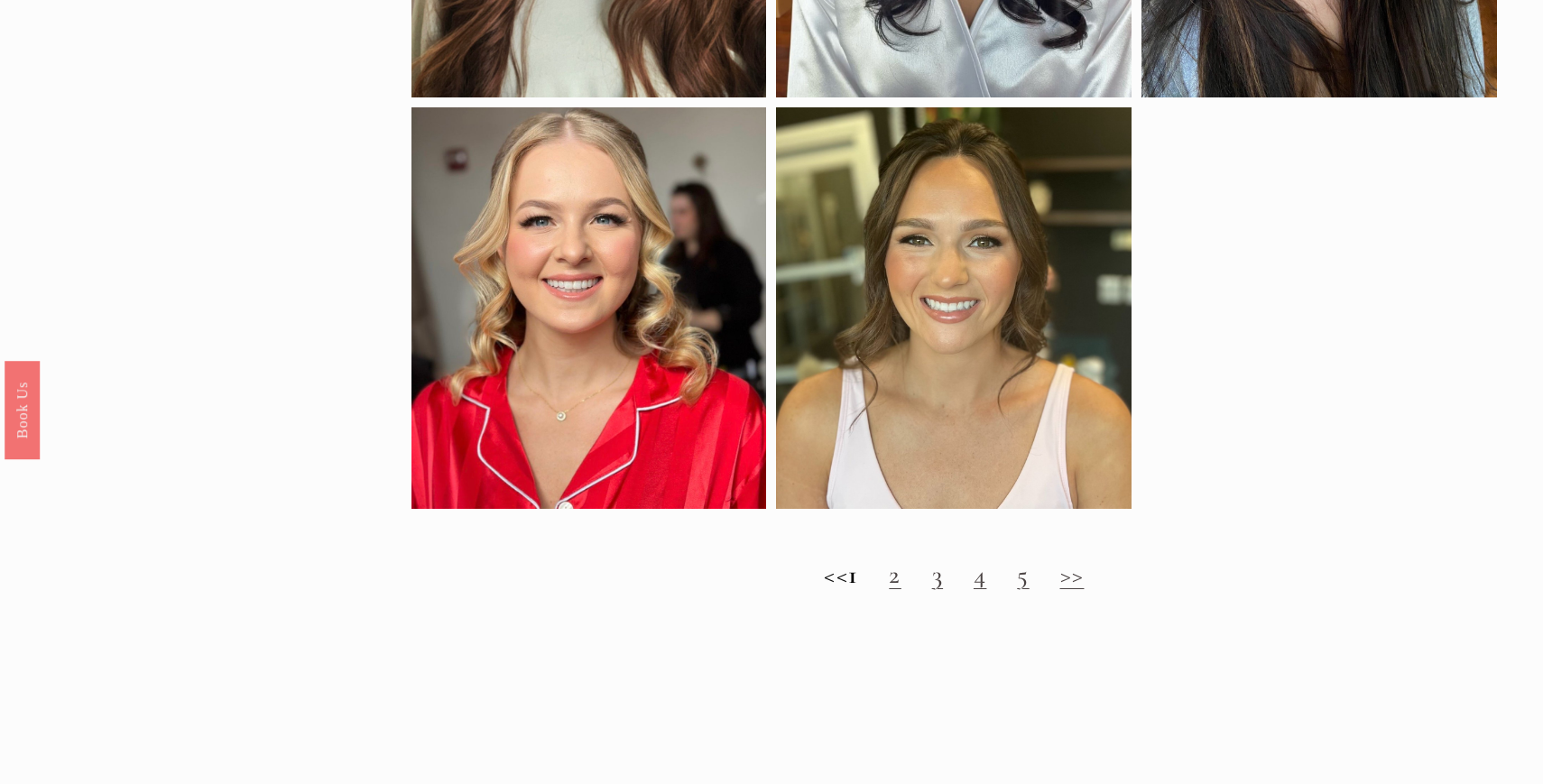
click at [900, 576] on link "2" at bounding box center [894, 574] width 12 height 31
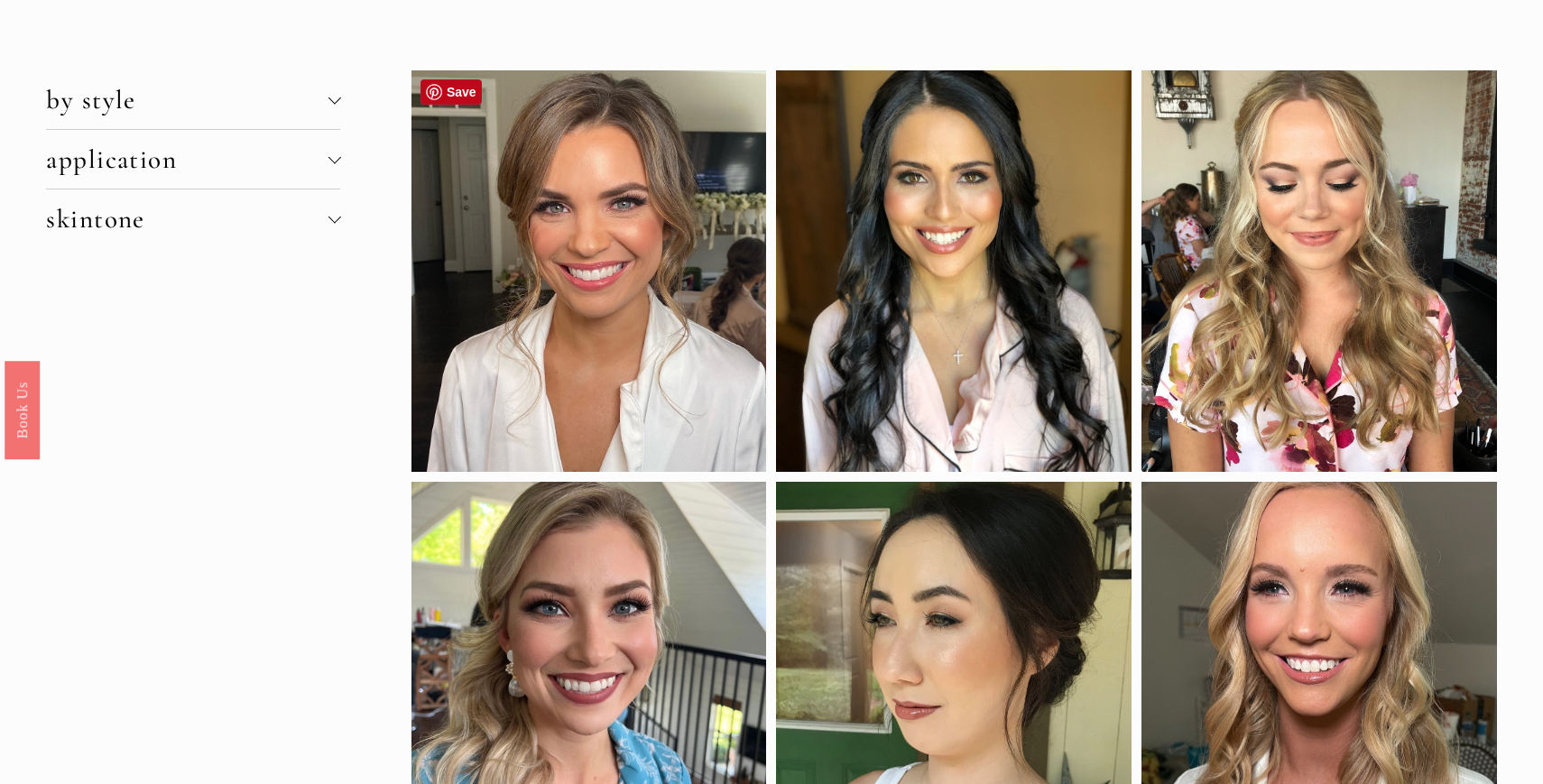
scroll to position [128, 0]
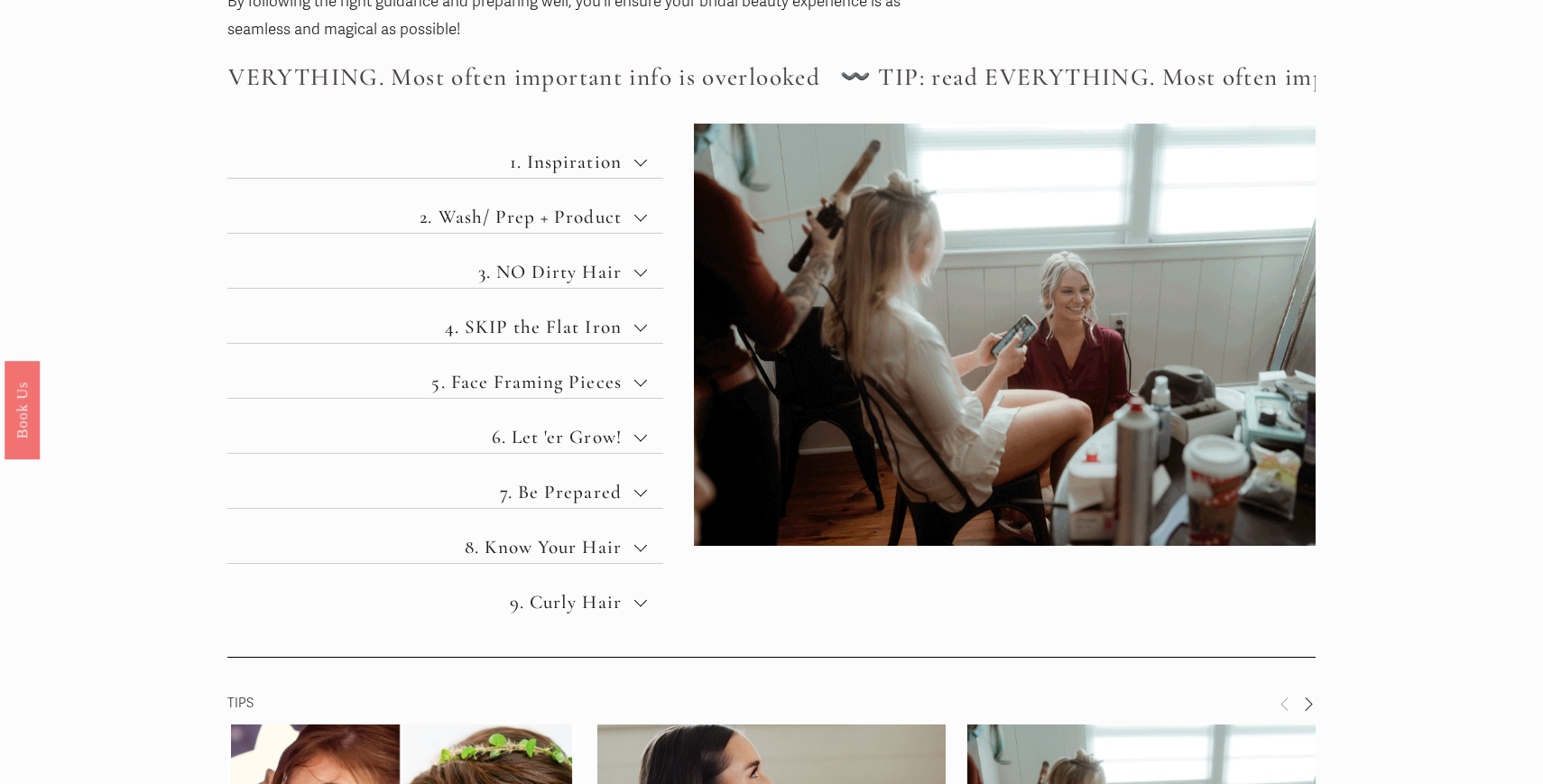
scroll to position [693, 0]
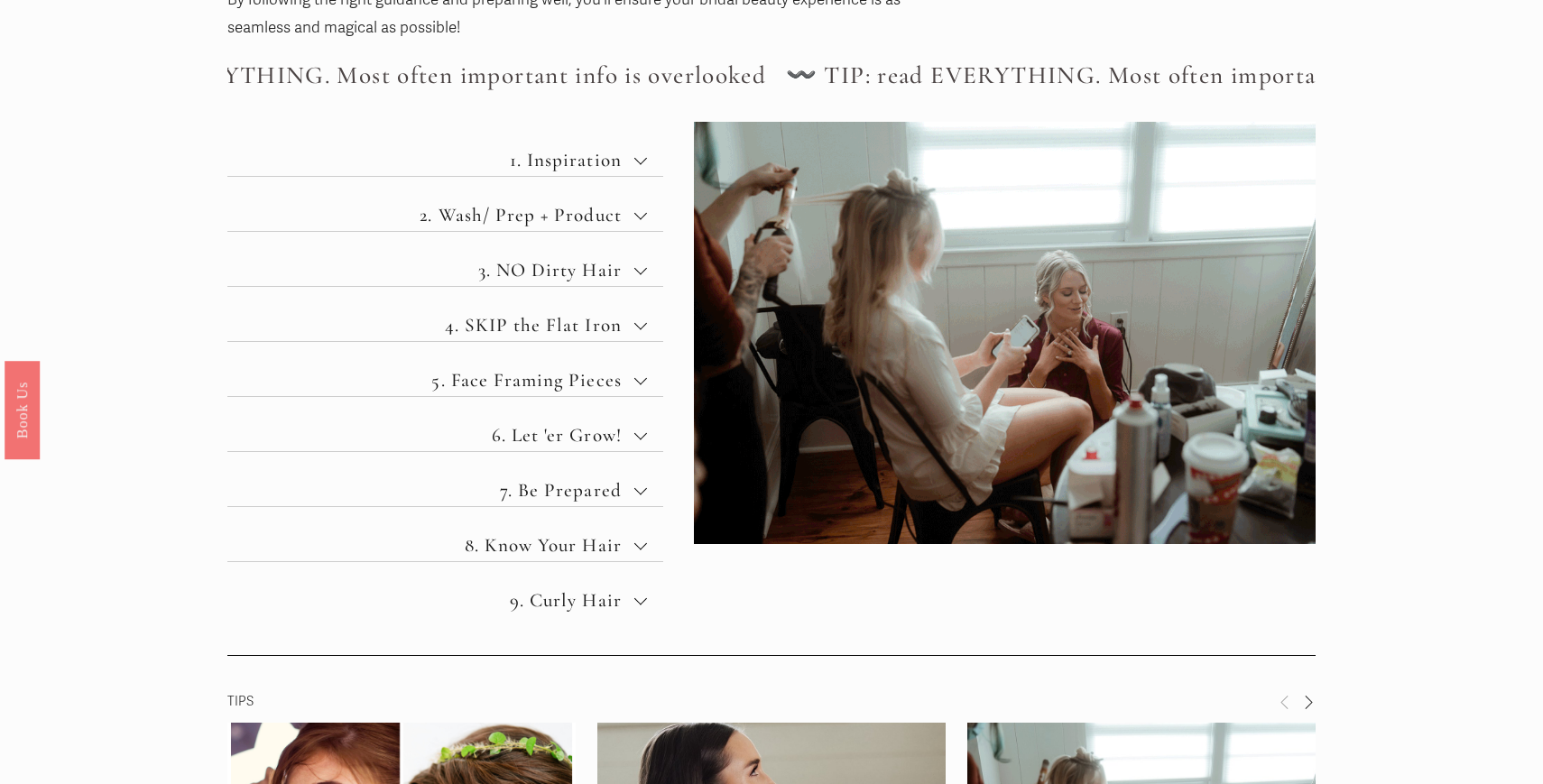
click at [616, 163] on span "1. Inspiration" at bounding box center [452, 160] width 364 height 22
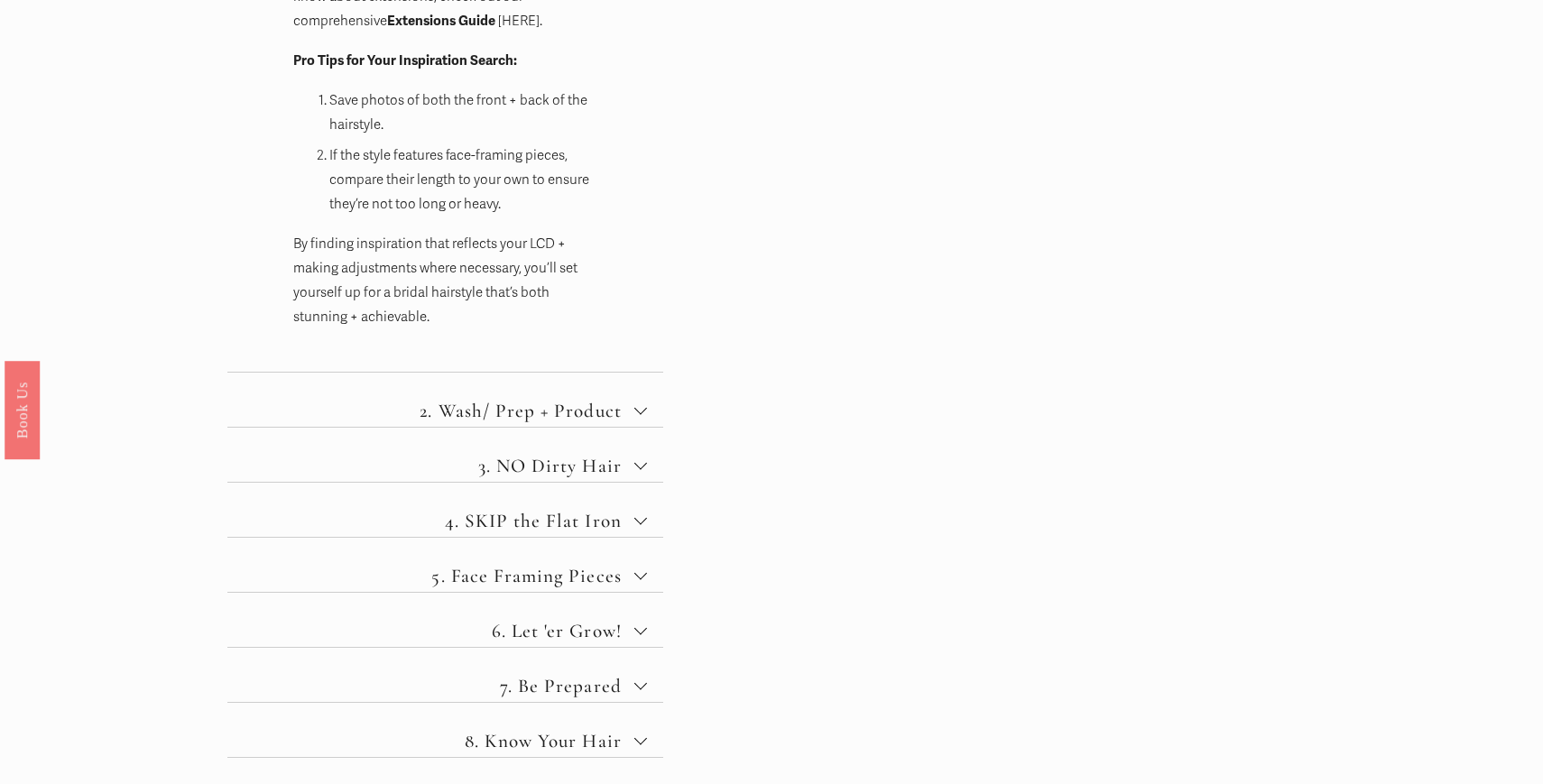
scroll to position [1518, 0]
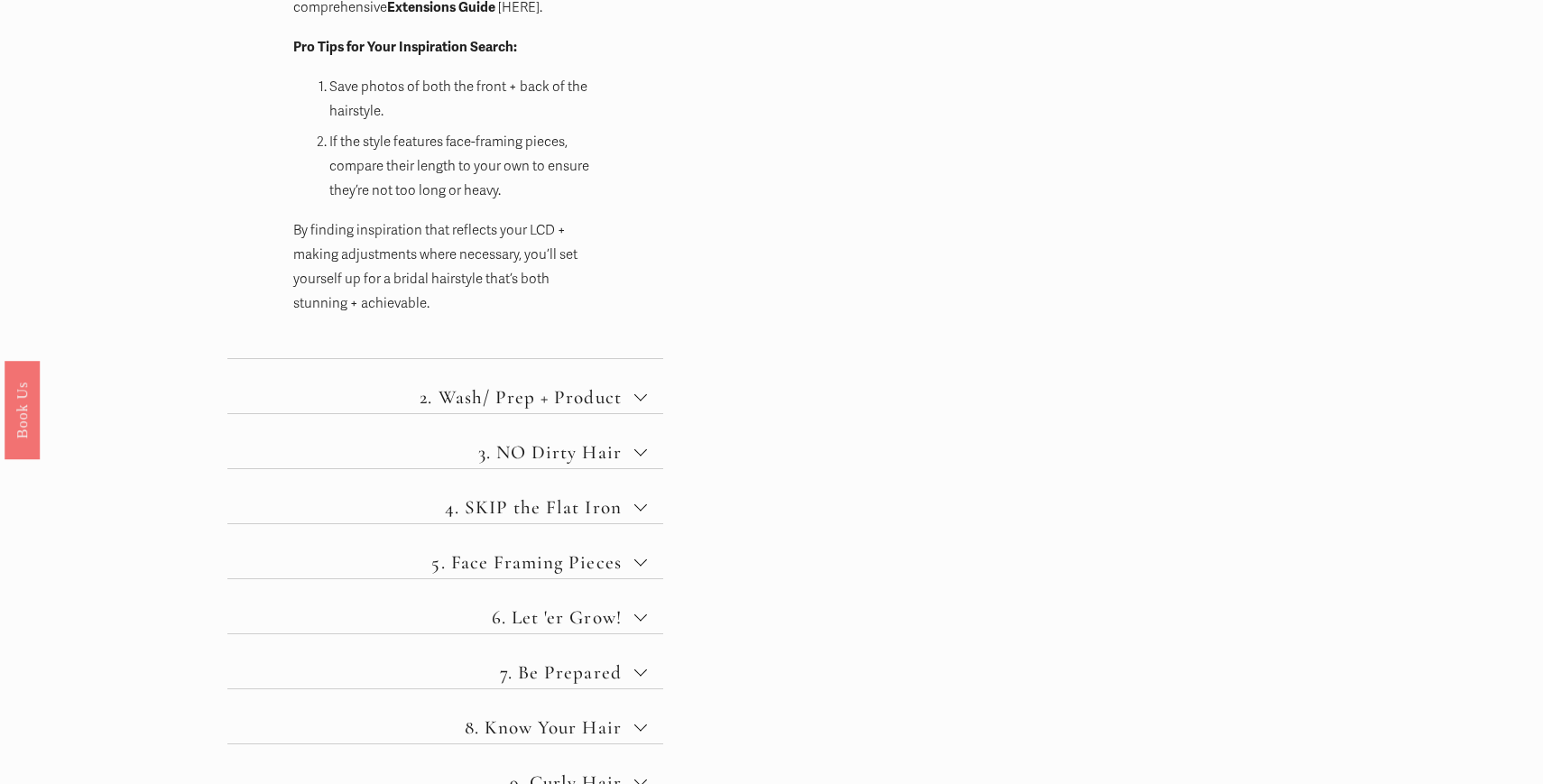
click at [629, 401] on span "2. Wash/ Prep + Product" at bounding box center [452, 397] width 364 height 22
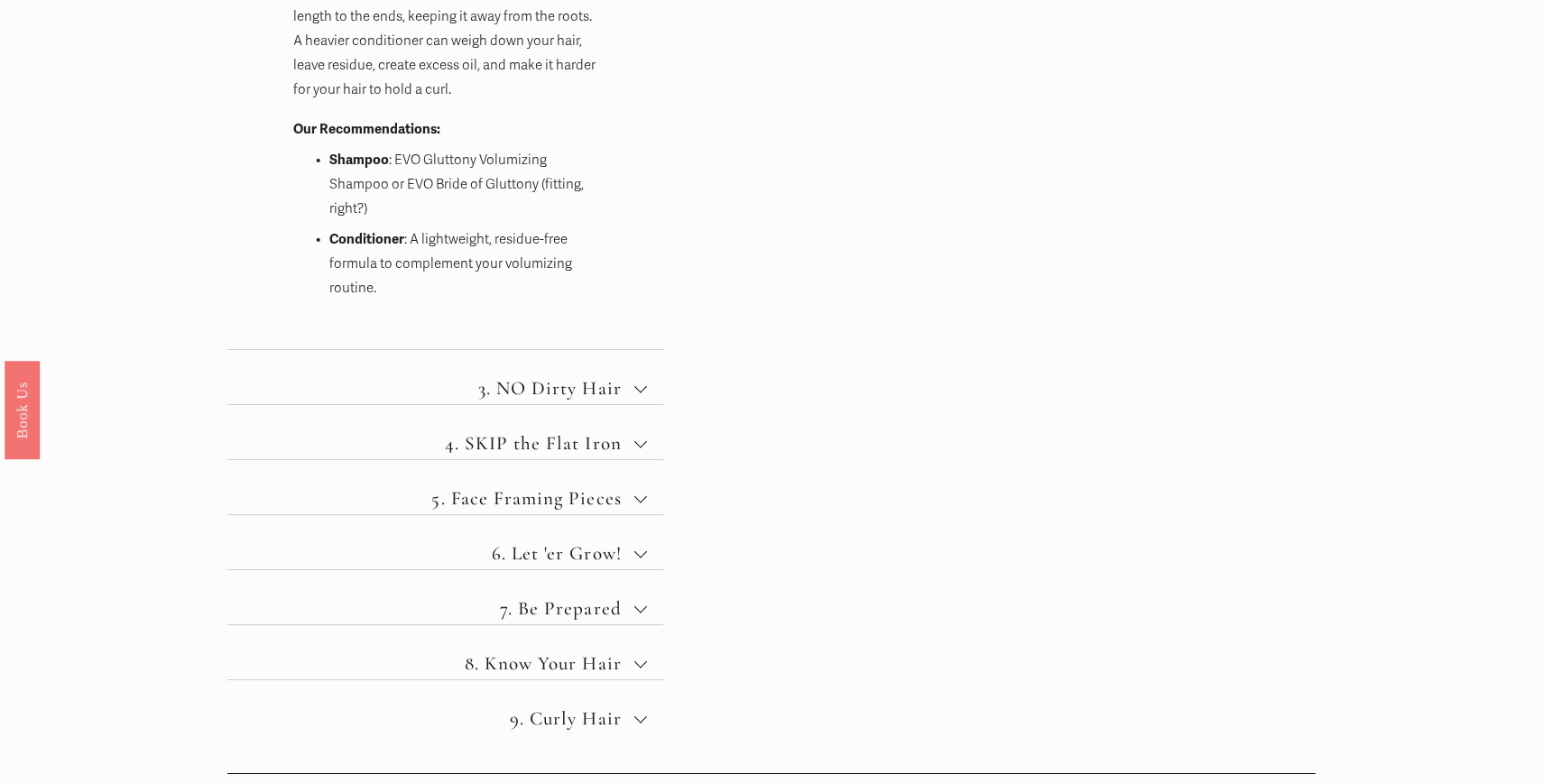
scroll to position [1306, 0]
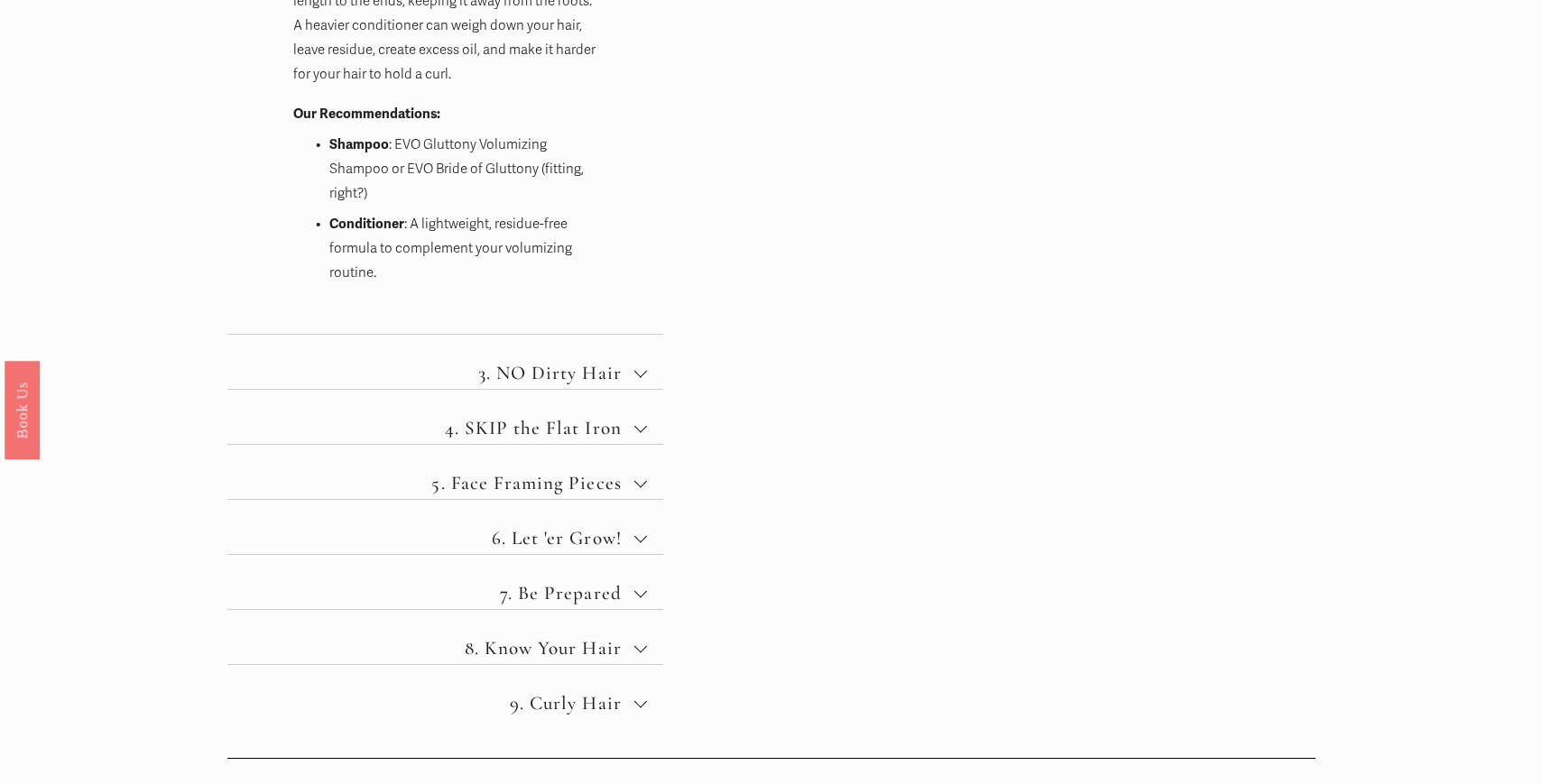
click at [618, 379] on span "3. NO Dirty Hair" at bounding box center [452, 372] width 364 height 22
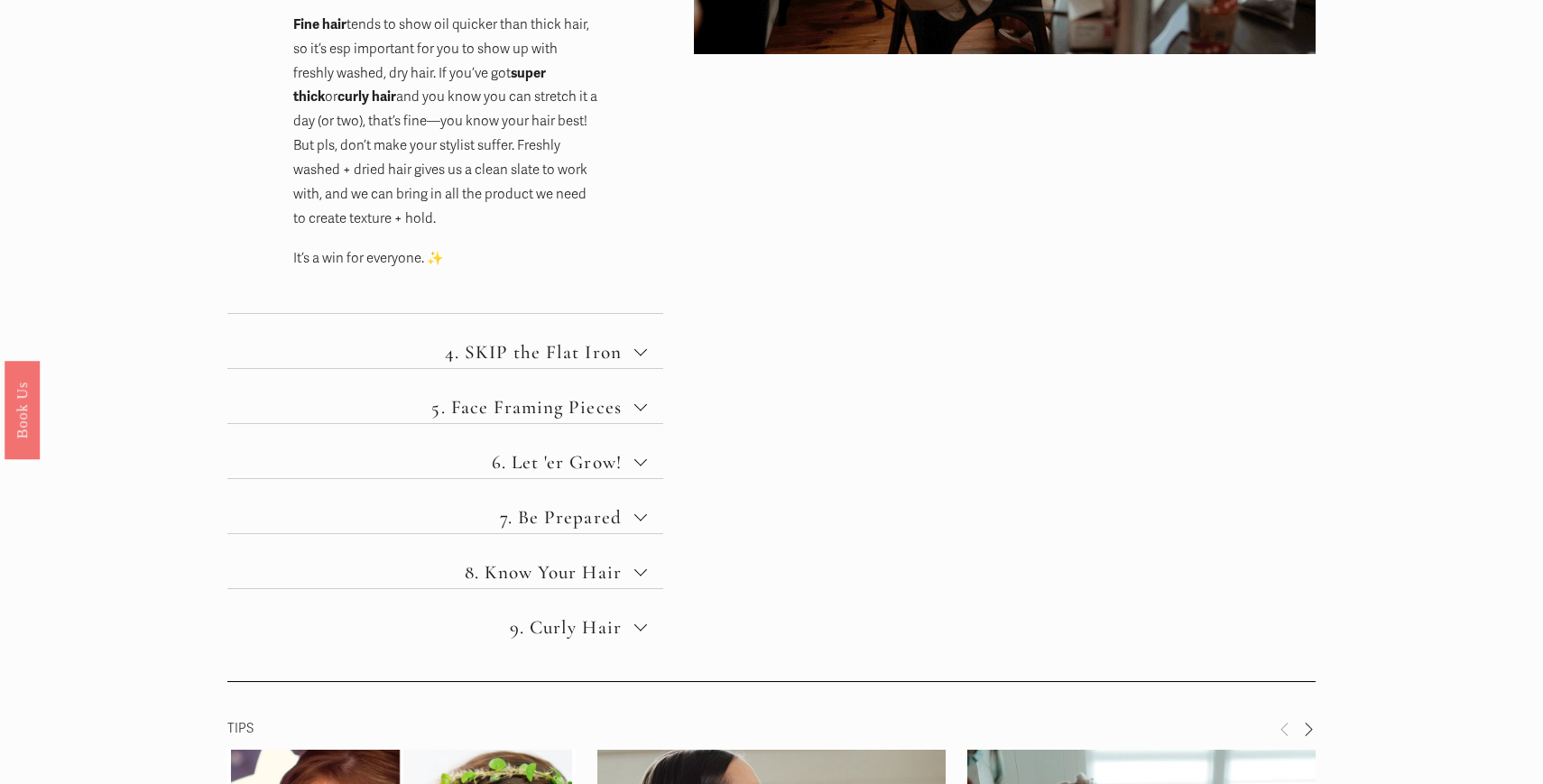
scroll to position [1178, 0]
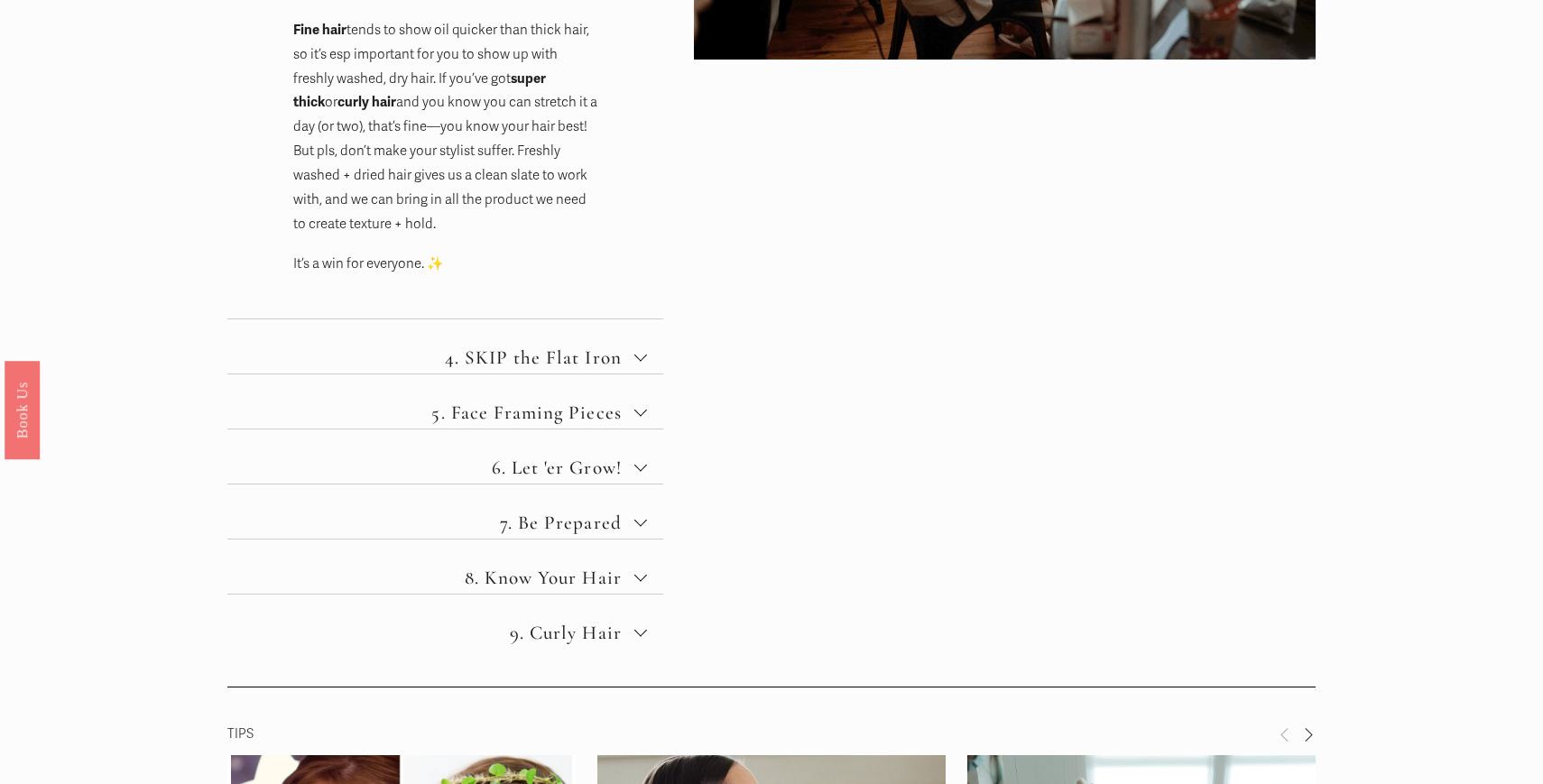
click at [626, 403] on button "5. Face Framing Pieces" at bounding box center [445, 401] width 435 height 54
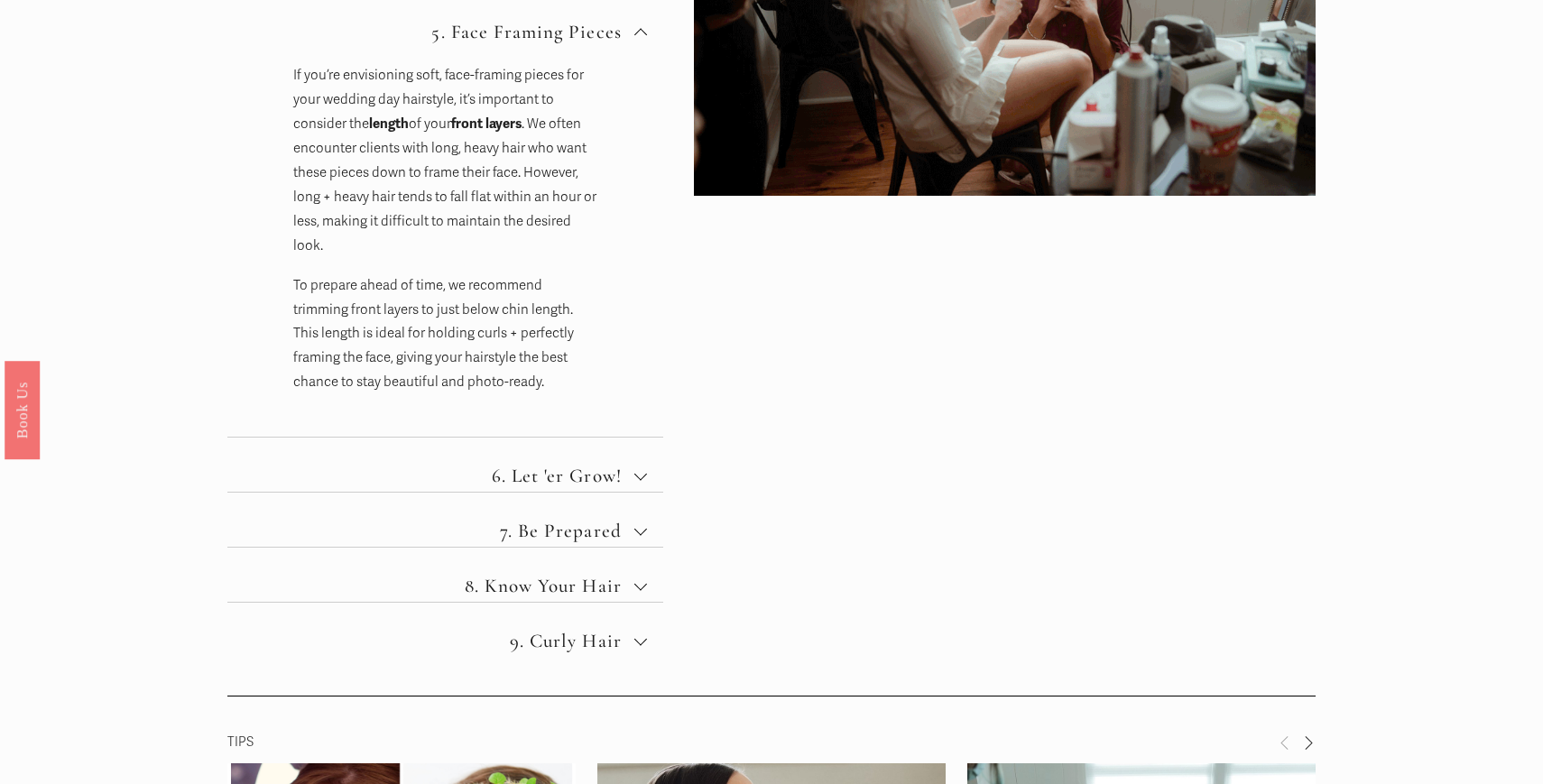
scroll to position [1040, 0]
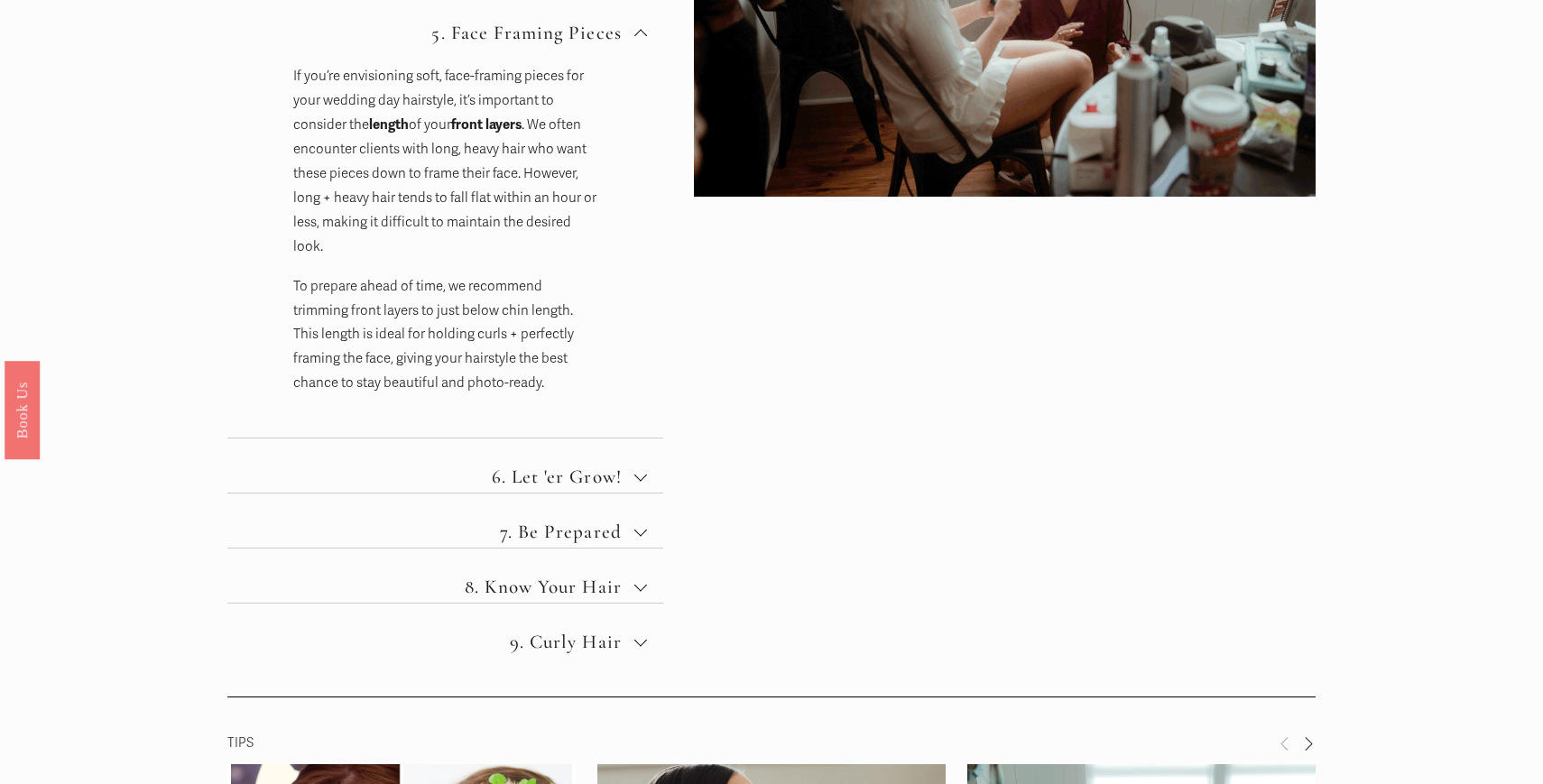
click at [602, 474] on span "6. Let 'er Grow!" at bounding box center [452, 476] width 364 height 22
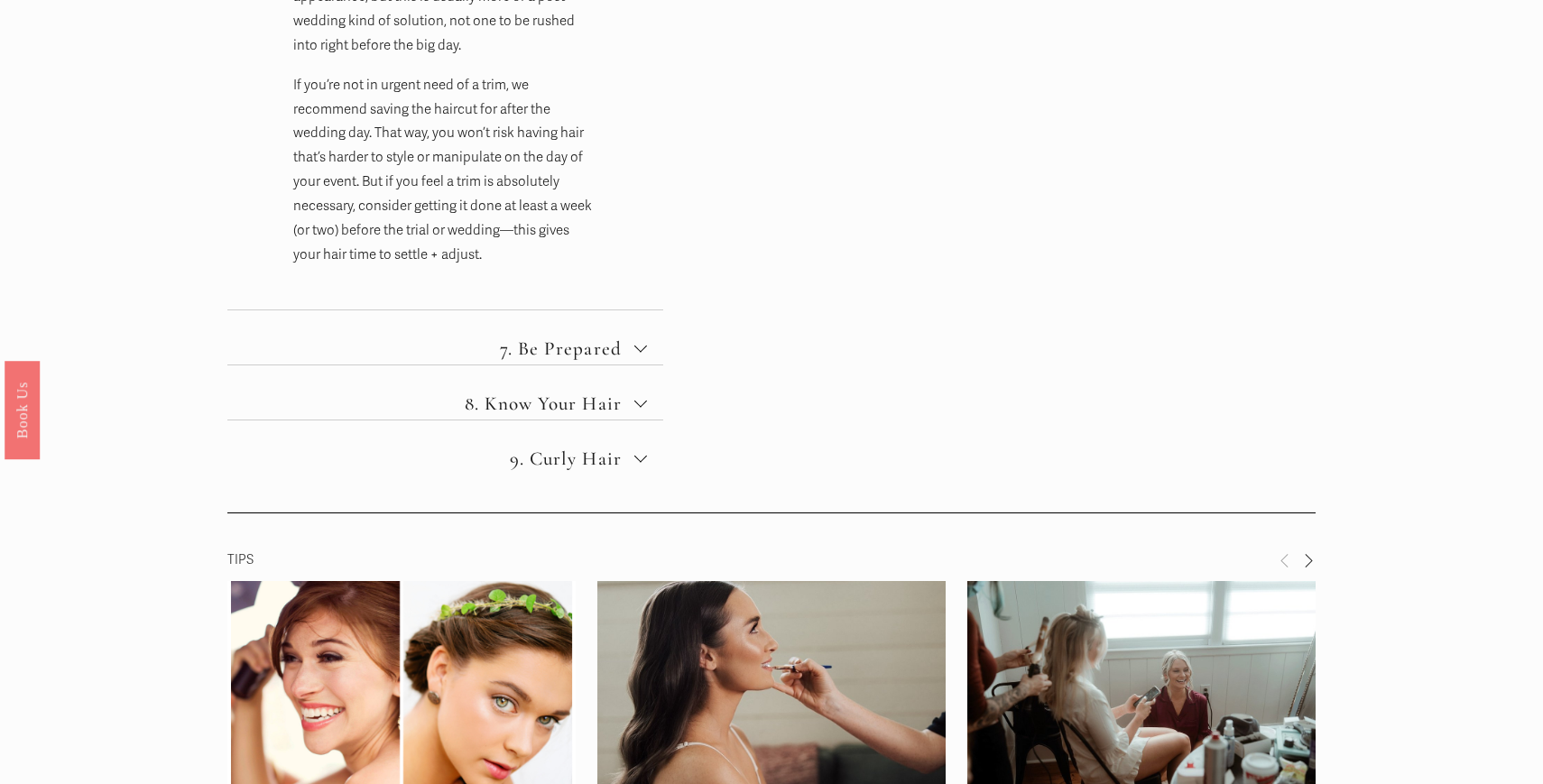
scroll to position [1559, 0]
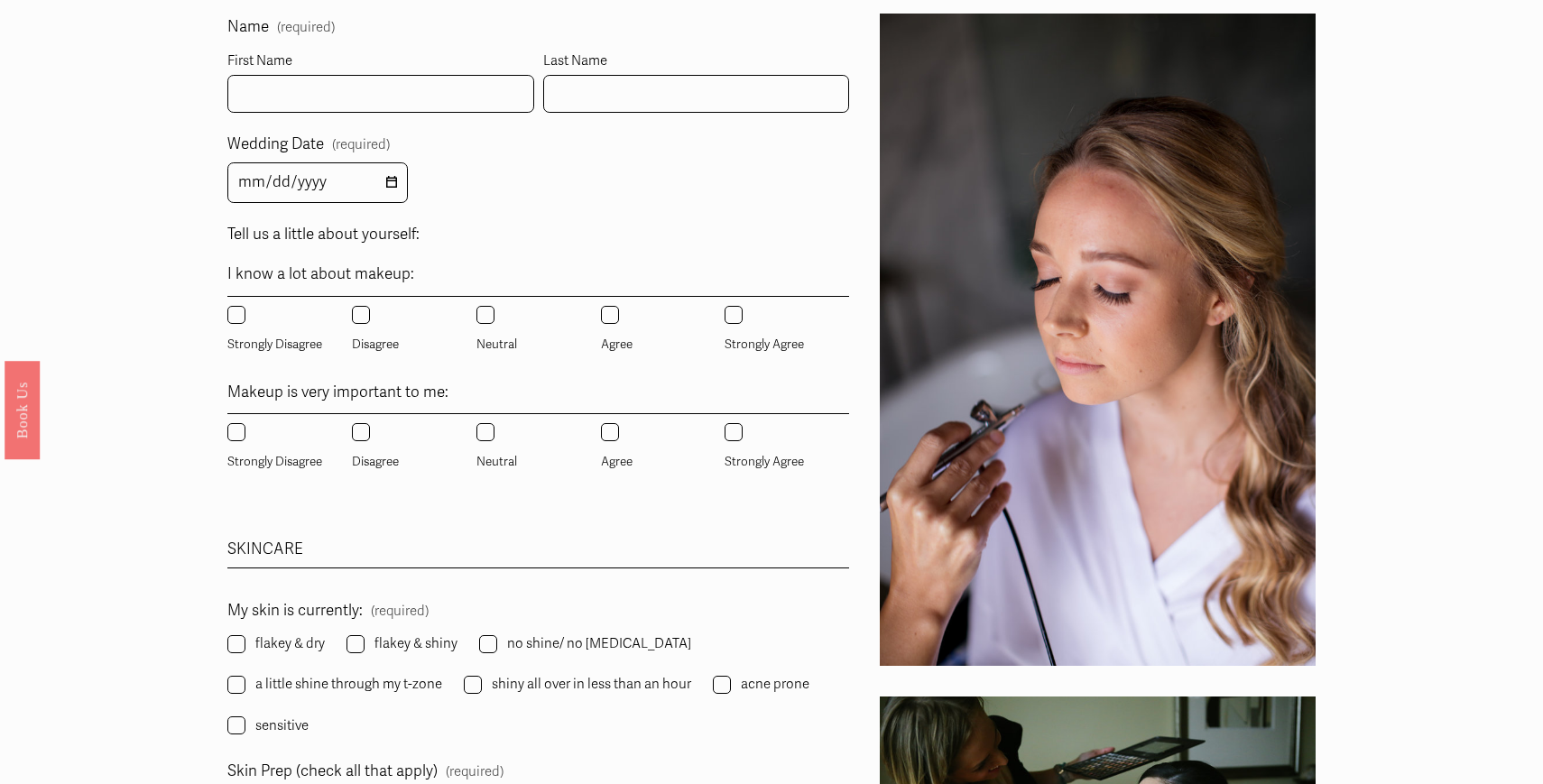
scroll to position [1117, 0]
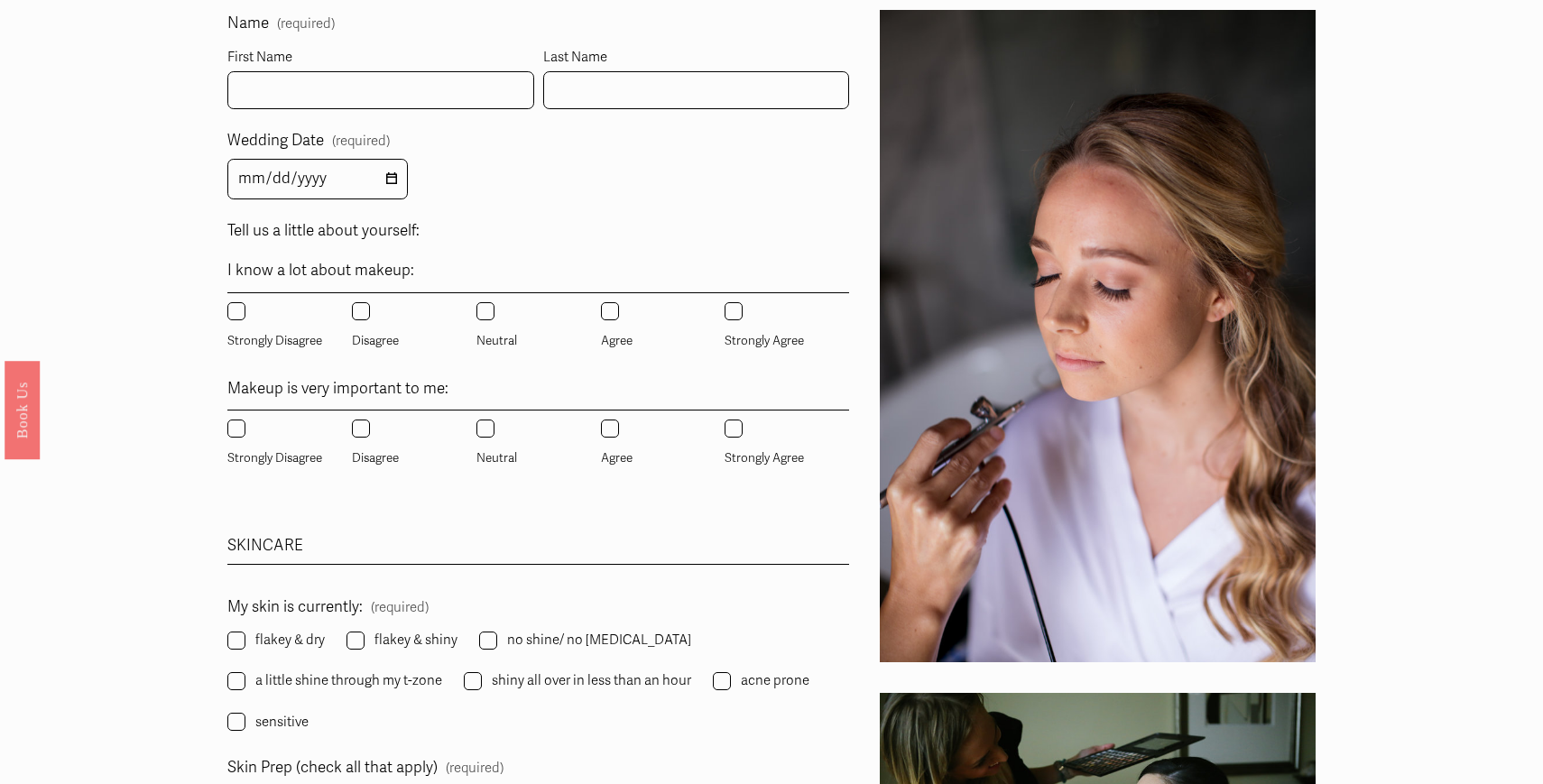
click at [611, 308] on input "Agree" at bounding box center [610, 311] width 18 height 18
radio input "true"
click at [613, 431] on input "Agree" at bounding box center [610, 428] width 18 height 18
radio input "true"
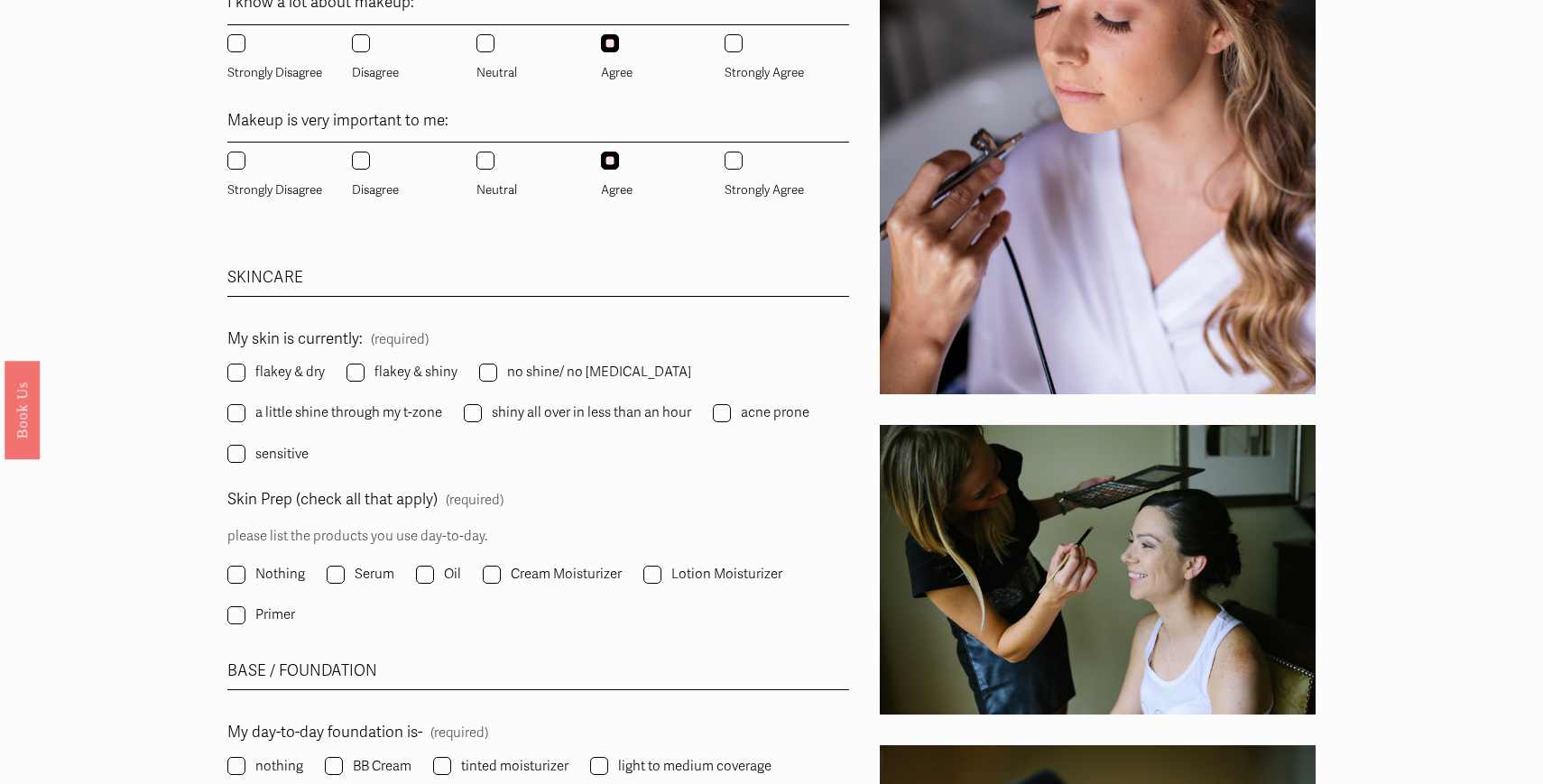
scroll to position [1399, 0]
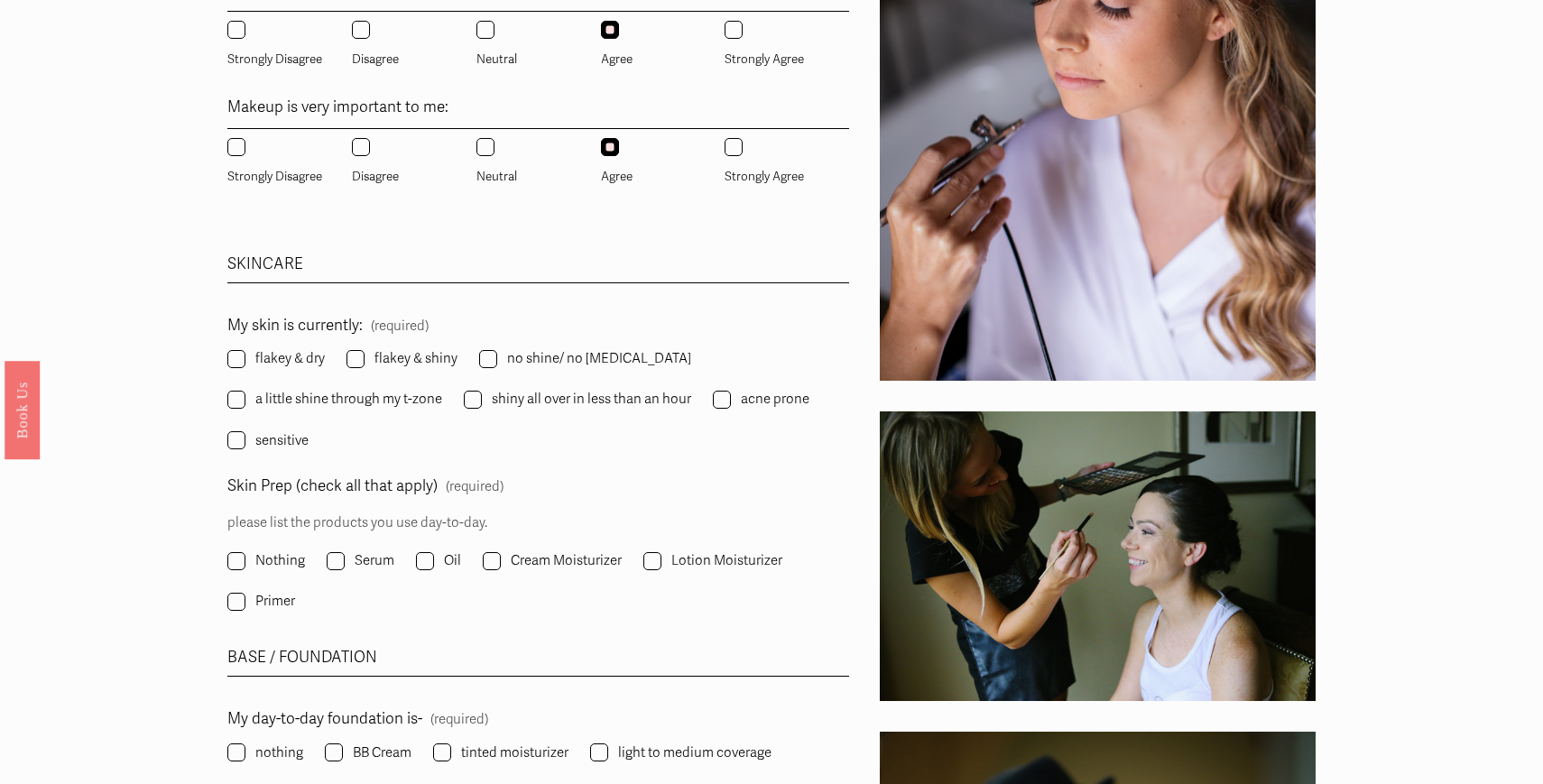
click at [234, 409] on label "a little shine through my t-zone" at bounding box center [336, 399] width 218 height 24
click at [234, 409] on input "a little shine through my t-zone" at bounding box center [236, 399] width 18 height 18
checkbox input "true"
click at [233, 367] on input "flakey & dry" at bounding box center [236, 359] width 18 height 18
checkbox input "true"
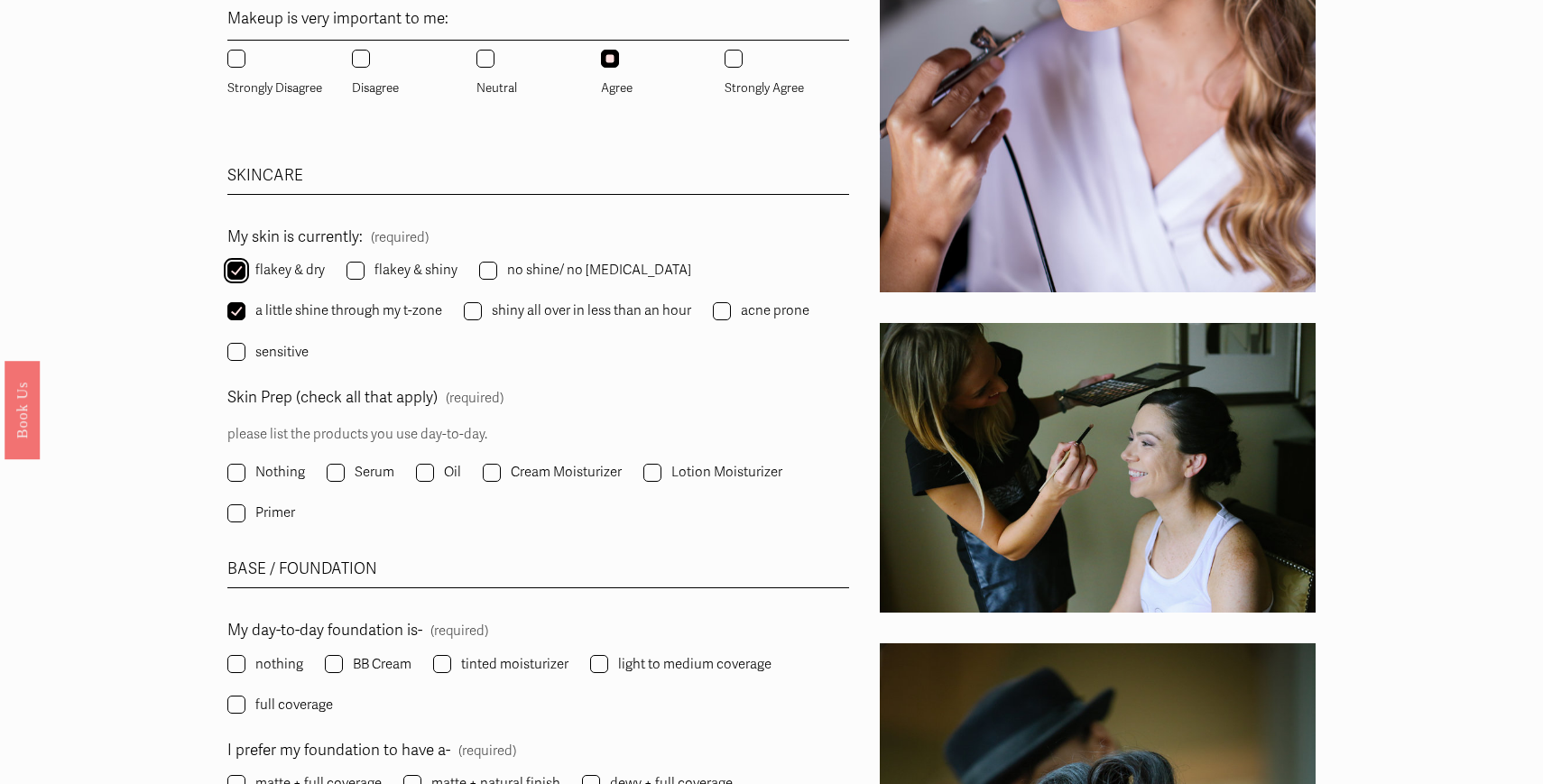
scroll to position [1495, 0]
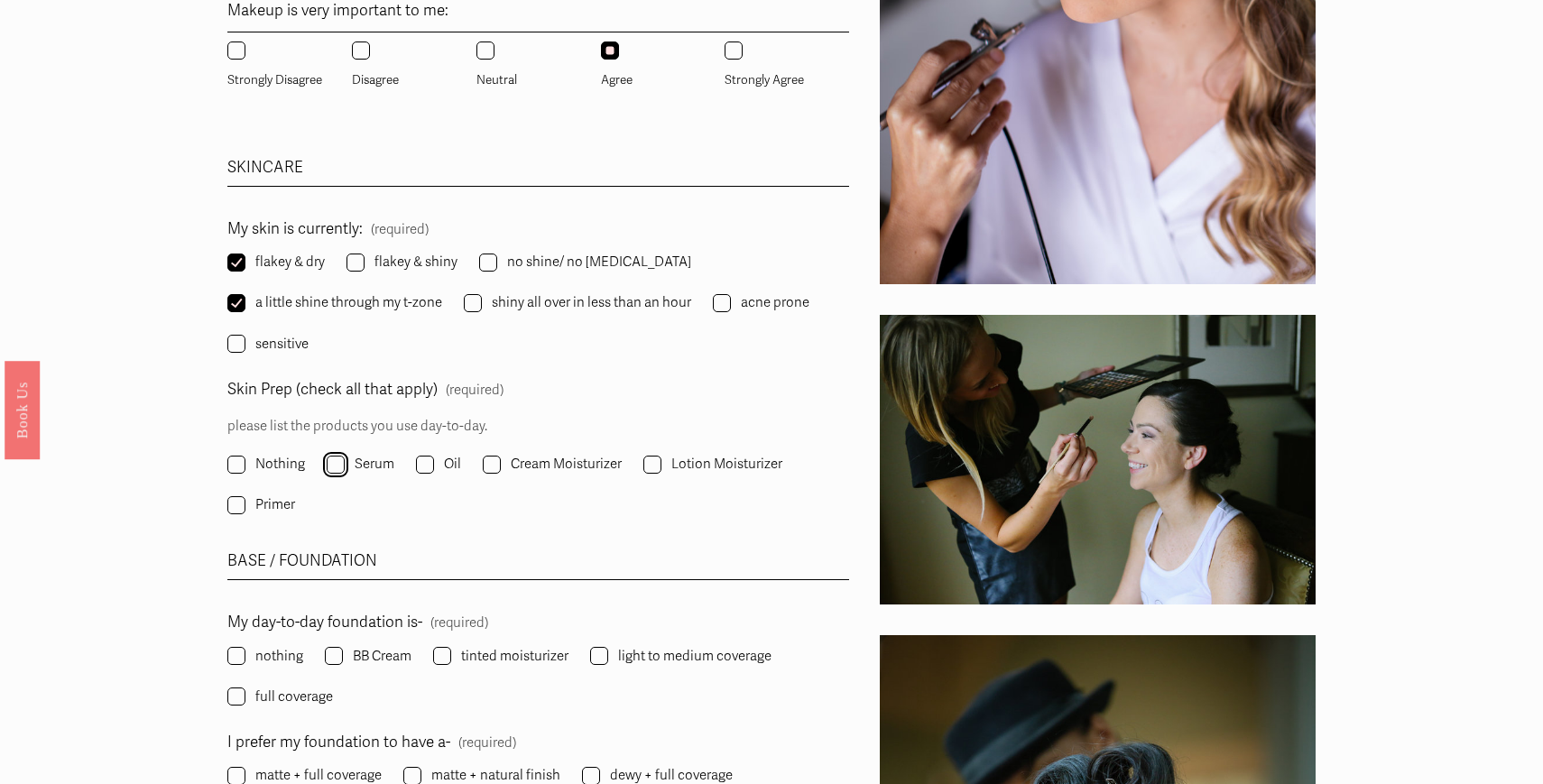
click at [335, 465] on input "Serum" at bounding box center [336, 464] width 18 height 18
checkbox input "true"
click at [497, 464] on input "Cream Moisturizer" at bounding box center [492, 464] width 18 height 18
checkbox input "true"
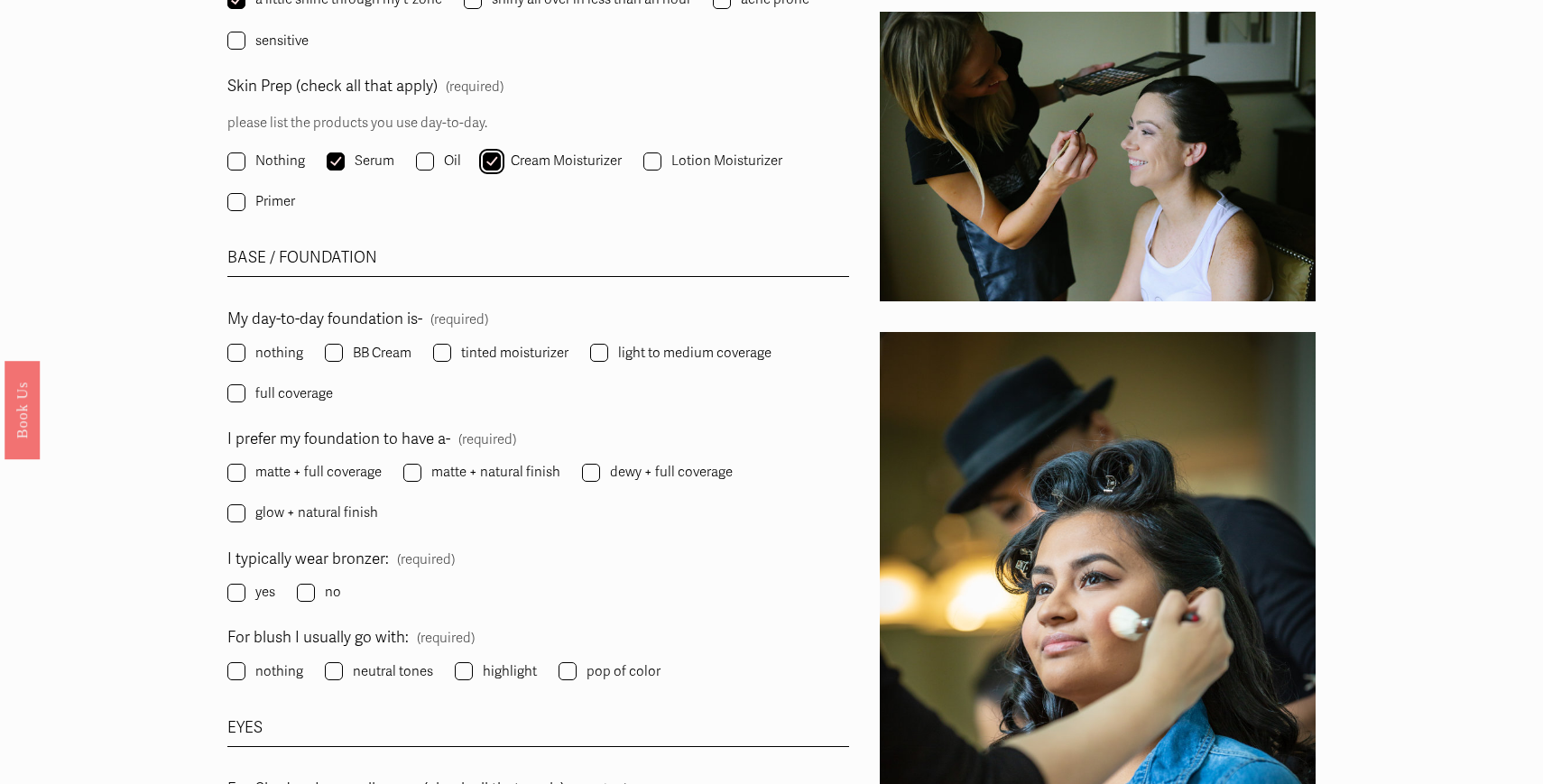
scroll to position [1805, 0]
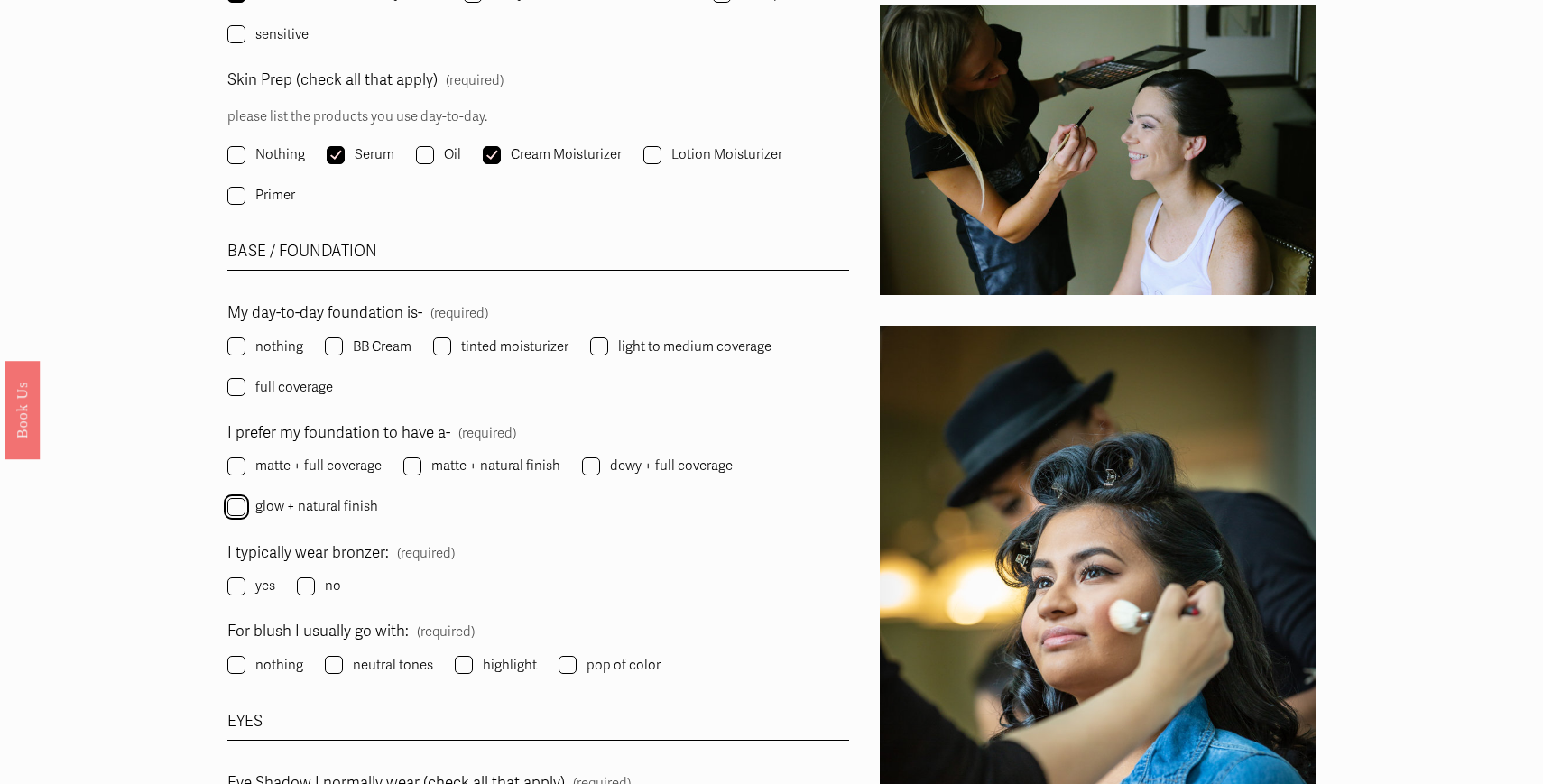
click at [244, 510] on input "glow + natural finish" at bounding box center [236, 507] width 18 height 18
checkbox input "true"
click at [445, 353] on input "tinted moisturizer" at bounding box center [442, 346] width 18 height 18
checkbox input "true"
click at [598, 342] on input "light to medium coverage" at bounding box center [599, 346] width 18 height 18
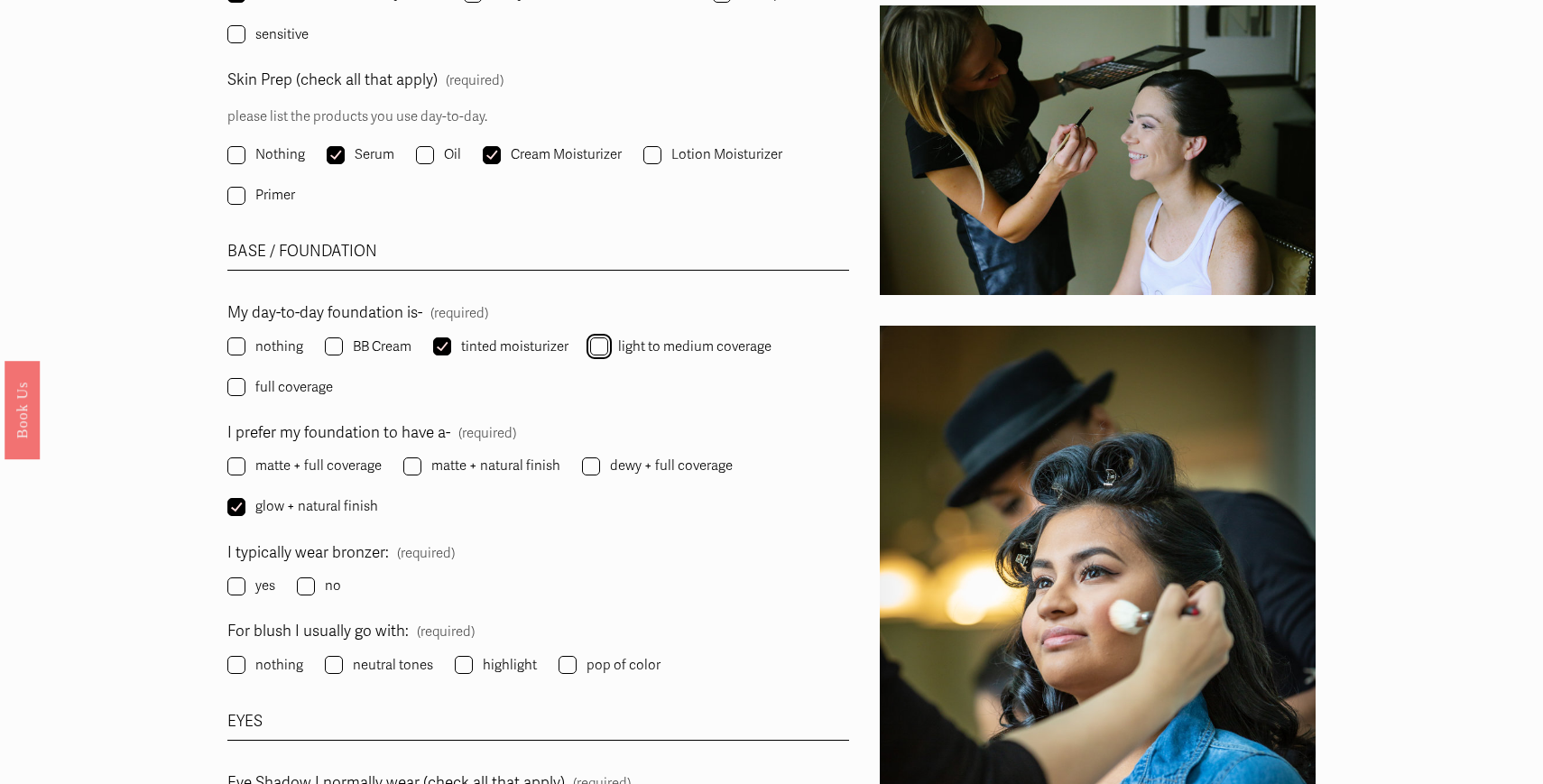
checkbox input "true"
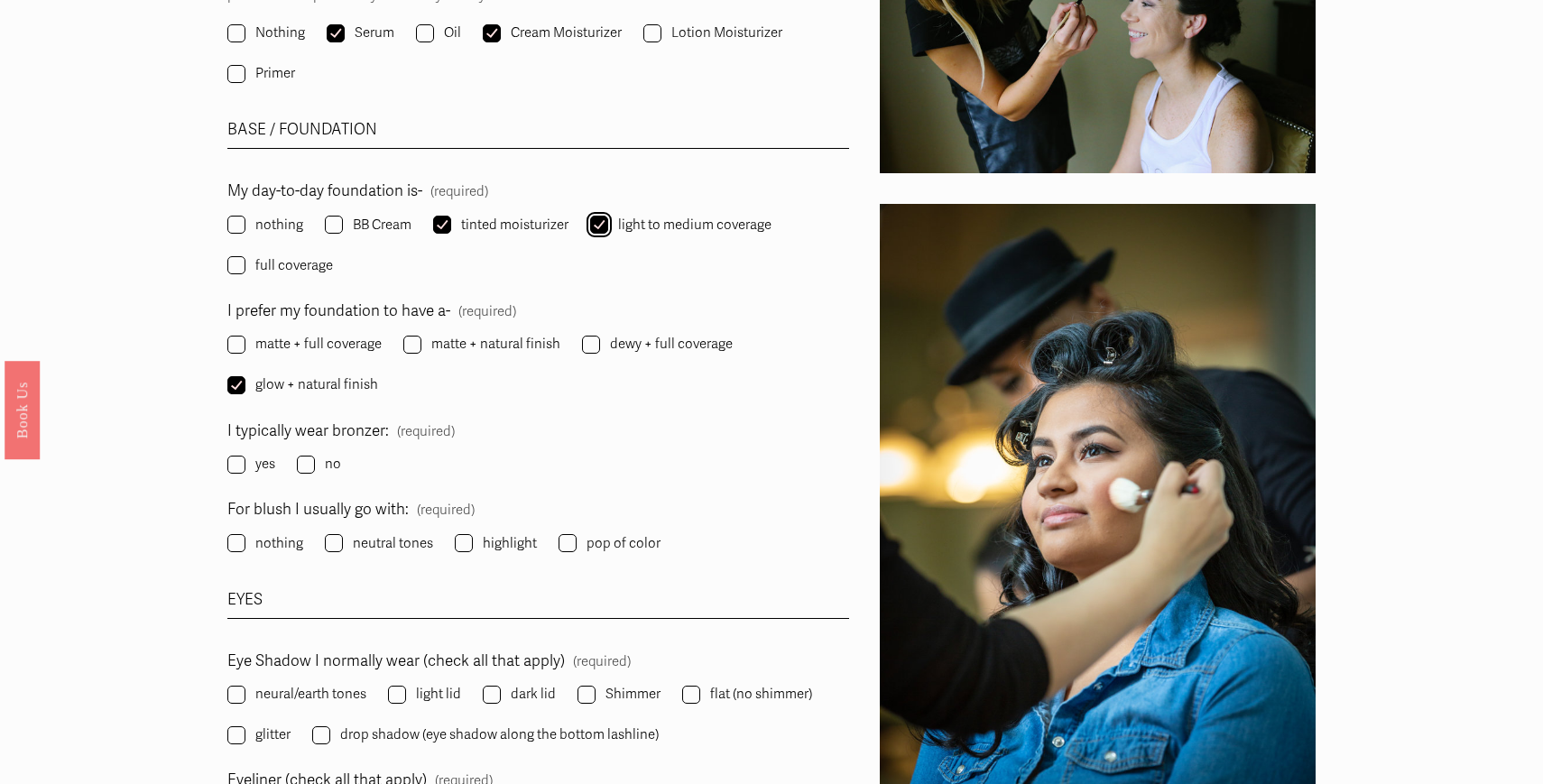
scroll to position [1928, 0]
click at [232, 462] on input "yes" at bounding box center [236, 463] width 18 height 18
checkbox input "true"
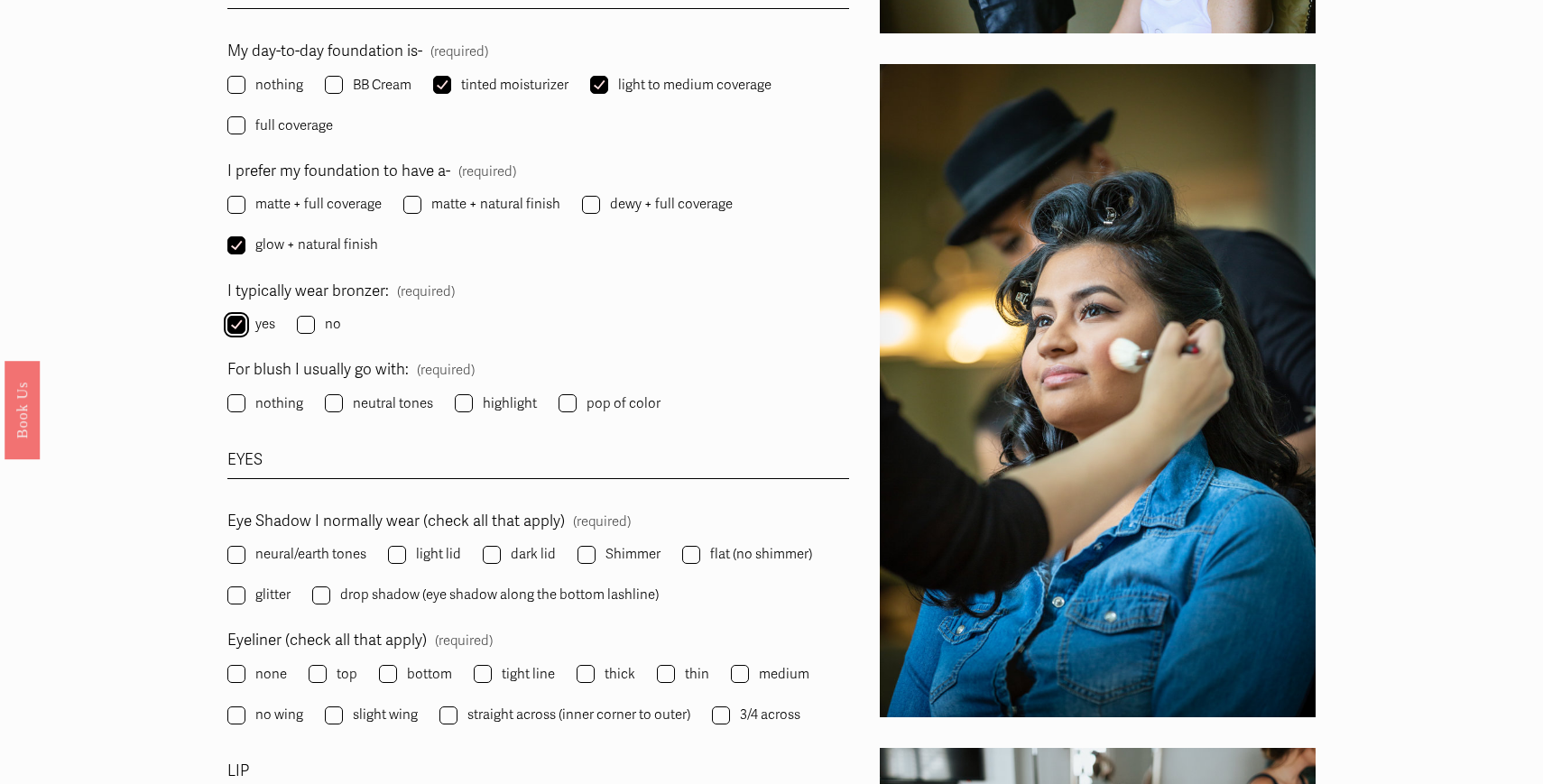
scroll to position [2070, 0]
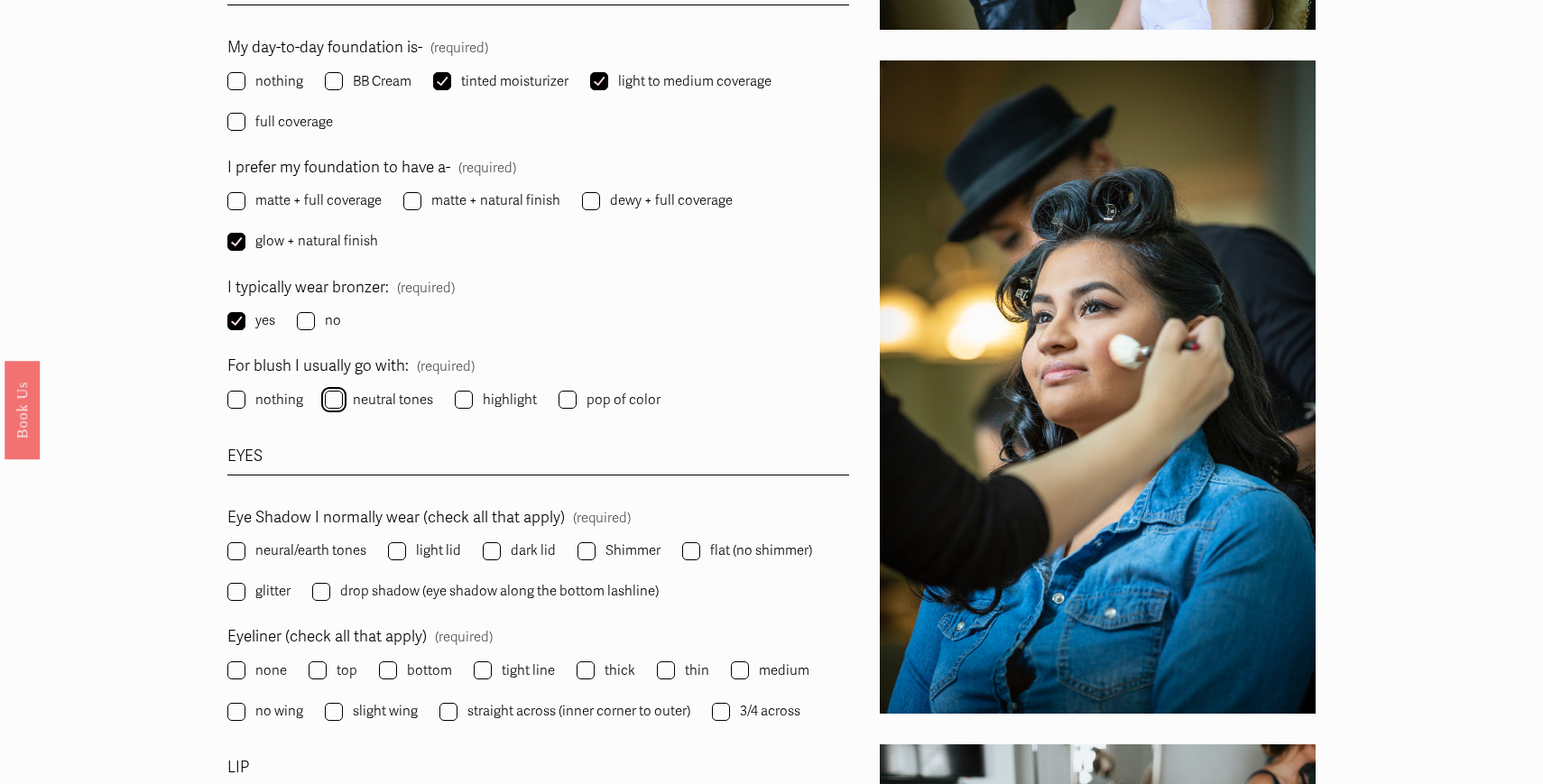
click at [337, 406] on input "neutral tones" at bounding box center [334, 399] width 18 height 18
checkbox input "true"
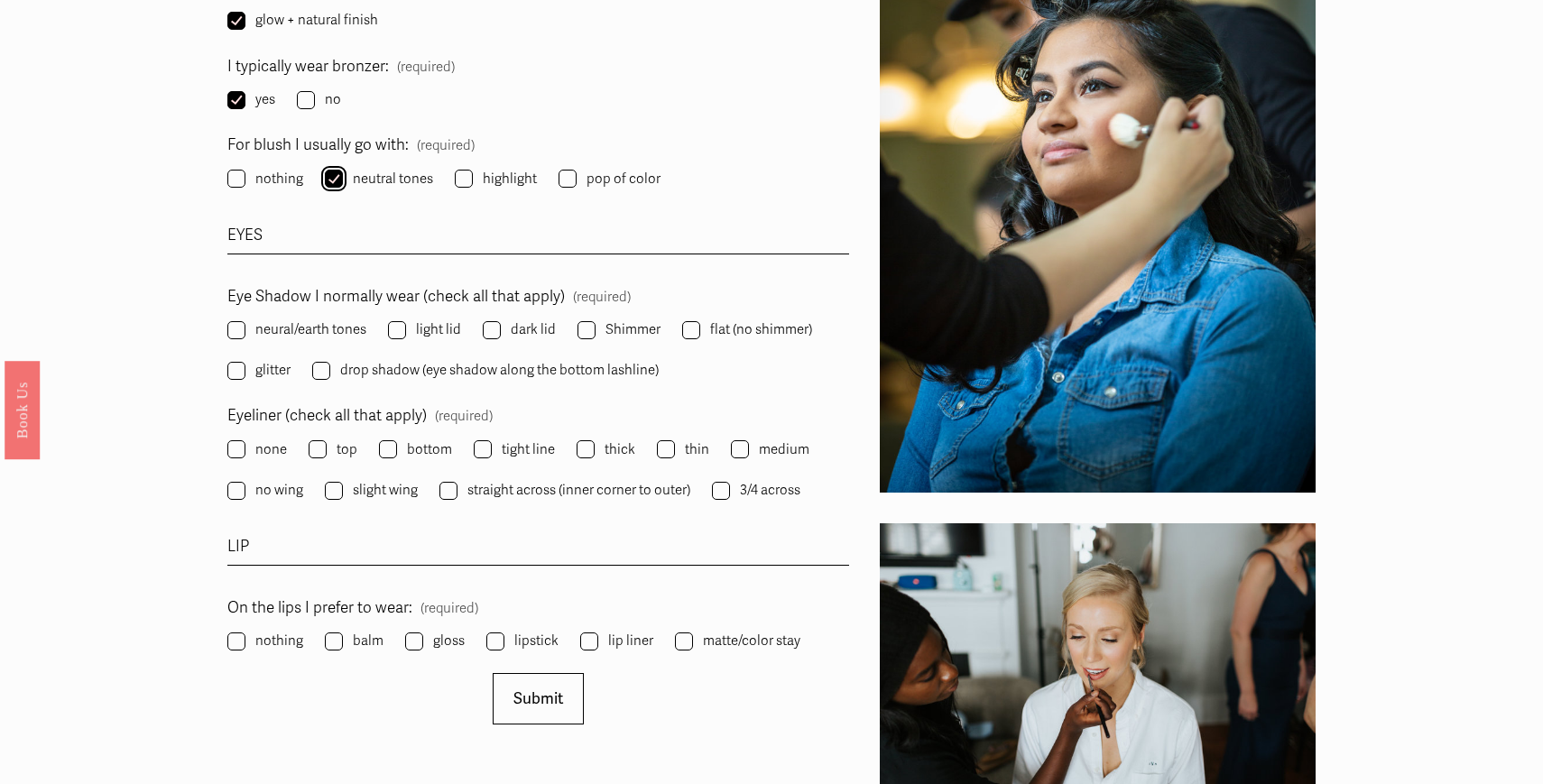
scroll to position [2292, 0]
click at [227, 328] on input "neural/earth tones" at bounding box center [236, 329] width 18 height 18
checkbox input "true"
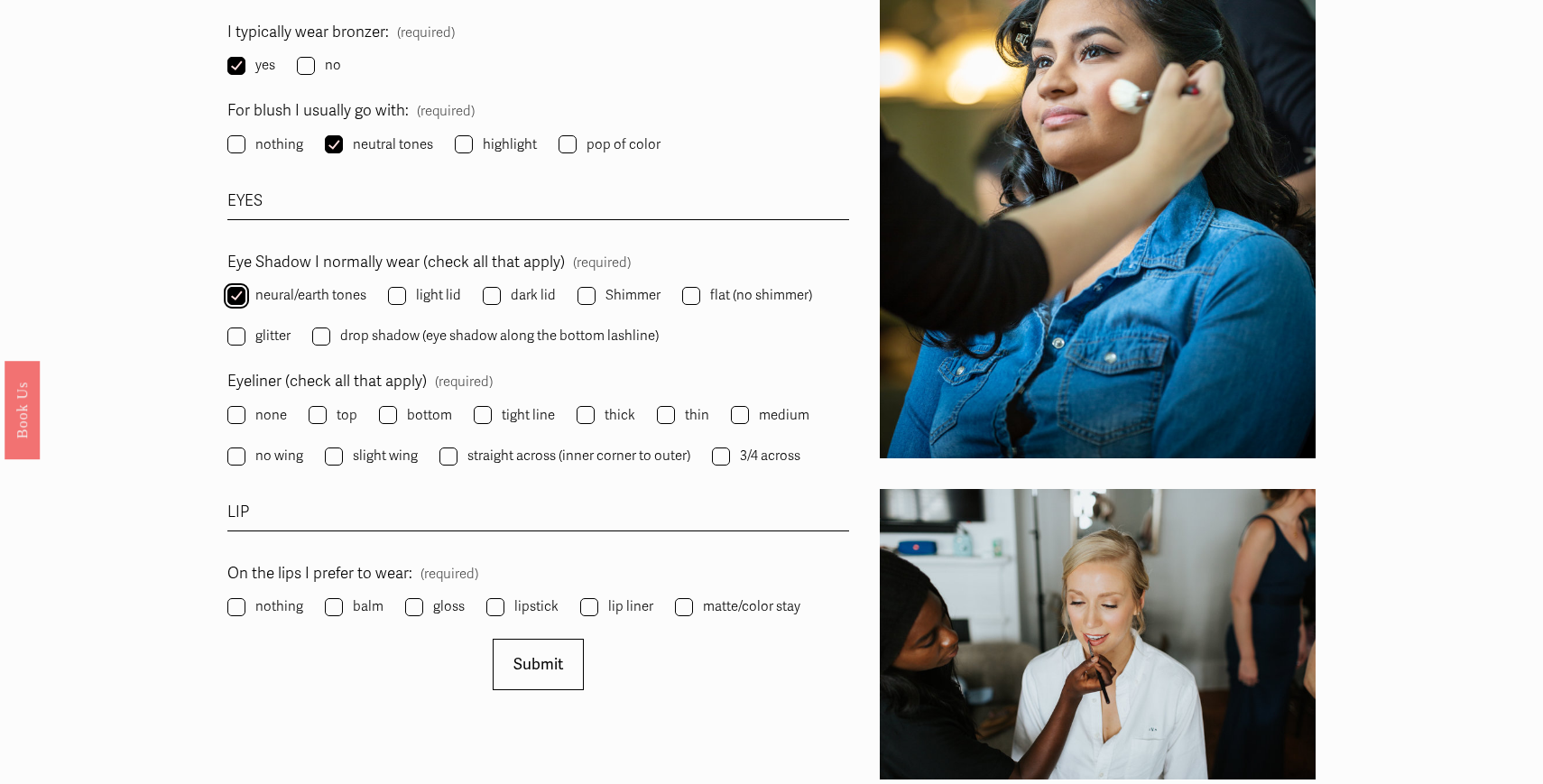
scroll to position [2328, 0]
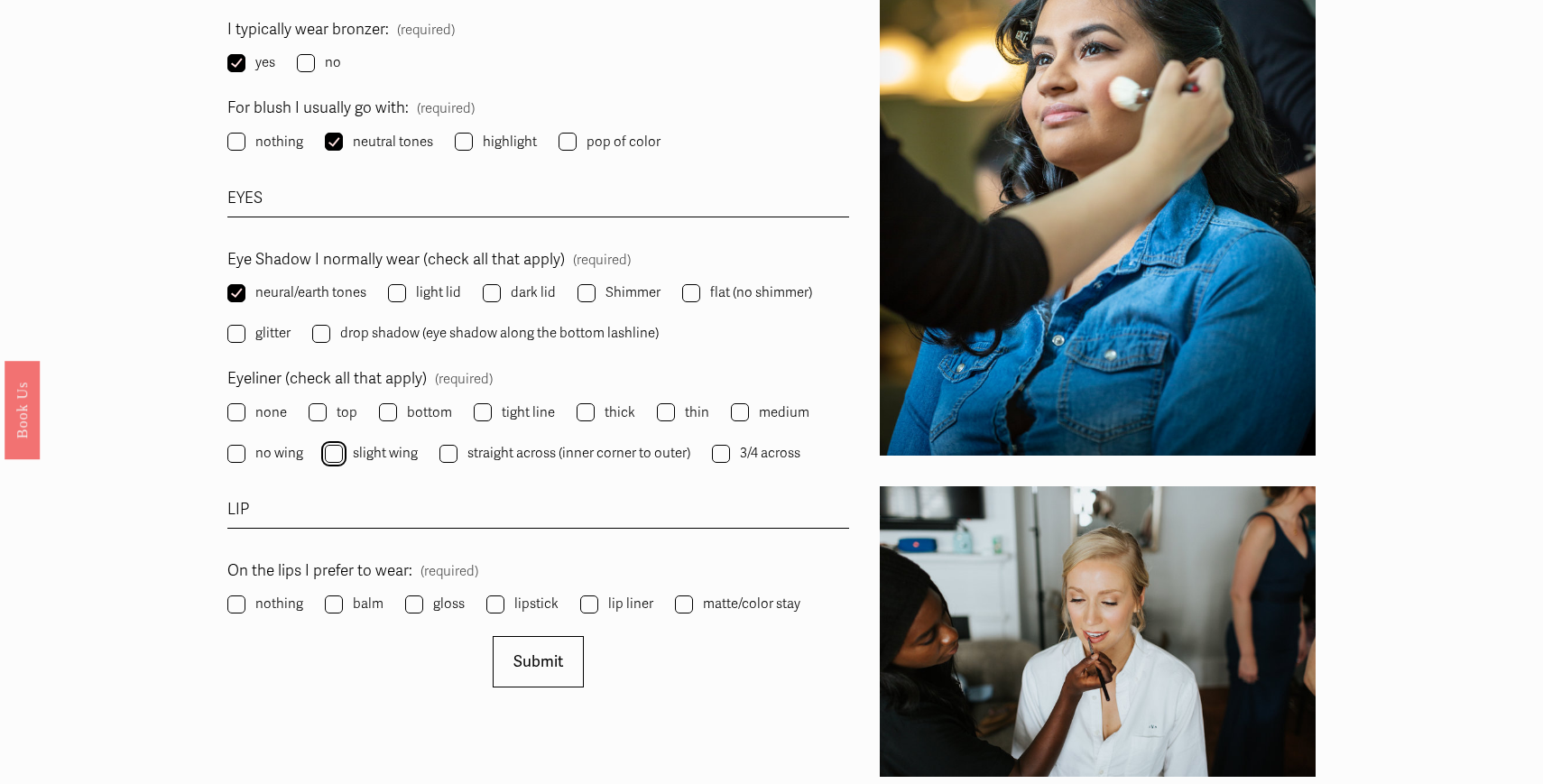
click at [336, 453] on input "slight wing" at bounding box center [334, 453] width 18 height 18
checkbox input "true"
click at [412, 604] on input "gloss" at bounding box center [414, 604] width 18 height 18
checkbox input "true"
click at [580, 608] on input "lip liner" at bounding box center [589, 604] width 18 height 18
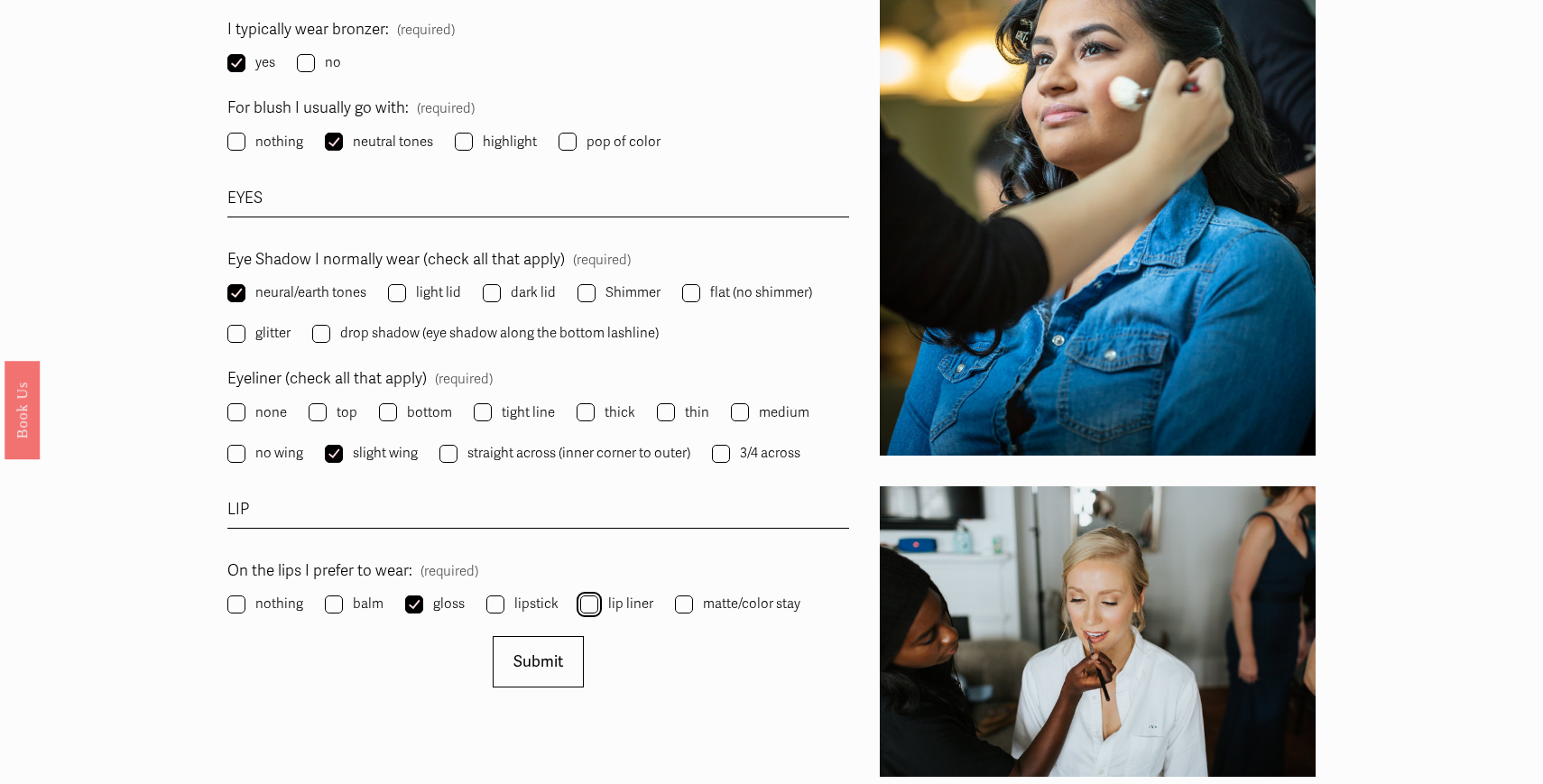
checkbox input "true"
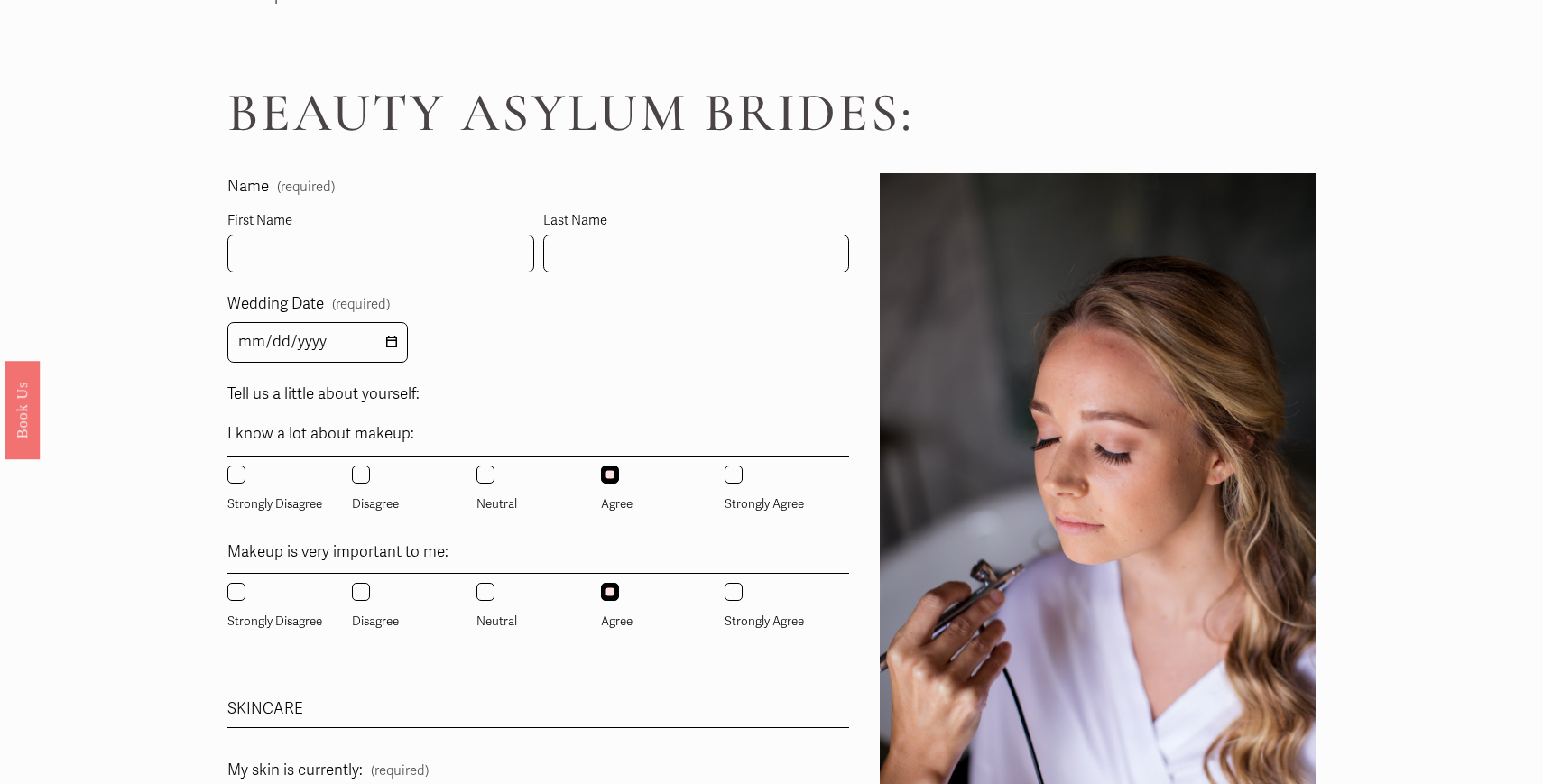
scroll to position [942, 0]
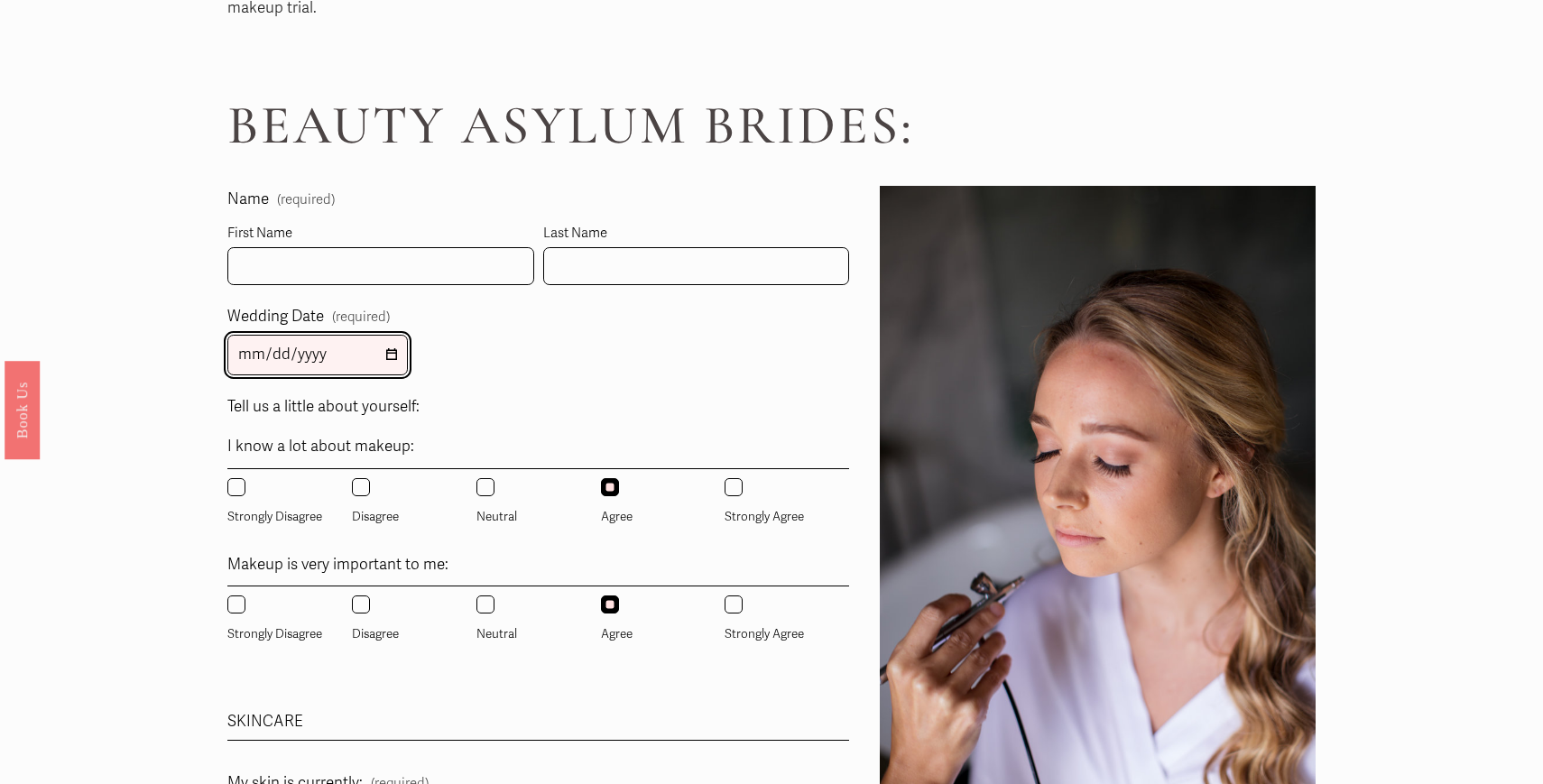
click at [243, 354] on input "Wedding Date (required)" at bounding box center [317, 355] width 180 height 41
type input "[DATE]"
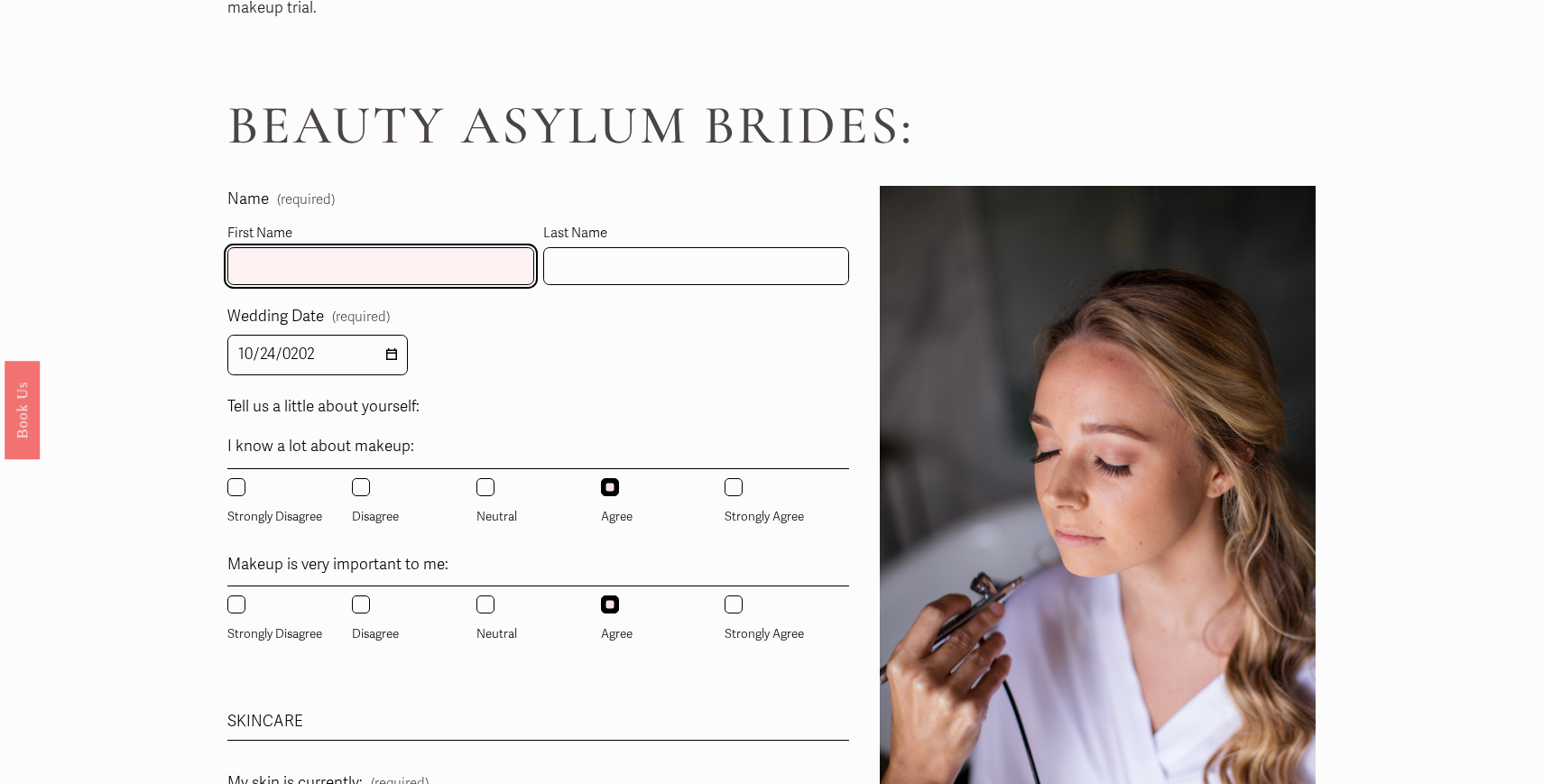
click at [276, 269] on input "First Name" at bounding box center [380, 266] width 306 height 39
type input "[PERSON_NAME]"
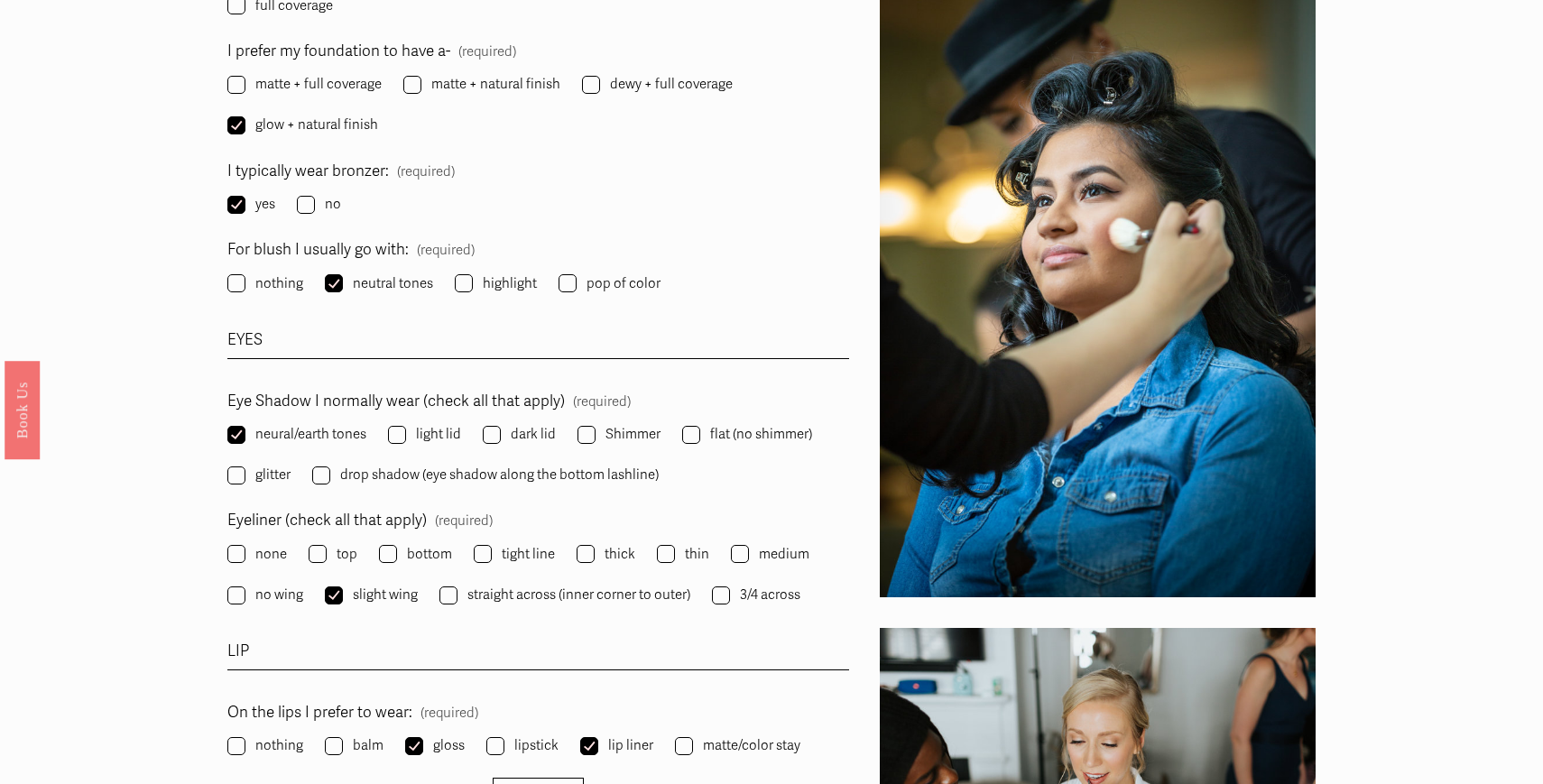
scroll to position [2190, 0]
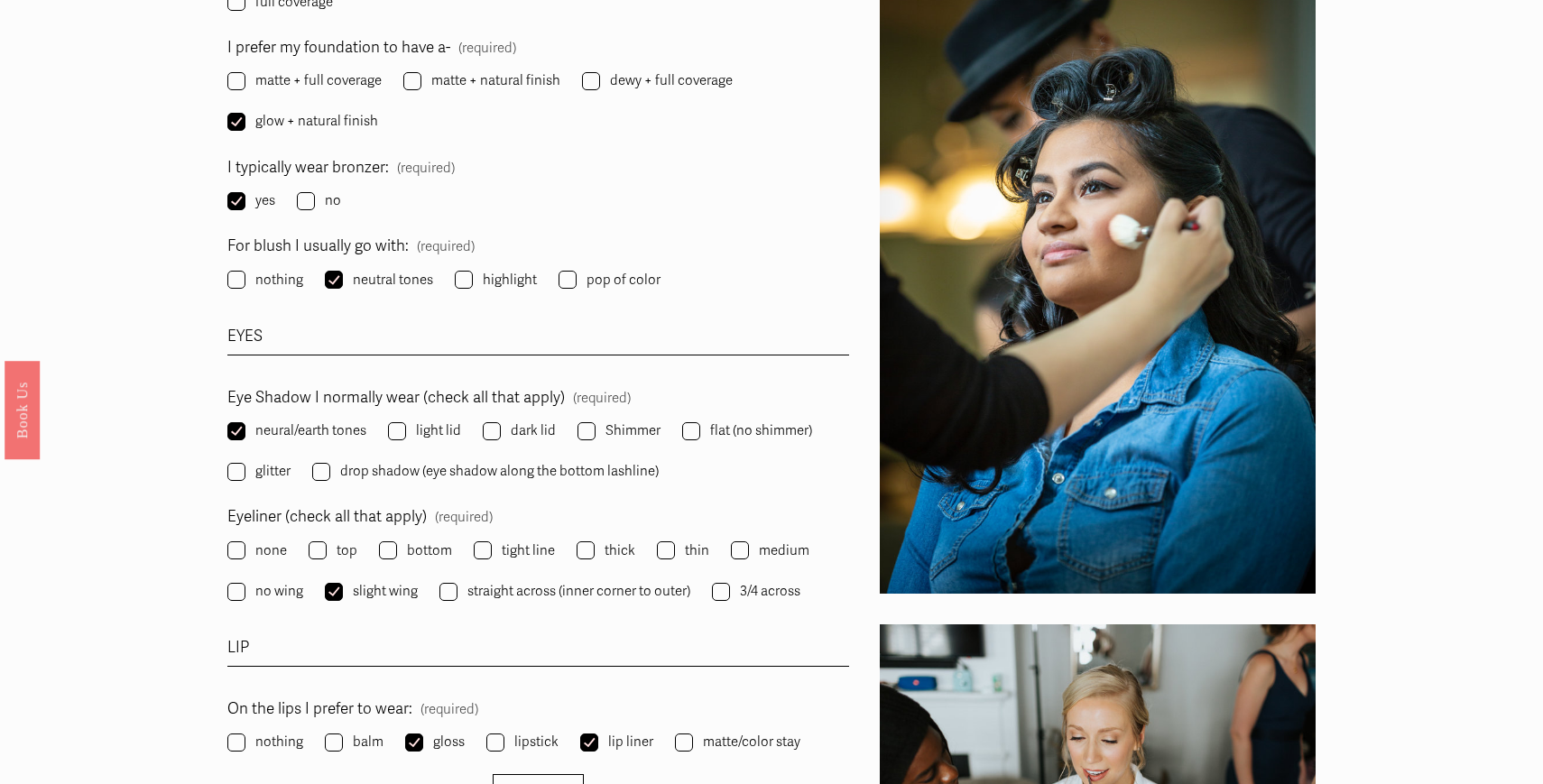
type input "[PERSON_NAME]"
click at [461, 277] on input "highlight" at bounding box center [463, 279] width 18 height 18
checkbox input "true"
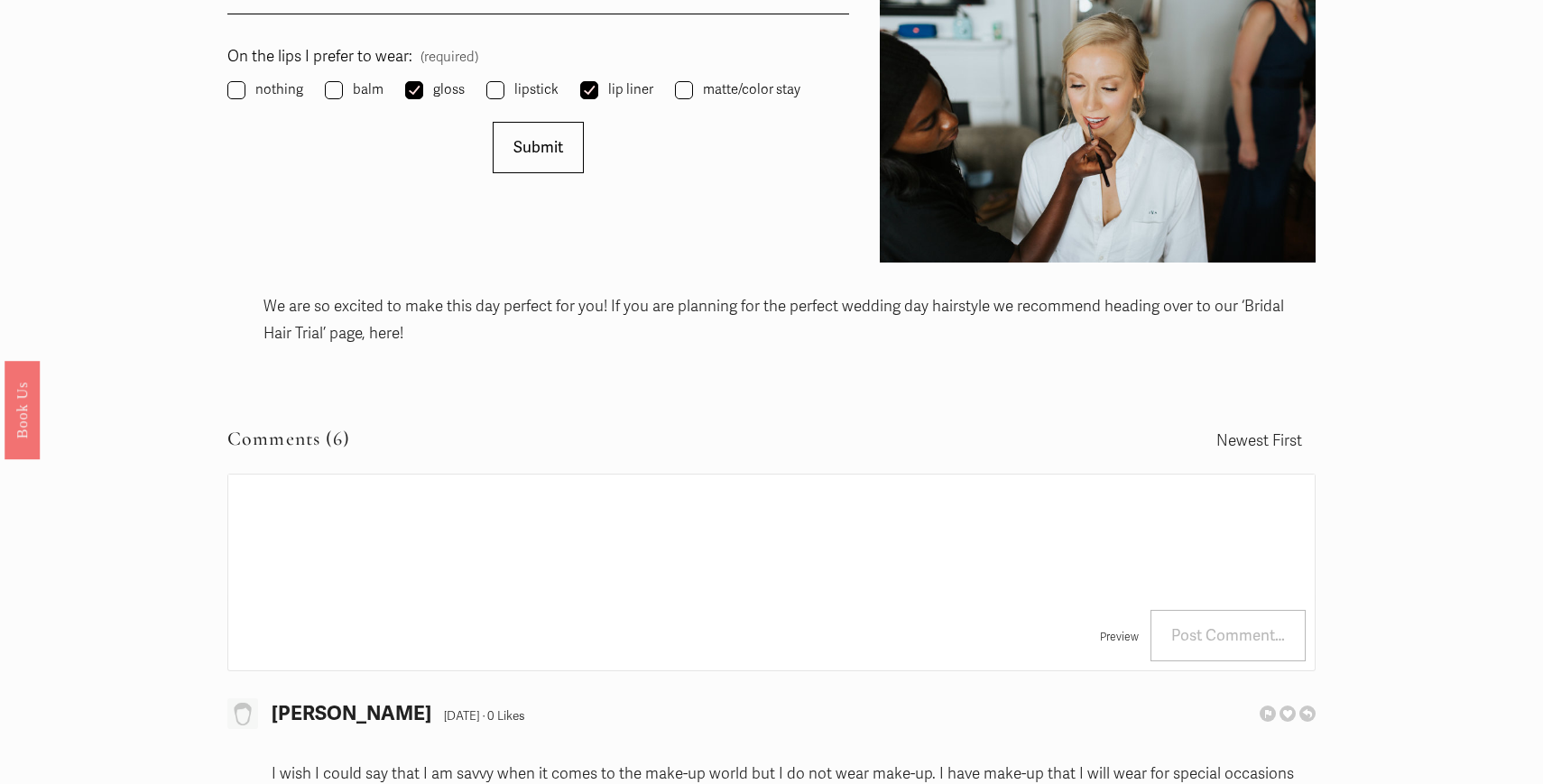
scroll to position [2839, 0]
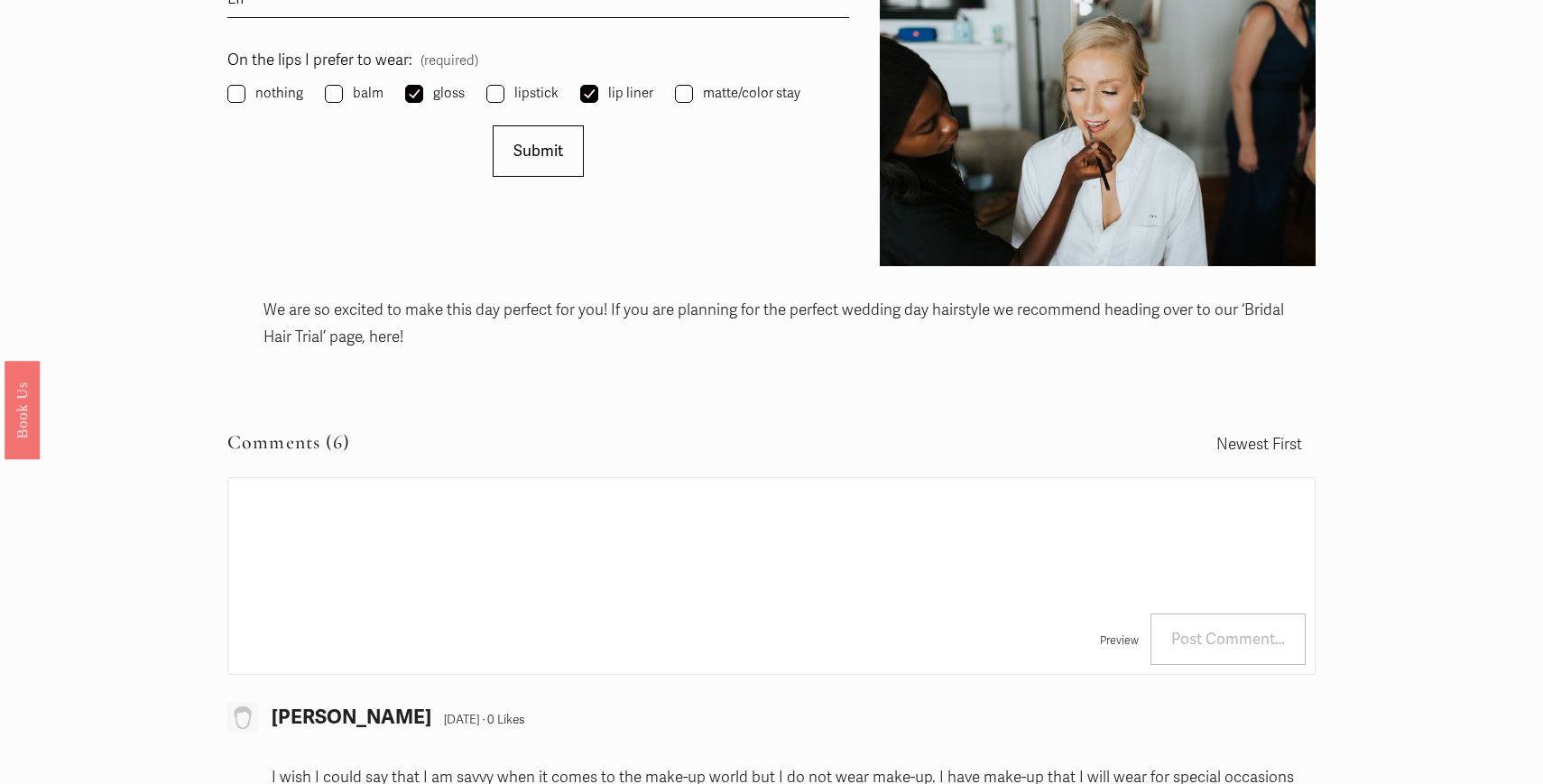
click at [340, 522] on textarea at bounding box center [772, 540] width 1087 height 126
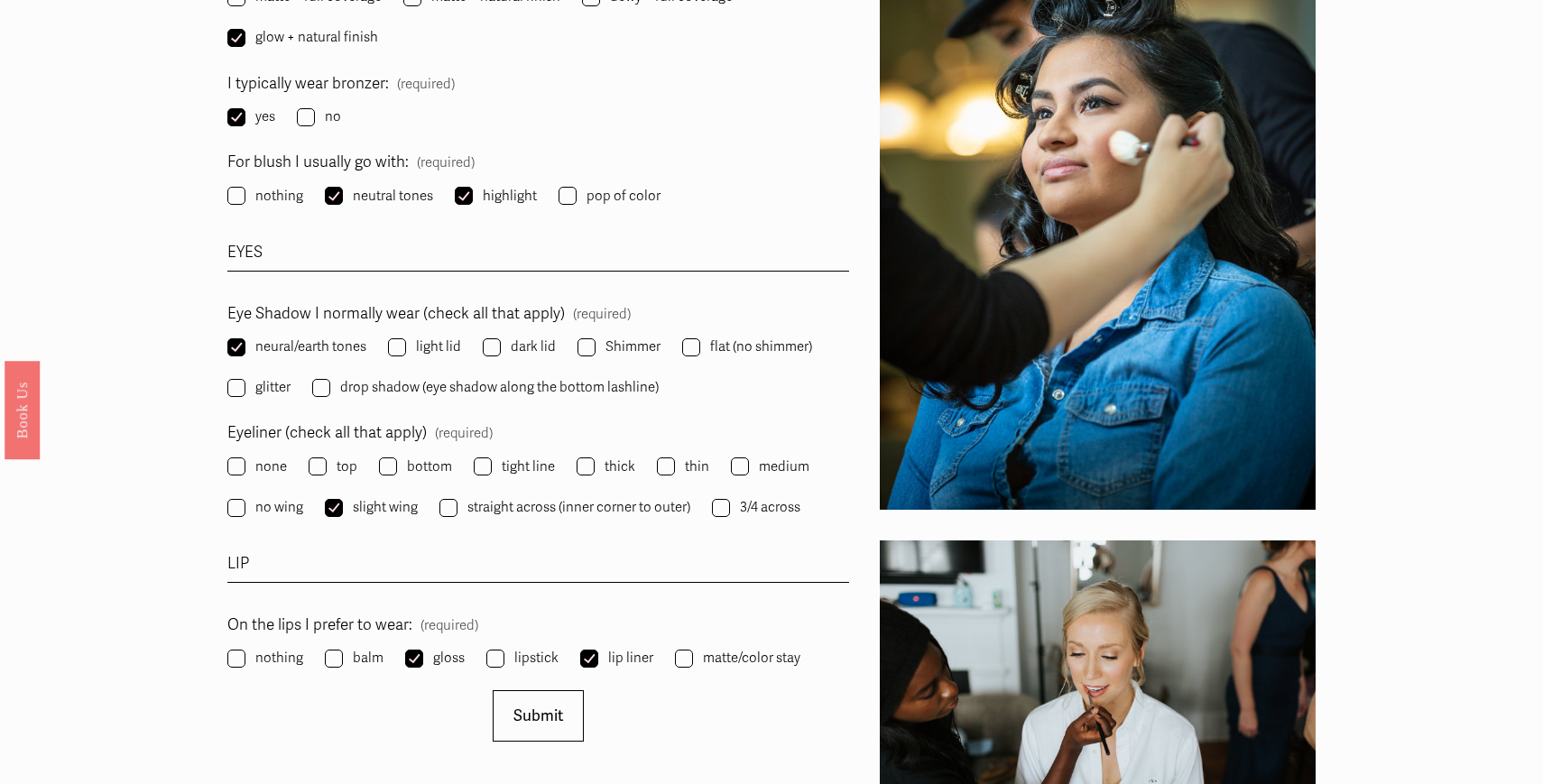
scroll to position [2275, 0]
click at [333, 655] on input "balm" at bounding box center [334, 657] width 18 height 18
checkbox input "true"
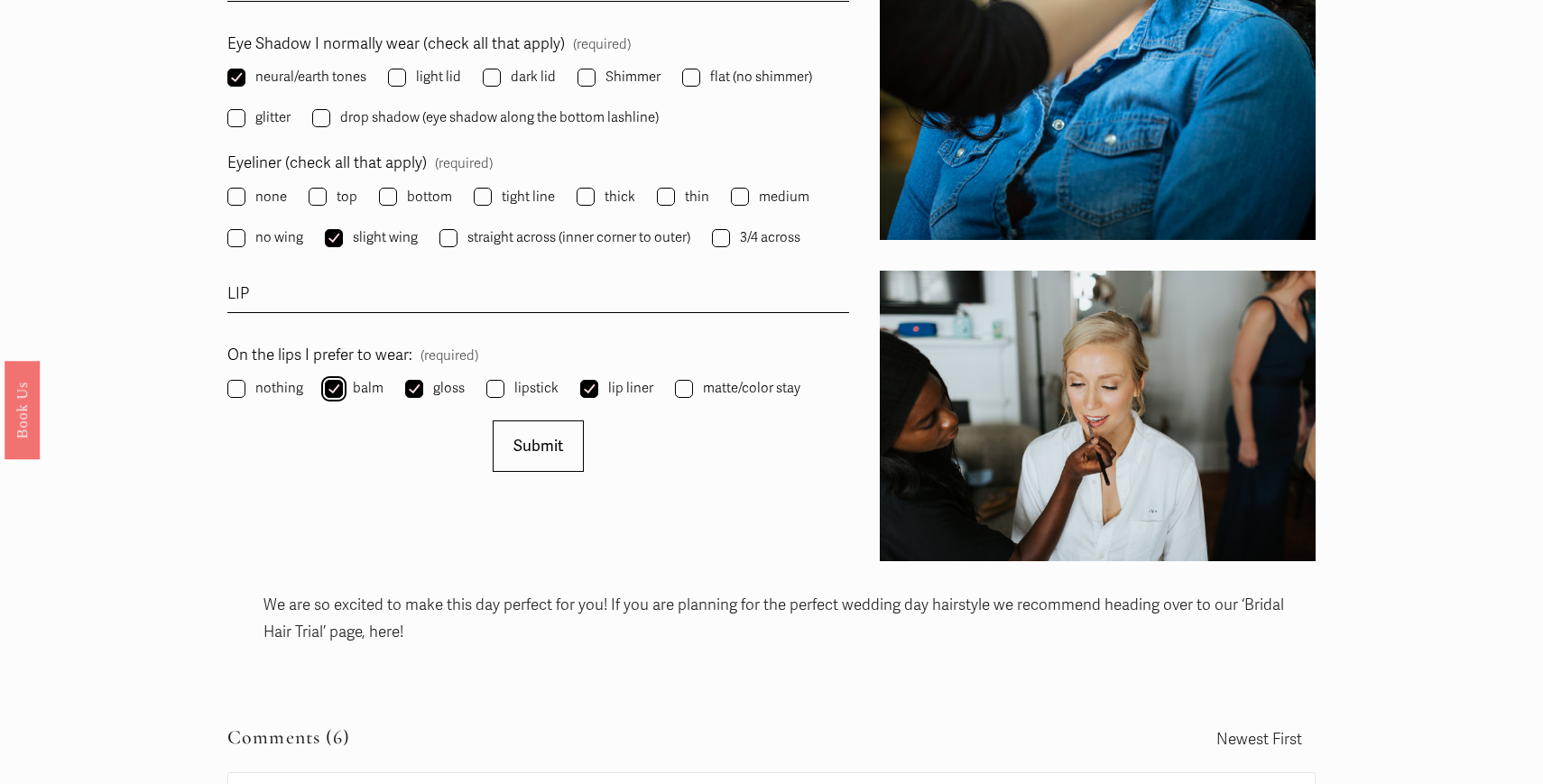
scroll to position [2542, 0]
click at [529, 461] on button "Submit Submit" at bounding box center [537, 447] width 91 height 52
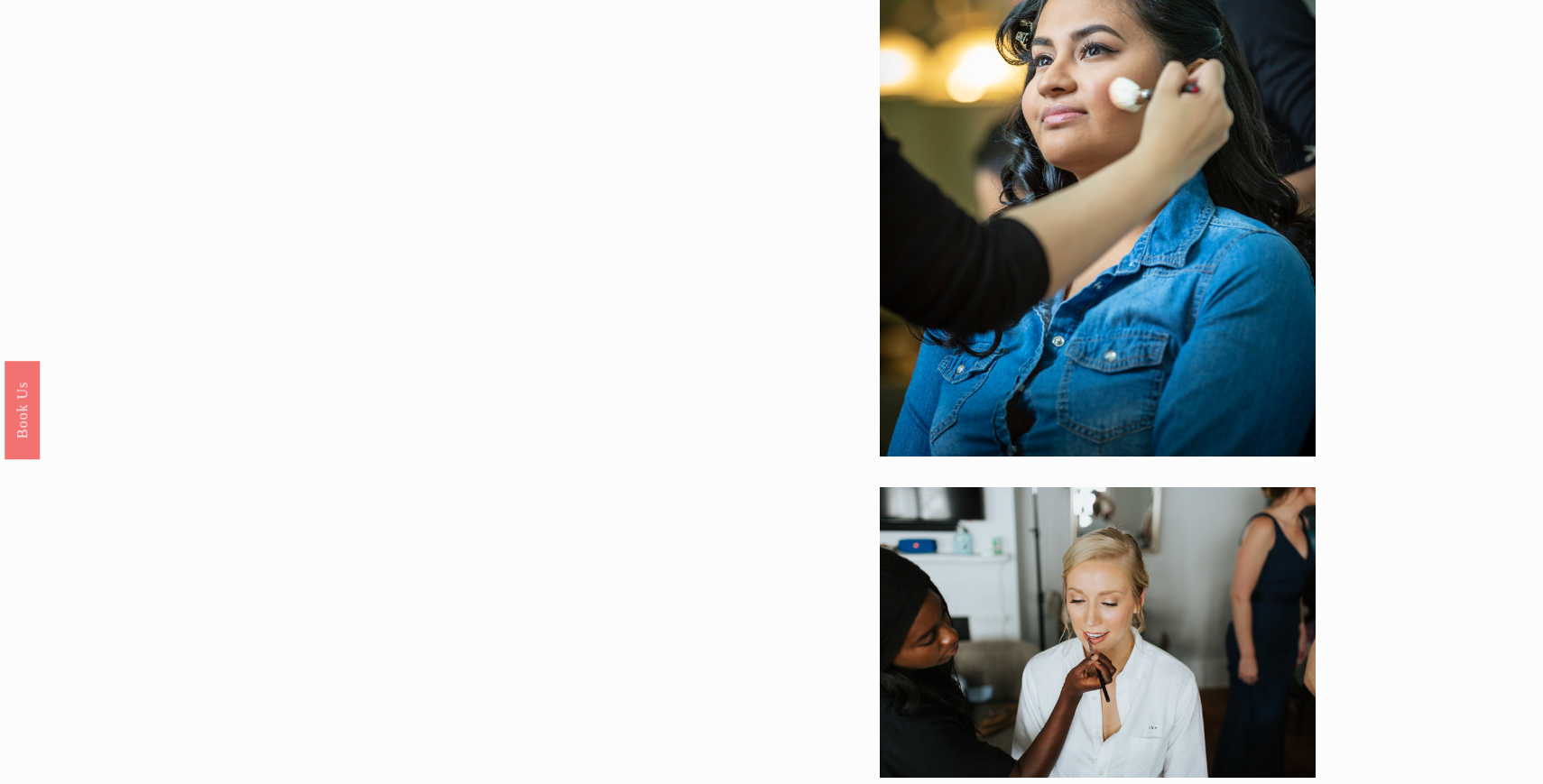
scroll to position [2435, 0]
